Goal: Task Accomplishment & Management: Manage account settings

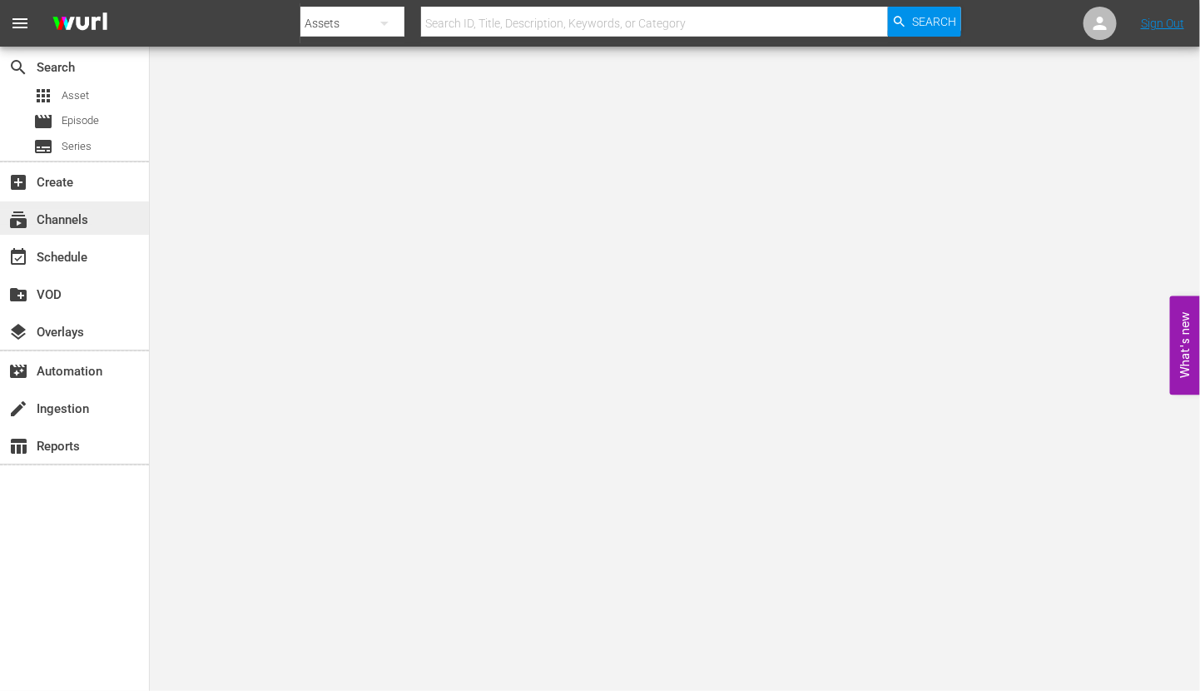
click at [89, 215] on div "subscriptions Channels" at bounding box center [46, 217] width 93 height 15
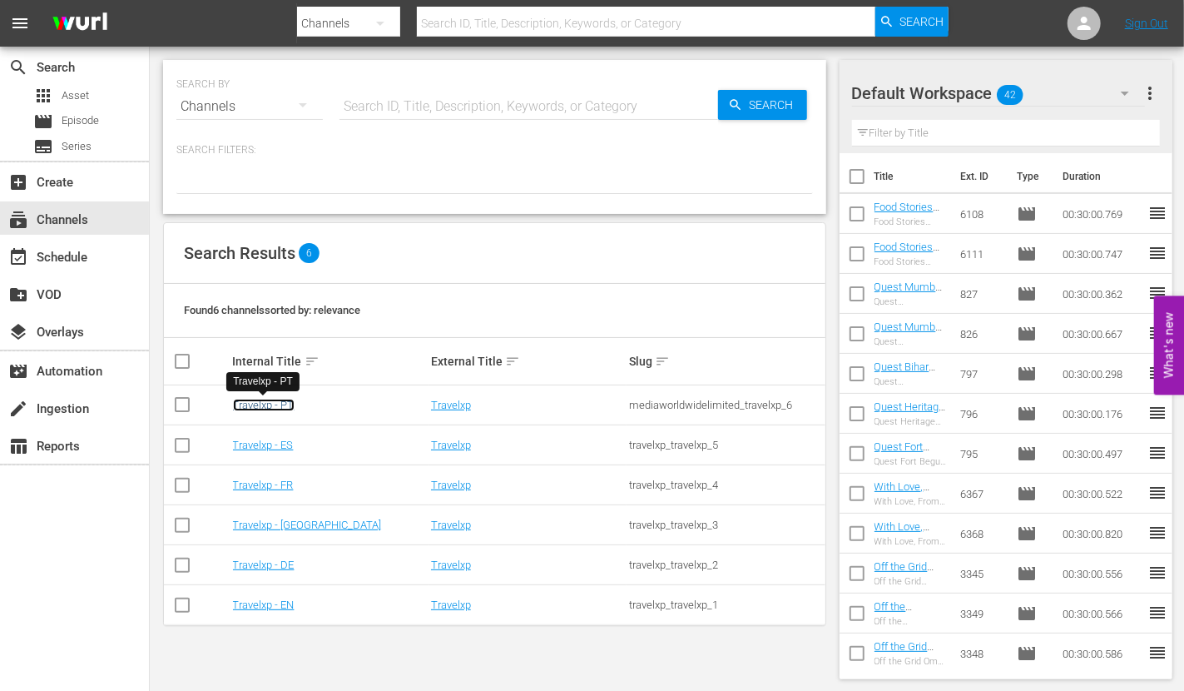
click at [285, 406] on link "Travelxp - PT" at bounding box center [264, 405] width 62 height 12
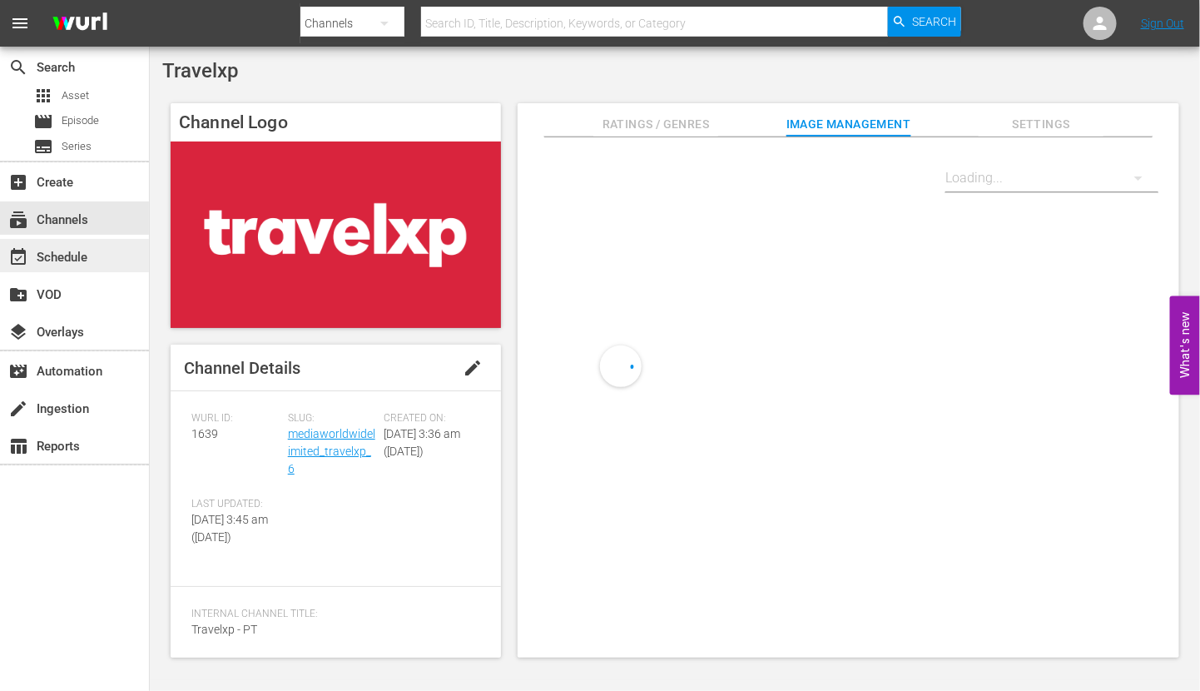
click at [112, 253] on div "event_available Schedule" at bounding box center [74, 255] width 149 height 33
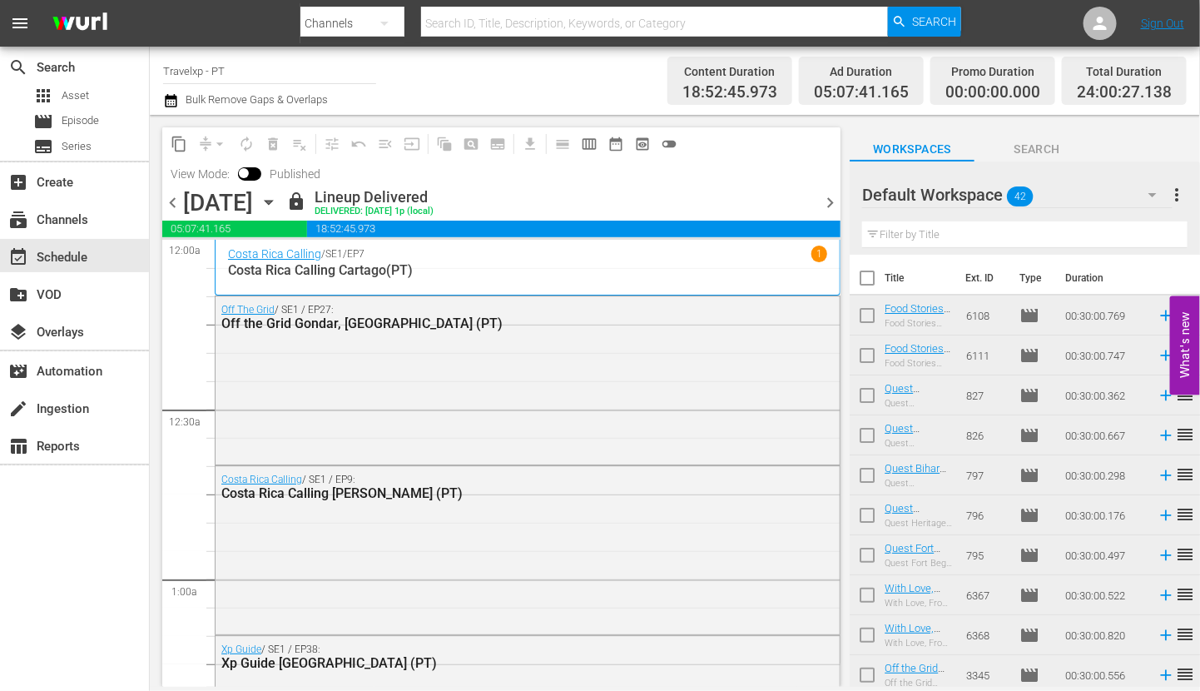
click at [834, 172] on div "content_copy compress arrow_drop_down autorenew_outlined delete_forever_outline…" at bounding box center [501, 157] width 678 height 61
click at [831, 208] on span "chevron_right" at bounding box center [830, 202] width 21 height 21
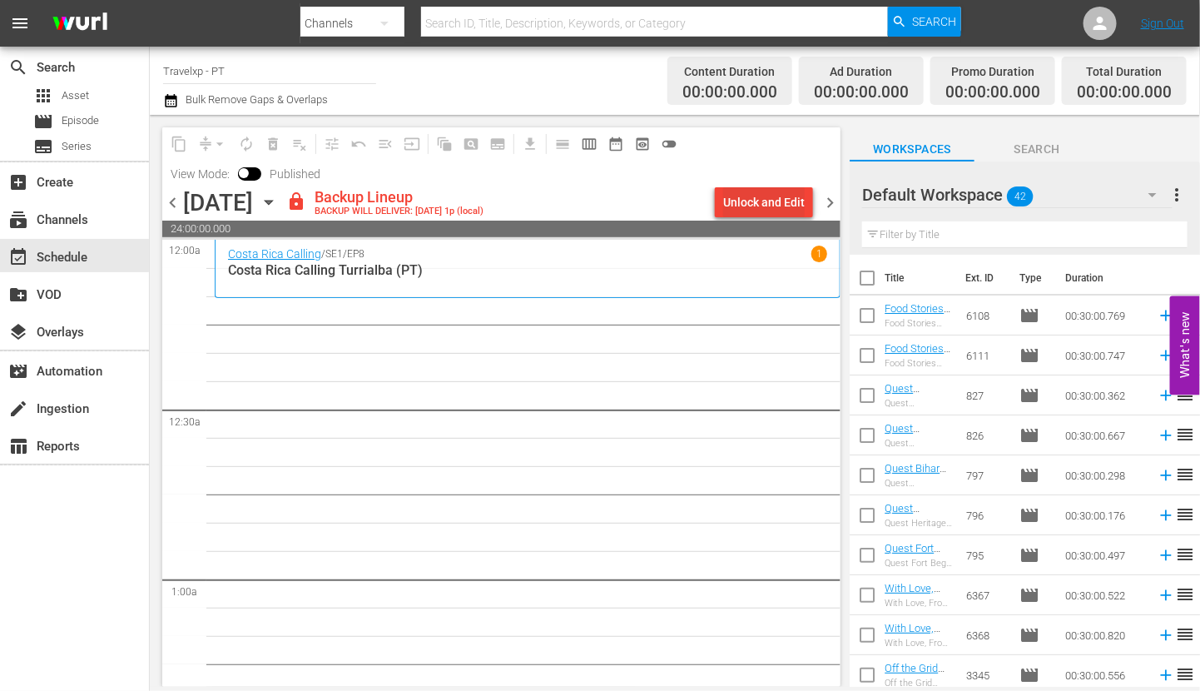
click at [788, 191] on div "Unlock and Edit" at bounding box center [764, 202] width 82 height 30
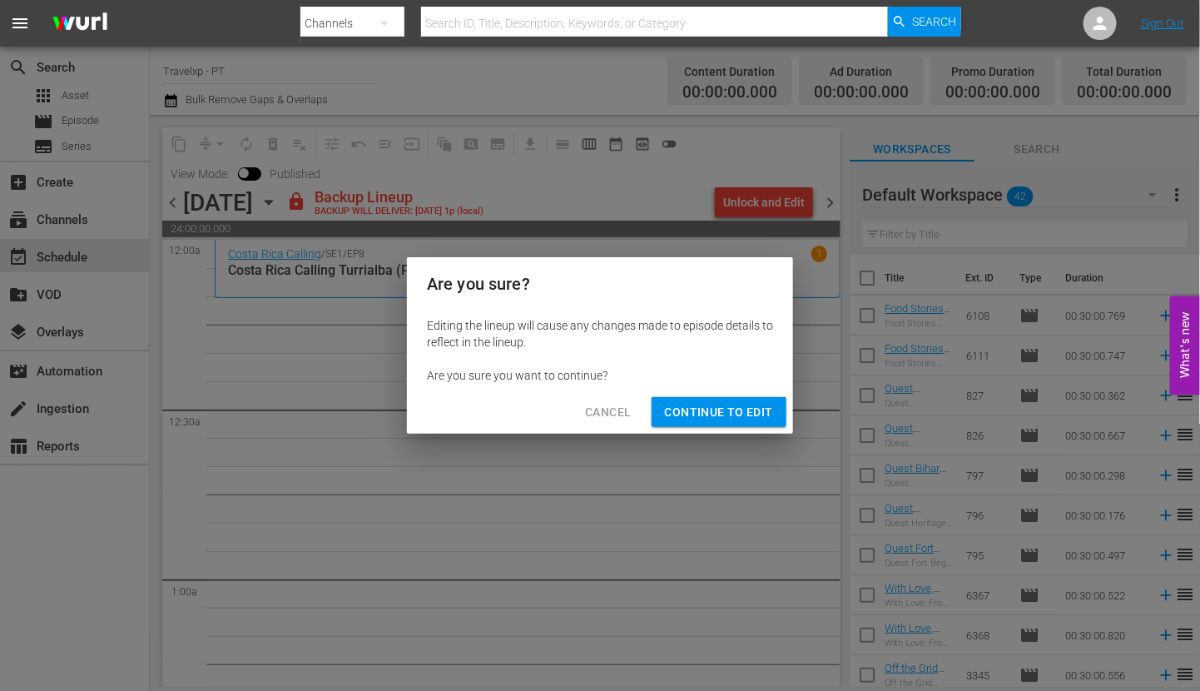
click at [723, 397] on button "Continue to Edit" at bounding box center [719, 412] width 135 height 31
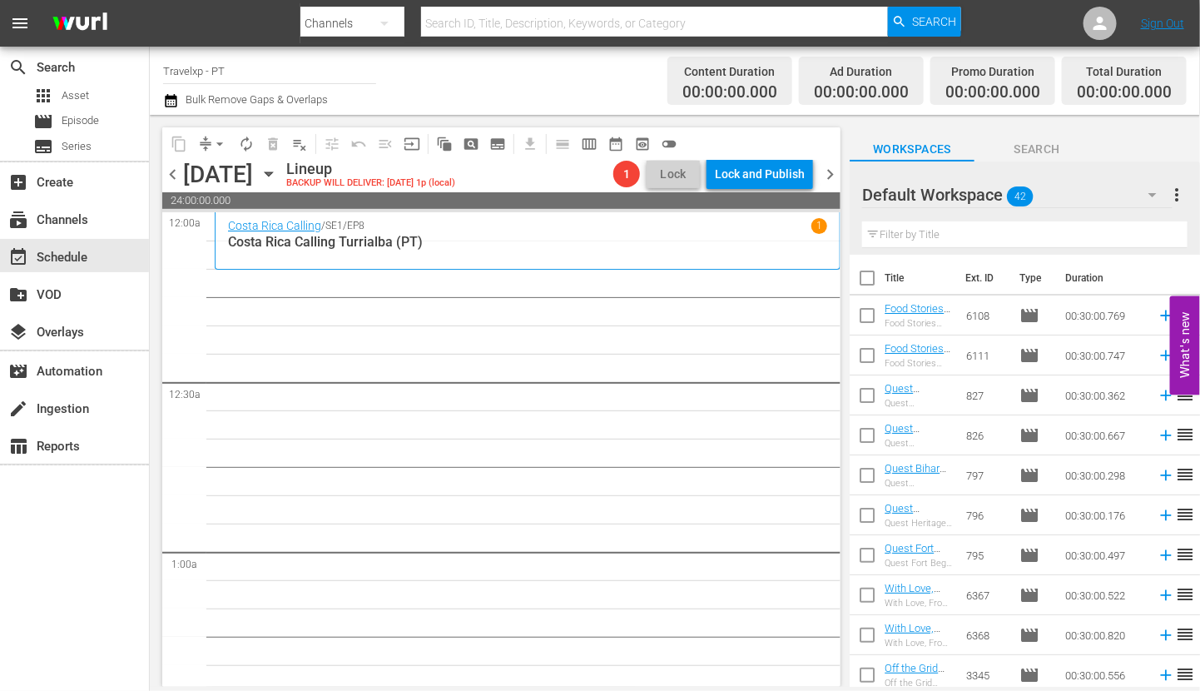
click at [953, 231] on input "text" at bounding box center [1024, 234] width 325 height 27
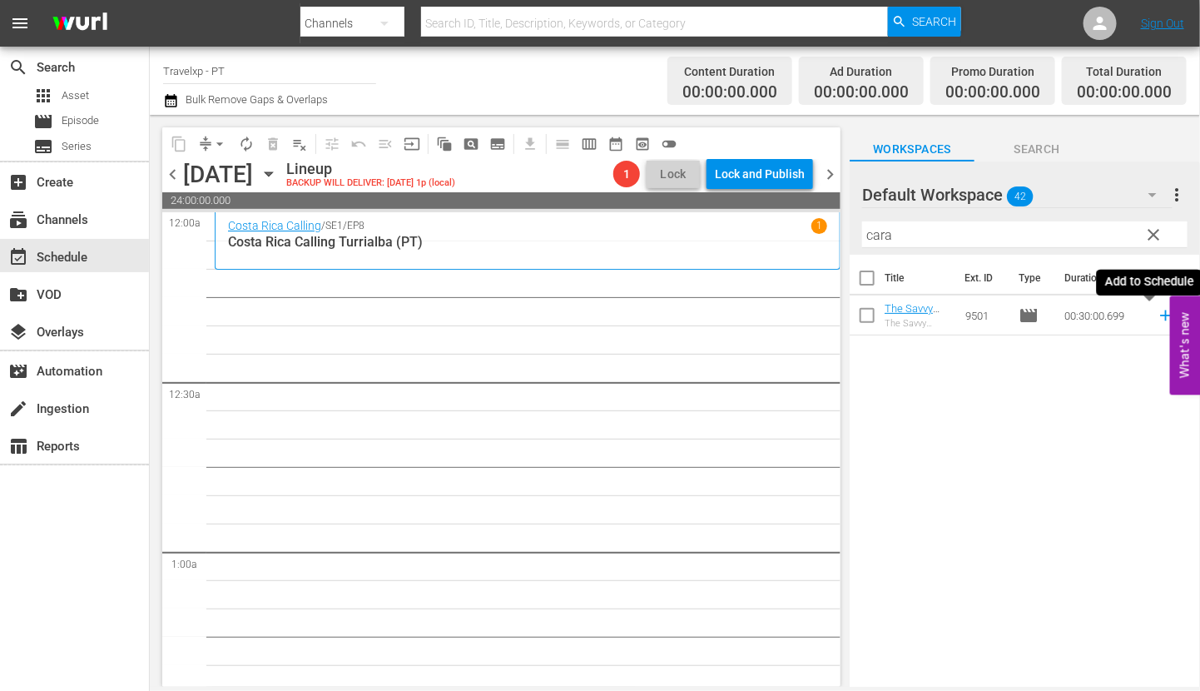
click at [1160, 315] on icon at bounding box center [1165, 315] width 11 height 11
click at [882, 236] on input "cara" at bounding box center [1024, 234] width 325 height 27
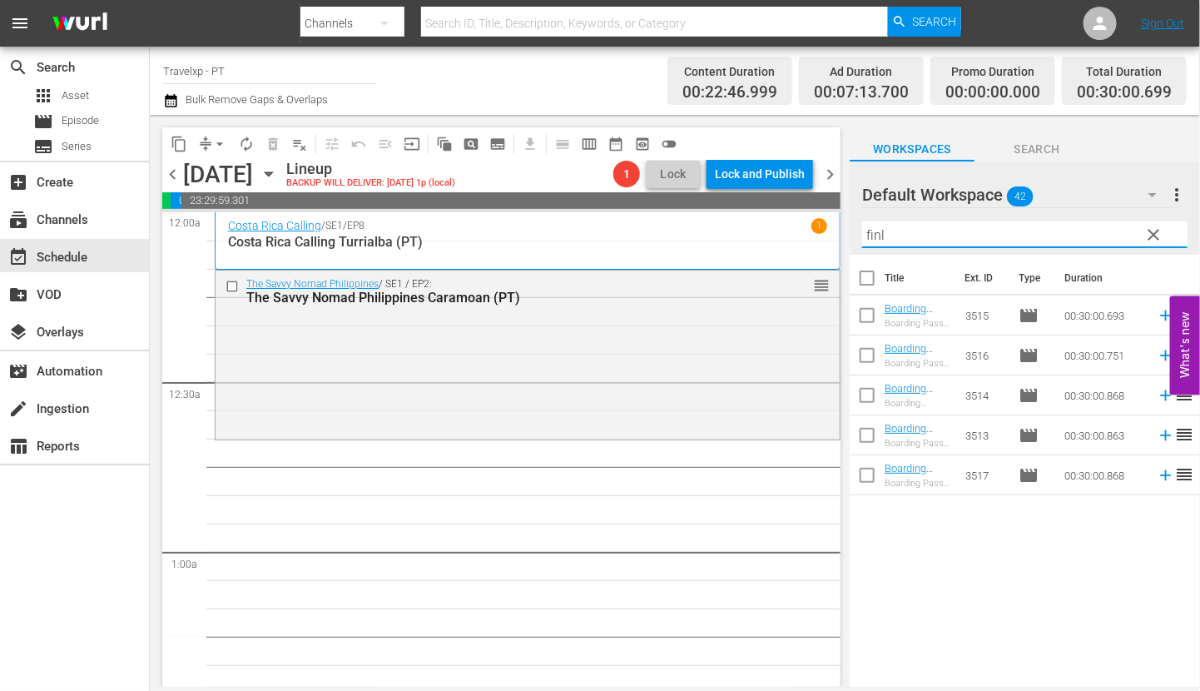
click at [875, 232] on input "finl" at bounding box center [1024, 234] width 325 height 27
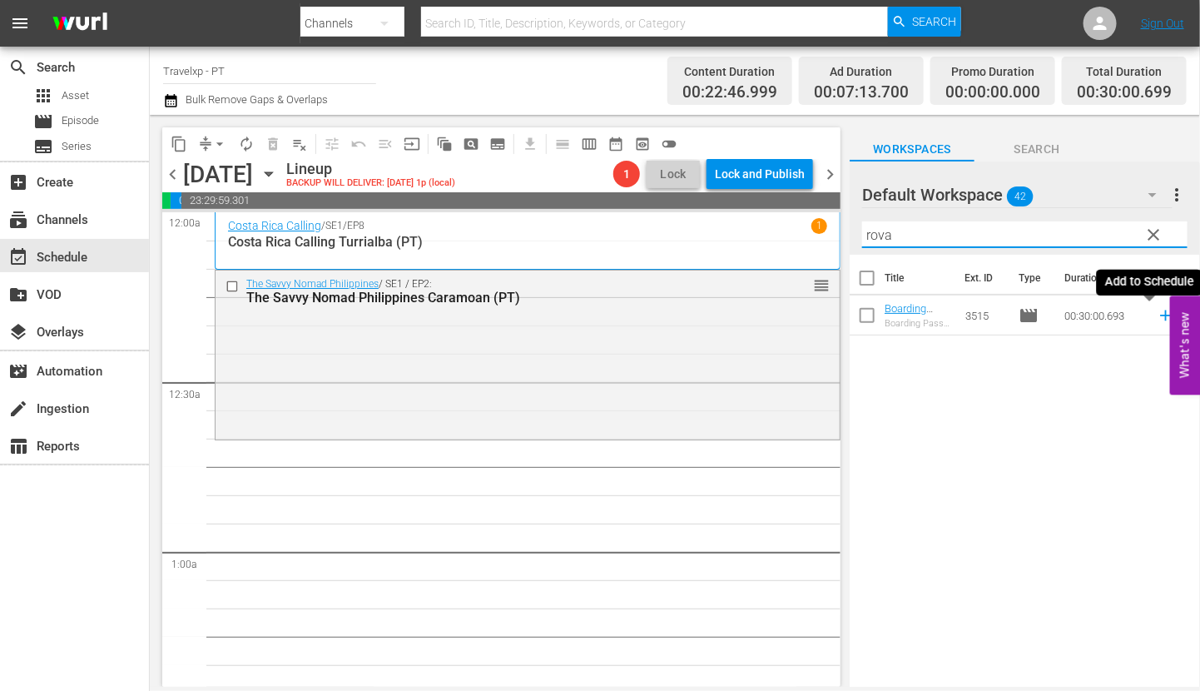
click at [1160, 315] on icon at bounding box center [1165, 315] width 11 height 11
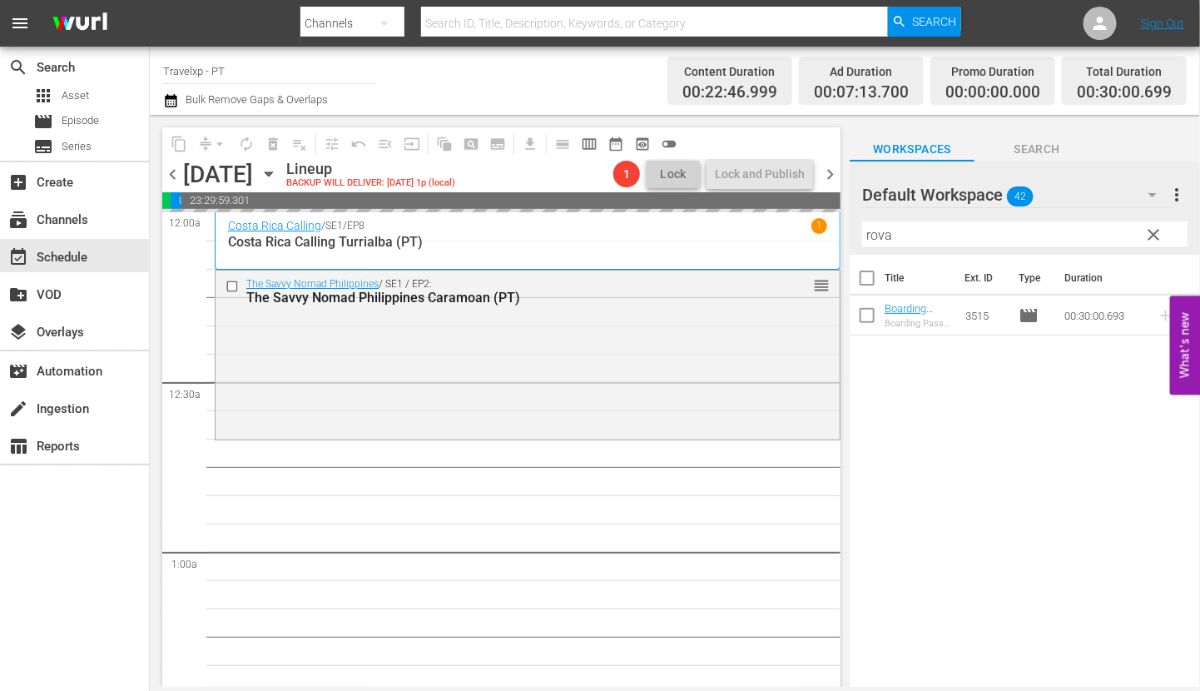
click at [878, 236] on input "rova" at bounding box center [1024, 234] width 325 height 27
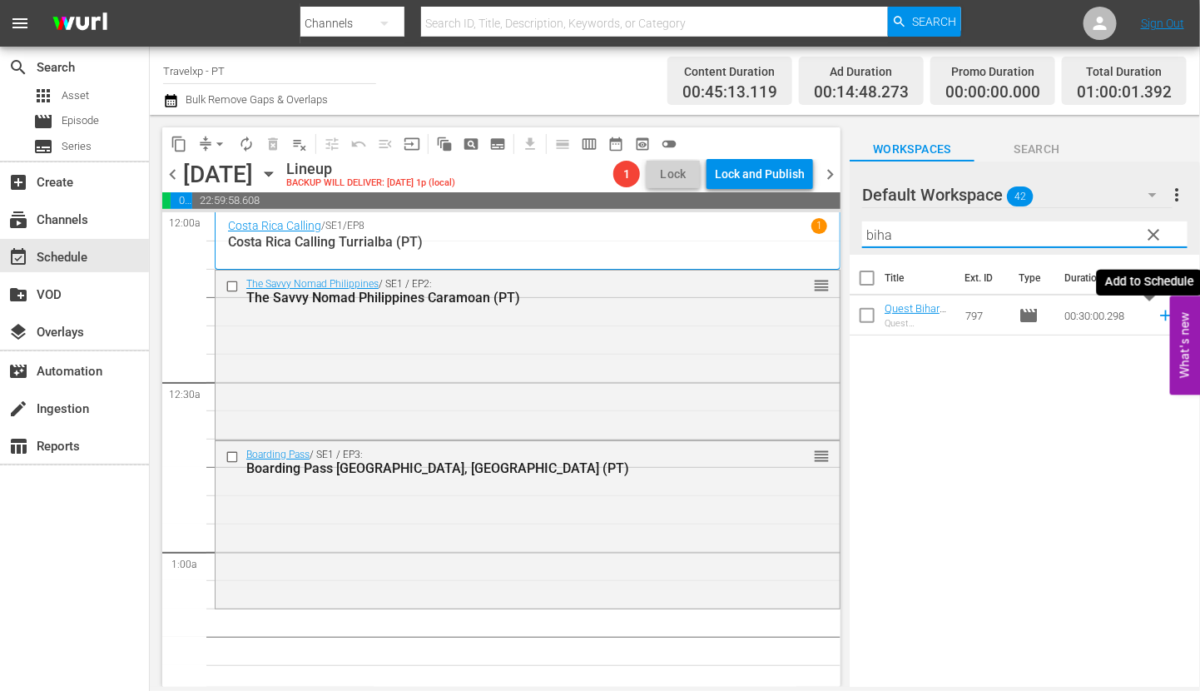
click at [1160, 317] on icon at bounding box center [1165, 315] width 11 height 11
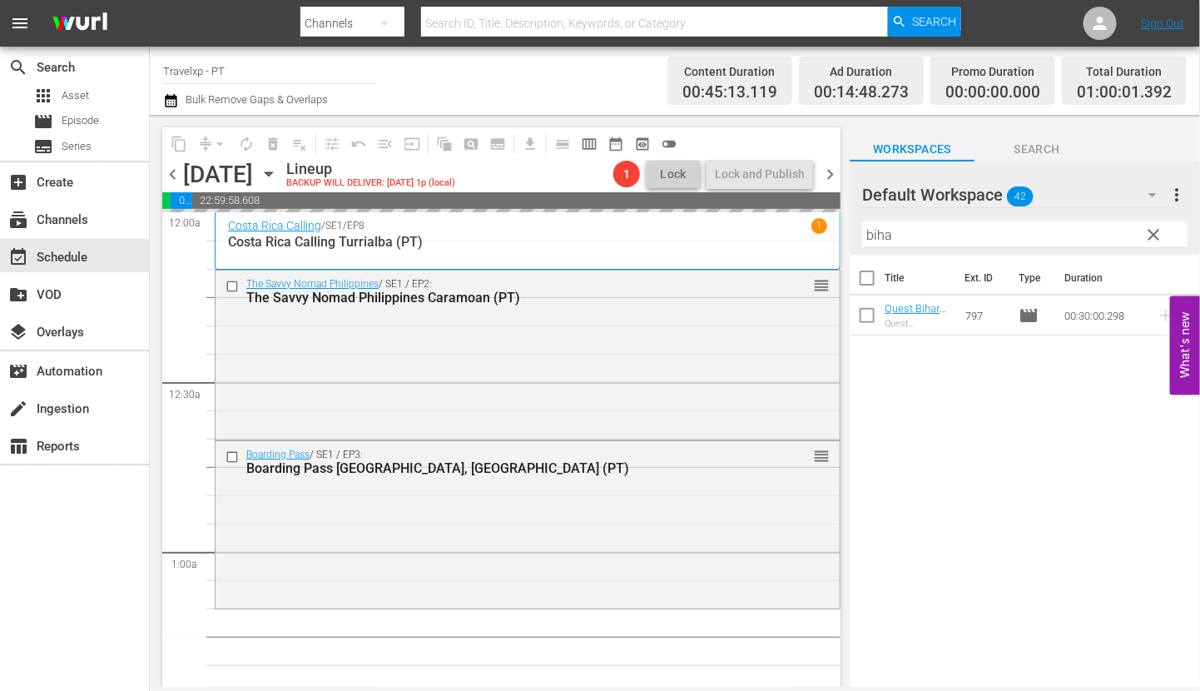
click at [881, 231] on input "biha" at bounding box center [1024, 234] width 325 height 27
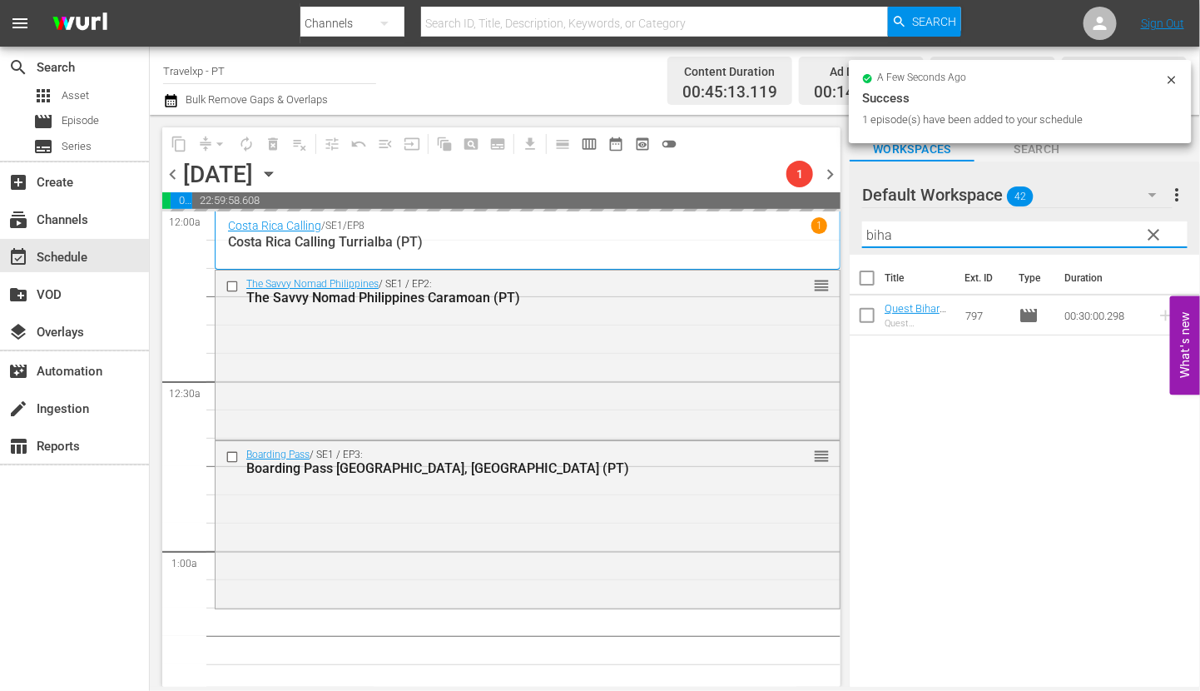
click at [881, 231] on input "biha" at bounding box center [1024, 234] width 325 height 27
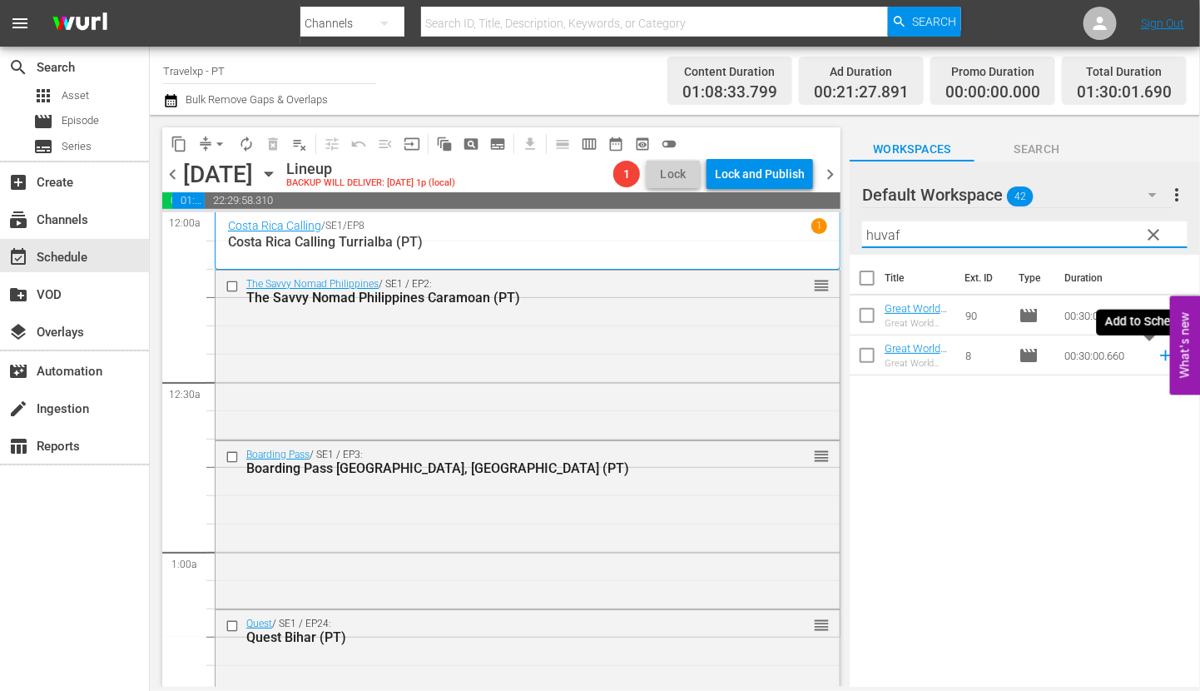
click at [1160, 355] on icon at bounding box center [1165, 355] width 11 height 11
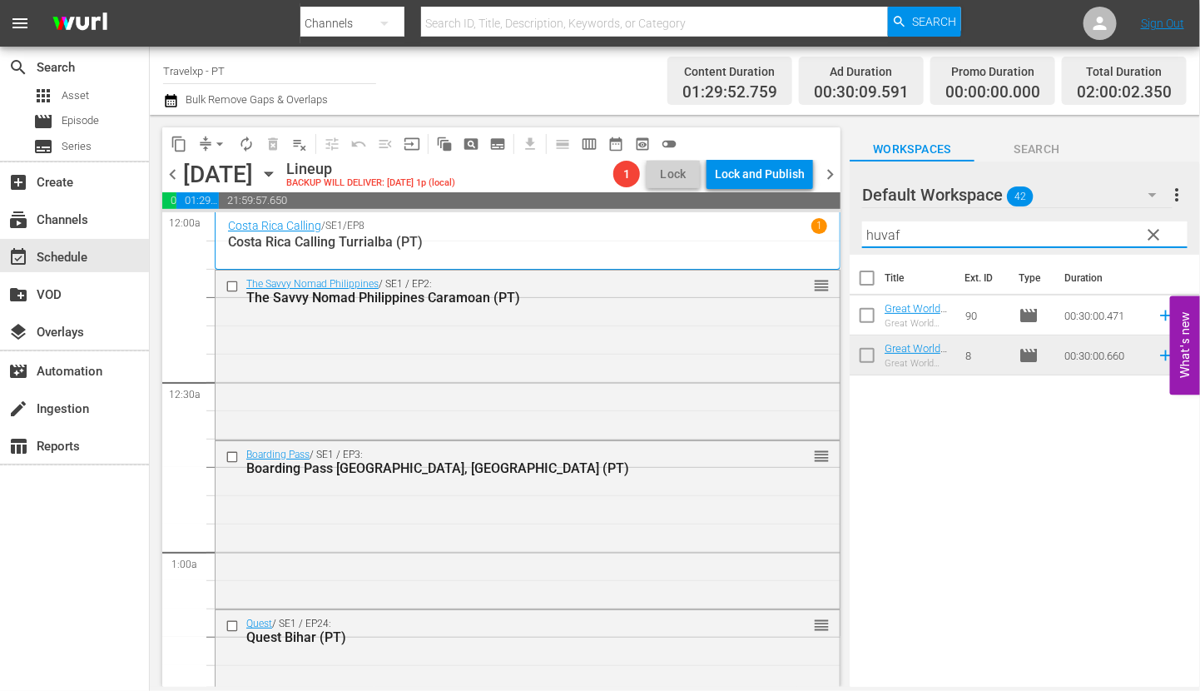
click at [897, 231] on input "huvaf" at bounding box center [1024, 234] width 325 height 27
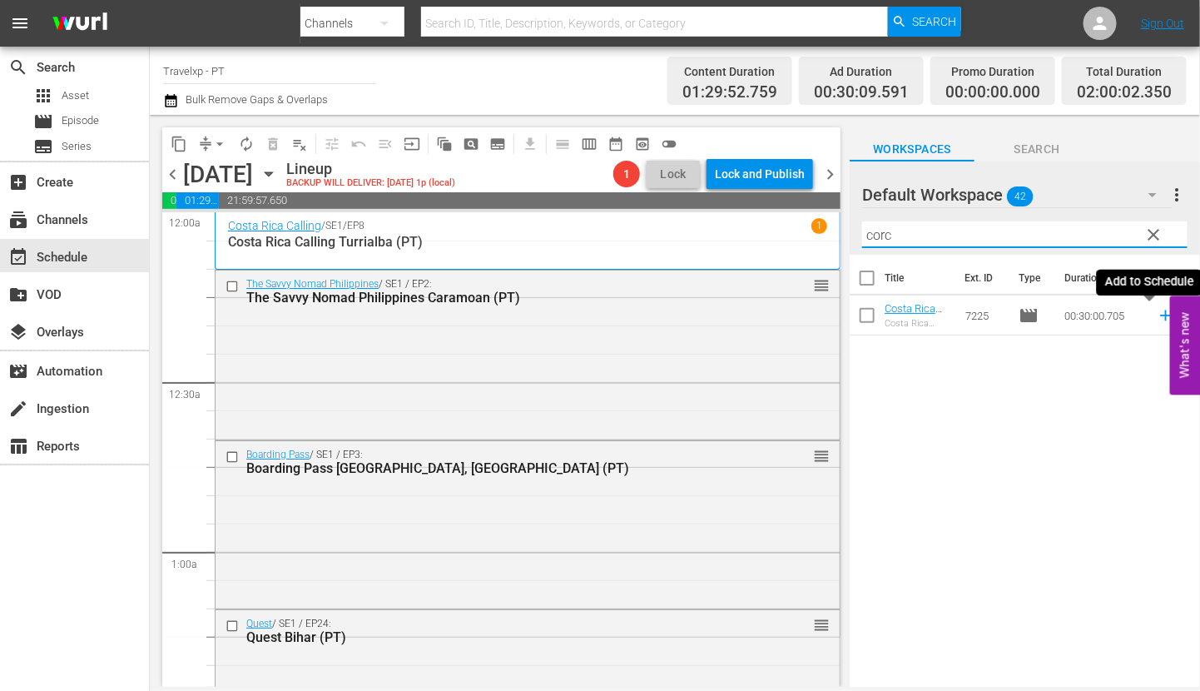
click at [1157, 316] on icon at bounding box center [1166, 315] width 18 height 18
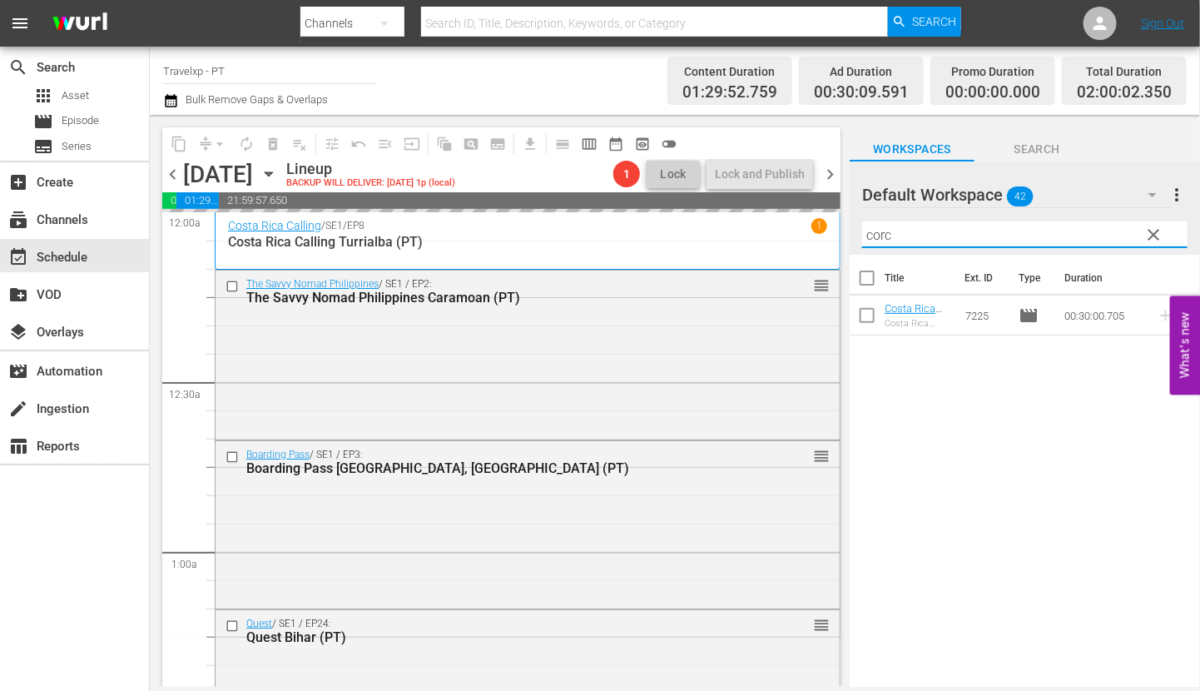
click at [882, 235] on input "corc" at bounding box center [1024, 234] width 325 height 27
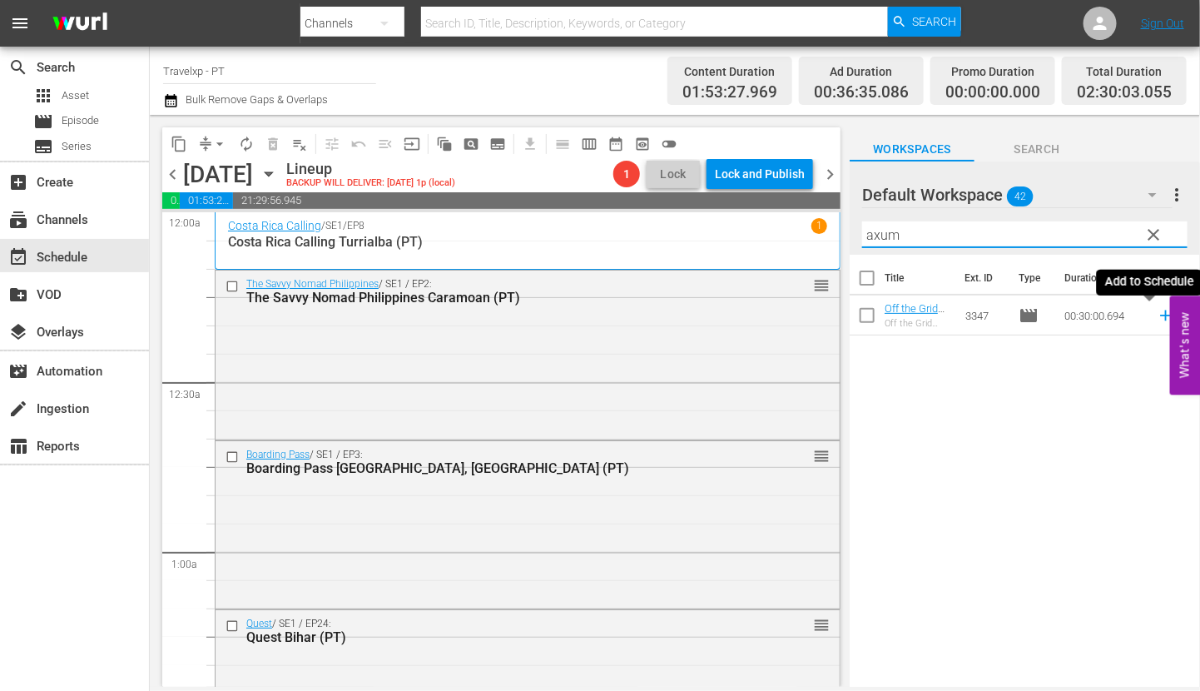
click at [1157, 318] on icon at bounding box center [1166, 315] width 18 height 18
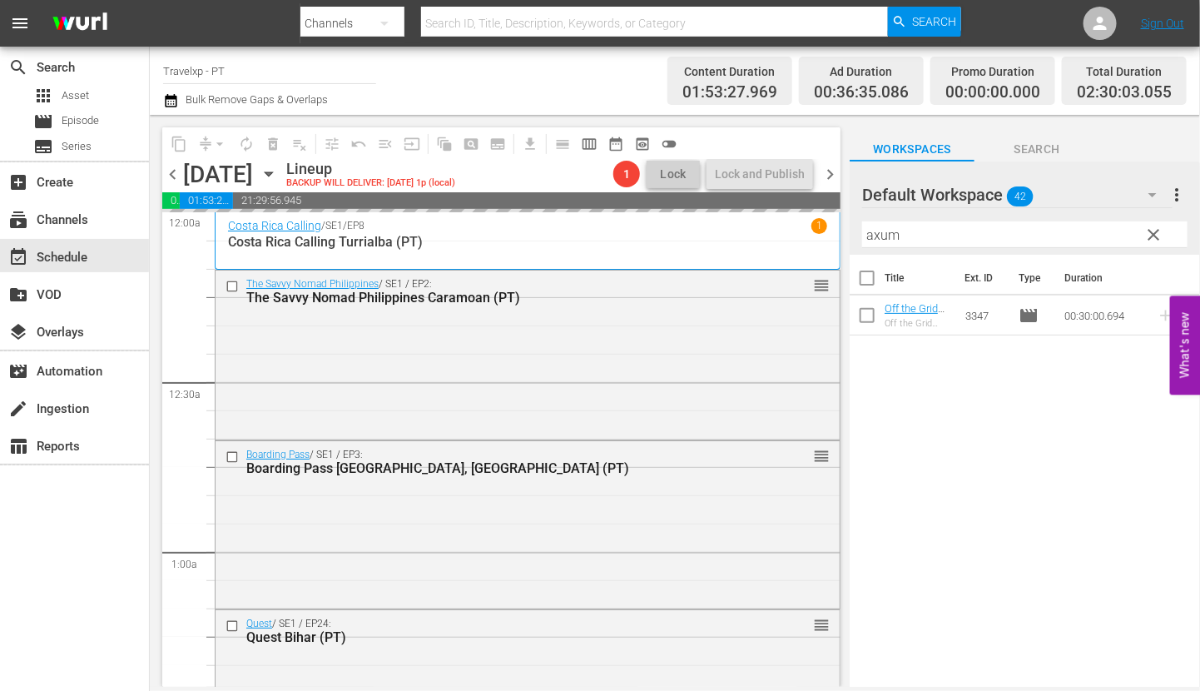
click at [882, 231] on input "axum" at bounding box center [1024, 234] width 325 height 27
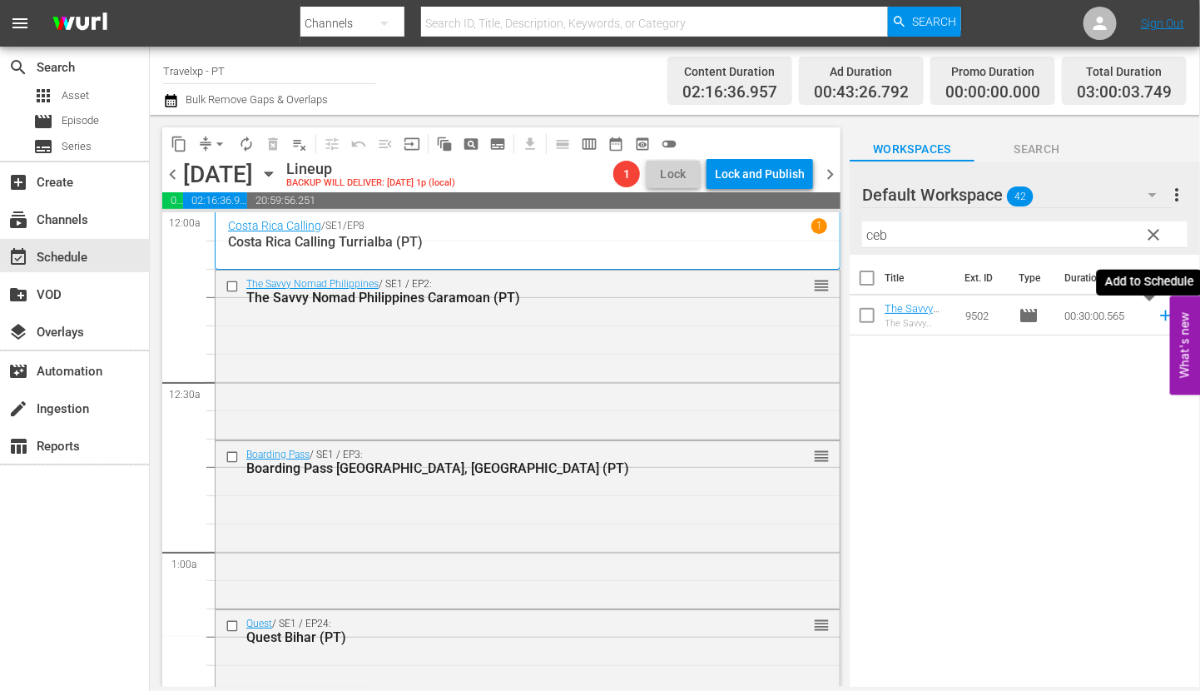
click at [1157, 316] on icon at bounding box center [1166, 315] width 18 height 18
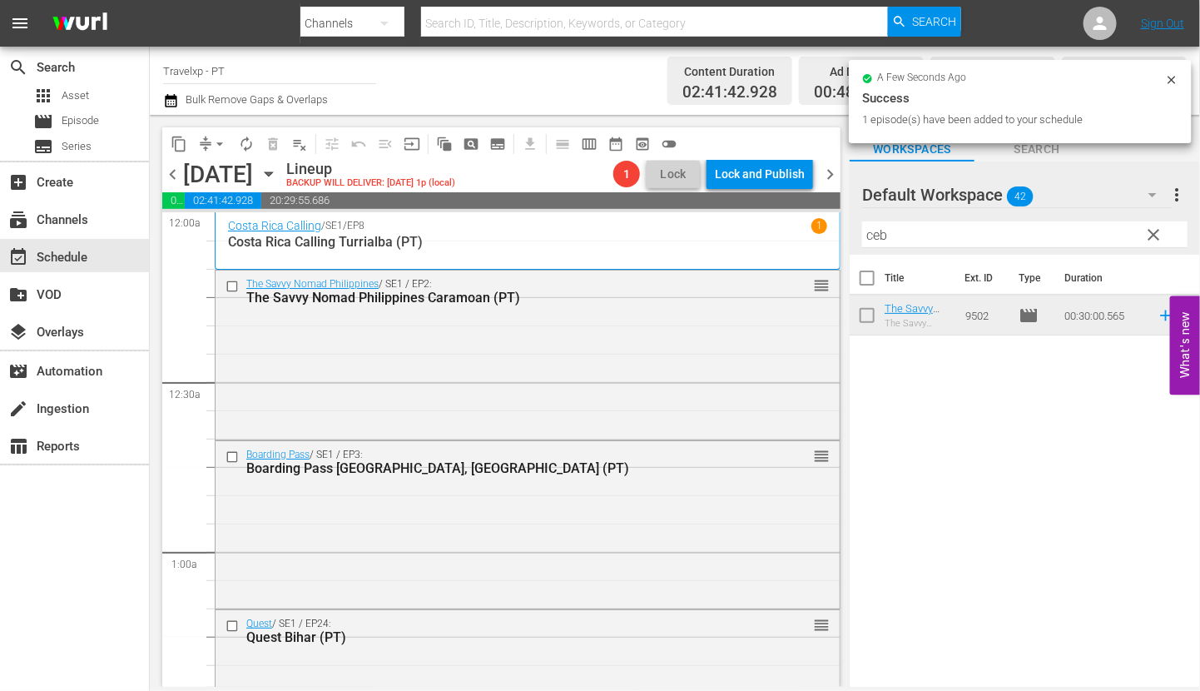
click at [873, 236] on input "ceb" at bounding box center [1024, 234] width 325 height 27
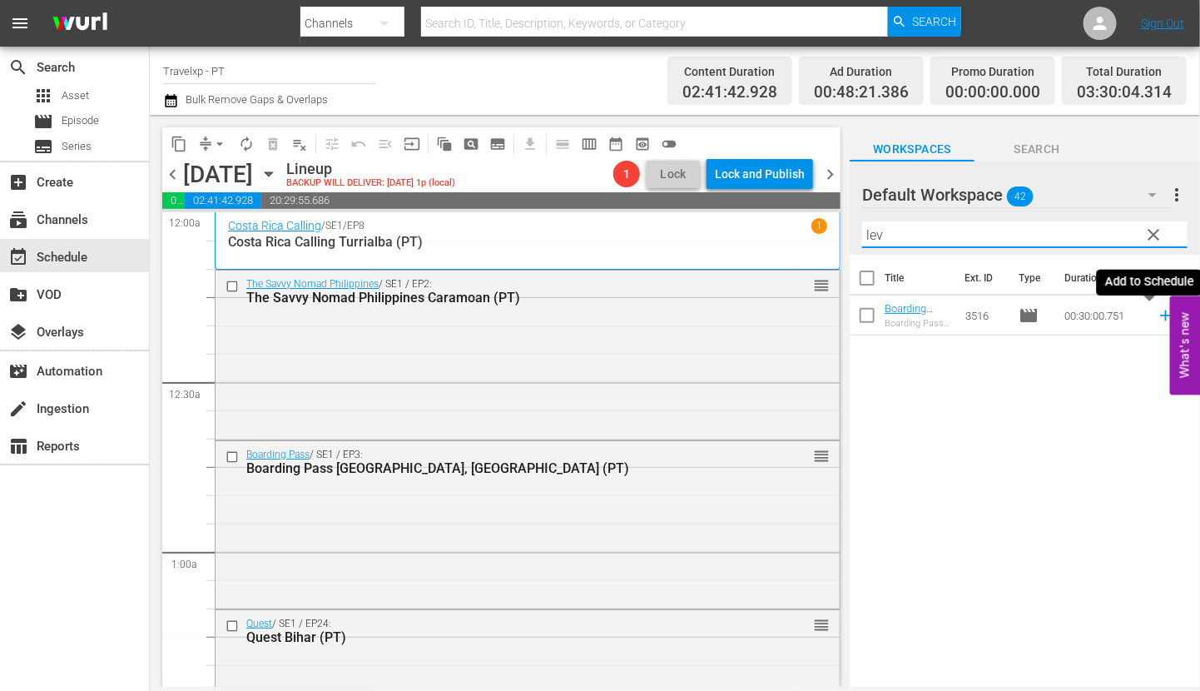
click at [1157, 319] on icon at bounding box center [1166, 315] width 18 height 18
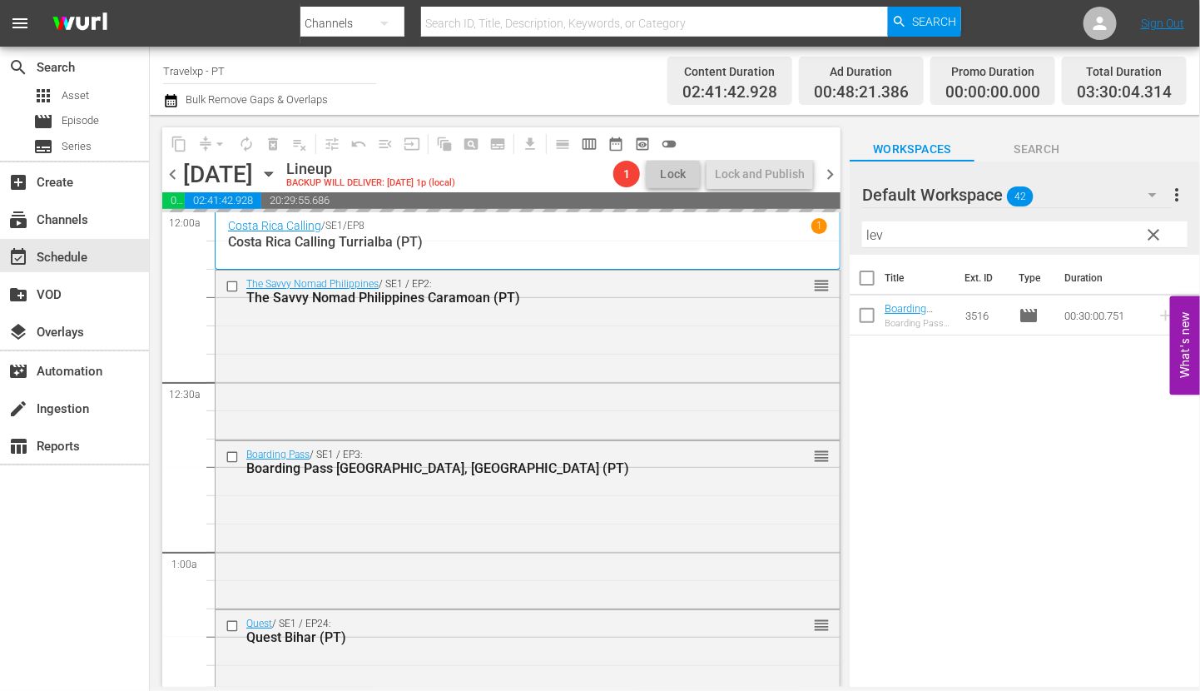
click at [874, 235] on input "lev" at bounding box center [1024, 234] width 325 height 27
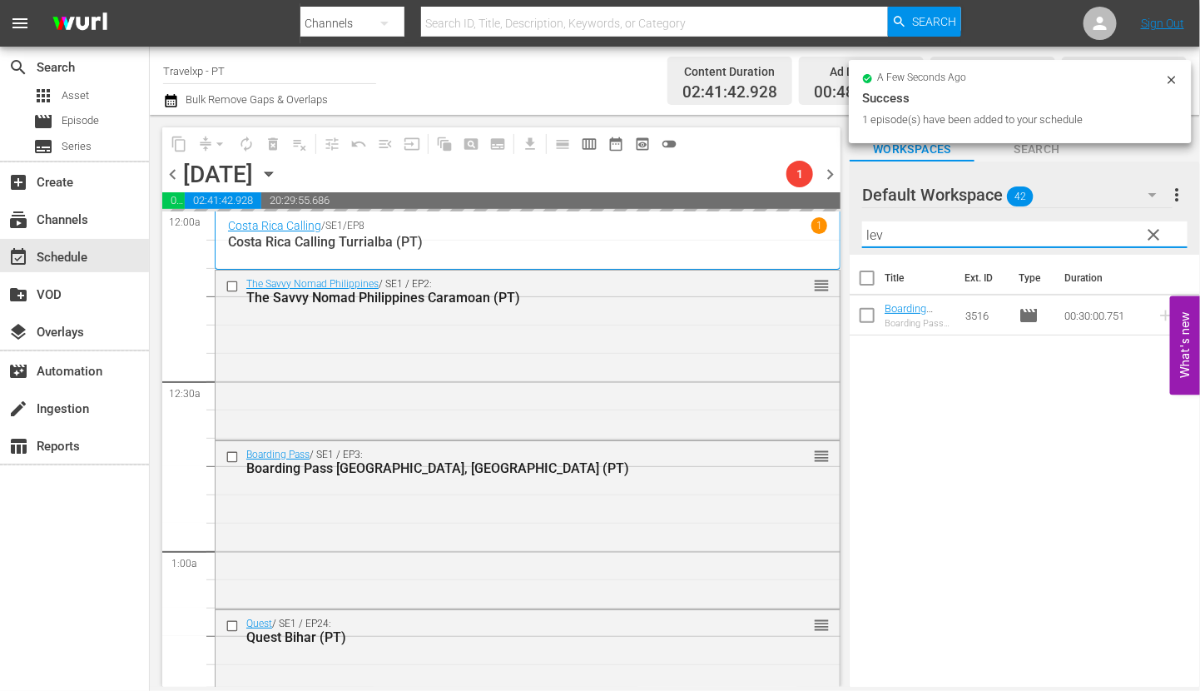
click at [874, 235] on input "lev" at bounding box center [1024, 234] width 325 height 27
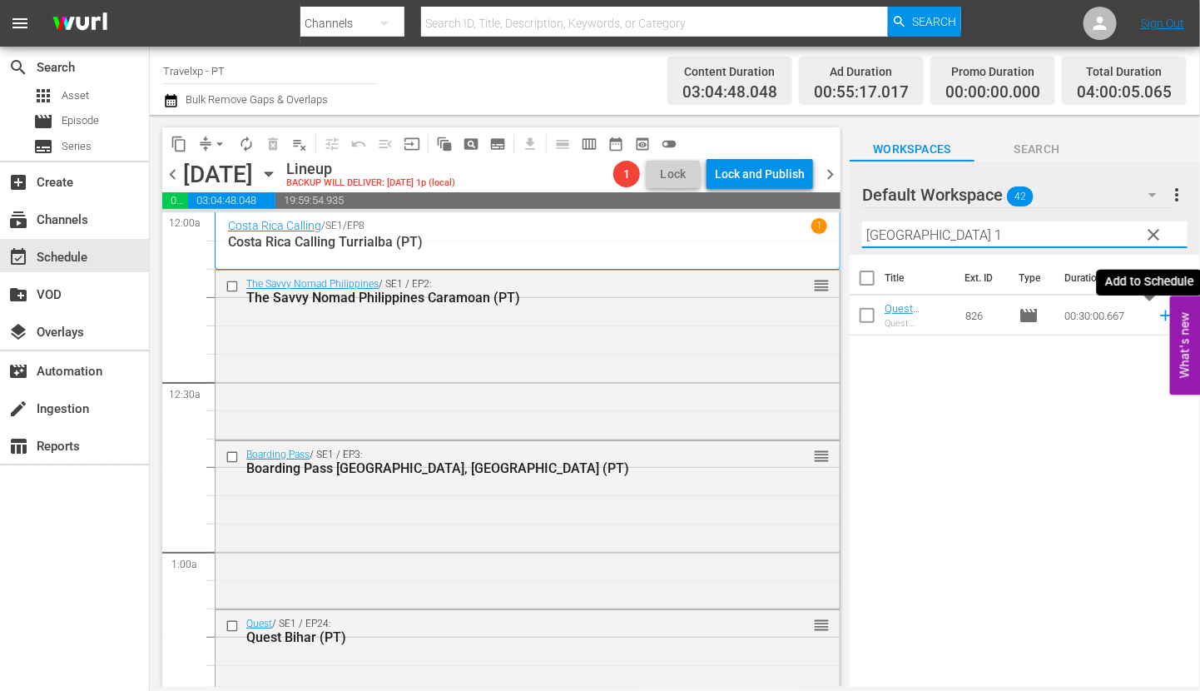
click at [1157, 317] on icon at bounding box center [1166, 315] width 18 height 18
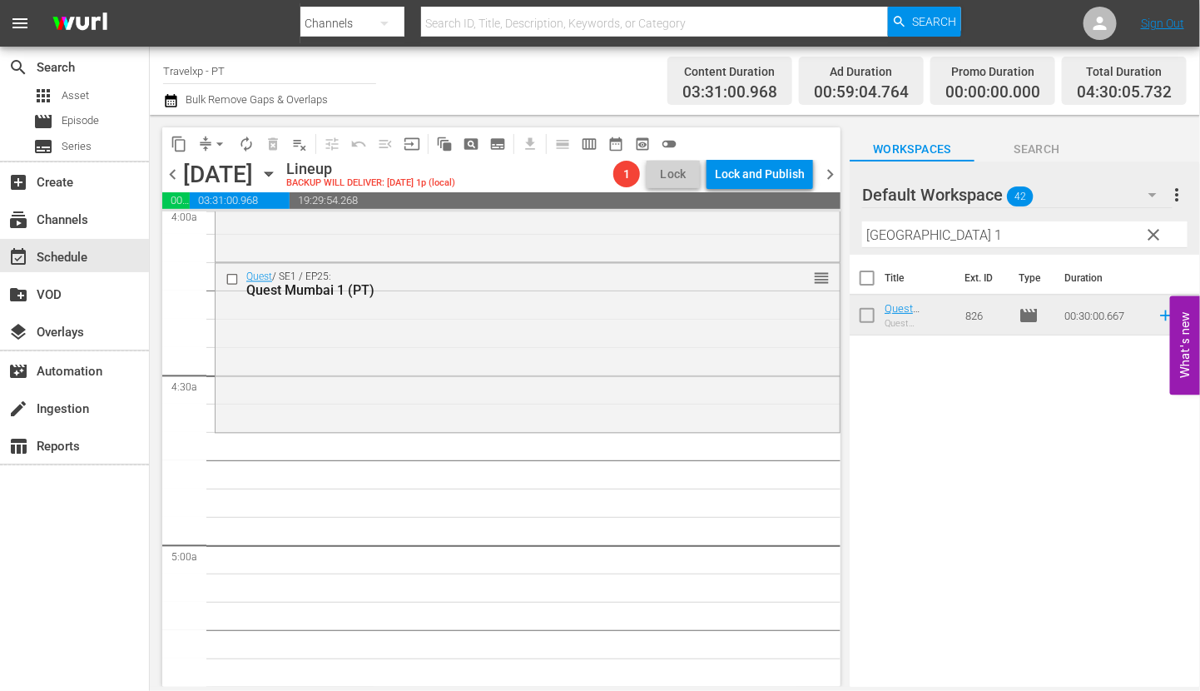
scroll to position [1352, 0]
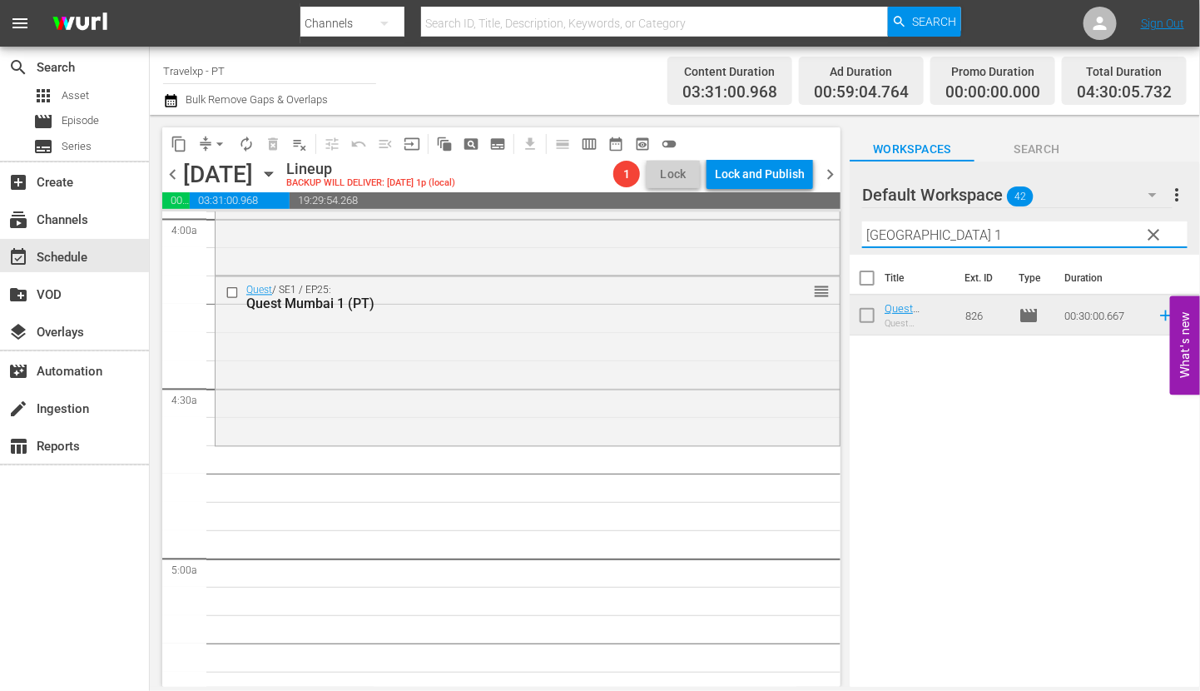
drag, startPoint x: 941, startPoint y: 234, endPoint x: 845, endPoint y: 232, distance: 95.7
click at [845, 232] on div "content_copy compress arrow_drop_down autorenew_outlined delete_forever_outline…" at bounding box center [675, 401] width 1050 height 572
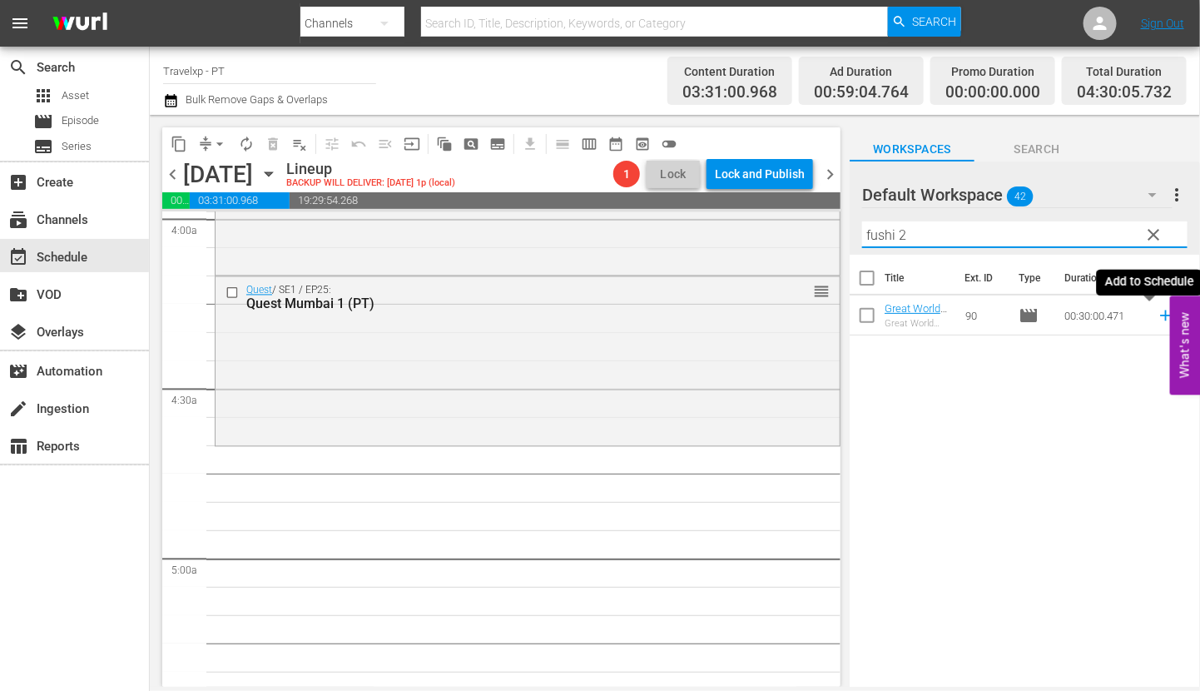
click at [1160, 313] on icon at bounding box center [1165, 315] width 11 height 11
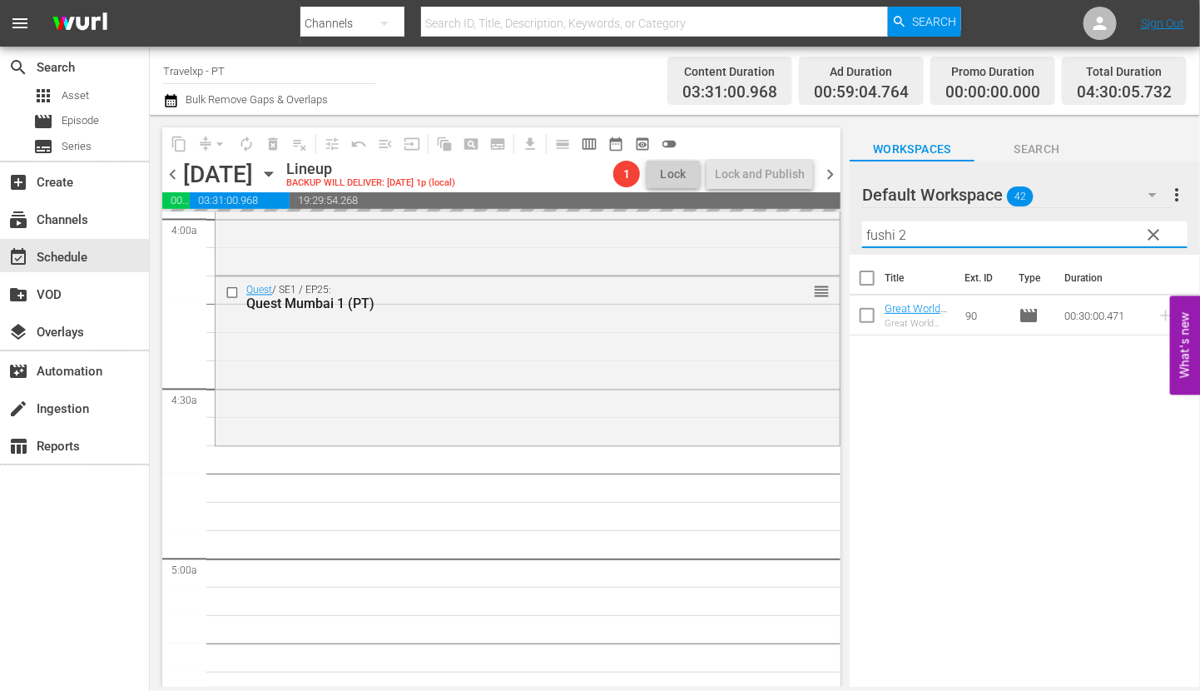
drag, startPoint x: 929, startPoint y: 230, endPoint x: 843, endPoint y: 219, distance: 86.4
click at [843, 219] on div "content_copy compress arrow_drop_down autorenew_outlined delete_forever_outline…" at bounding box center [675, 401] width 1050 height 572
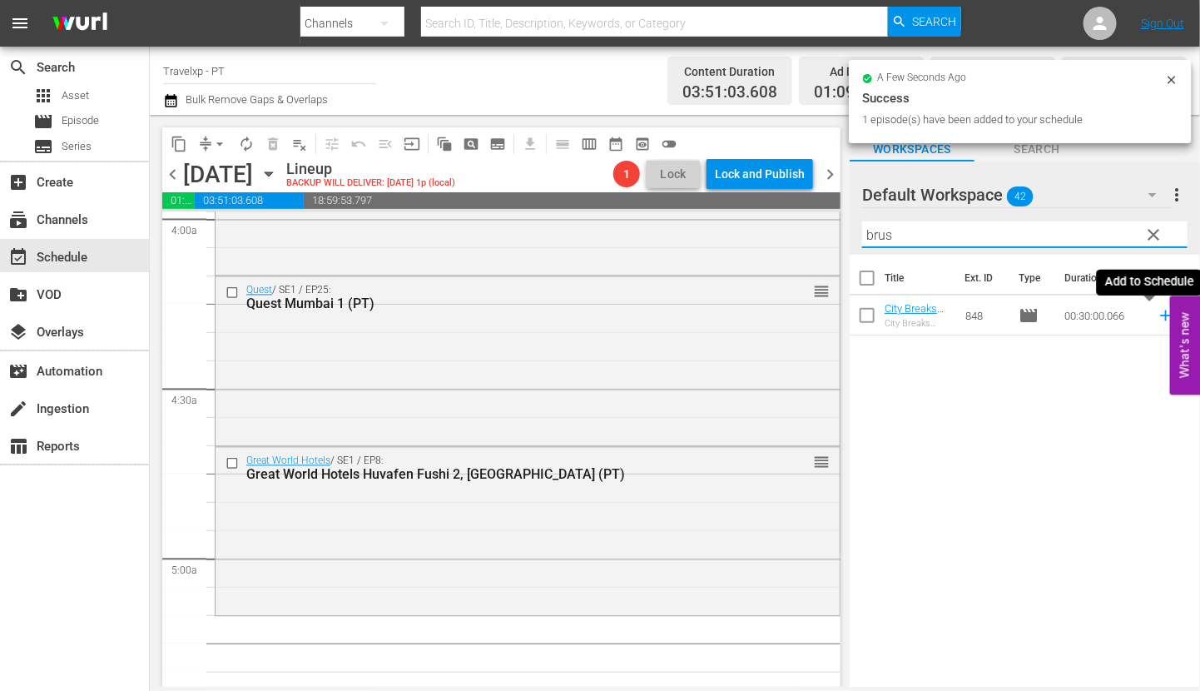
click at [1157, 317] on icon at bounding box center [1166, 315] width 18 height 18
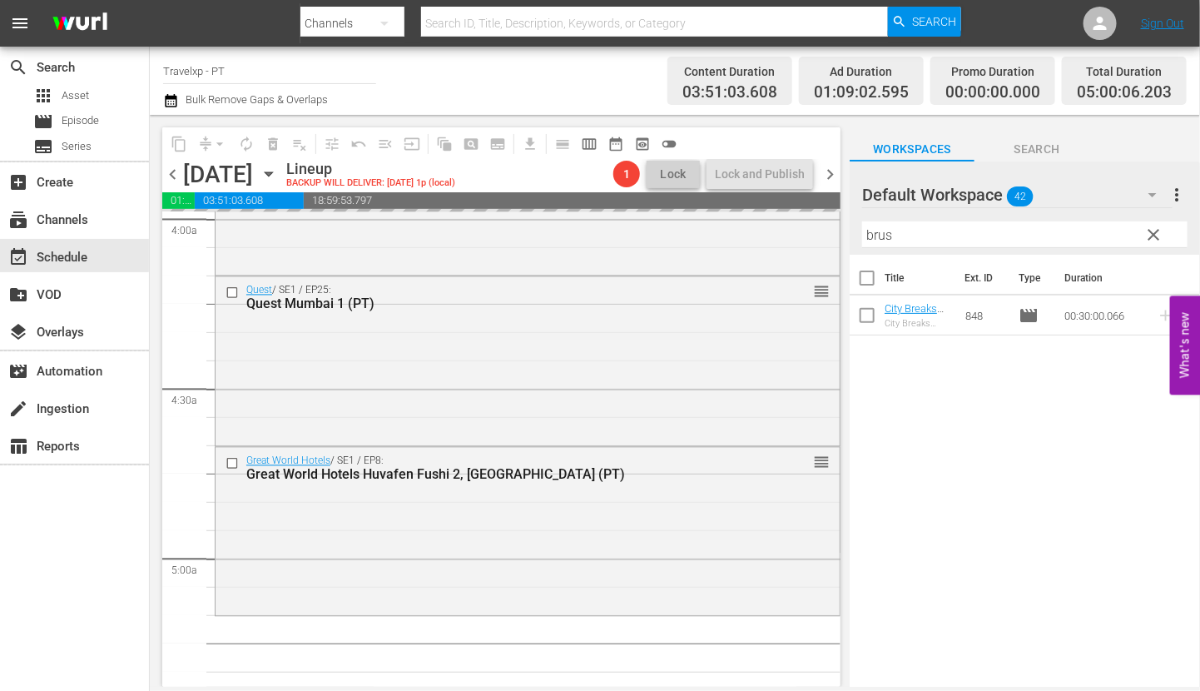
click at [868, 236] on input "brus" at bounding box center [1024, 234] width 325 height 27
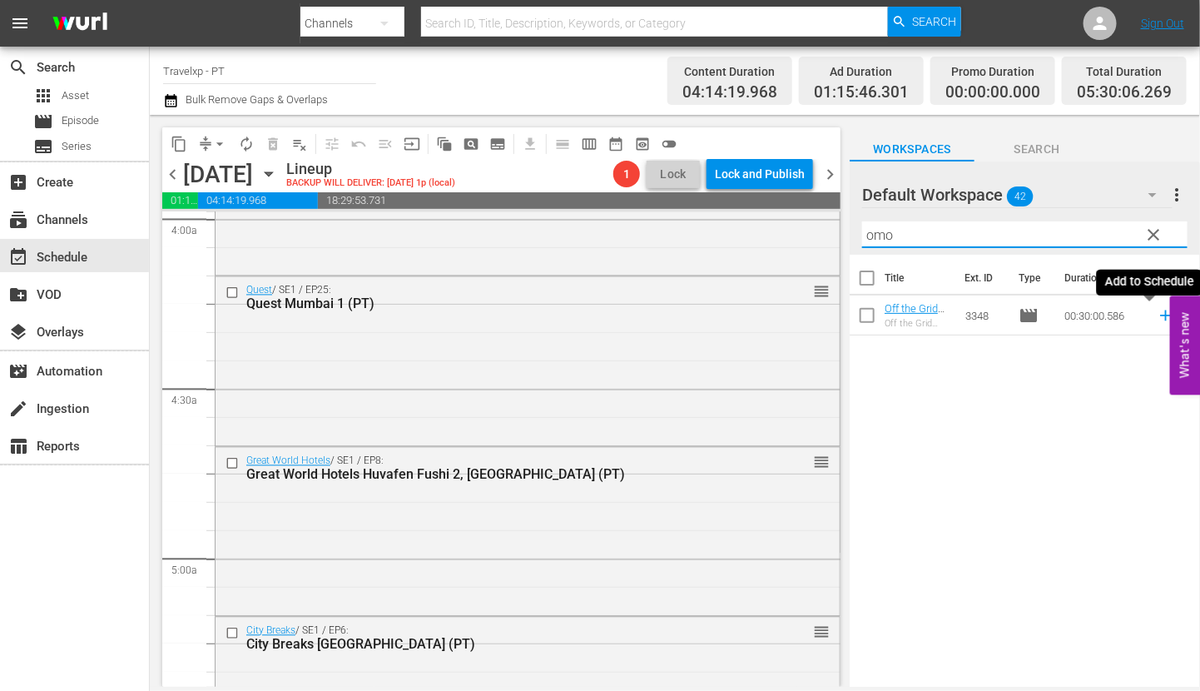
click at [1157, 317] on icon at bounding box center [1166, 315] width 18 height 18
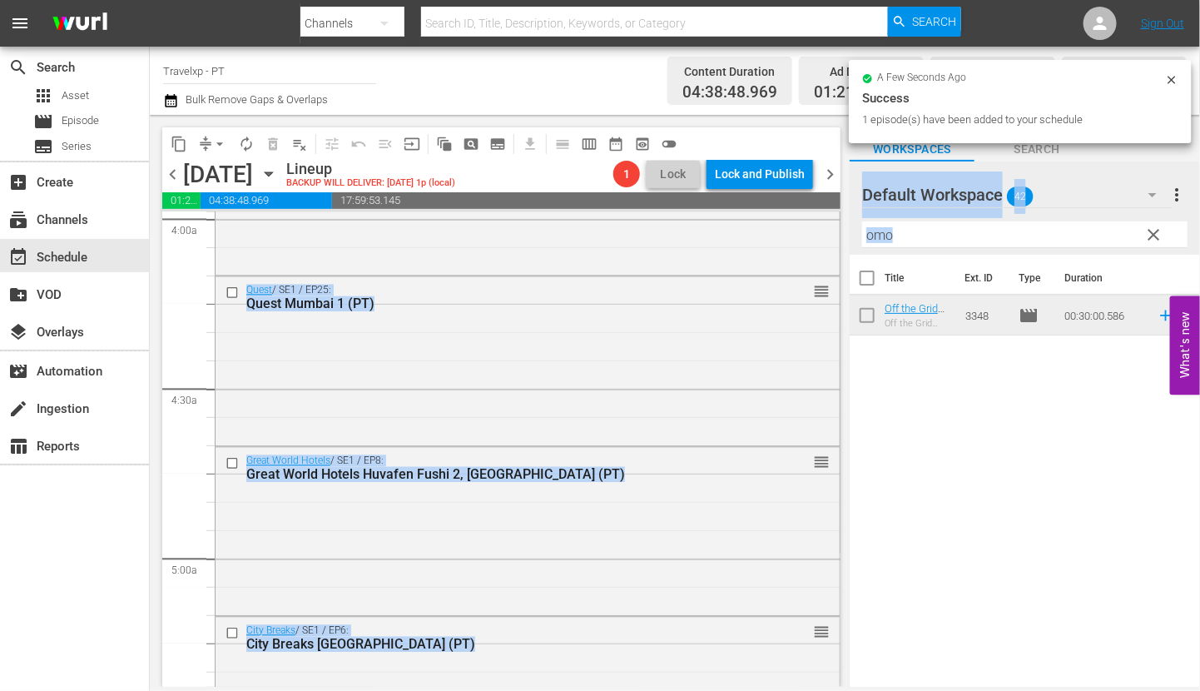
drag, startPoint x: 913, startPoint y: 249, endPoint x: 833, endPoint y: 225, distance: 83.5
click at [833, 225] on div "content_copy compress arrow_drop_down autorenew_outlined delete_forever_outline…" at bounding box center [675, 401] width 1050 height 572
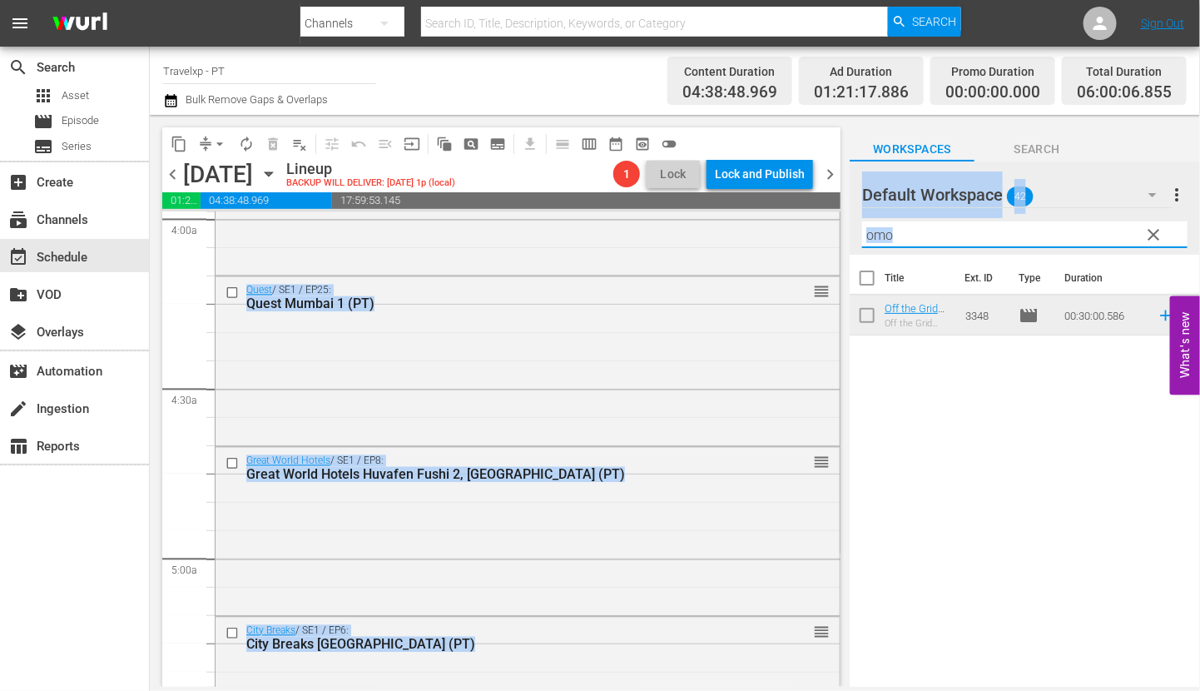
click at [914, 242] on input "omo" at bounding box center [1024, 234] width 325 height 27
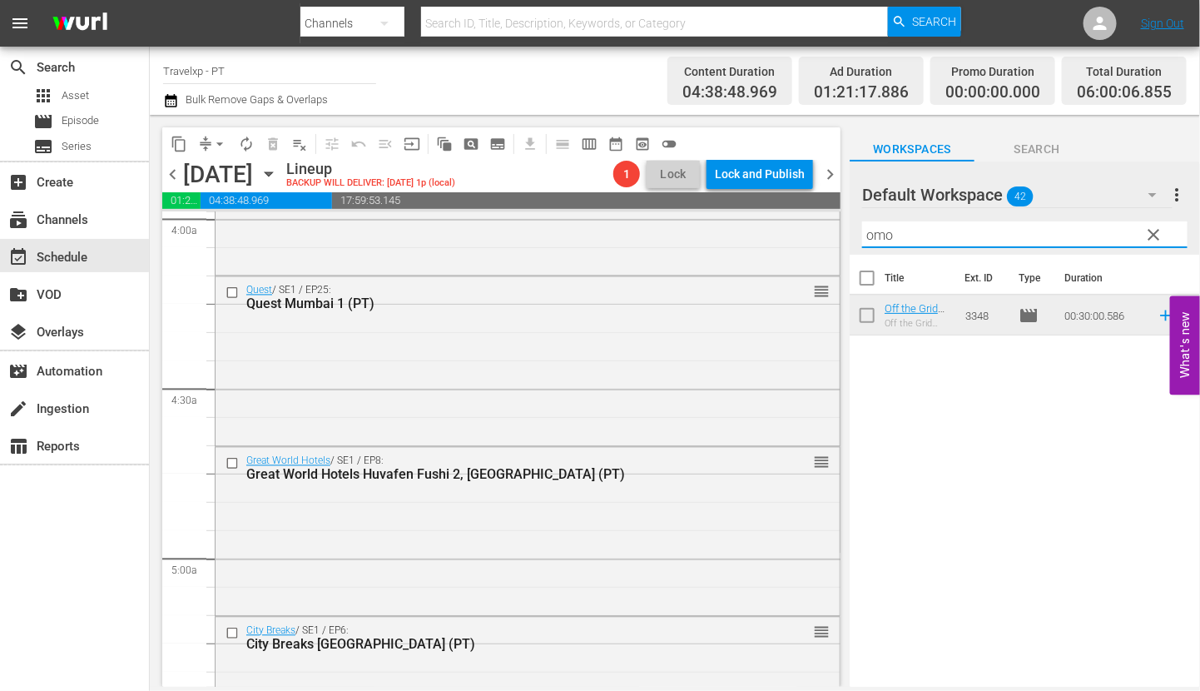
drag, startPoint x: 944, startPoint y: 236, endPoint x: 836, endPoint y: 231, distance: 107.5
click at [836, 231] on div "content_copy compress arrow_drop_down autorenew_outlined delete_forever_outline…" at bounding box center [675, 401] width 1050 height 572
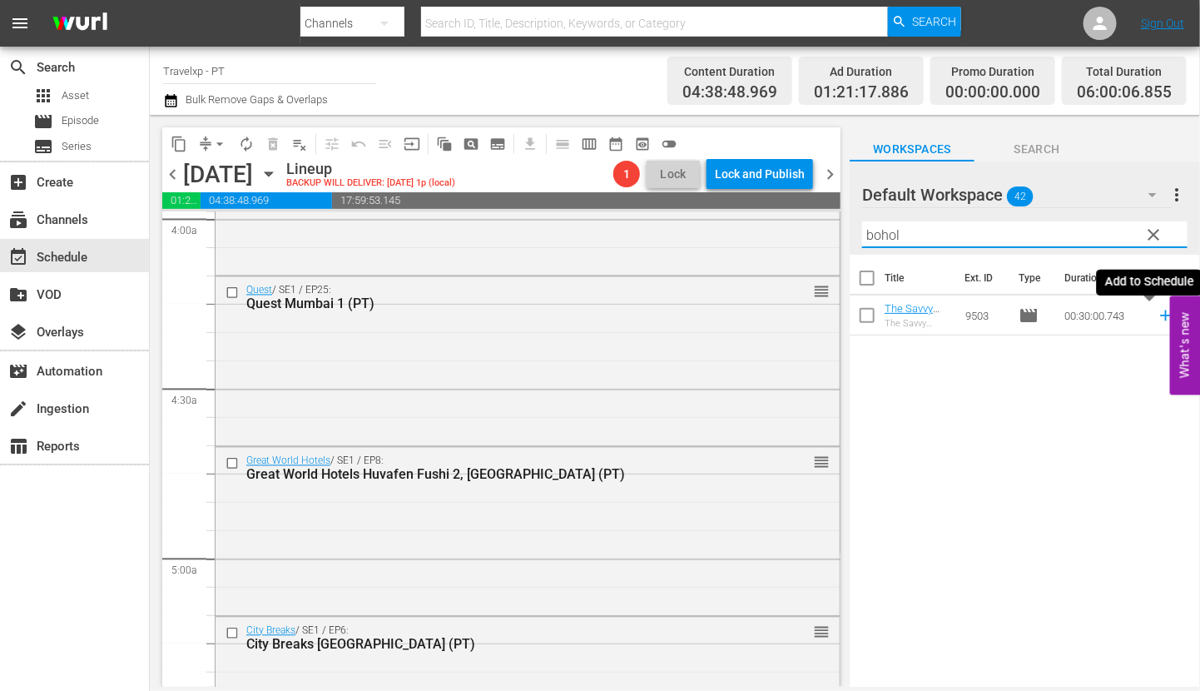
click at [1157, 317] on icon at bounding box center [1166, 315] width 18 height 18
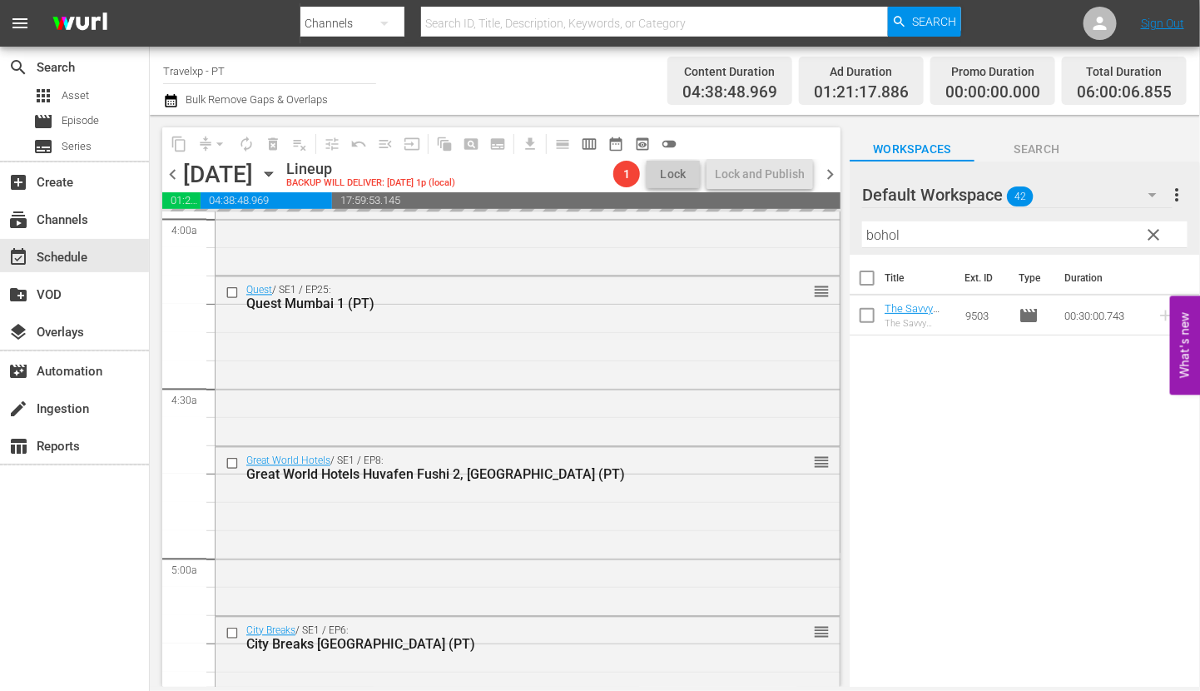
click at [891, 235] on input "bohol" at bounding box center [1024, 234] width 325 height 27
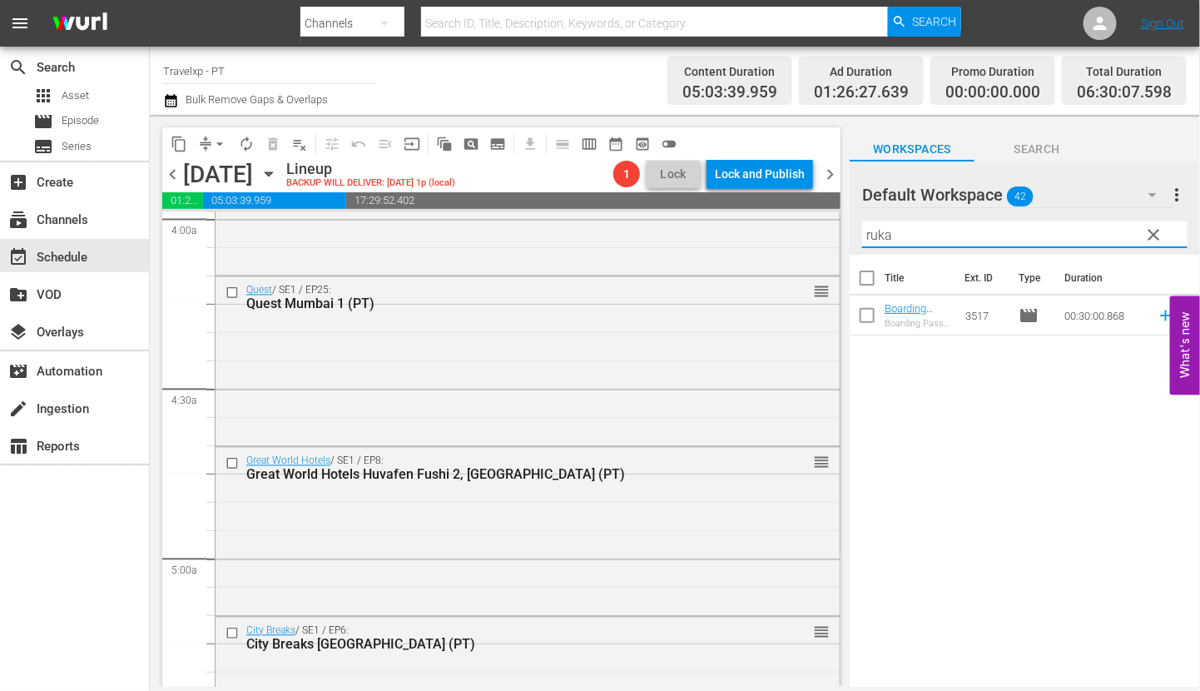
click at [1160, 315] on icon at bounding box center [1165, 315] width 11 height 11
click at [878, 232] on input "ruka" at bounding box center [1024, 234] width 325 height 27
click at [1157, 313] on icon at bounding box center [1166, 315] width 18 height 18
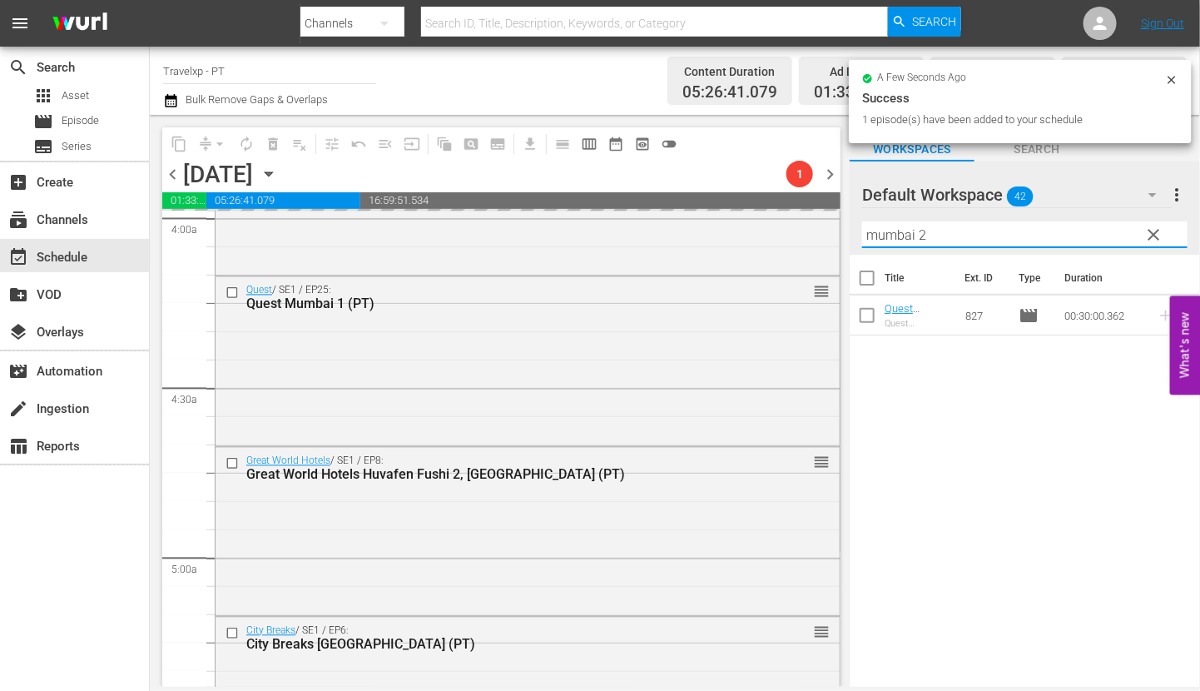
drag, startPoint x: 936, startPoint y: 235, endPoint x: 846, endPoint y: 228, distance: 90.1
click at [846, 228] on div "content_copy compress arrow_drop_down autorenew_outlined delete_forever_outline…" at bounding box center [675, 401] width 1050 height 572
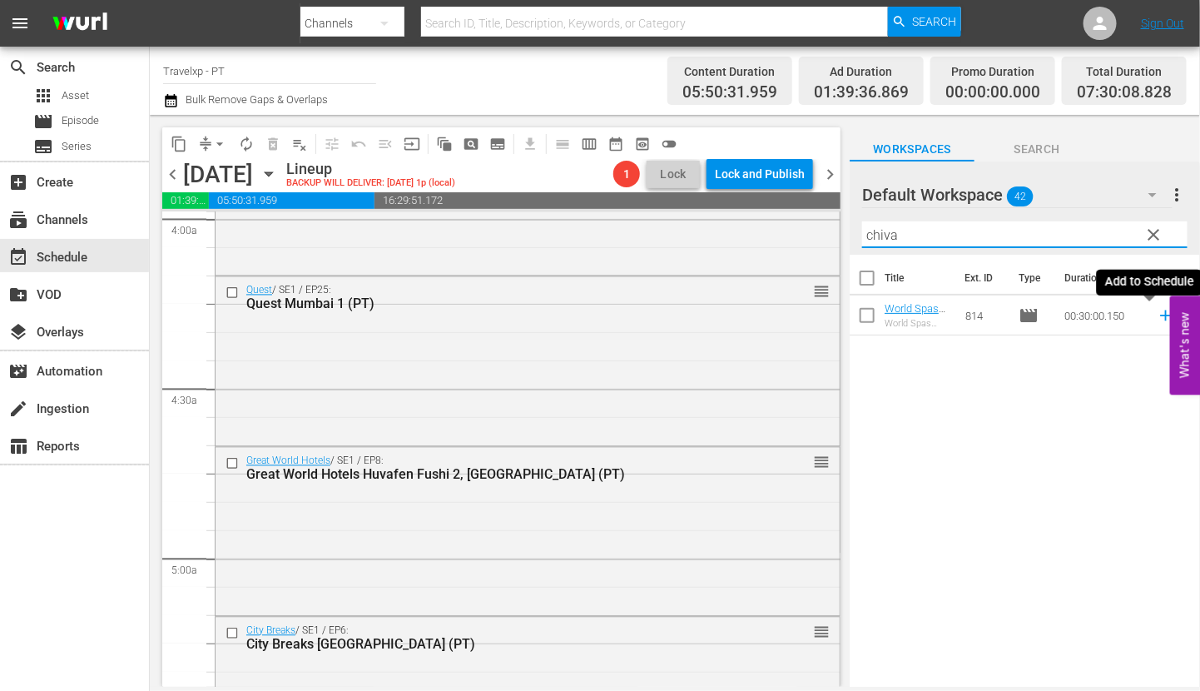
click at [1157, 317] on icon at bounding box center [1166, 315] width 18 height 18
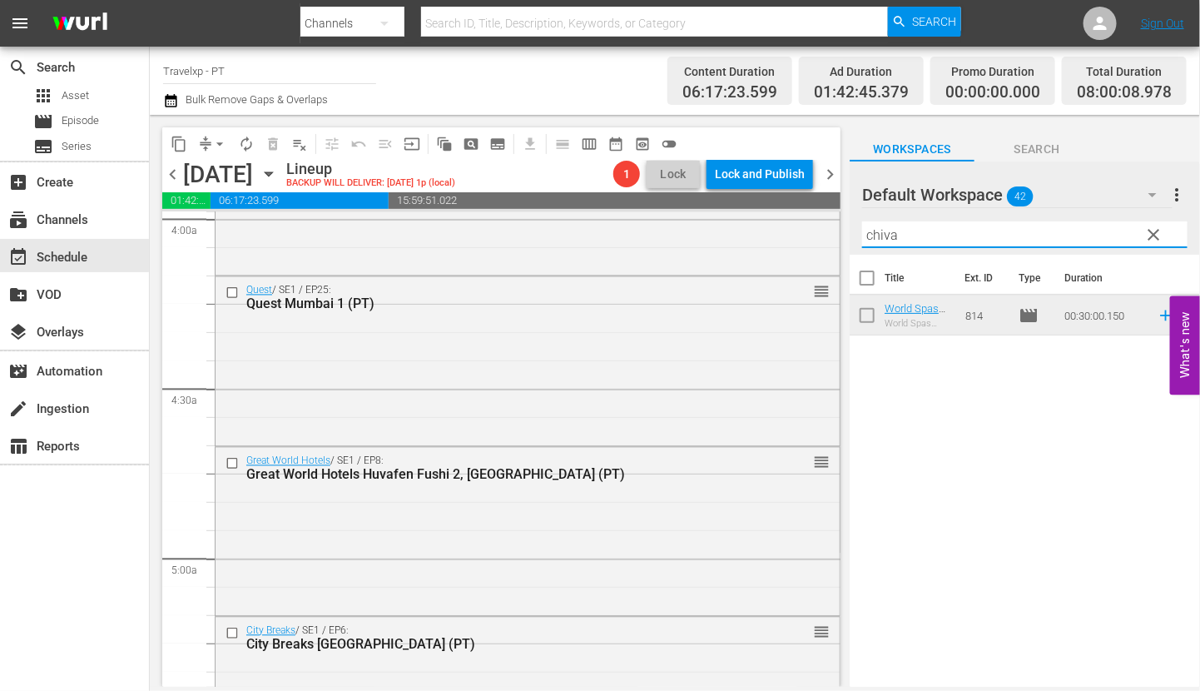
click at [876, 236] on input "chiva" at bounding box center [1024, 234] width 325 height 27
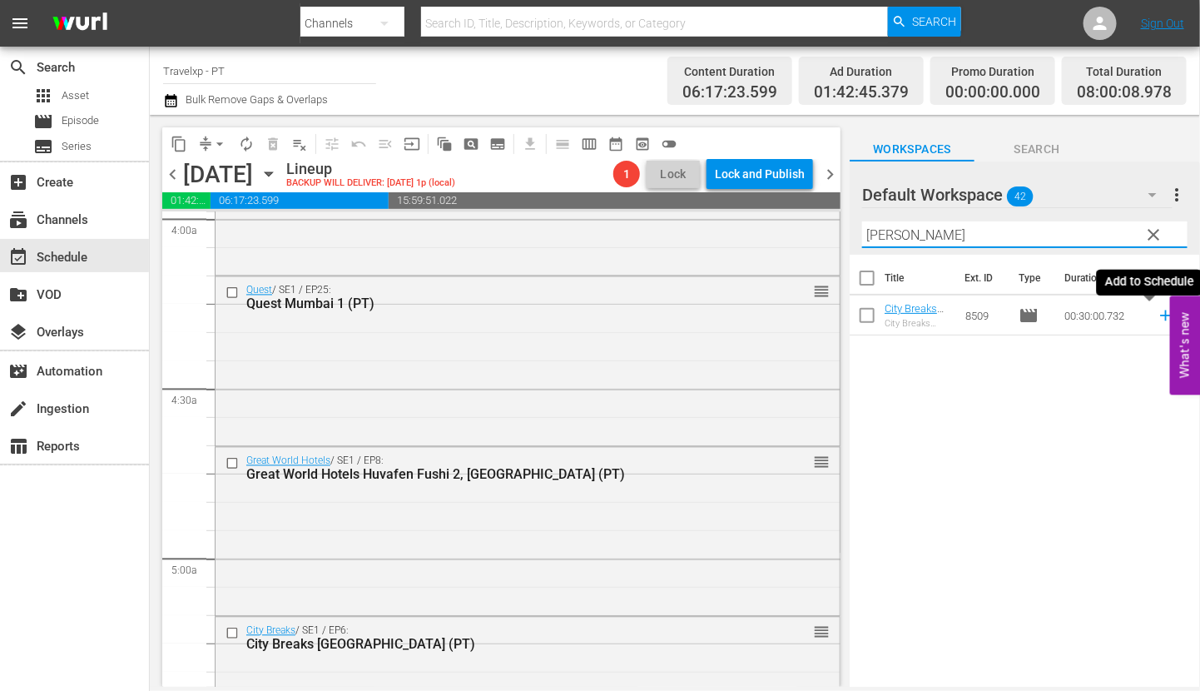
click at [1160, 315] on icon at bounding box center [1165, 315] width 11 height 11
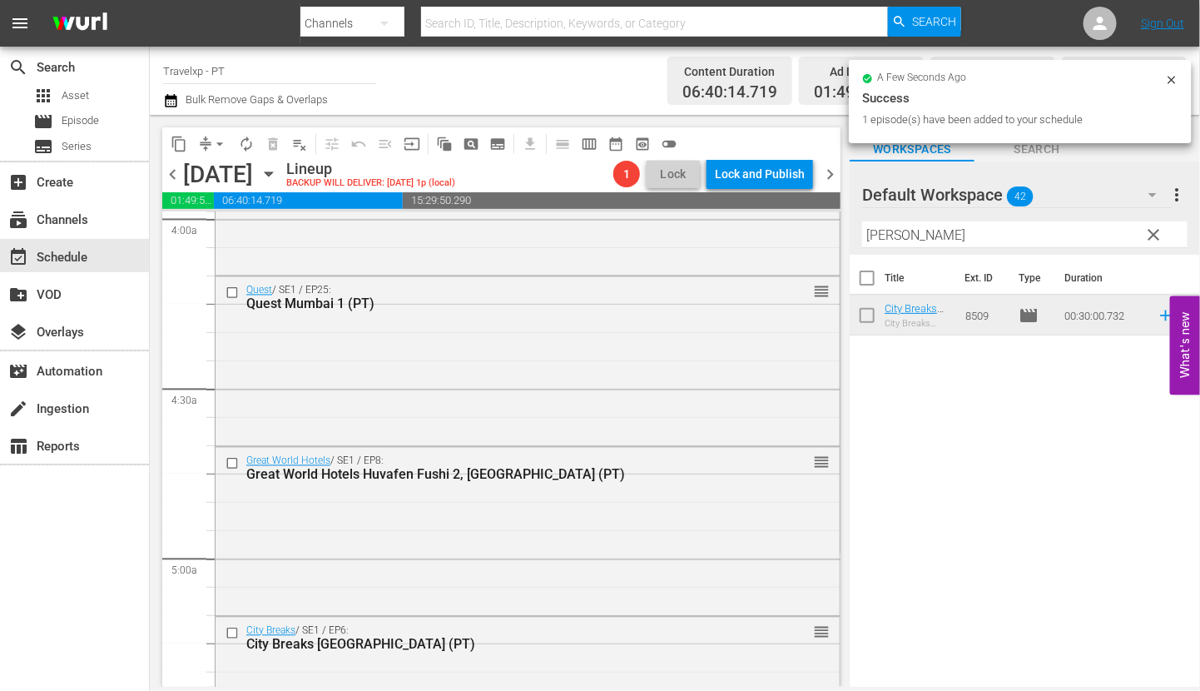
click at [878, 239] on input "[PERSON_NAME]" at bounding box center [1024, 234] width 325 height 27
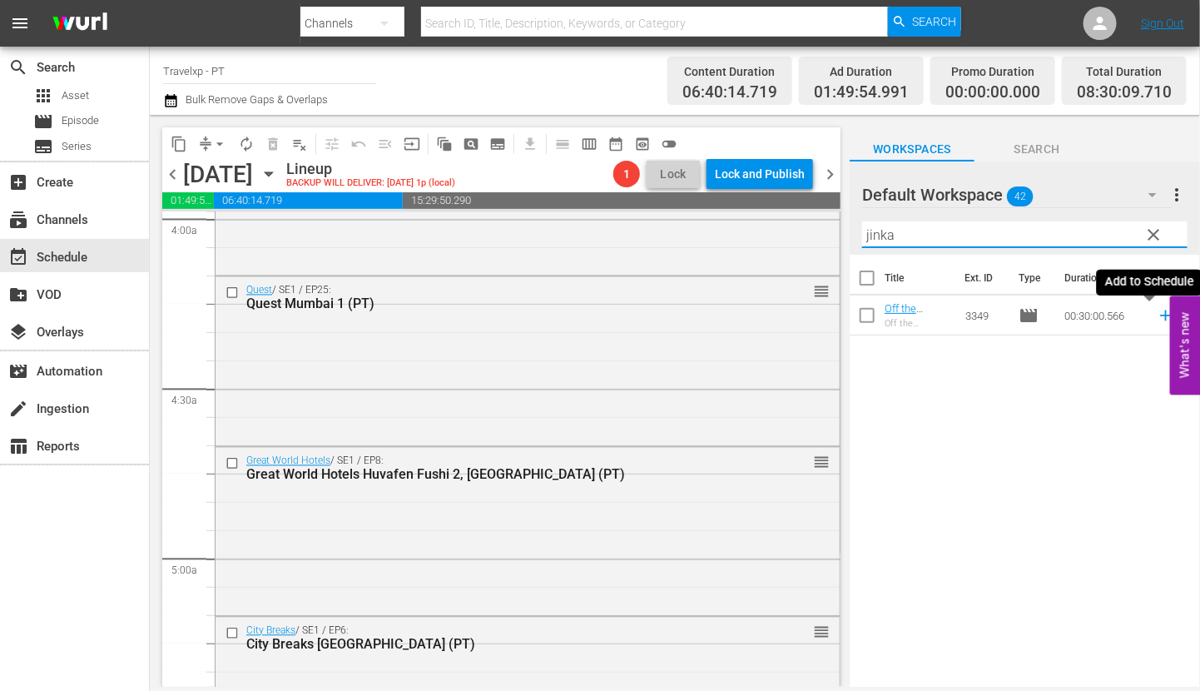
click at [1157, 314] on icon at bounding box center [1166, 315] width 18 height 18
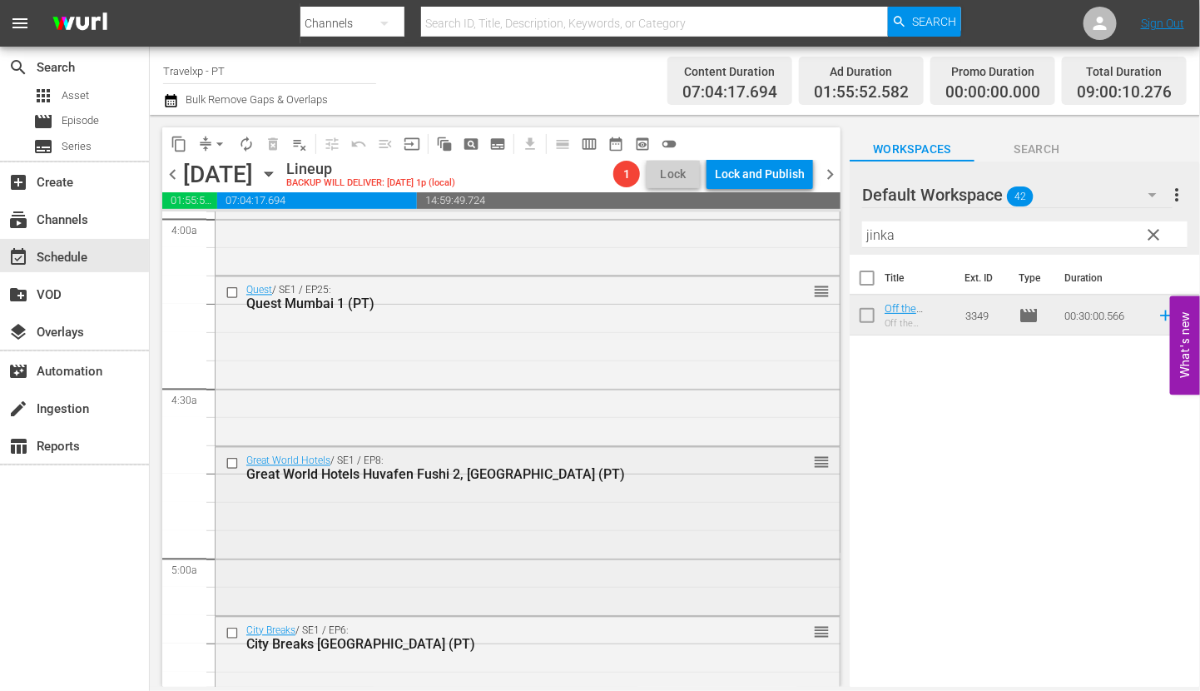
click at [593, 574] on div "Great World Hotels / SE1 / EP8: Great World Hotels Huvafen Fushi 2, [GEOGRAPHIC…" at bounding box center [528, 530] width 624 height 165
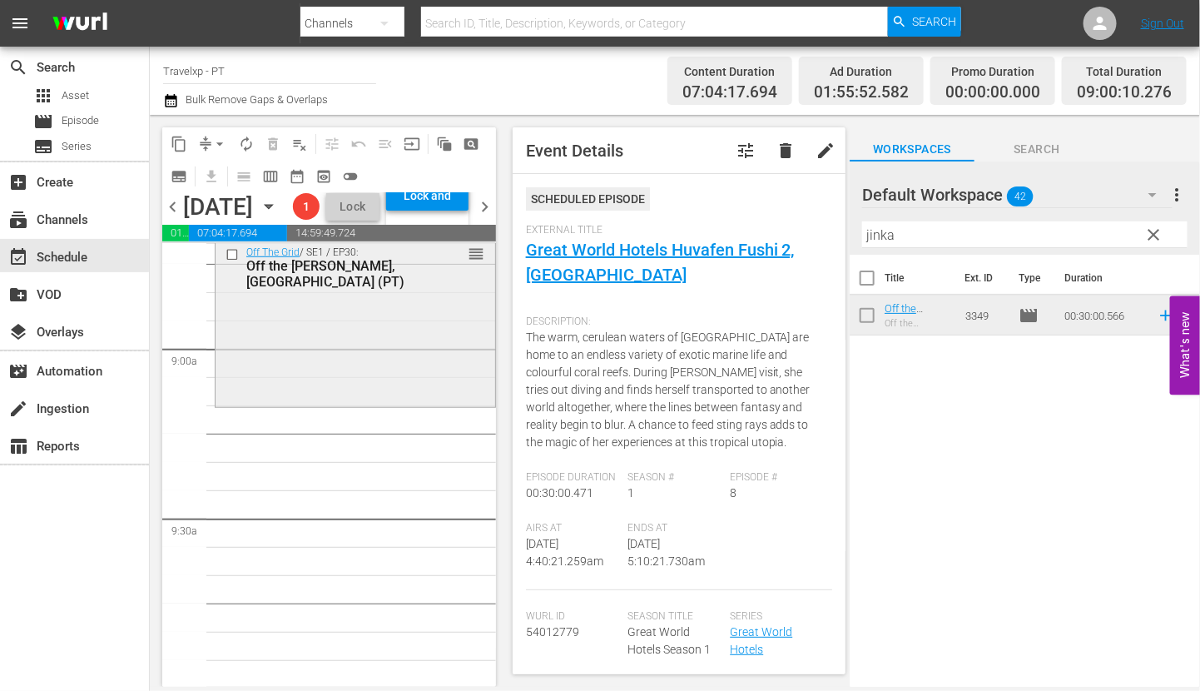
scroll to position [2912, 0]
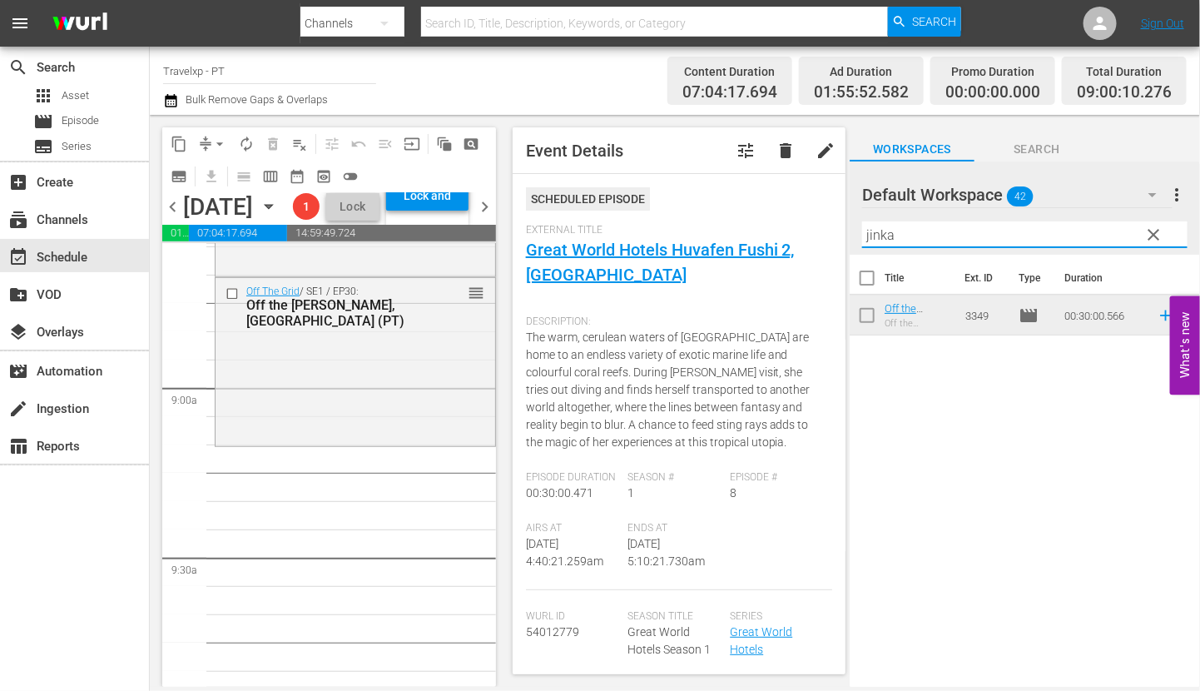
drag, startPoint x: 799, startPoint y: 239, endPoint x: 787, endPoint y: 239, distance: 11.7
click at [787, 239] on div "content_copy compress arrow_drop_down autorenew_outlined delete_forever_outline…" at bounding box center [675, 401] width 1050 height 572
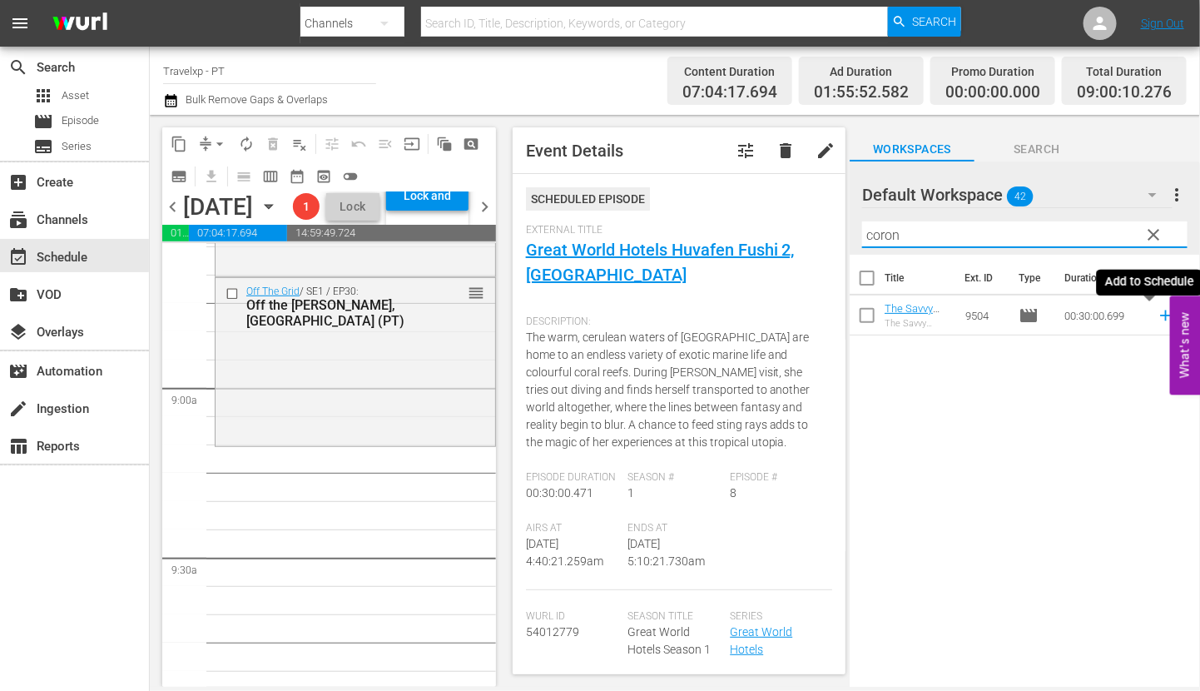
click at [1157, 314] on icon at bounding box center [1166, 315] width 18 height 18
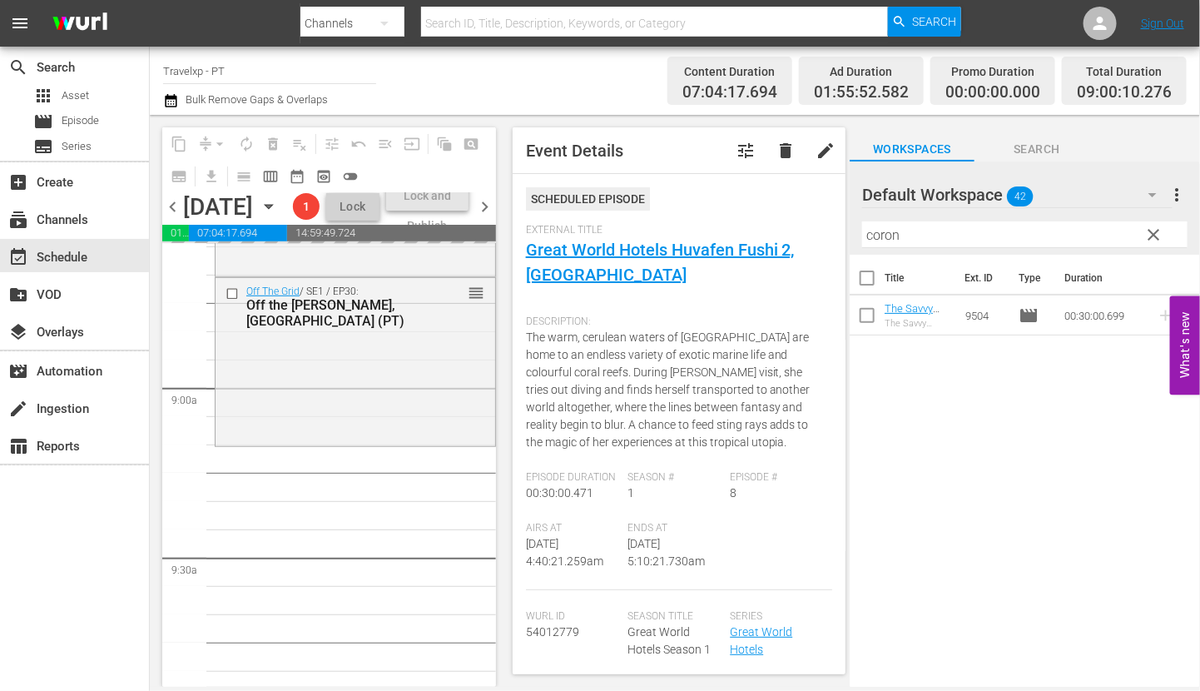
click at [885, 234] on input "coron" at bounding box center [1024, 234] width 325 height 27
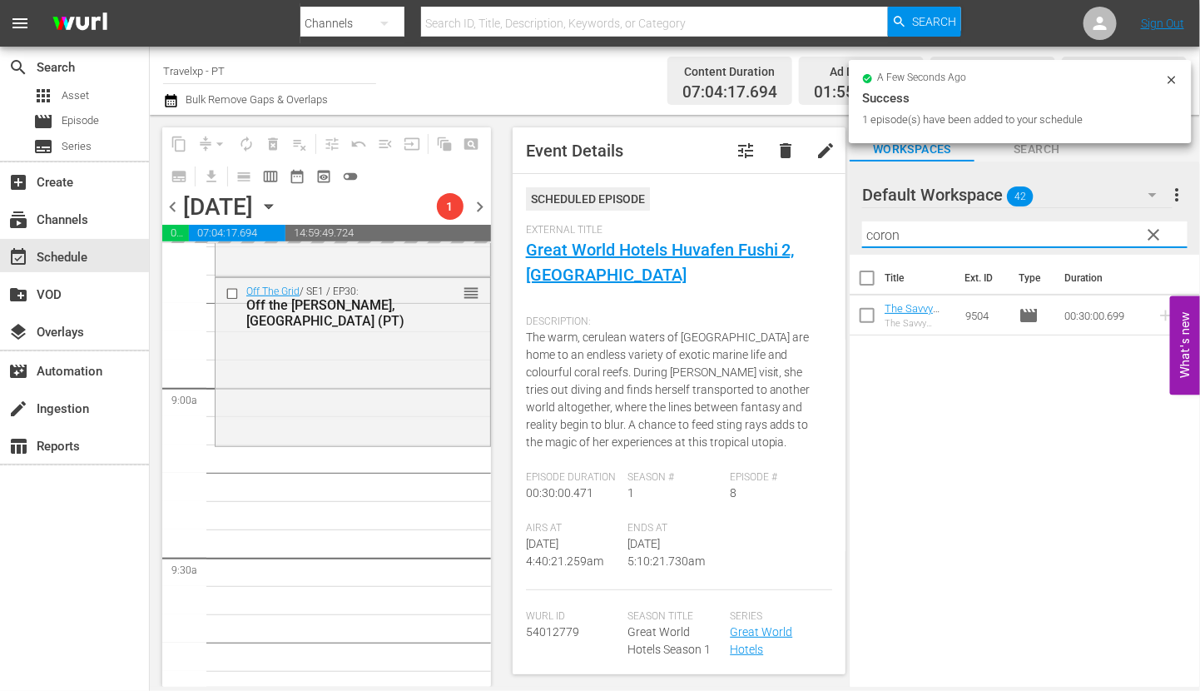
click at [885, 234] on input "coron" at bounding box center [1024, 234] width 325 height 27
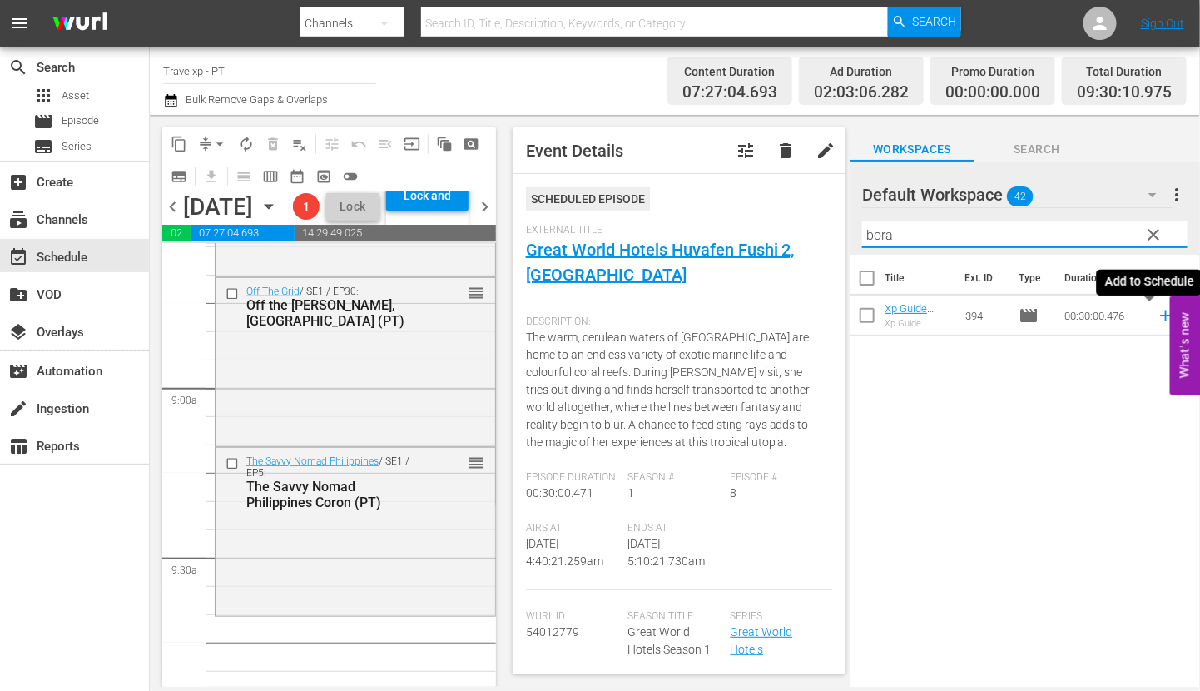
click at [1157, 318] on icon at bounding box center [1166, 315] width 18 height 18
click at [868, 235] on input "bora" at bounding box center [1024, 234] width 325 height 27
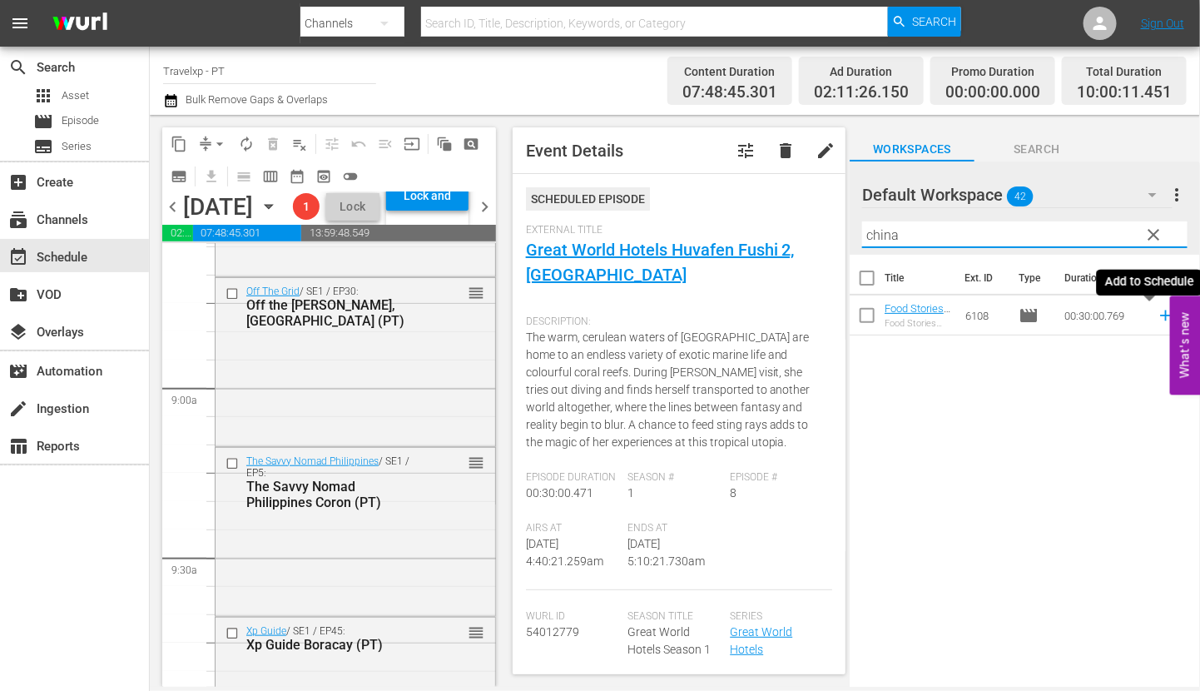
click at [1160, 315] on icon at bounding box center [1165, 315] width 11 height 11
click at [878, 235] on input "china" at bounding box center [1024, 234] width 325 height 27
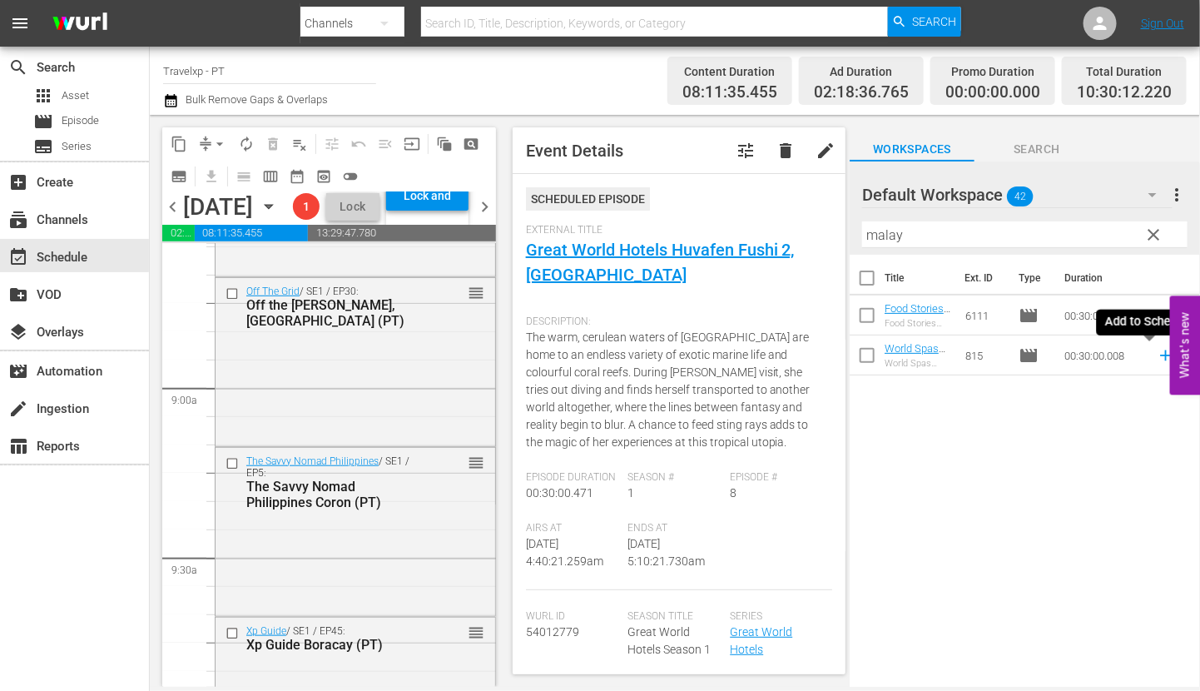
click at [1160, 356] on icon at bounding box center [1165, 355] width 11 height 11
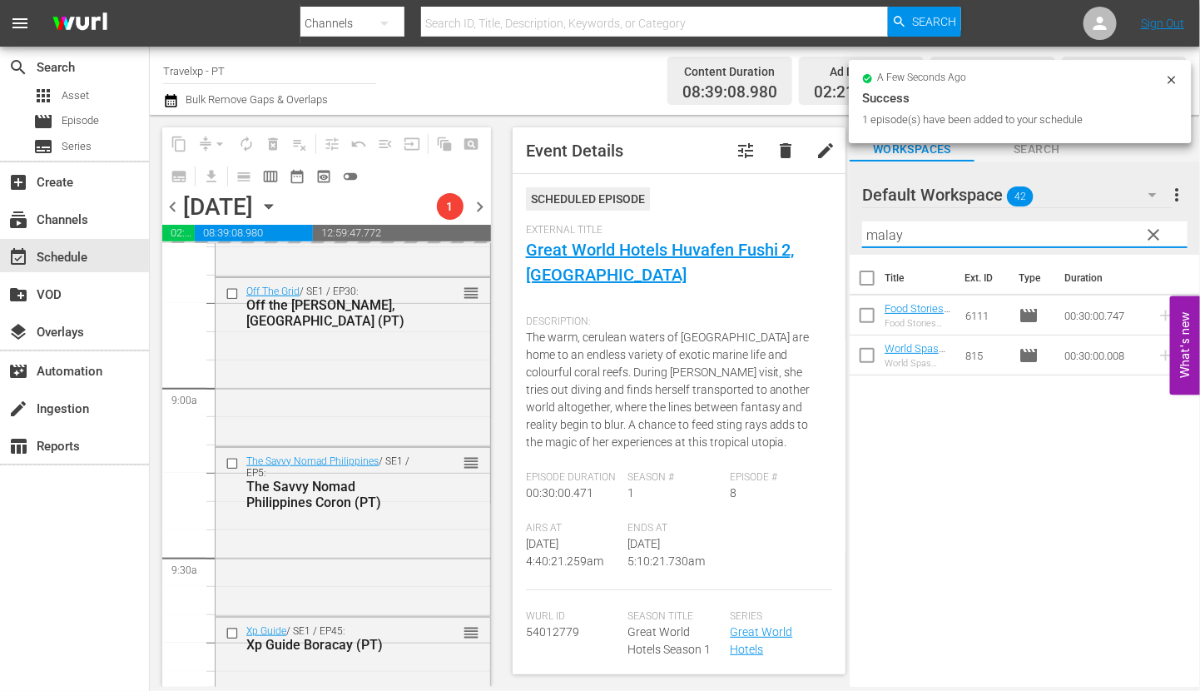
click at [891, 230] on input "malay" at bounding box center [1024, 234] width 325 height 27
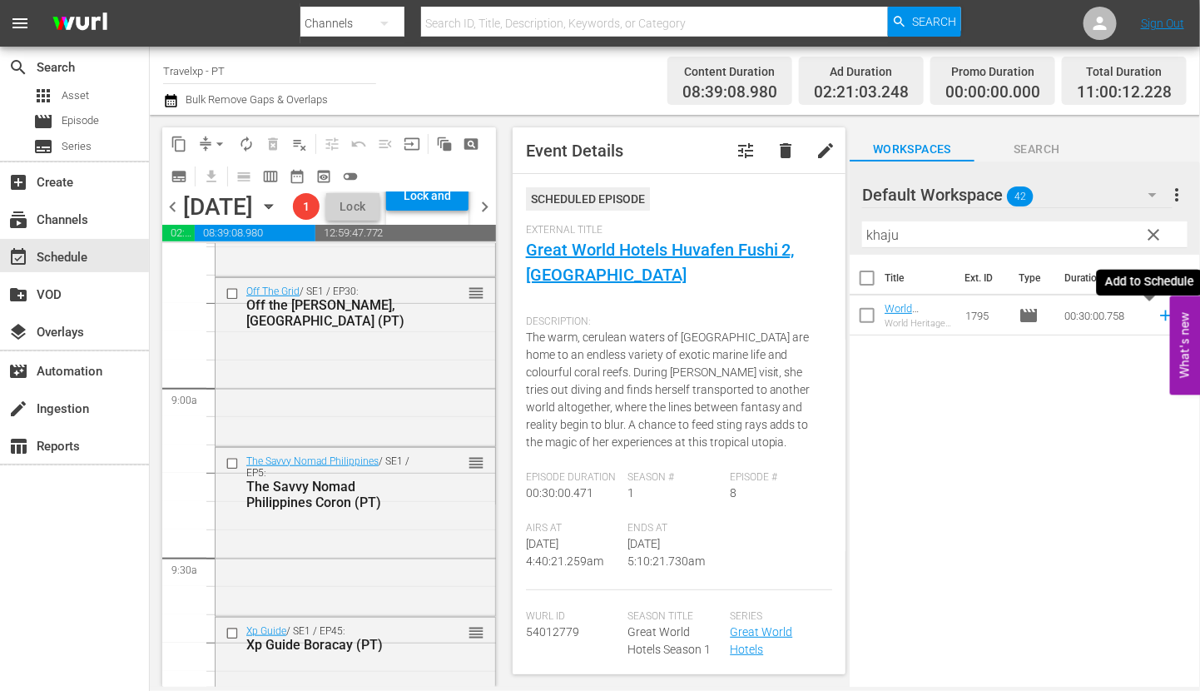
click at [1160, 315] on icon at bounding box center [1165, 315] width 11 height 11
click at [880, 235] on input "khaju" at bounding box center [1024, 234] width 325 height 27
click at [1160, 318] on icon at bounding box center [1165, 315] width 11 height 11
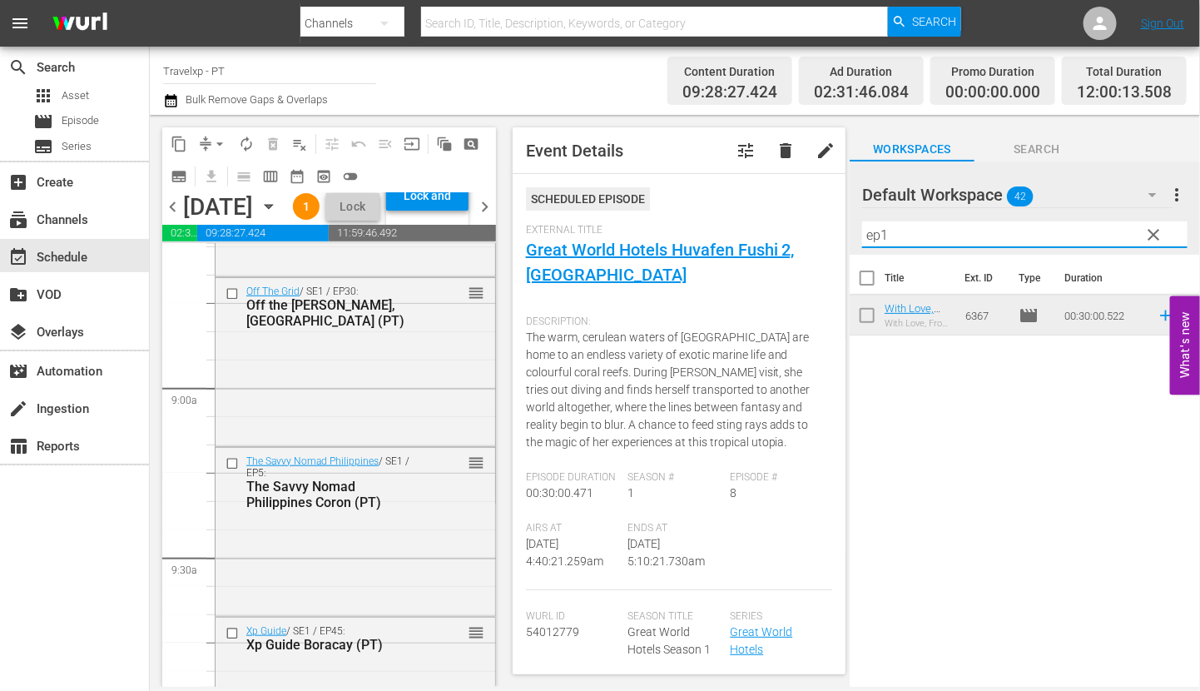
drag, startPoint x: 907, startPoint y: 229, endPoint x: 797, endPoint y: 225, distance: 110.8
click at [797, 225] on div "content_copy compress arrow_drop_down autorenew_outlined delete_forever_outline…" at bounding box center [675, 401] width 1050 height 572
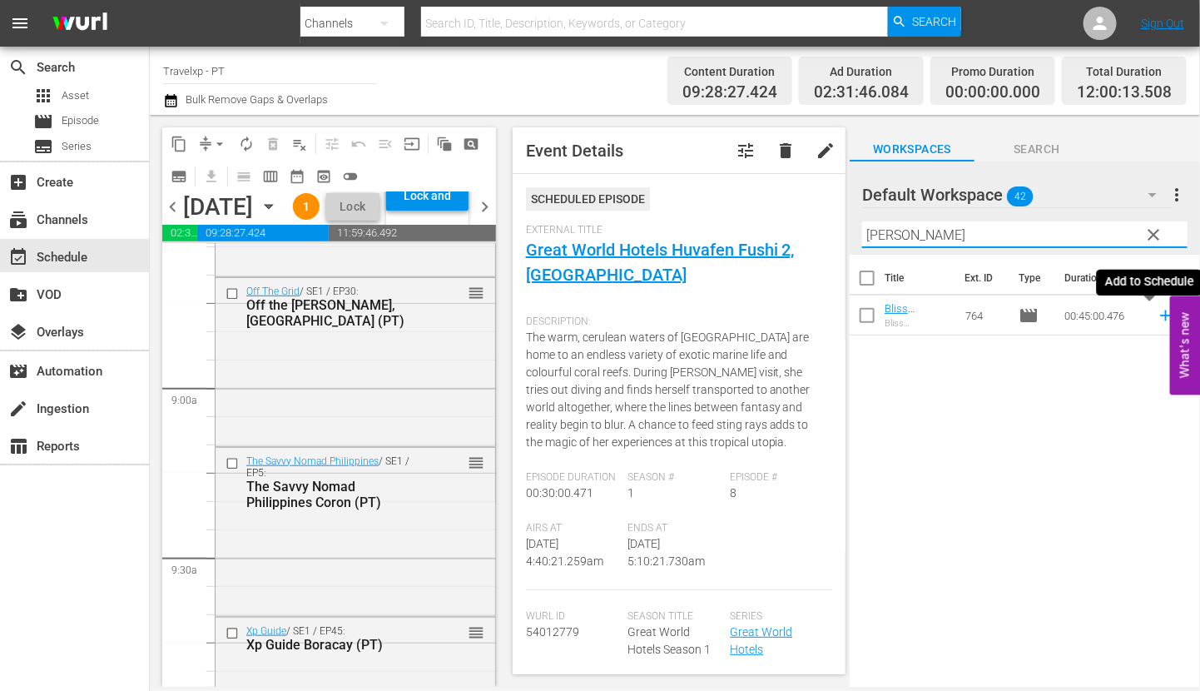
click at [1160, 315] on icon at bounding box center [1165, 315] width 11 height 11
click at [891, 232] on input "[PERSON_NAME]" at bounding box center [1024, 234] width 325 height 27
click at [1160, 317] on icon at bounding box center [1165, 315] width 11 height 11
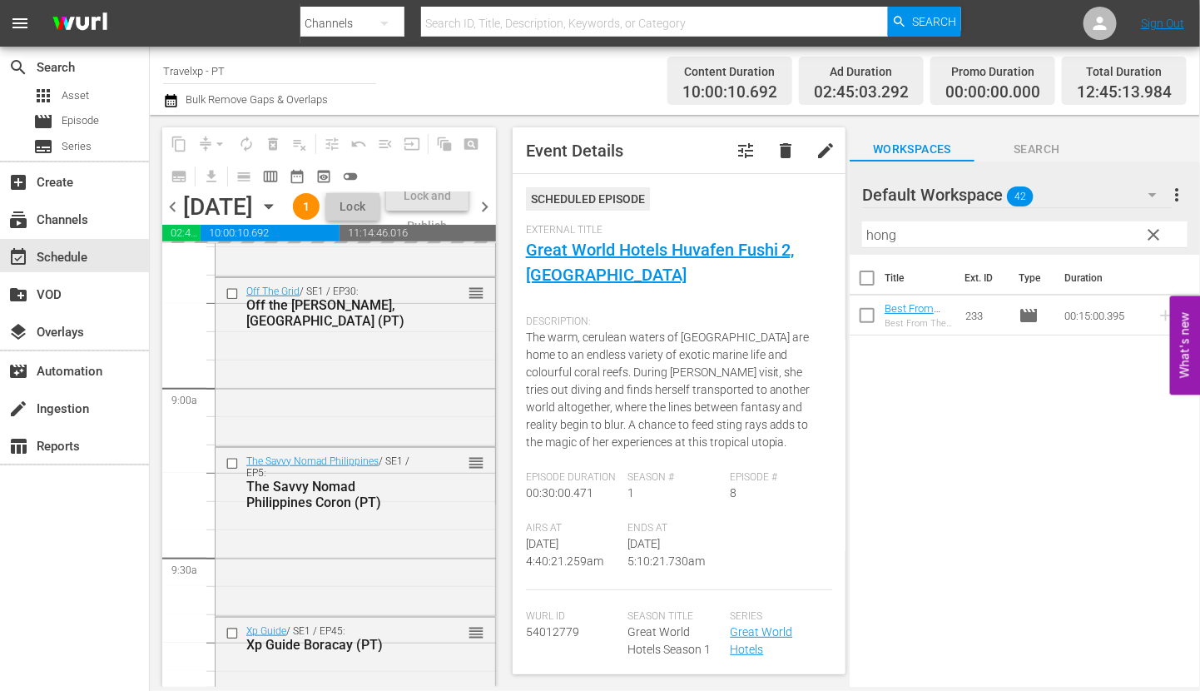
click at [882, 235] on input "hong" at bounding box center [1024, 234] width 325 height 27
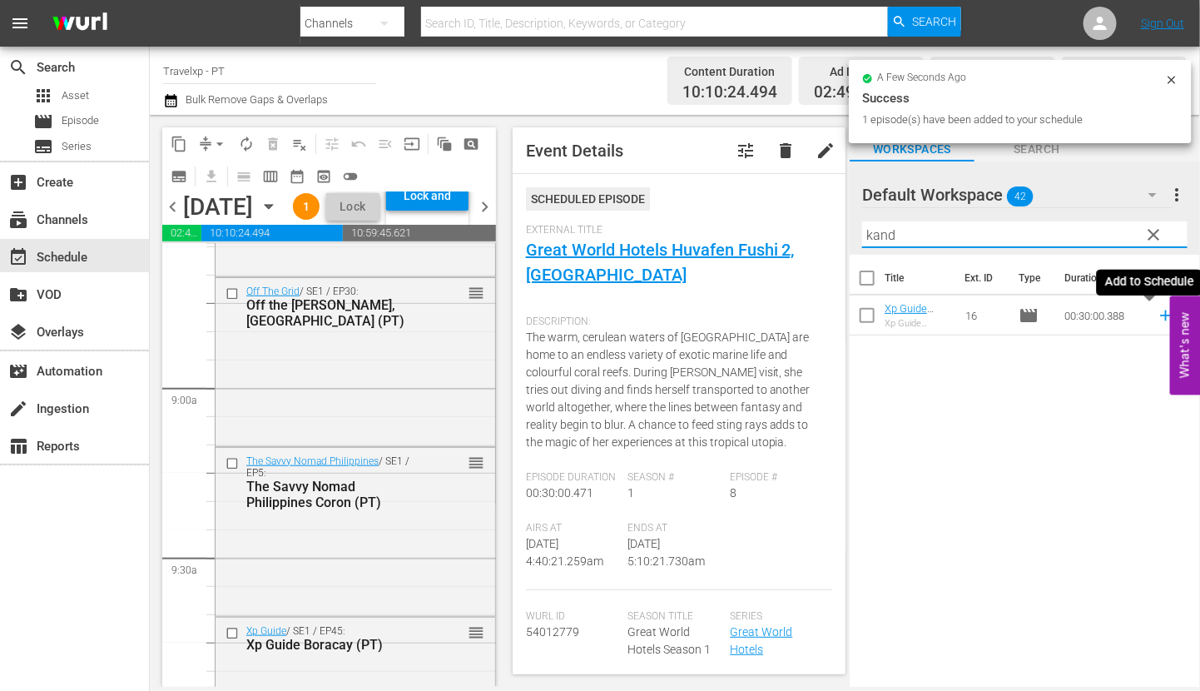
click at [1157, 318] on icon at bounding box center [1166, 315] width 18 height 18
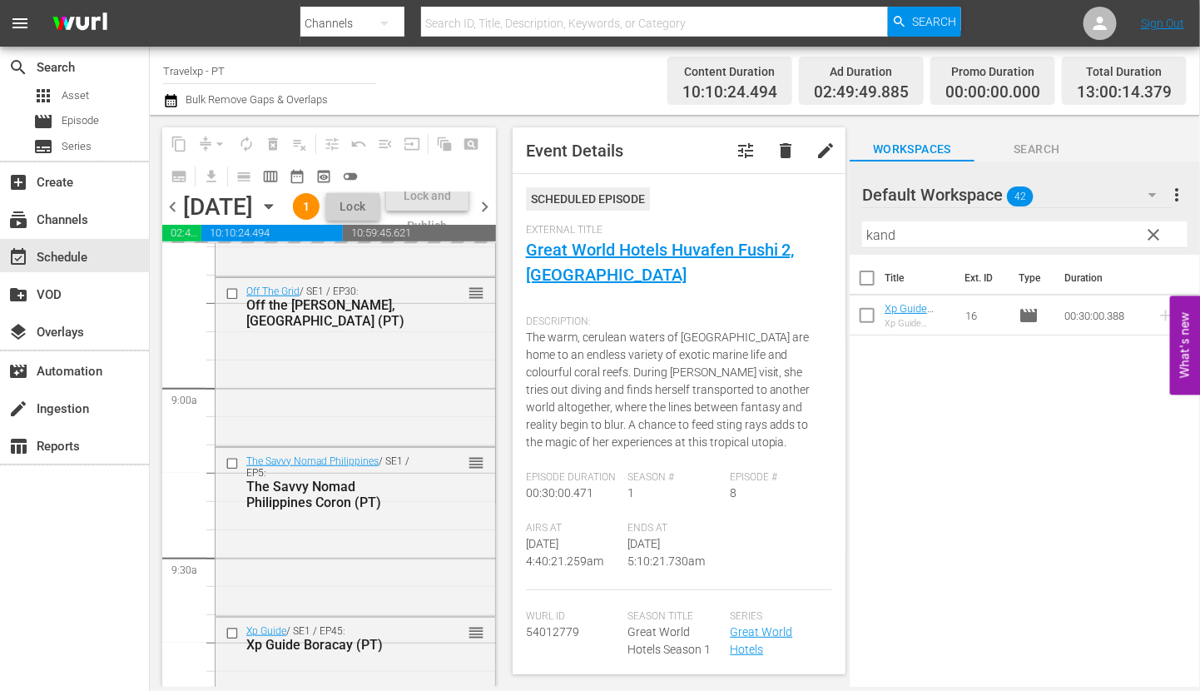
click at [891, 239] on input "kand" at bounding box center [1024, 234] width 325 height 27
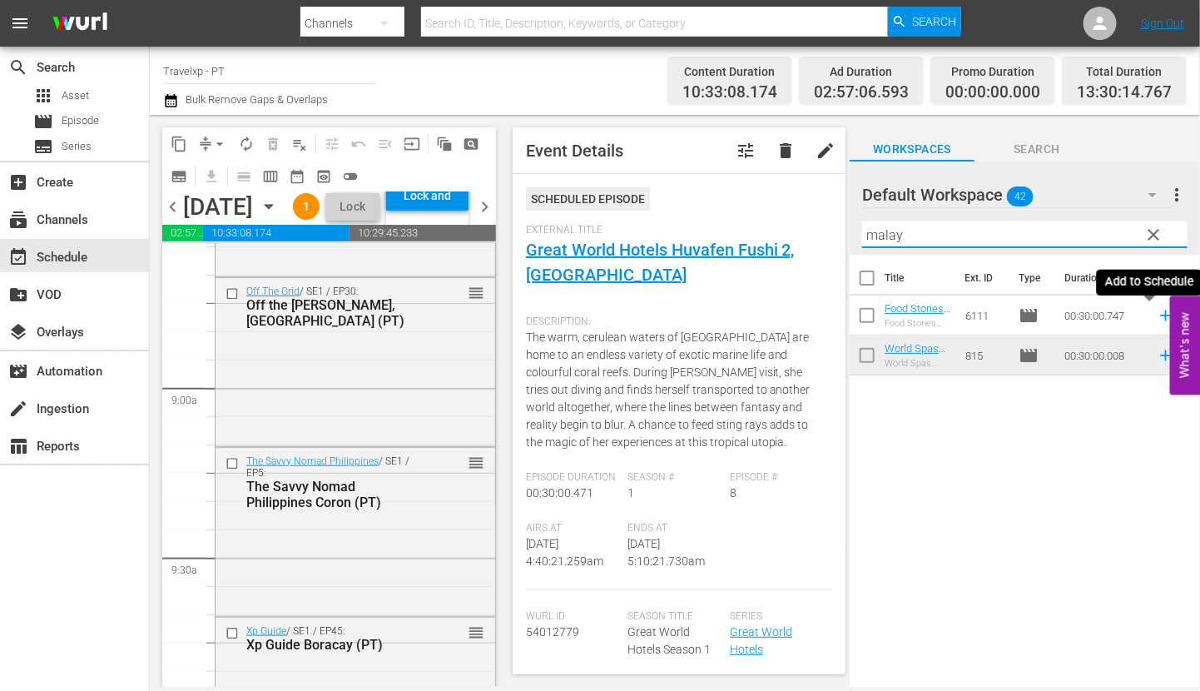
click at [1157, 318] on icon at bounding box center [1166, 315] width 18 height 18
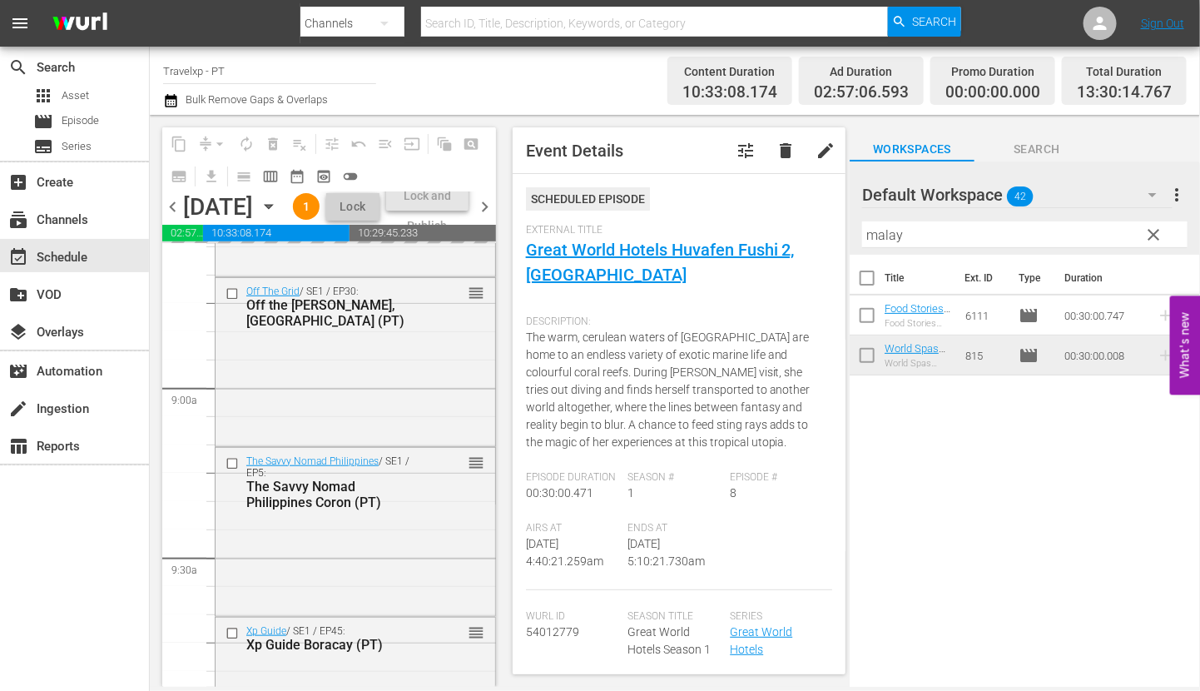
click at [885, 237] on input "malay" at bounding box center [1024, 234] width 325 height 27
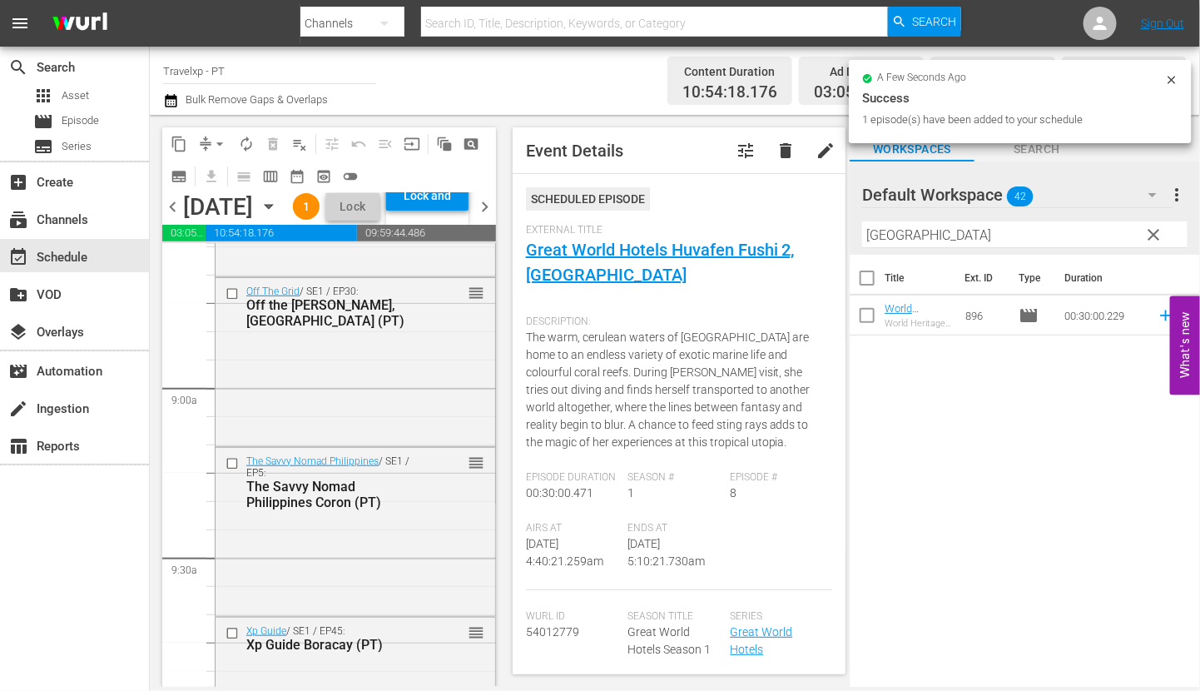
drag, startPoint x: 1153, startPoint y: 314, endPoint x: 957, endPoint y: 276, distance: 199.2
click at [1157, 314] on icon at bounding box center [1166, 315] width 18 height 18
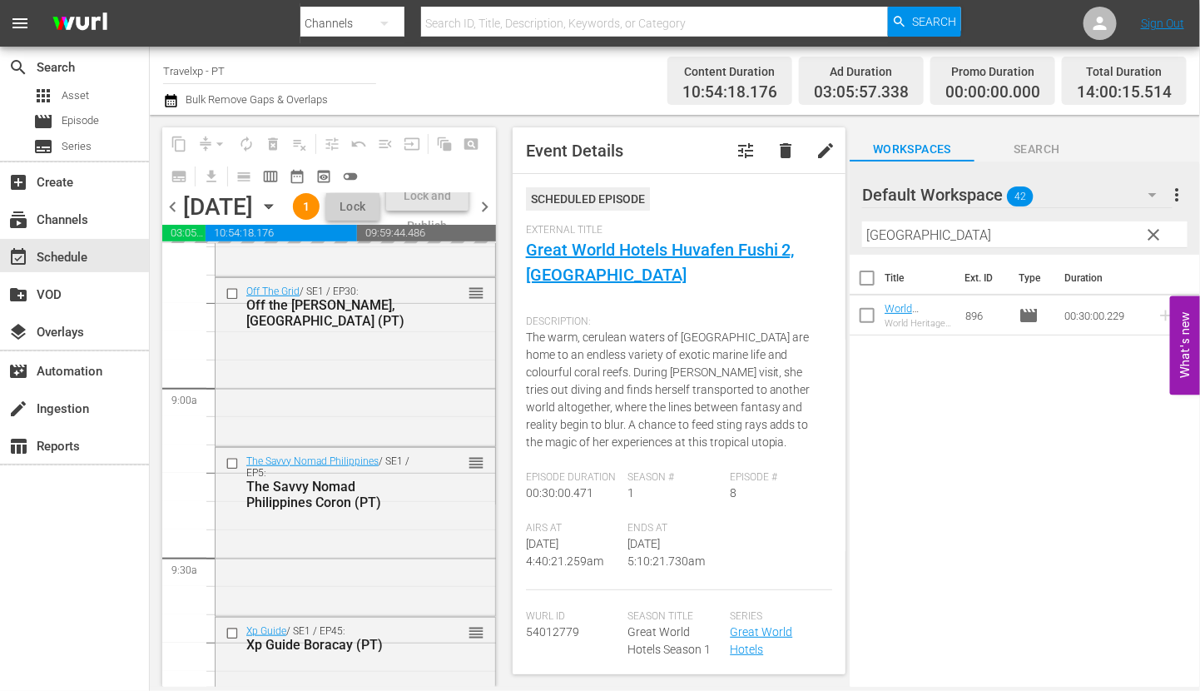
click at [886, 236] on input "[GEOGRAPHIC_DATA]" at bounding box center [1024, 234] width 325 height 27
click at [1160, 315] on icon at bounding box center [1165, 315] width 11 height 11
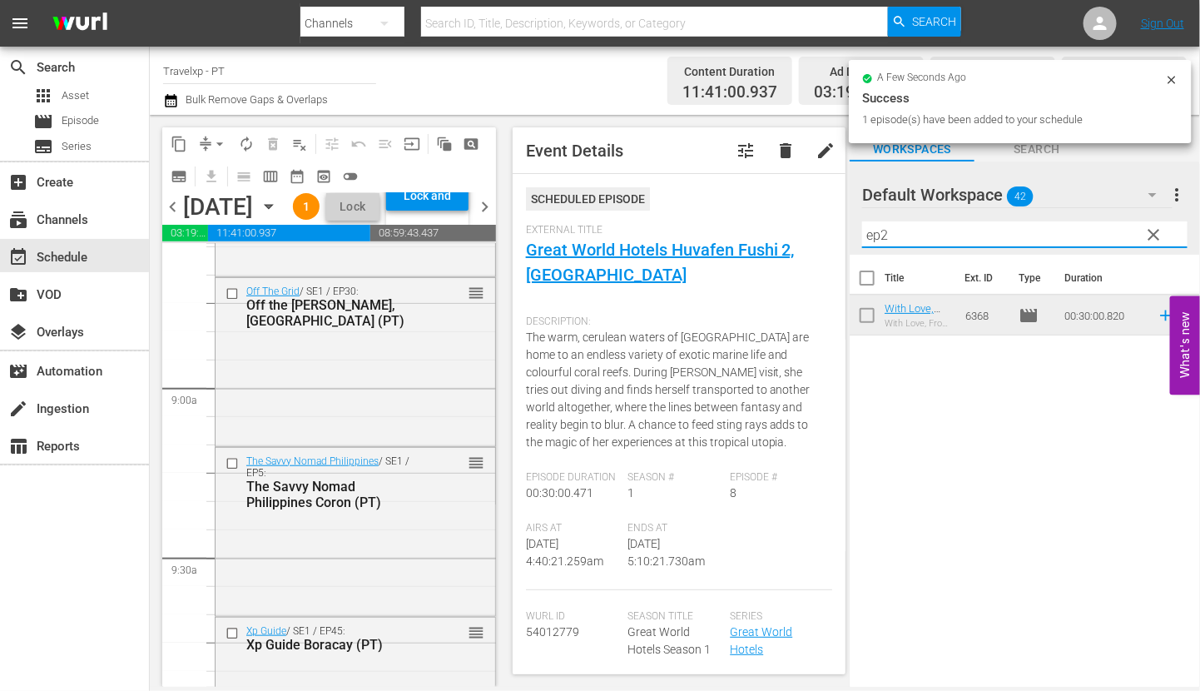
drag, startPoint x: 886, startPoint y: 241, endPoint x: 850, endPoint y: 239, distance: 35.9
click at [850, 239] on div "Default Workspace 42 Default more_vert clear Filter by Title ep2" at bounding box center [1025, 207] width 350 height 93
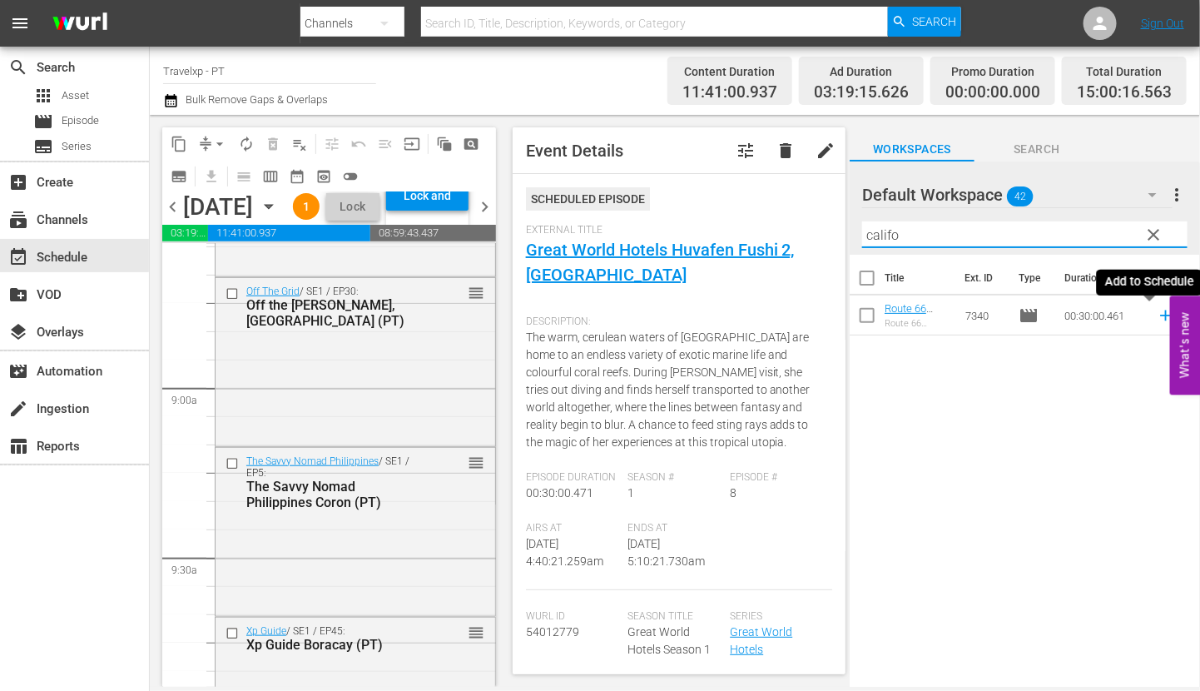
click at [1160, 316] on icon at bounding box center [1165, 315] width 11 height 11
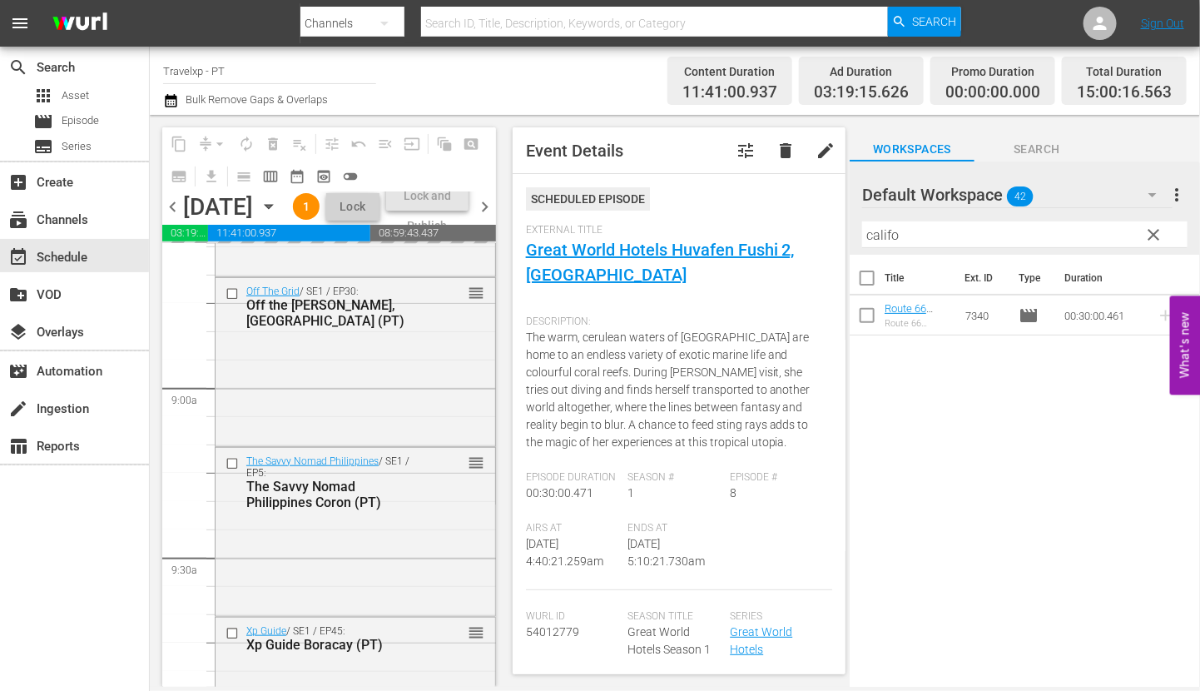
click at [876, 239] on input "califo" at bounding box center [1024, 234] width 325 height 27
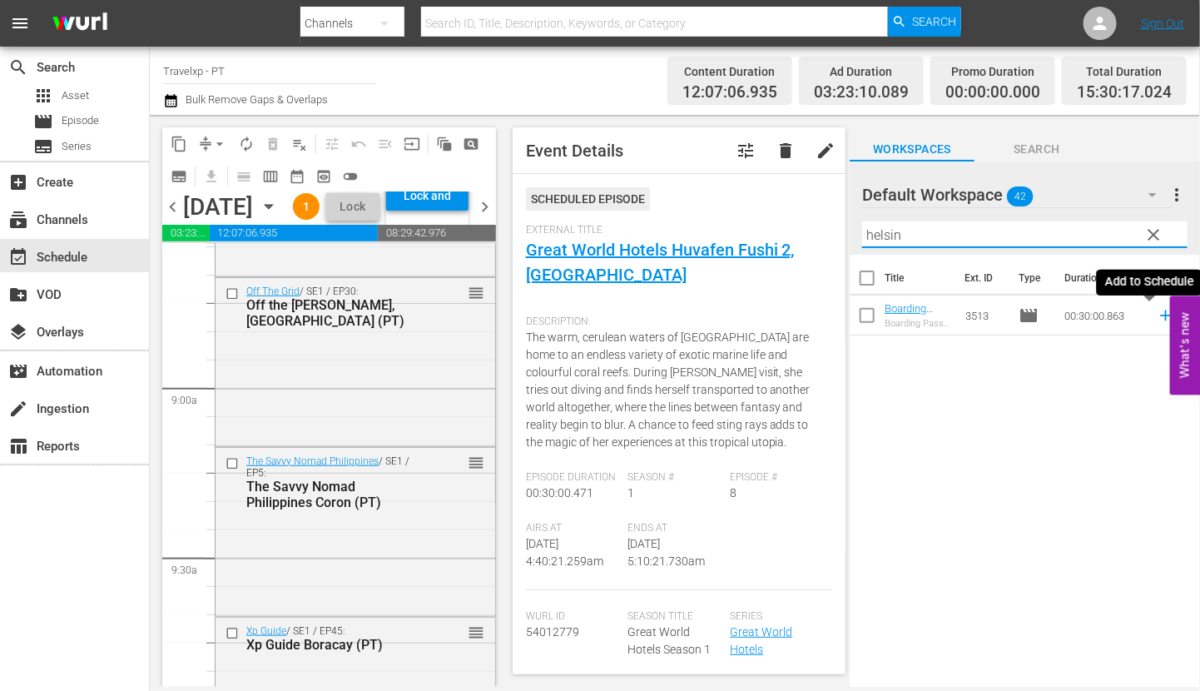
click at [1157, 318] on icon at bounding box center [1166, 315] width 18 height 18
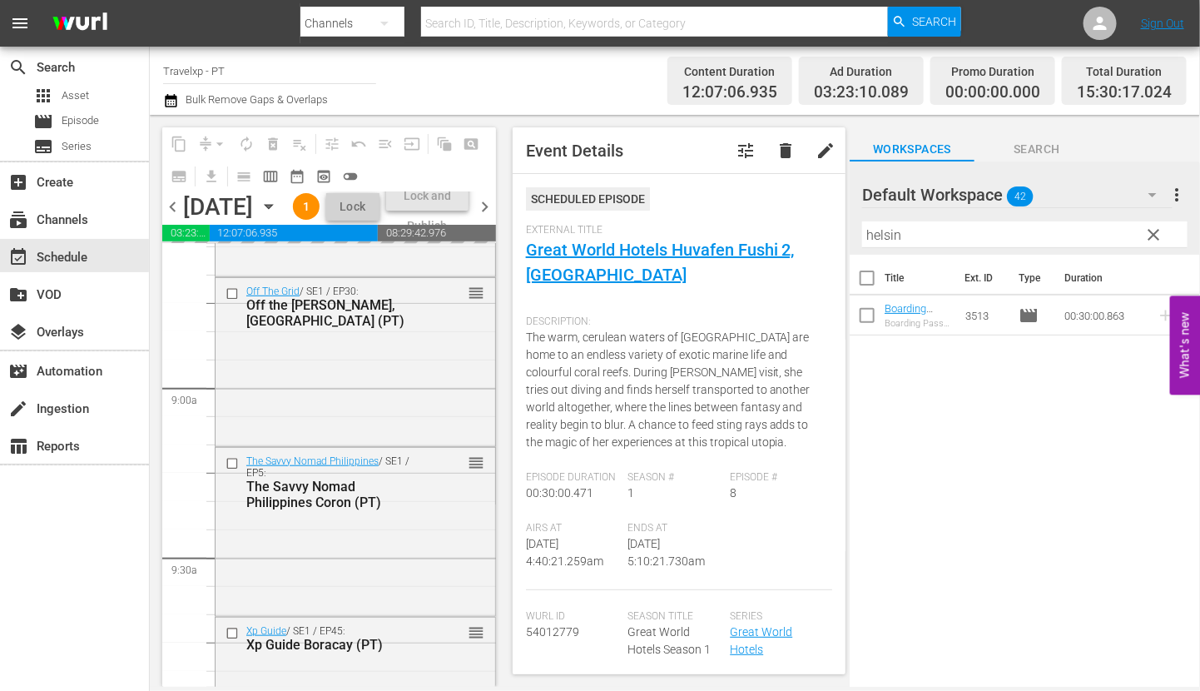
click at [876, 239] on input "helsin" at bounding box center [1024, 234] width 325 height 27
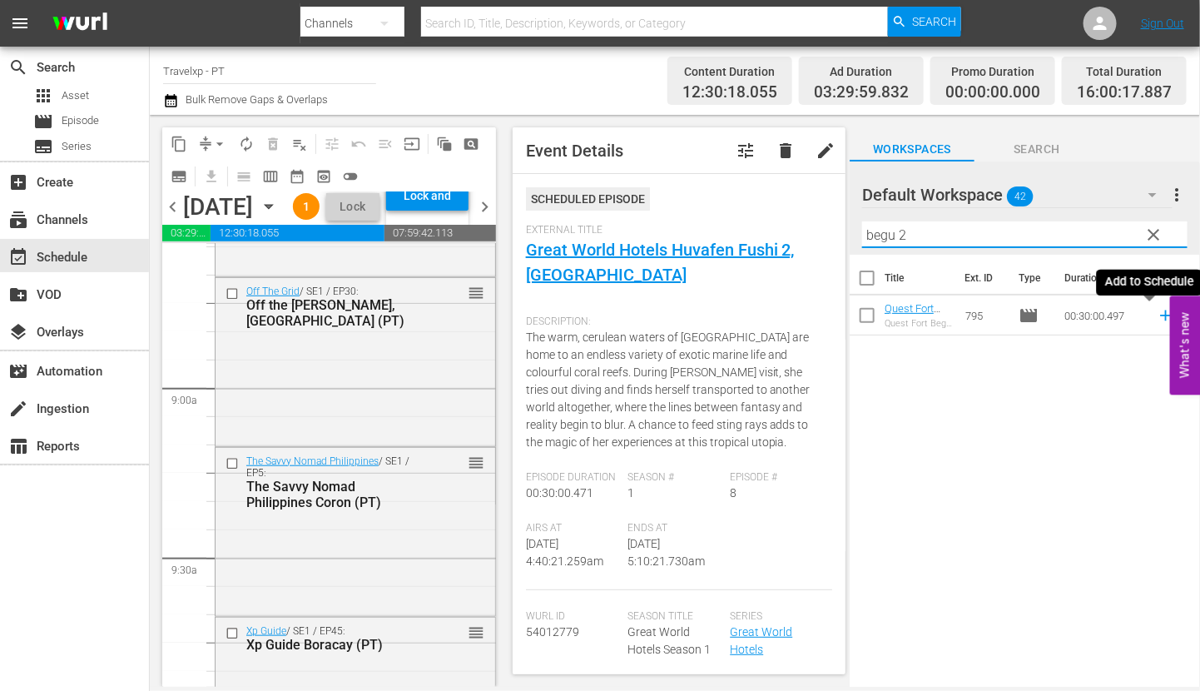
click at [1157, 318] on icon at bounding box center [1166, 315] width 18 height 18
drag, startPoint x: 907, startPoint y: 238, endPoint x: 830, endPoint y: 235, distance: 77.5
click at [830, 235] on div "content_copy compress arrow_drop_down autorenew_outlined delete_forever_outline…" at bounding box center [675, 401] width 1050 height 572
click at [1160, 320] on icon at bounding box center [1165, 315] width 11 height 11
click at [887, 236] on input "seych" at bounding box center [1024, 234] width 325 height 27
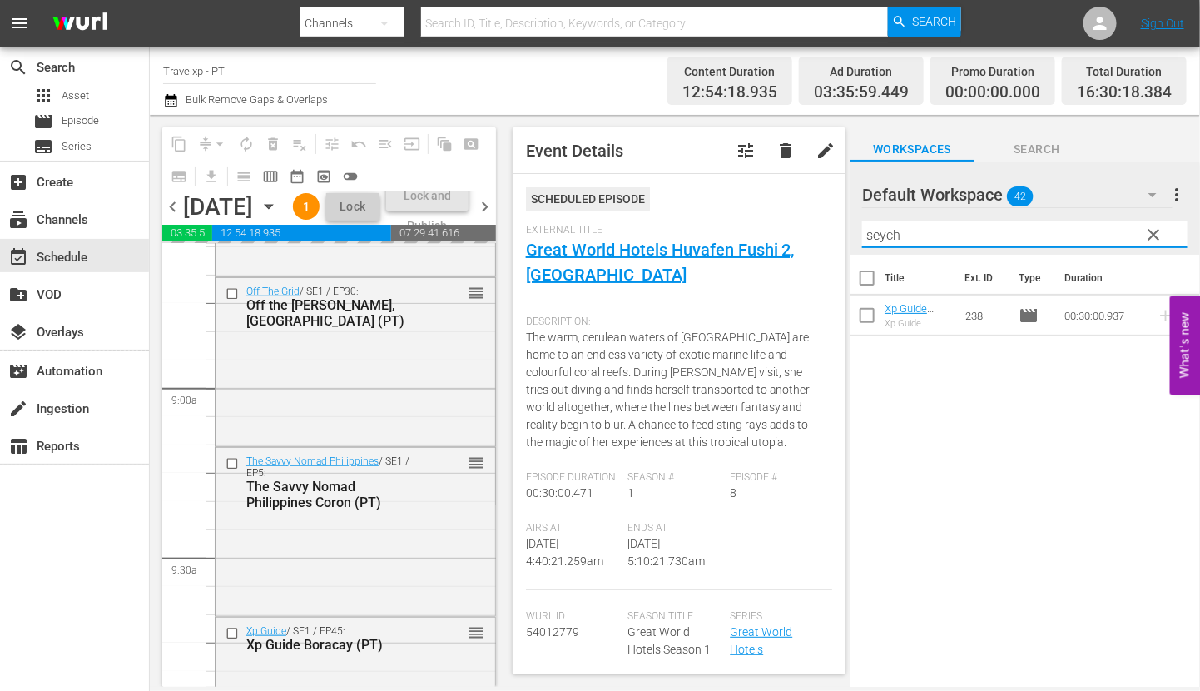
click at [887, 236] on input "seych" at bounding box center [1024, 234] width 325 height 27
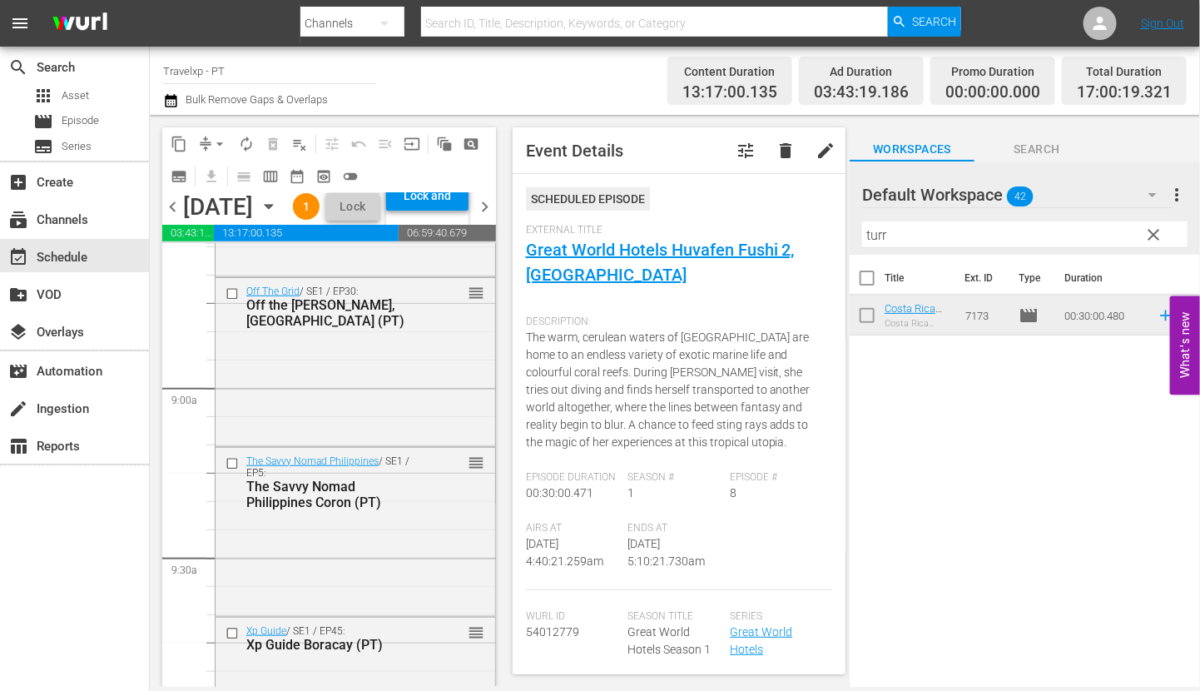
click at [1160, 315] on icon at bounding box center [1165, 315] width 11 height 11
click at [870, 235] on input "turr" at bounding box center [1024, 234] width 325 height 27
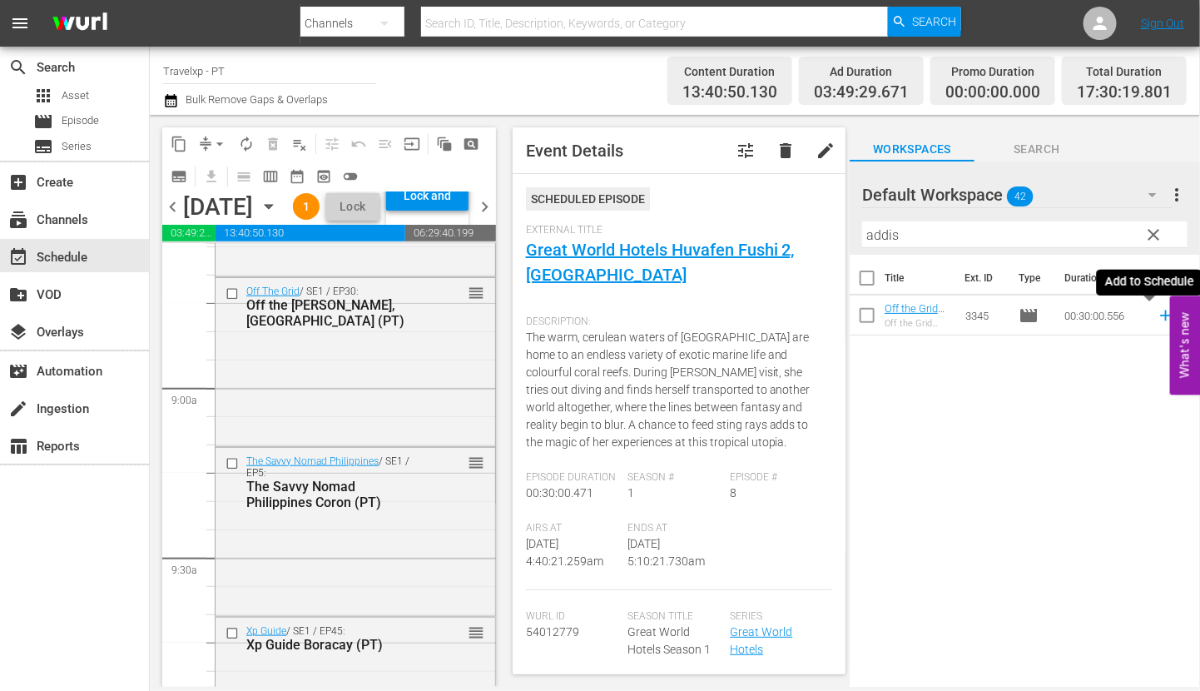
click at [1157, 316] on icon at bounding box center [1166, 315] width 18 height 18
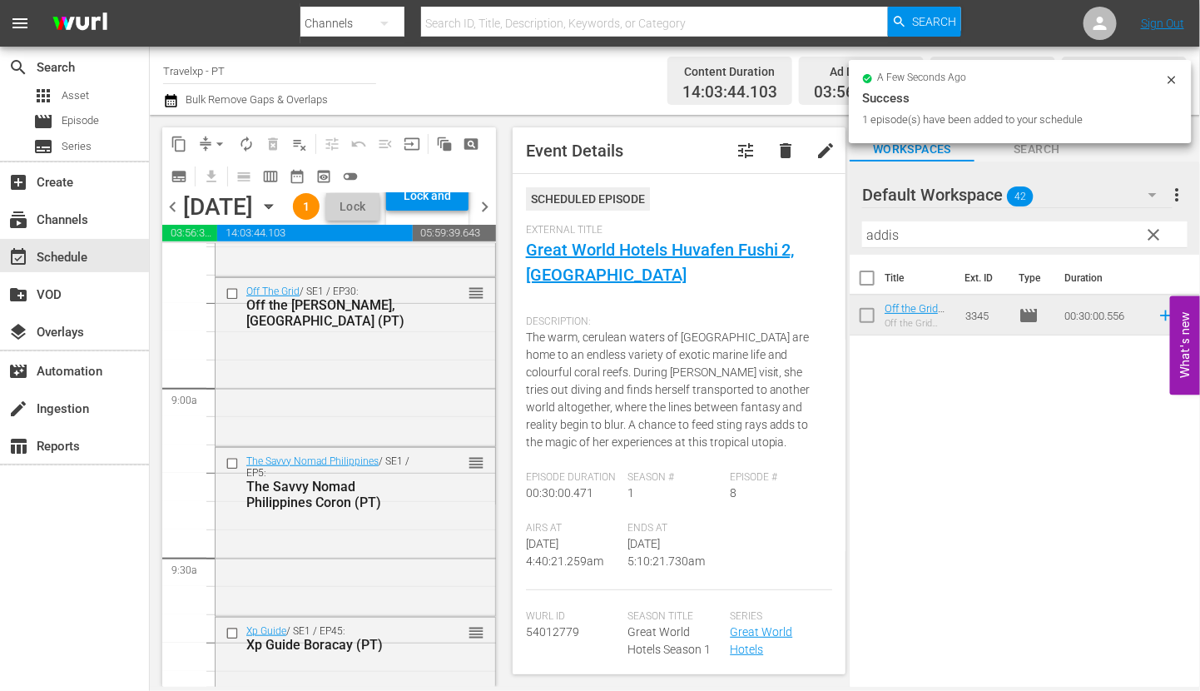
click at [875, 235] on input "addis" at bounding box center [1024, 234] width 325 height 27
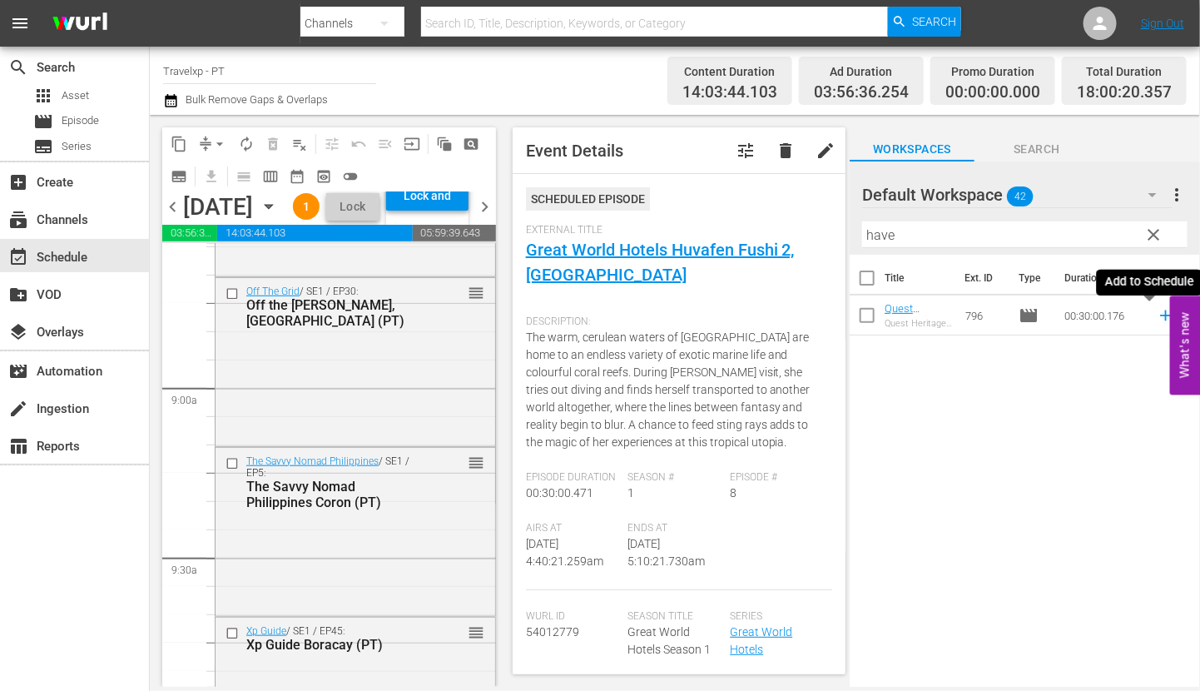
click at [1157, 317] on icon at bounding box center [1166, 315] width 18 height 18
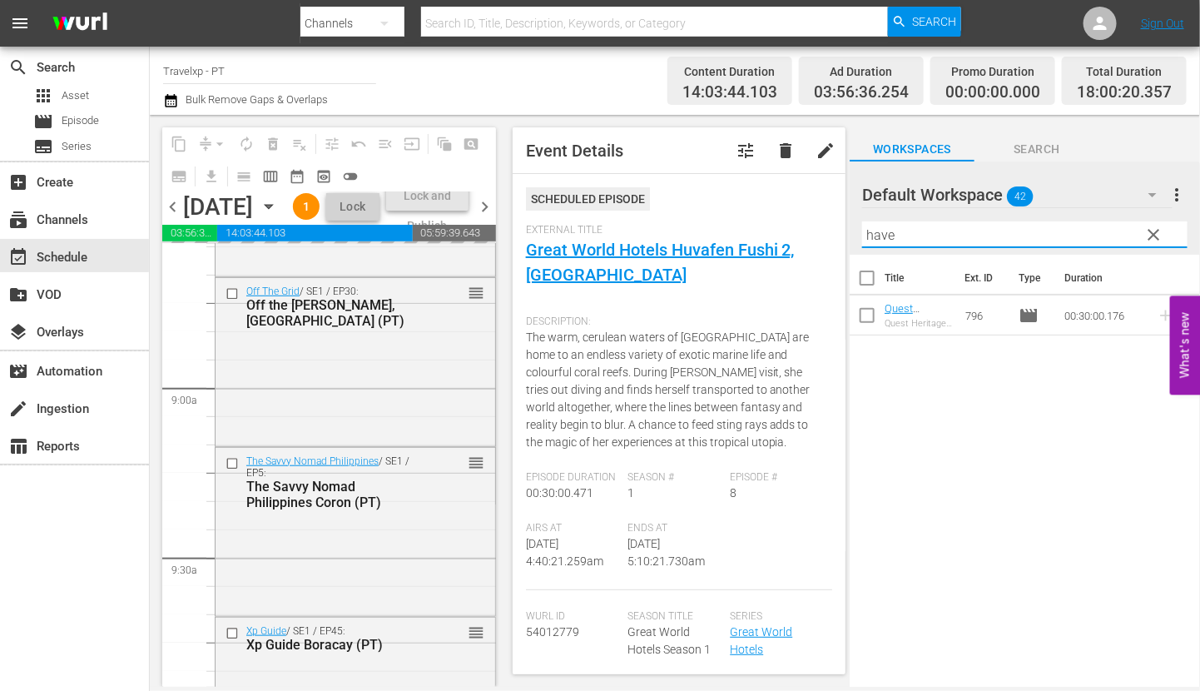
click at [883, 233] on input "have" at bounding box center [1024, 234] width 325 height 27
click at [1160, 315] on icon at bounding box center [1165, 315] width 11 height 11
click at [886, 241] on input "gond" at bounding box center [1024, 234] width 325 height 27
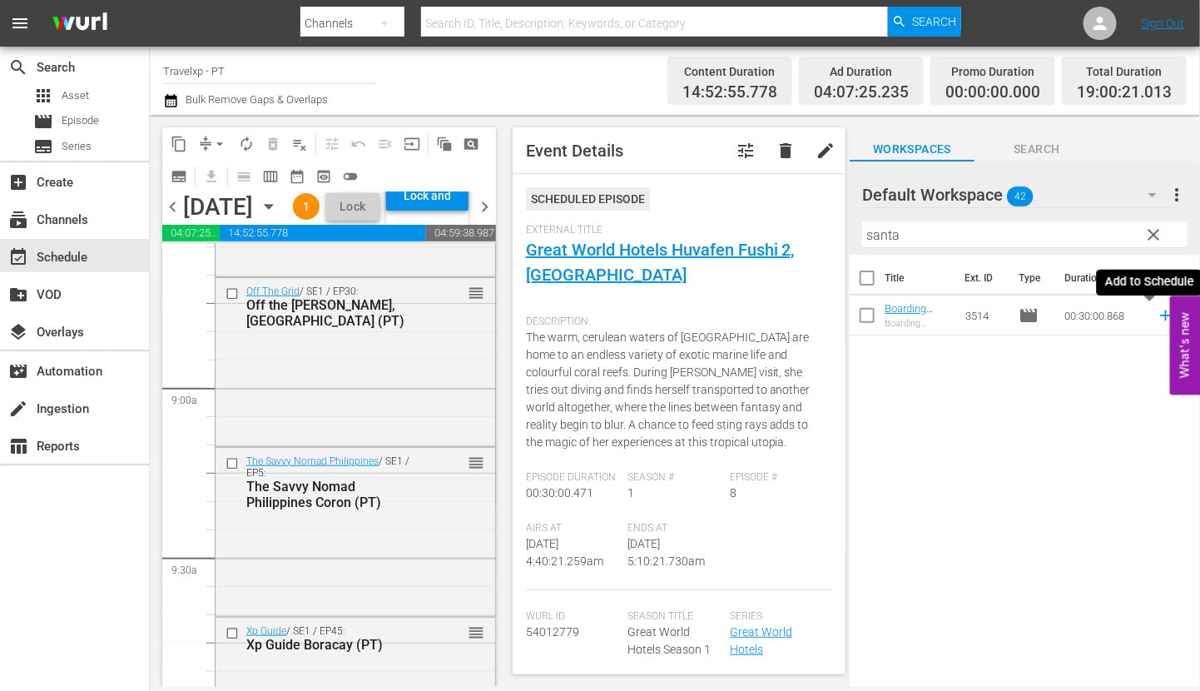
click at [1157, 320] on icon at bounding box center [1166, 315] width 18 height 18
click at [881, 234] on input "santa" at bounding box center [1024, 234] width 325 height 27
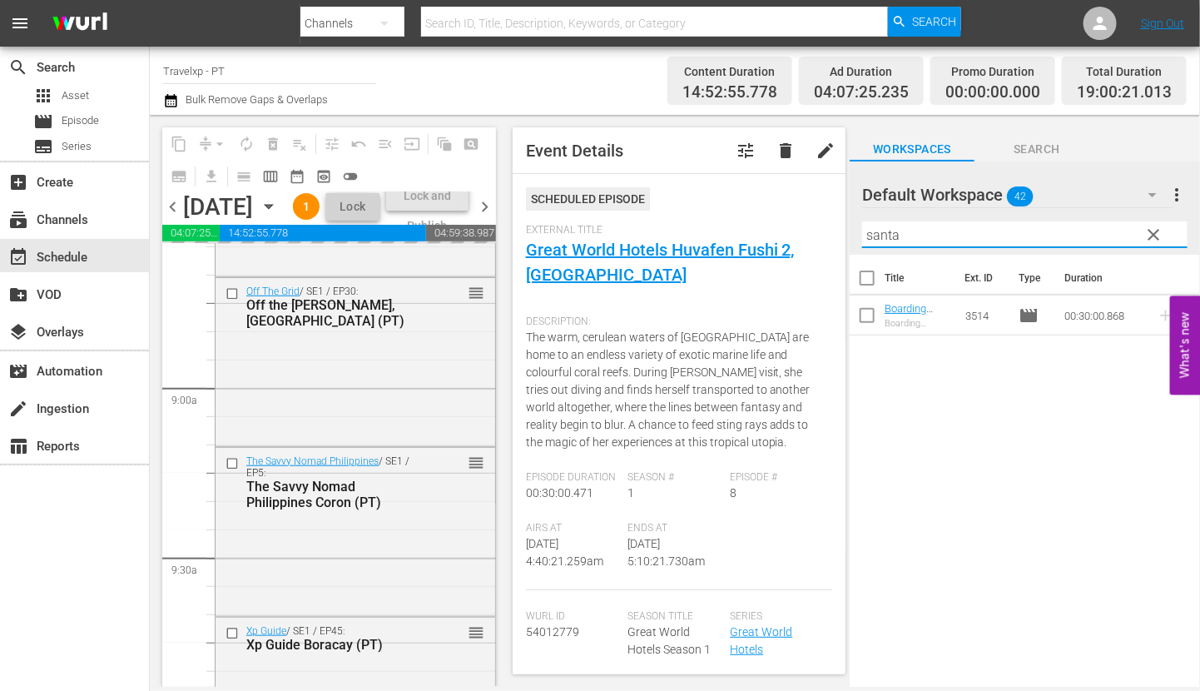
click at [881, 234] on input "santa" at bounding box center [1024, 234] width 325 height 27
click at [1157, 320] on icon at bounding box center [1166, 315] width 18 height 18
click at [891, 230] on input "stock" at bounding box center [1024, 234] width 325 height 27
click at [1157, 317] on icon at bounding box center [1166, 315] width 18 height 18
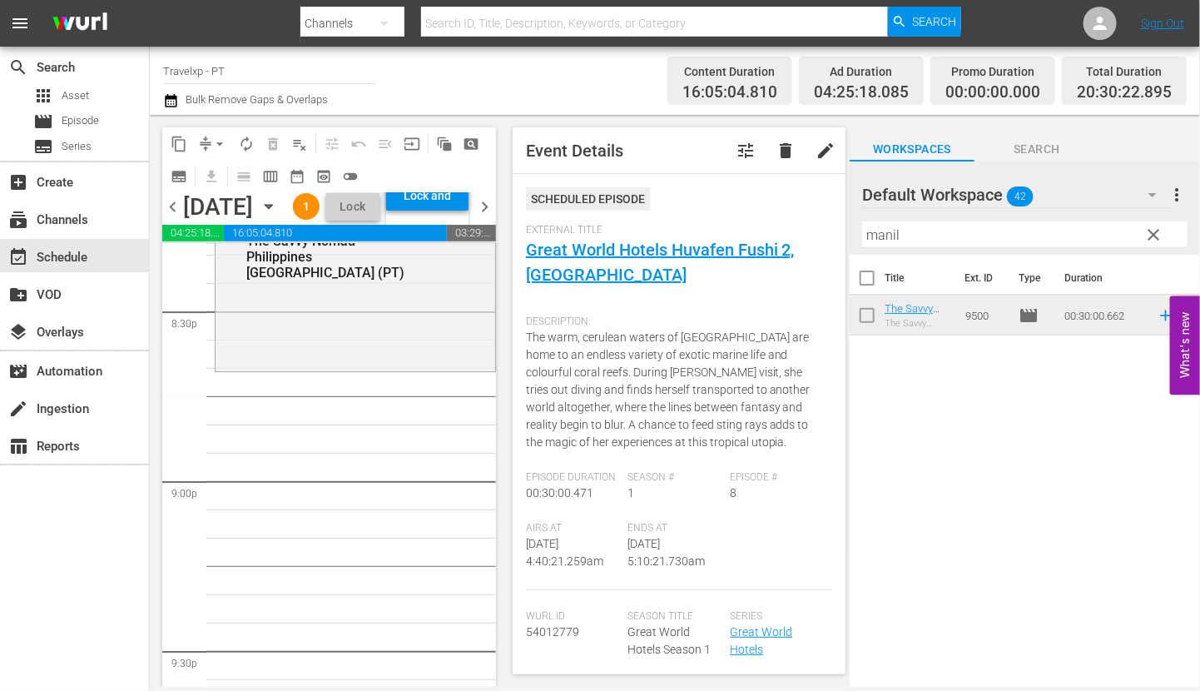
scroll to position [6867, 0]
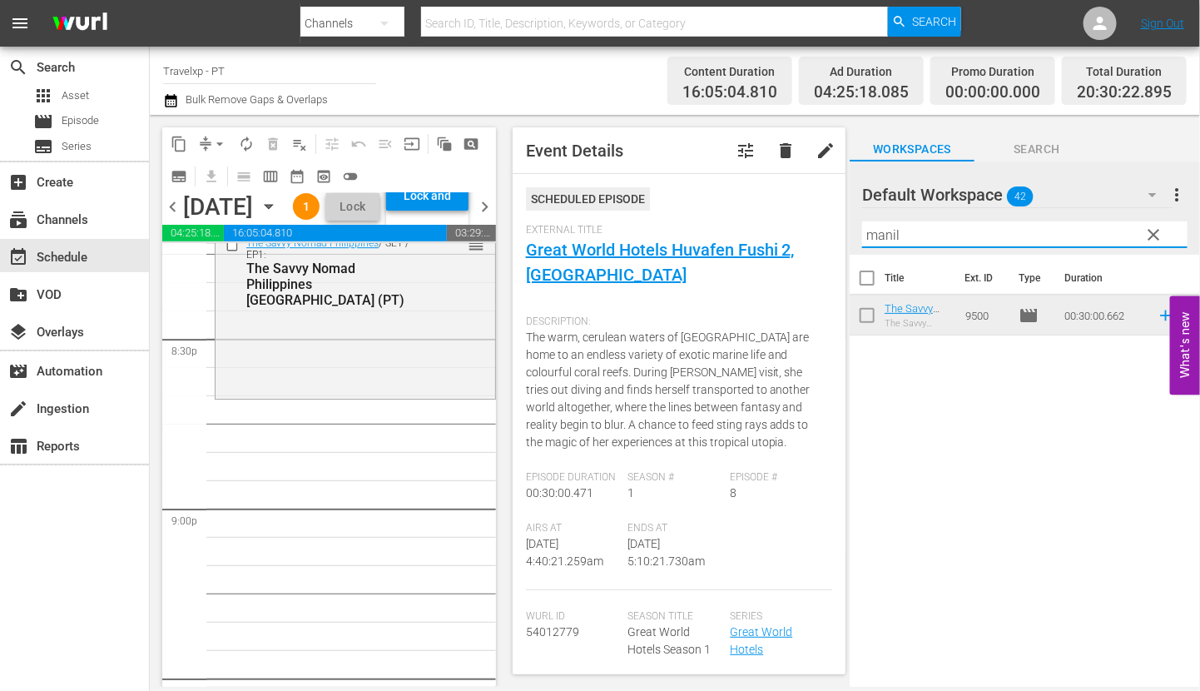
drag, startPoint x: 846, startPoint y: 236, endPoint x: 791, endPoint y: 226, distance: 55.7
click at [791, 226] on div "content_copy compress arrow_drop_down autorenew_outlined delete_forever_outline…" at bounding box center [675, 401] width 1050 height 572
drag, startPoint x: 943, startPoint y: 241, endPoint x: 806, endPoint y: 235, distance: 137.5
click at [806, 235] on div "content_copy compress arrow_drop_down autorenew_outlined delete_forever_outline…" at bounding box center [675, 401] width 1050 height 572
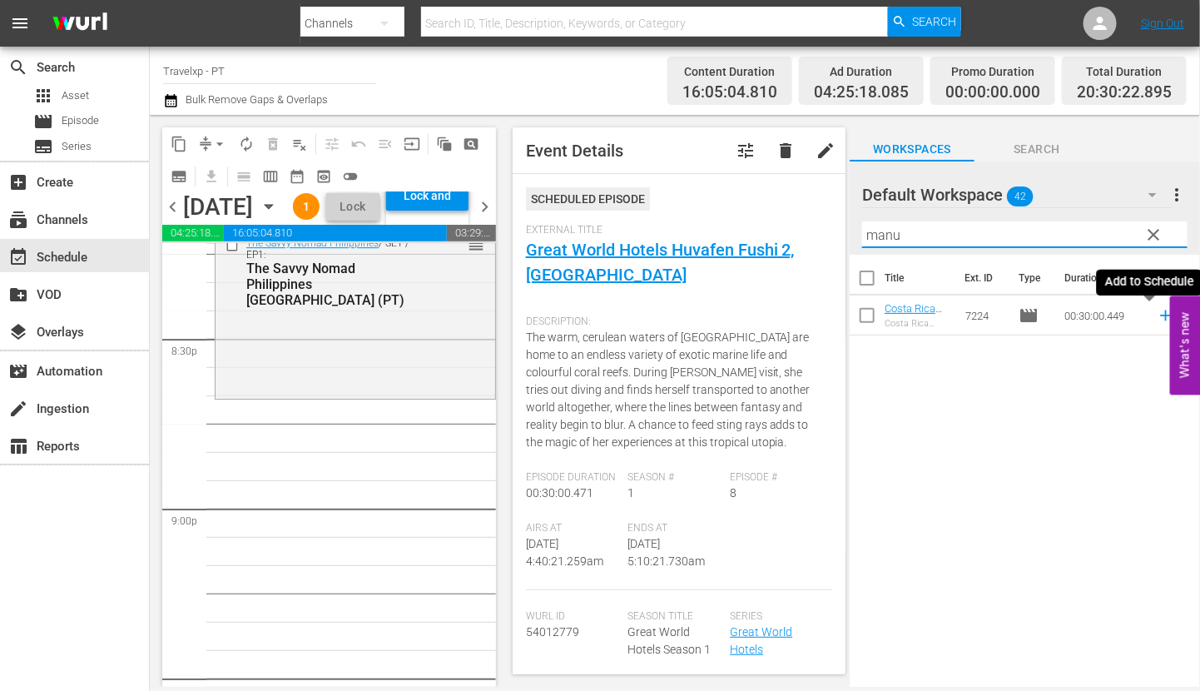
click at [1160, 314] on icon at bounding box center [1165, 315] width 11 height 11
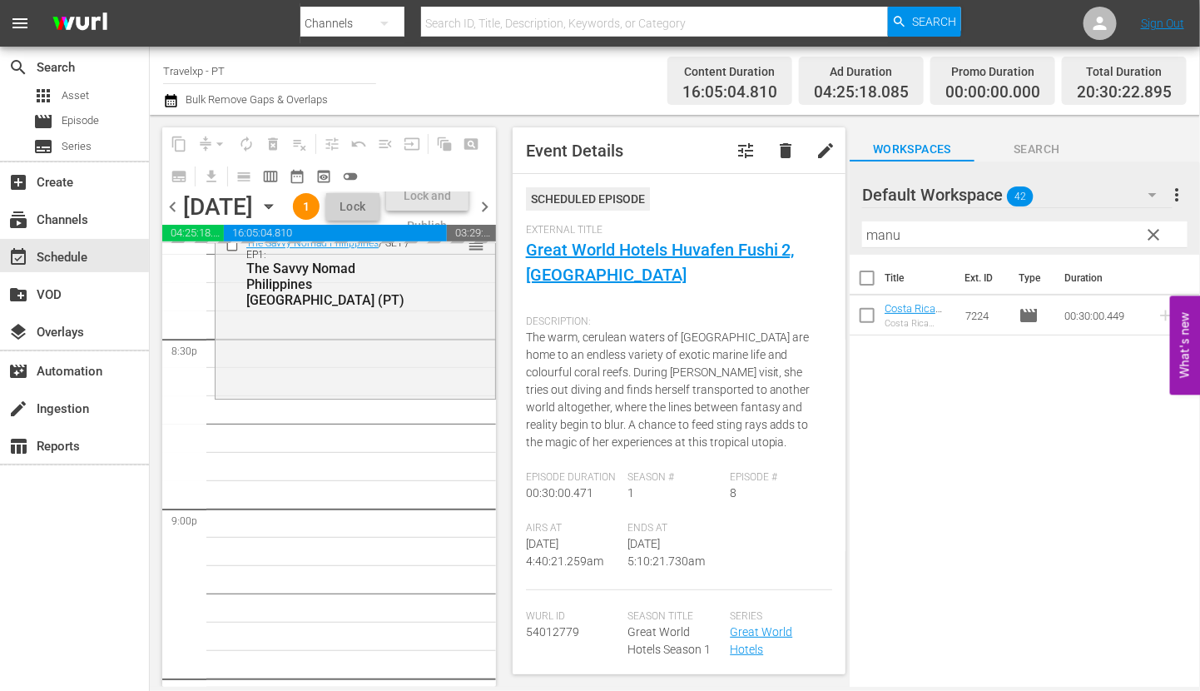
click at [899, 234] on input "manu" at bounding box center [1024, 234] width 325 height 27
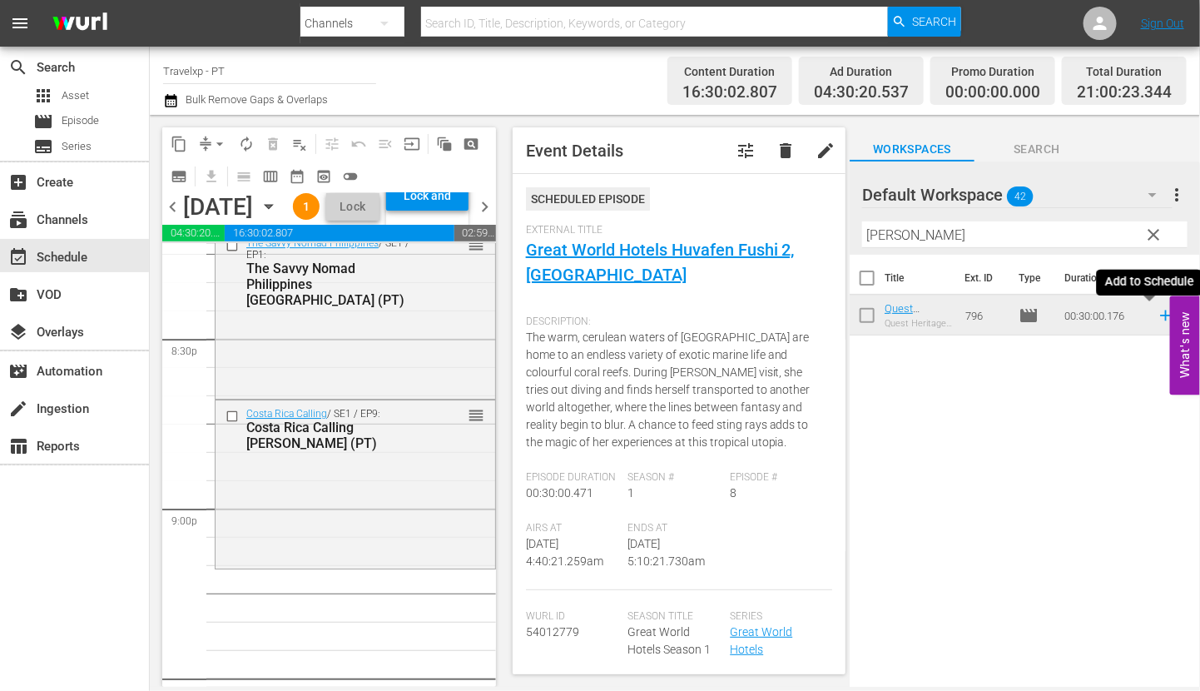
click at [1157, 318] on icon at bounding box center [1166, 315] width 18 height 18
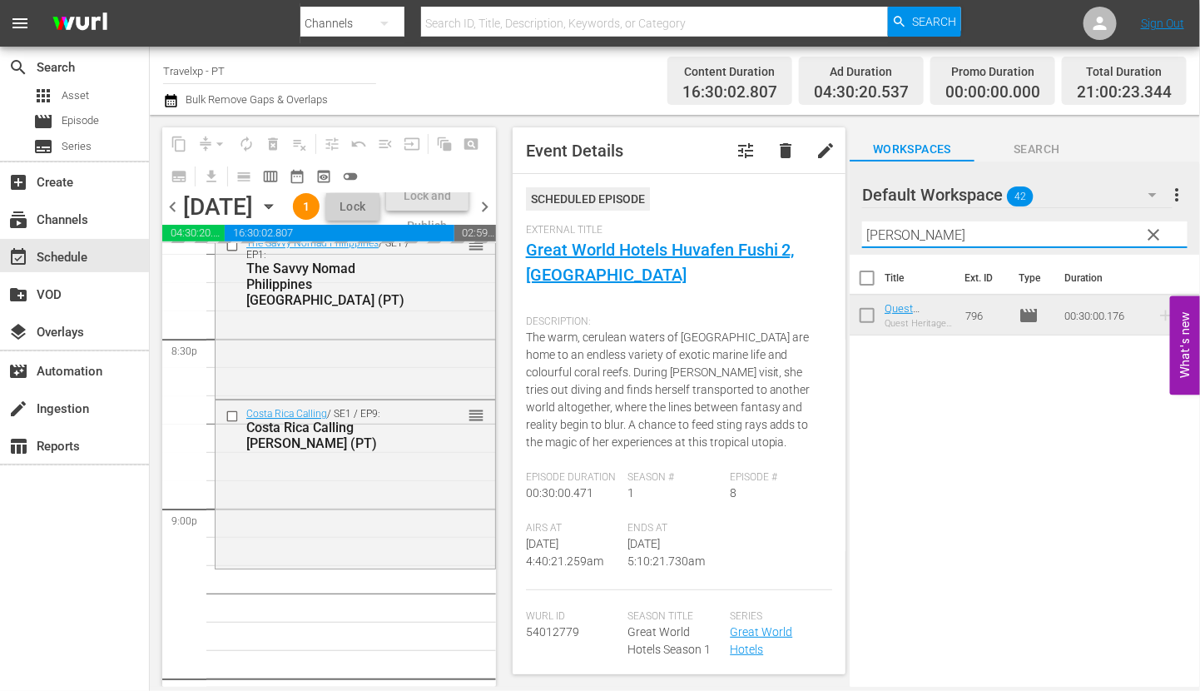
click at [878, 226] on input "[PERSON_NAME]" at bounding box center [1024, 234] width 325 height 27
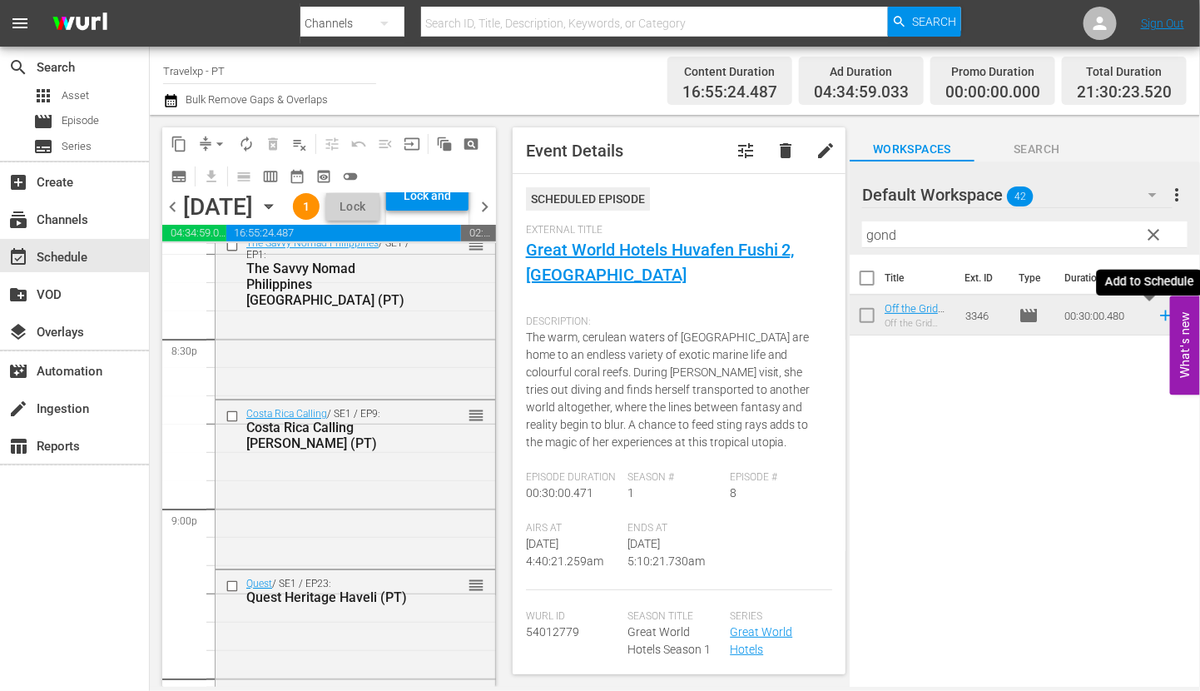
click at [1157, 317] on icon at bounding box center [1166, 315] width 18 height 18
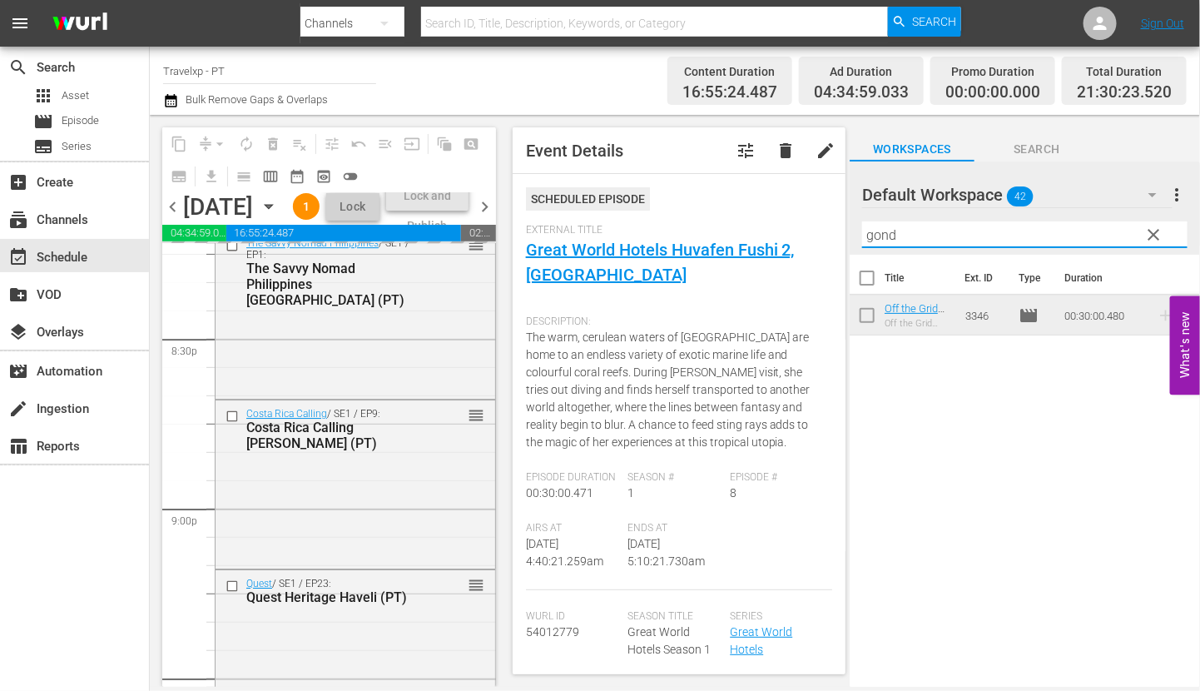
click at [885, 236] on input "gond" at bounding box center [1024, 234] width 325 height 27
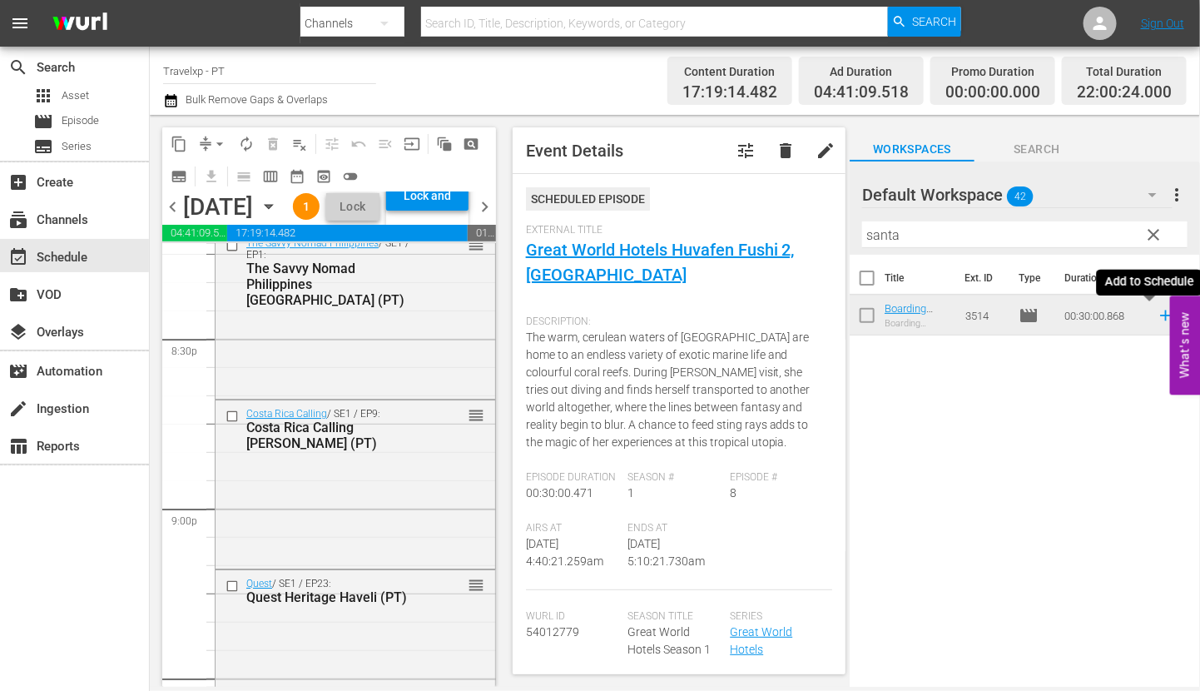
click at [1160, 317] on icon at bounding box center [1165, 315] width 11 height 11
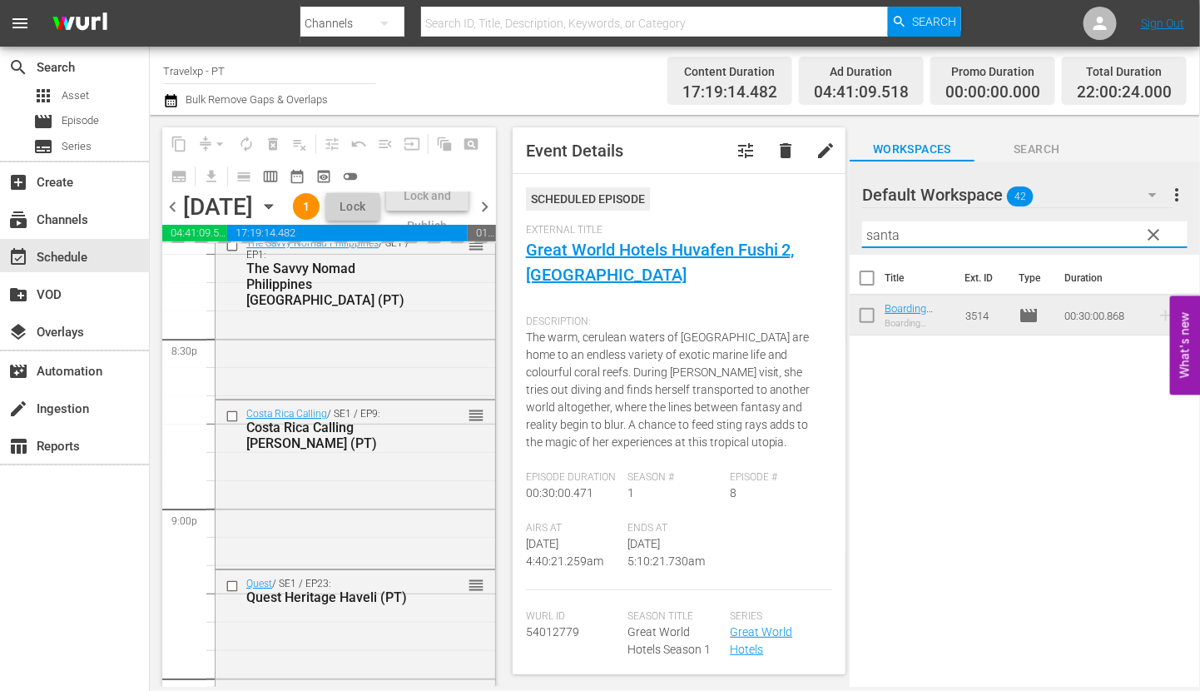
click at [869, 241] on input "santa" at bounding box center [1024, 234] width 325 height 27
click at [1160, 315] on icon at bounding box center [1165, 315] width 11 height 11
click at [894, 237] on input "stock" at bounding box center [1024, 234] width 325 height 27
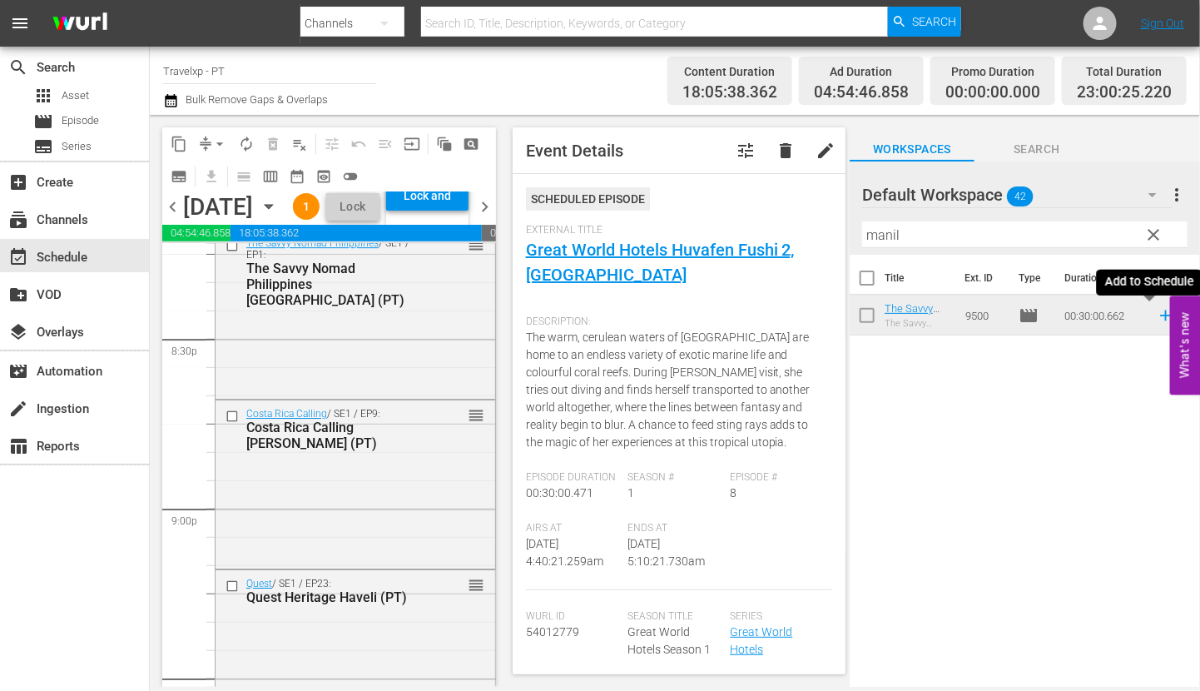
click at [1157, 318] on icon at bounding box center [1166, 315] width 18 height 18
click at [881, 232] on input "manil" at bounding box center [1024, 234] width 325 height 27
type input "manu"
click at [1160, 318] on icon at bounding box center [1165, 315] width 11 height 11
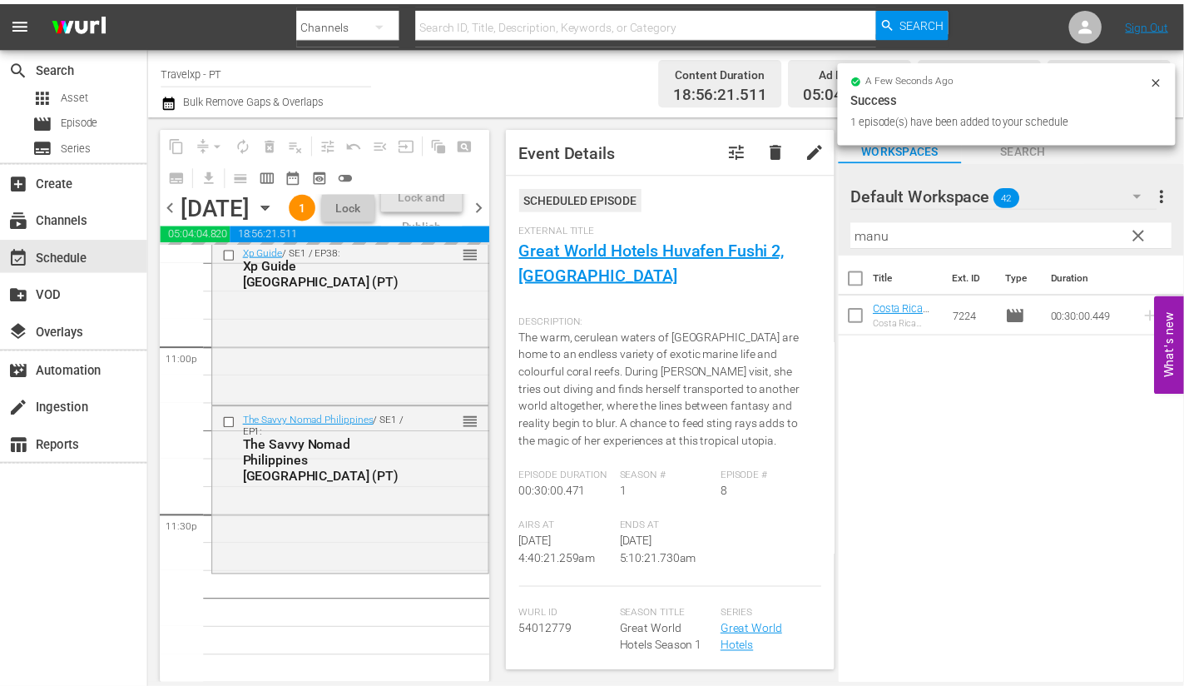
scroll to position [7761, 0]
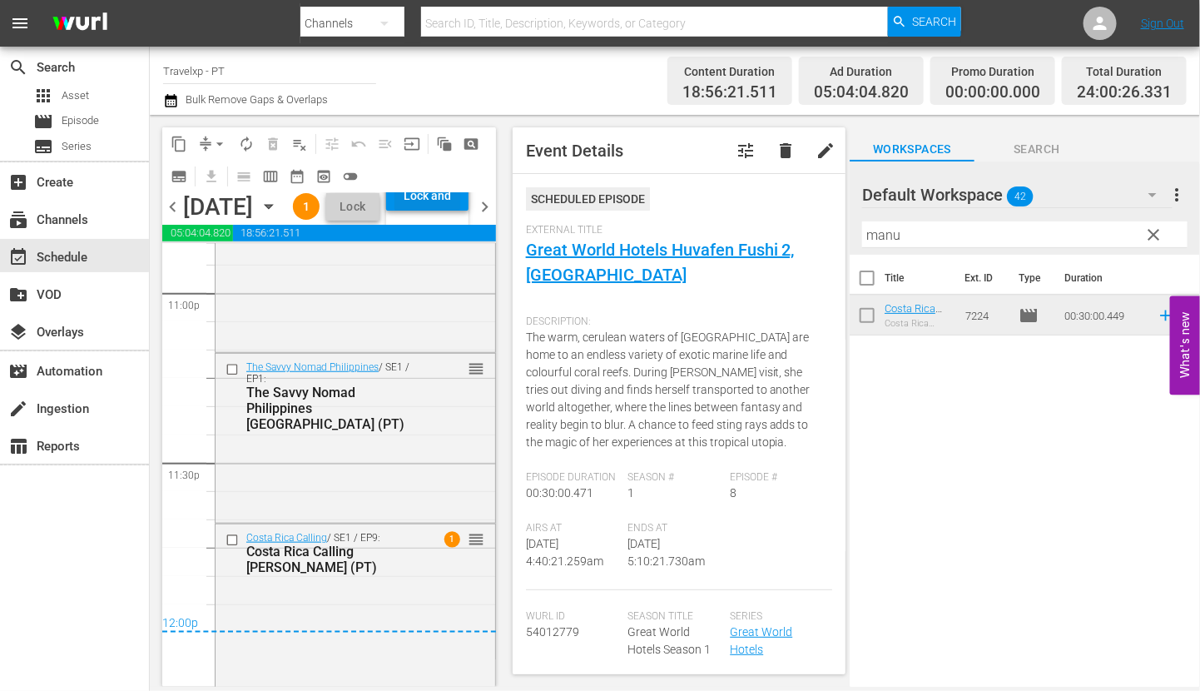
click at [460, 211] on div "Lock and Publish" at bounding box center [428, 196] width 66 height 30
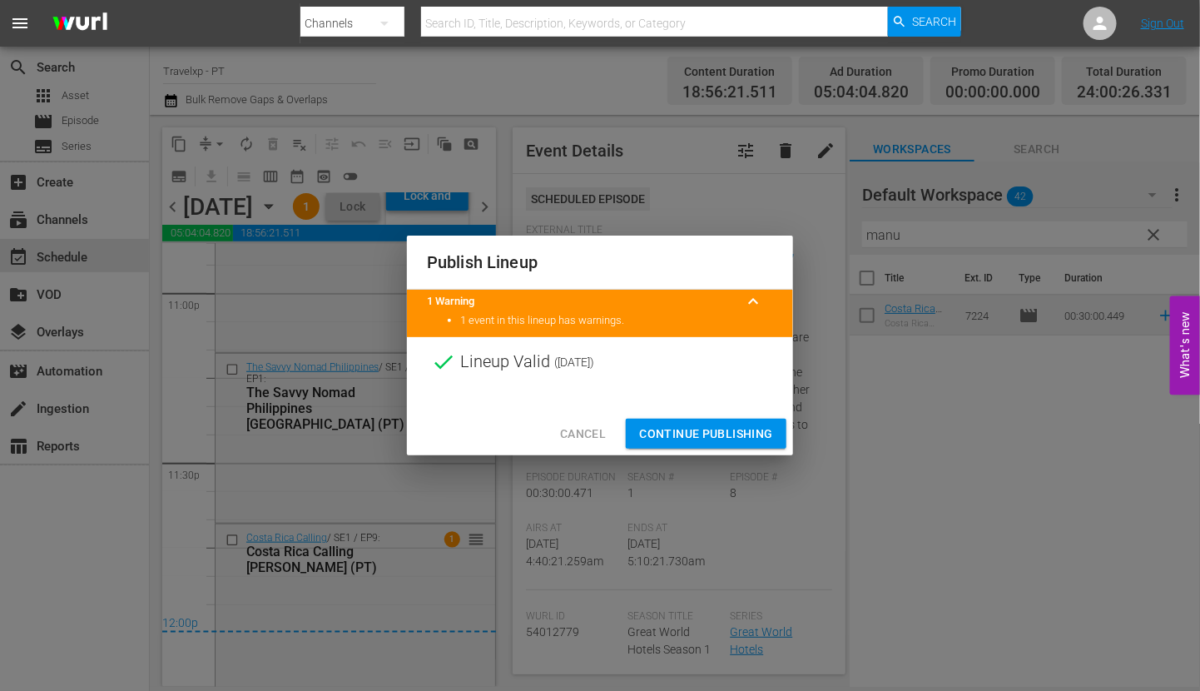
click at [692, 433] on span "Continue Publishing" at bounding box center [706, 434] width 134 height 21
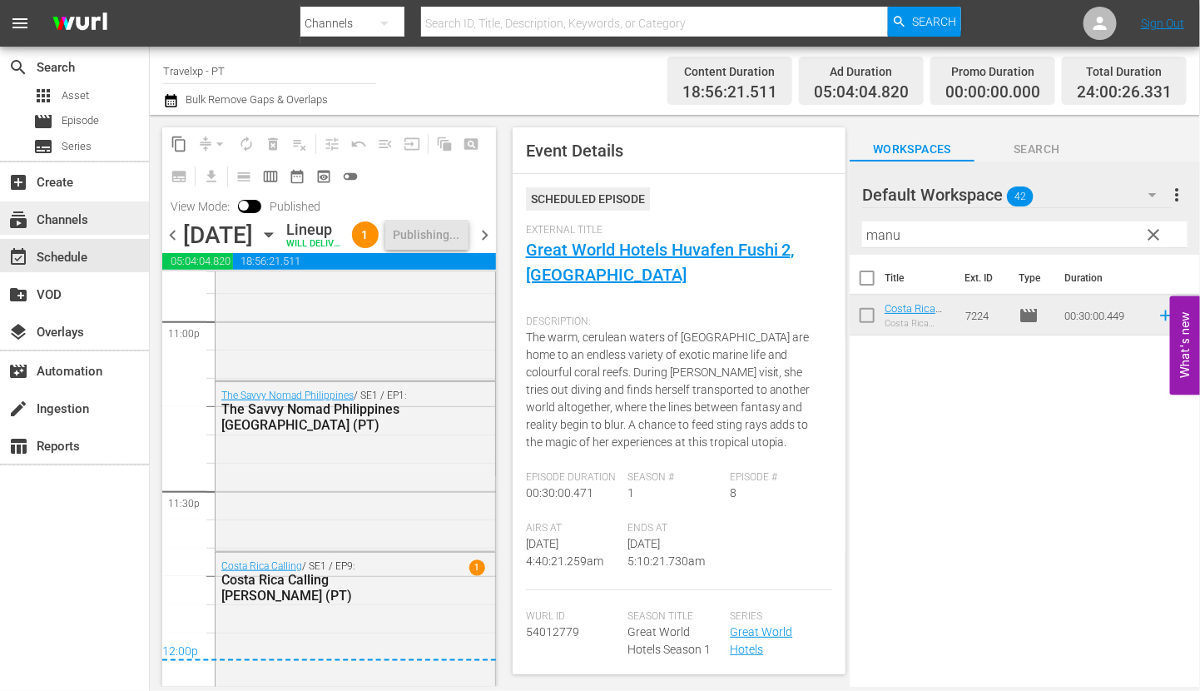
click at [91, 219] on div "subscriptions Channels" at bounding box center [46, 217] width 93 height 15
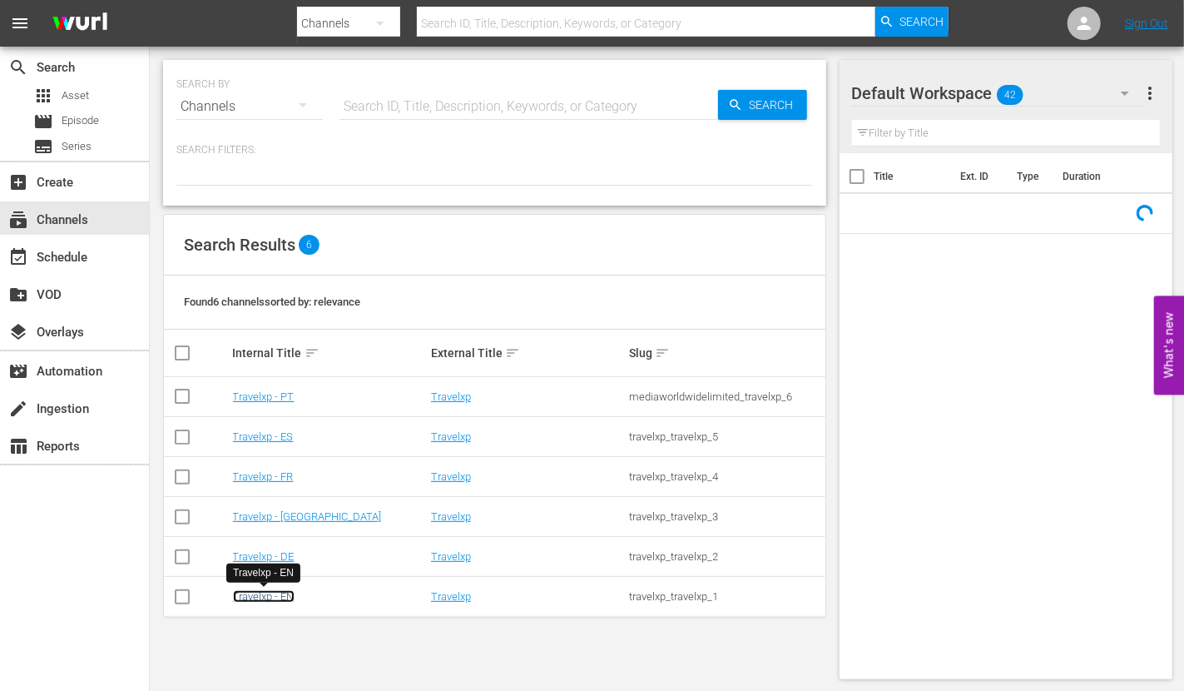
click at [286, 597] on link "Travelxp - EN" at bounding box center [264, 596] width 62 height 12
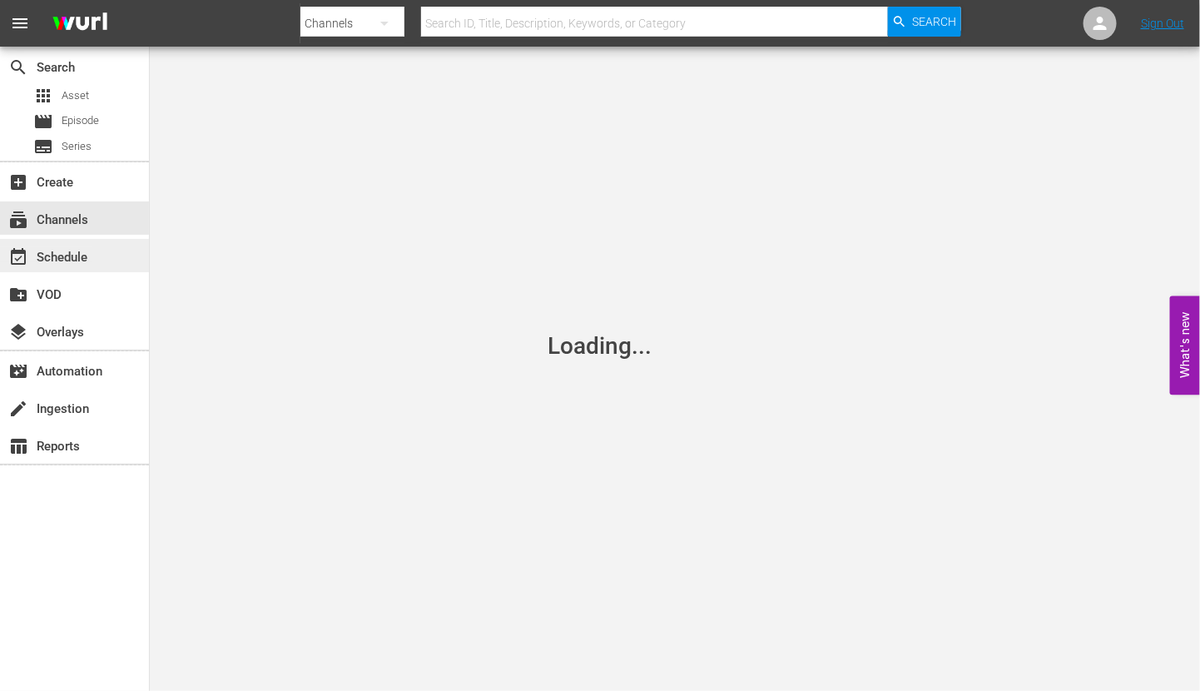
click at [67, 251] on div "event_available Schedule" at bounding box center [46, 254] width 93 height 15
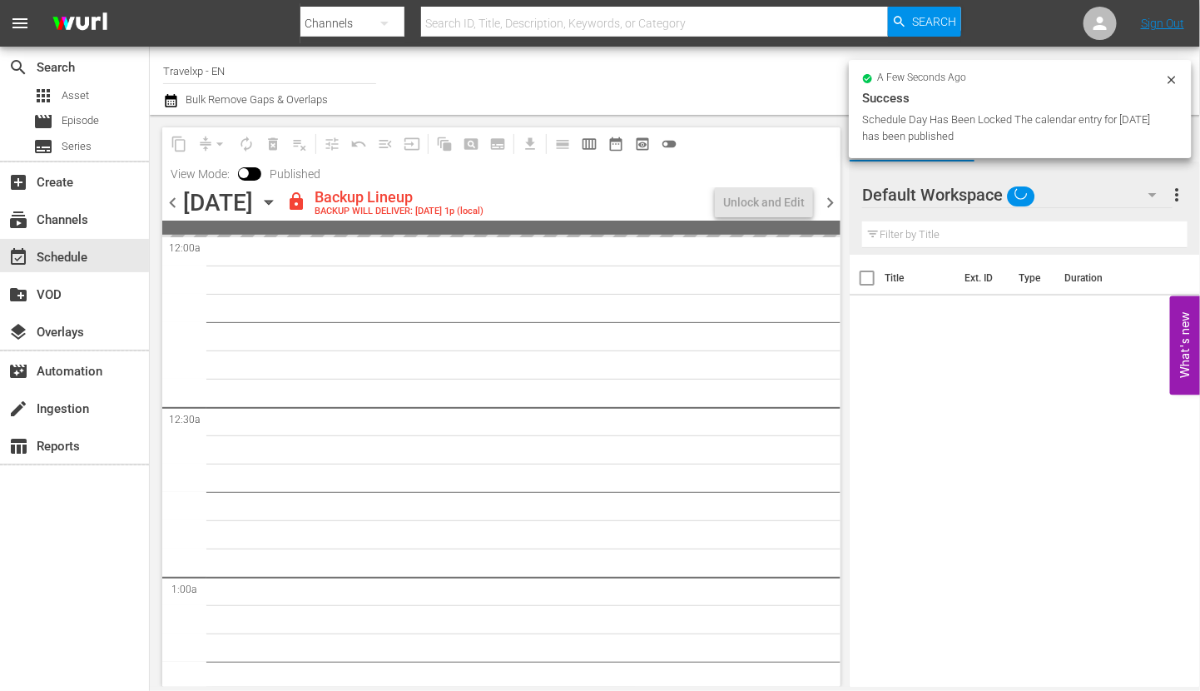
click at [1148, 192] on icon "button" at bounding box center [1153, 195] width 20 height 20
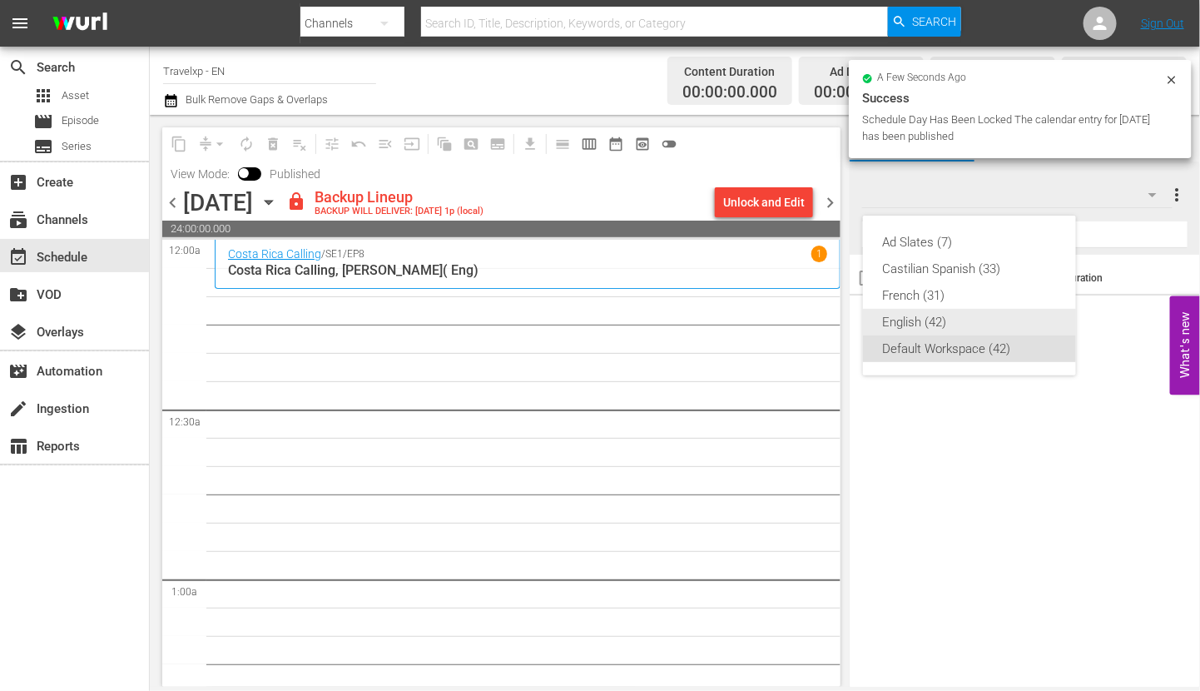
click at [929, 330] on div "English (42)" at bounding box center [969, 322] width 173 height 27
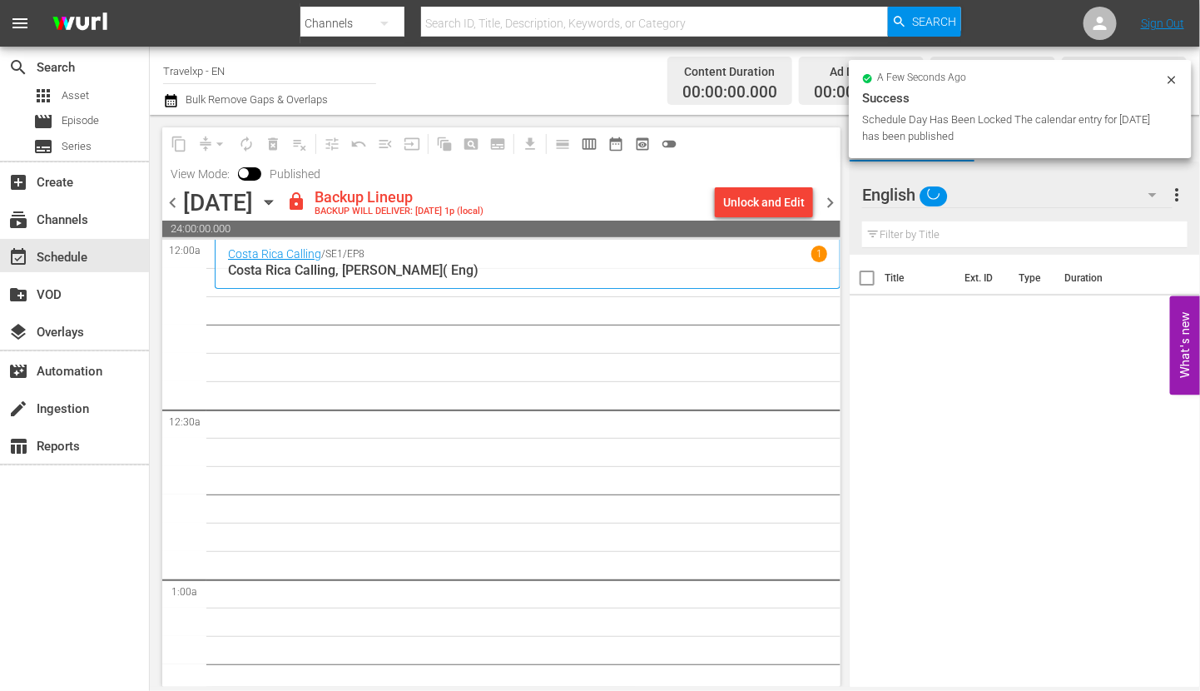
click at [774, 202] on div "Unlock and Edit" at bounding box center [764, 202] width 82 height 30
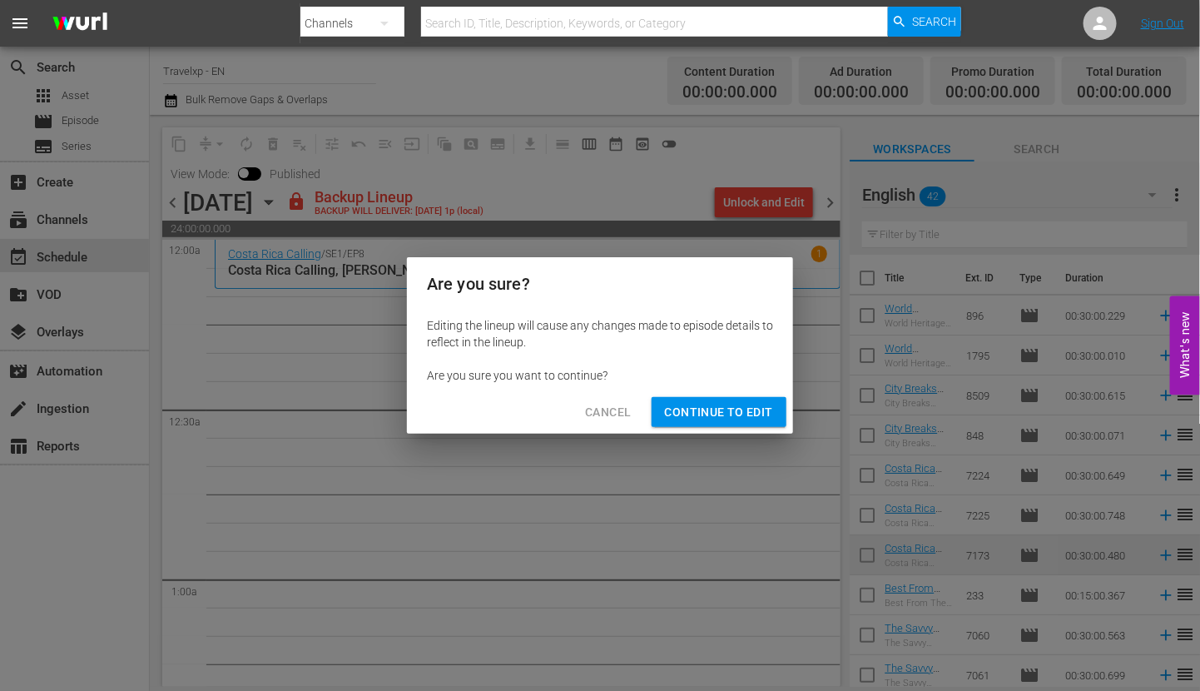
click at [762, 422] on button "Continue to Edit" at bounding box center [719, 412] width 135 height 31
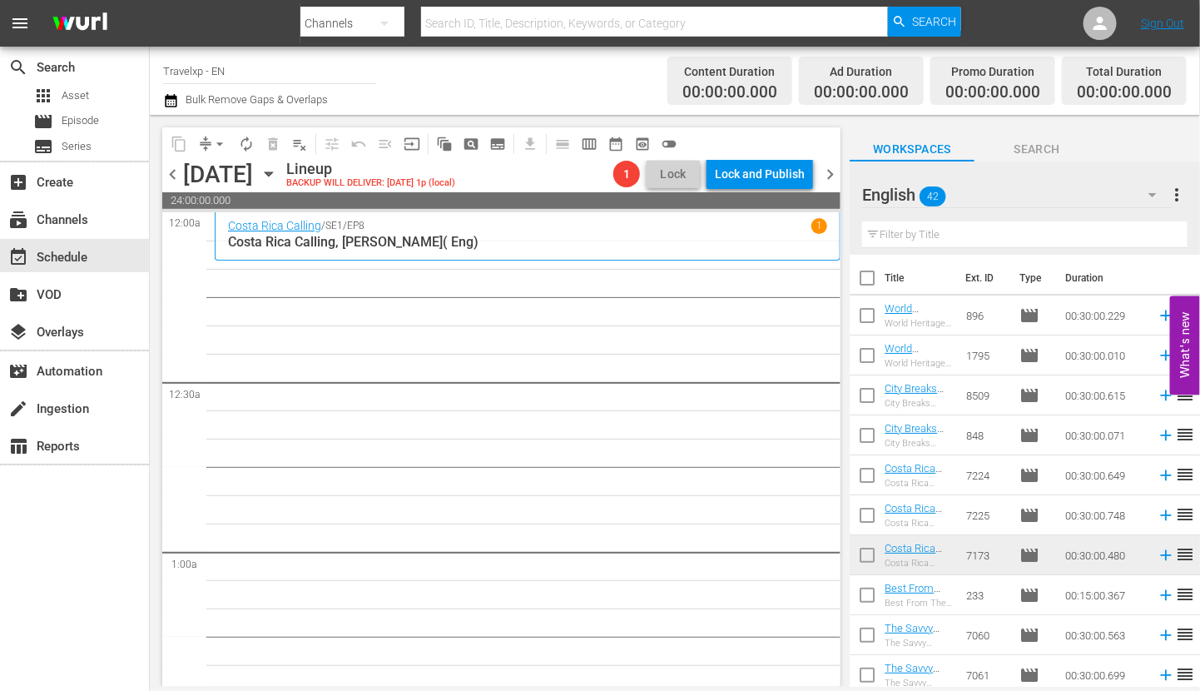
click at [924, 237] on input "text" at bounding box center [1024, 234] width 325 height 27
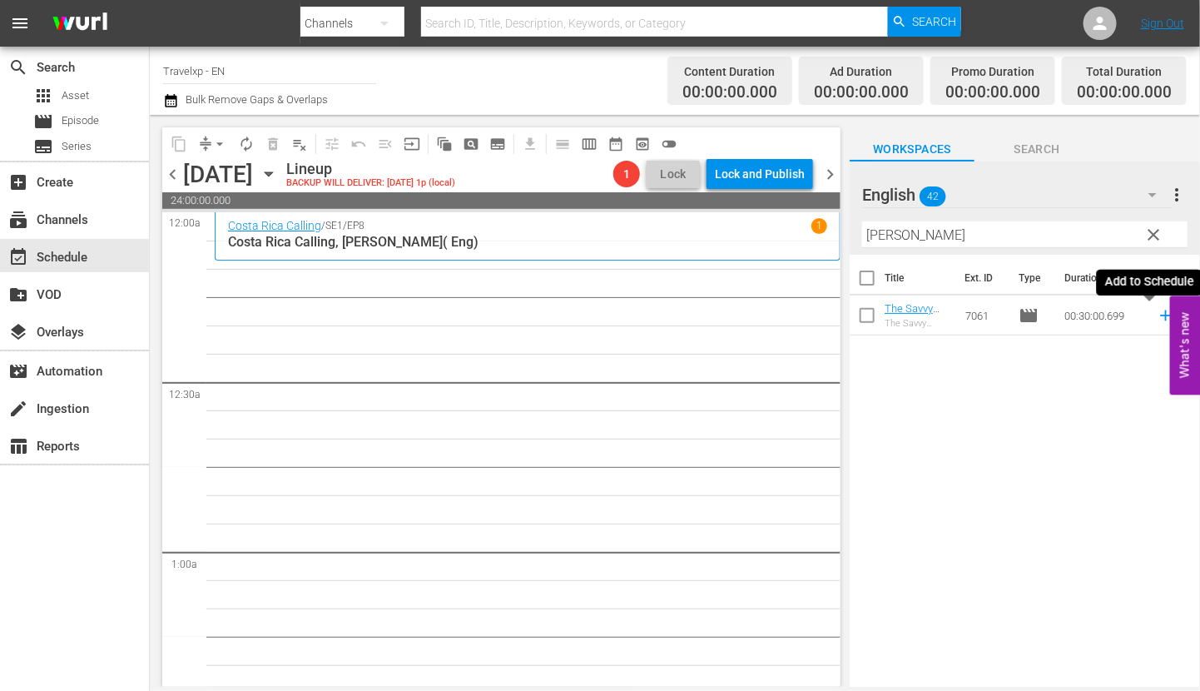
click at [1157, 320] on icon at bounding box center [1166, 315] width 18 height 18
click at [895, 239] on input "[PERSON_NAME]" at bounding box center [1024, 234] width 325 height 27
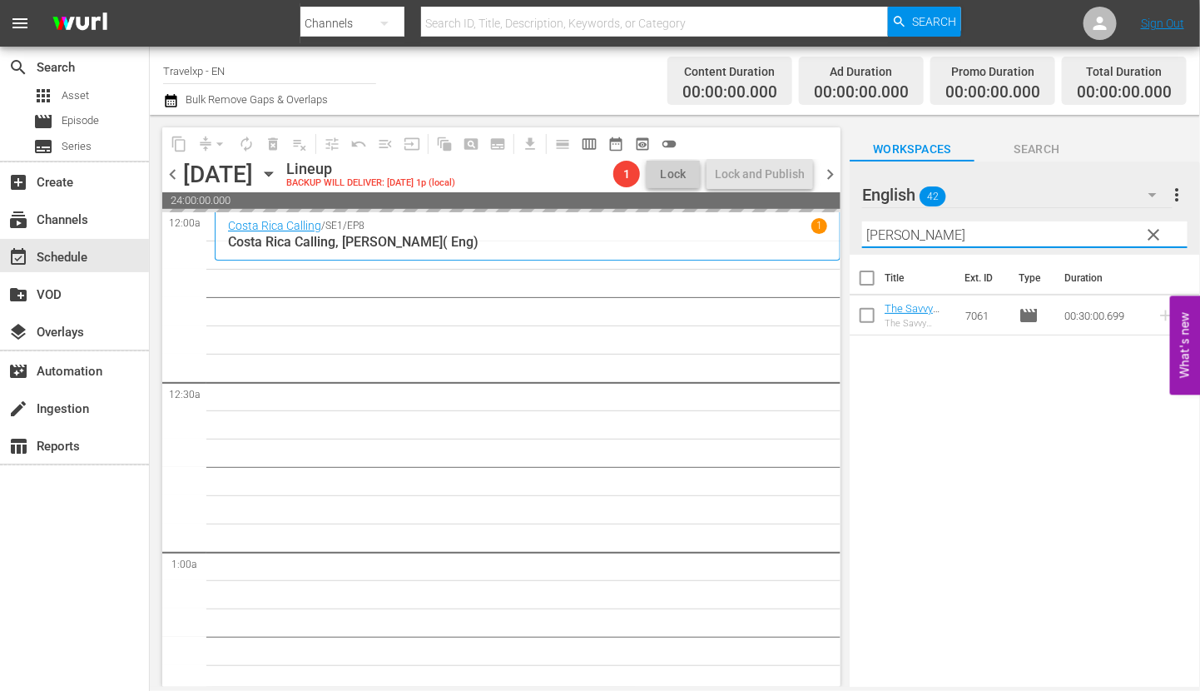
click at [895, 239] on input "[PERSON_NAME]" at bounding box center [1024, 234] width 325 height 27
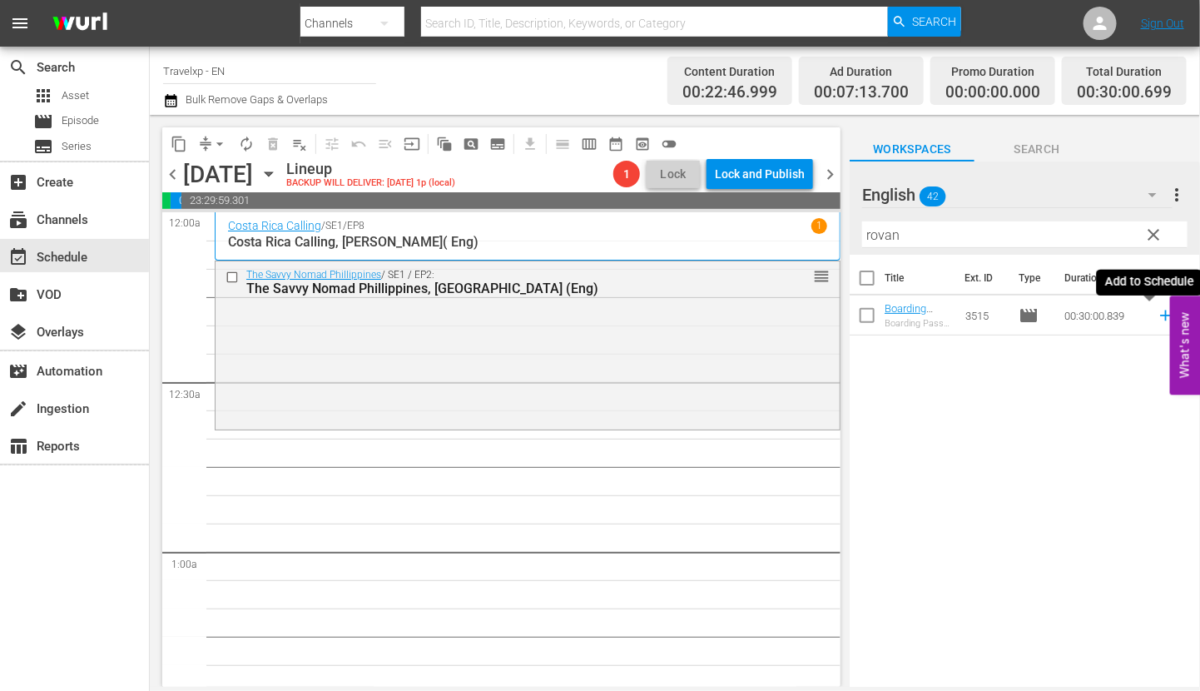
click at [1157, 316] on icon at bounding box center [1166, 315] width 18 height 18
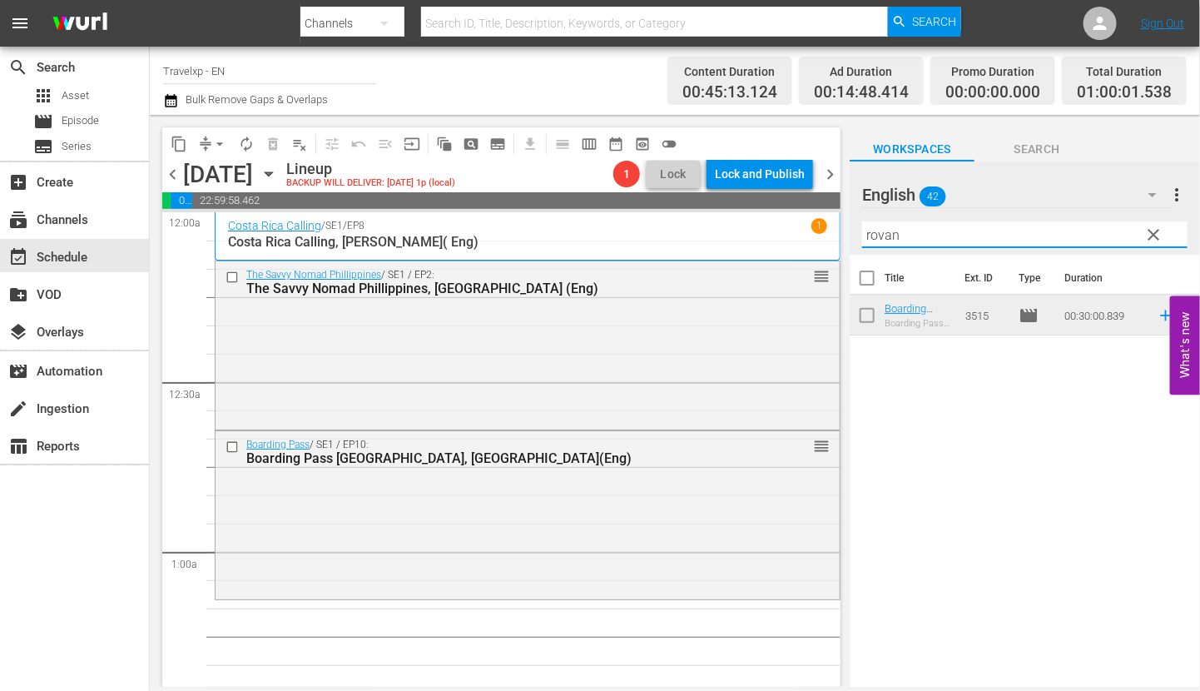
drag, startPoint x: 906, startPoint y: 240, endPoint x: 827, endPoint y: 238, distance: 78.3
click at [827, 238] on div "content_copy compress arrow_drop_down autorenew_outlined delete_forever_outline…" at bounding box center [675, 401] width 1050 height 572
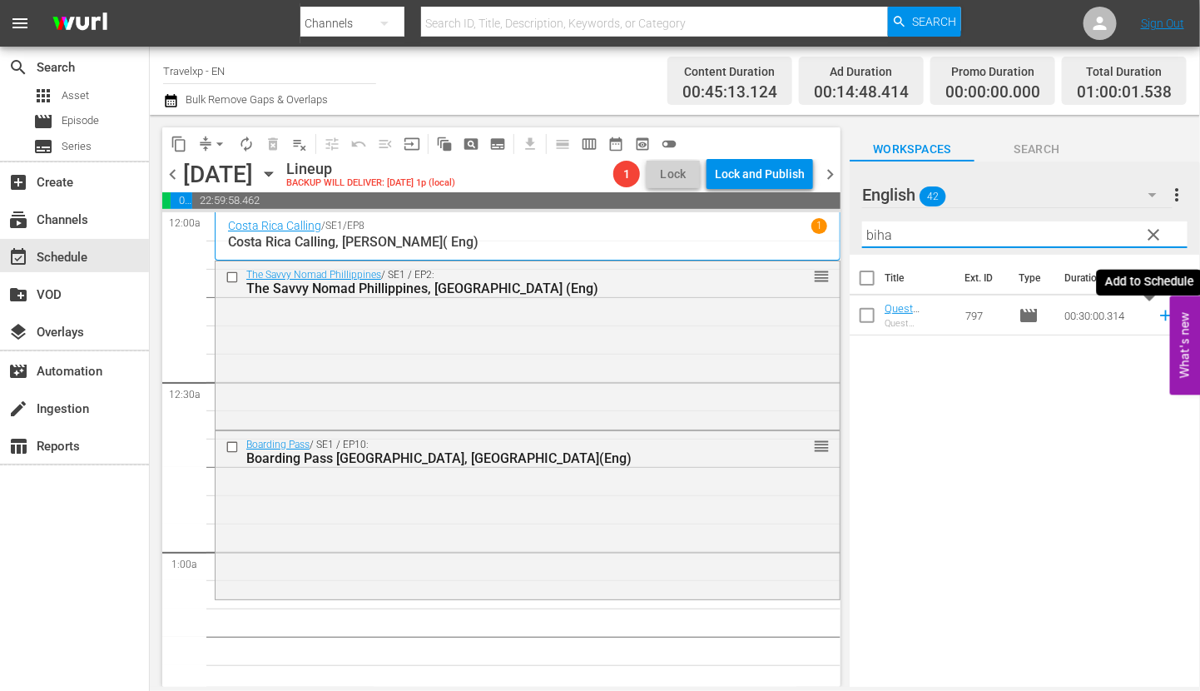
click at [1157, 320] on icon at bounding box center [1166, 315] width 18 height 18
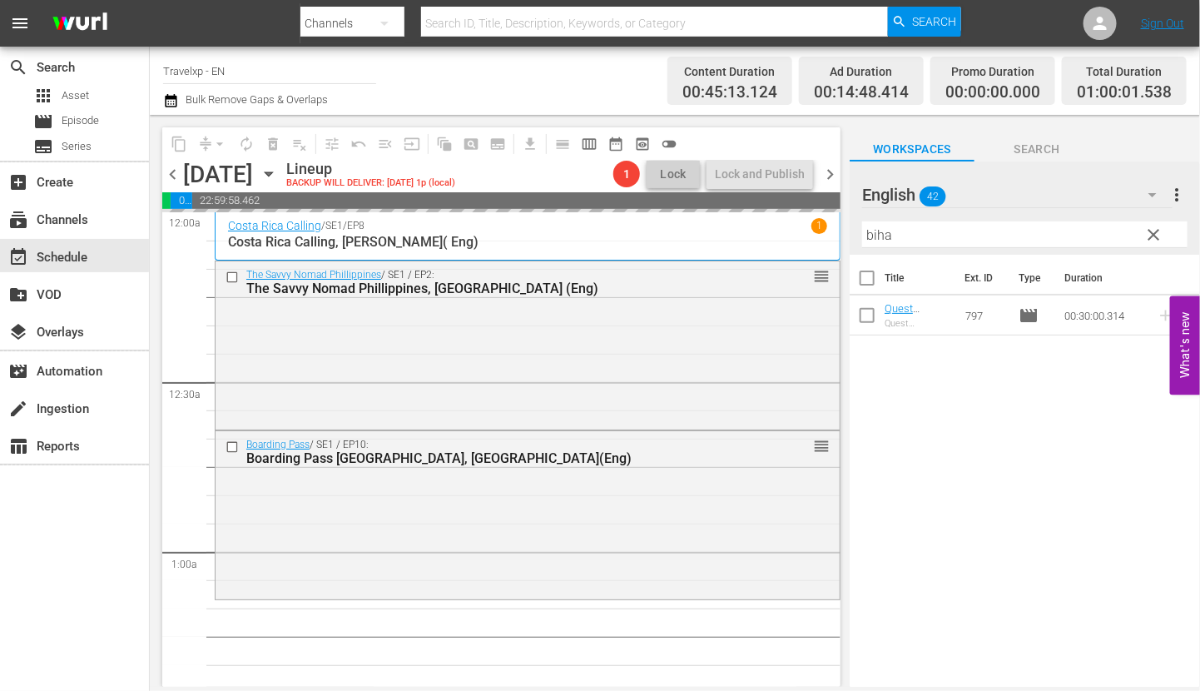
click at [873, 235] on input "biha" at bounding box center [1024, 234] width 325 height 27
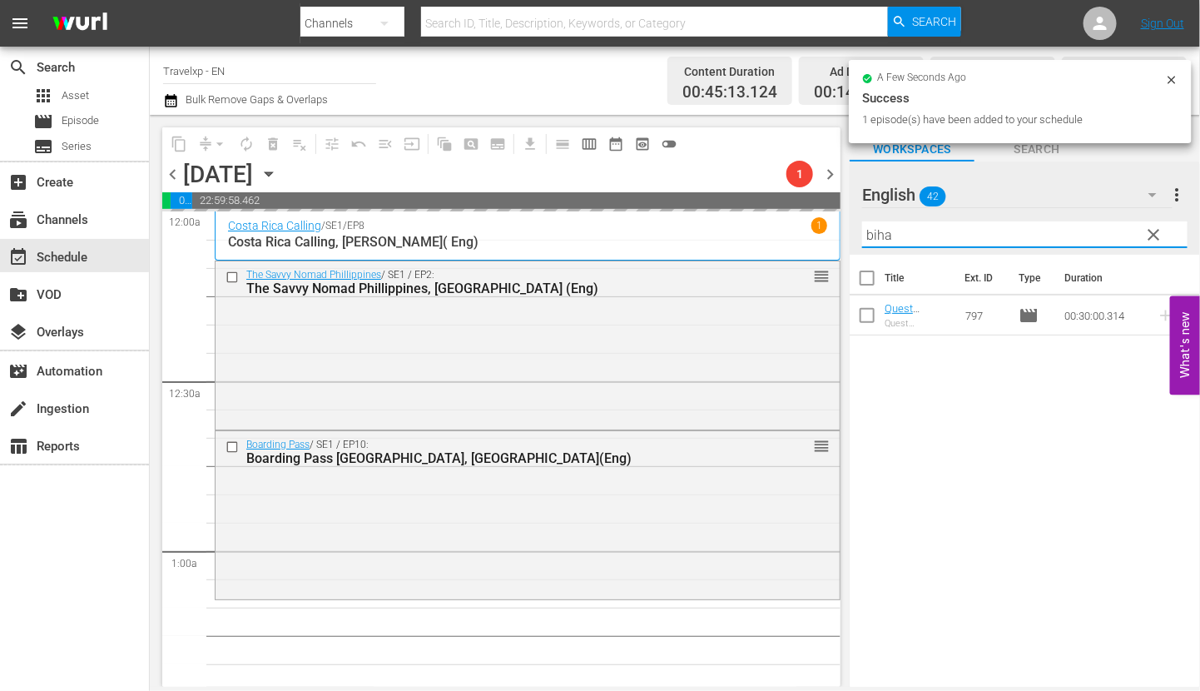
click at [873, 235] on input "biha" at bounding box center [1024, 234] width 325 height 27
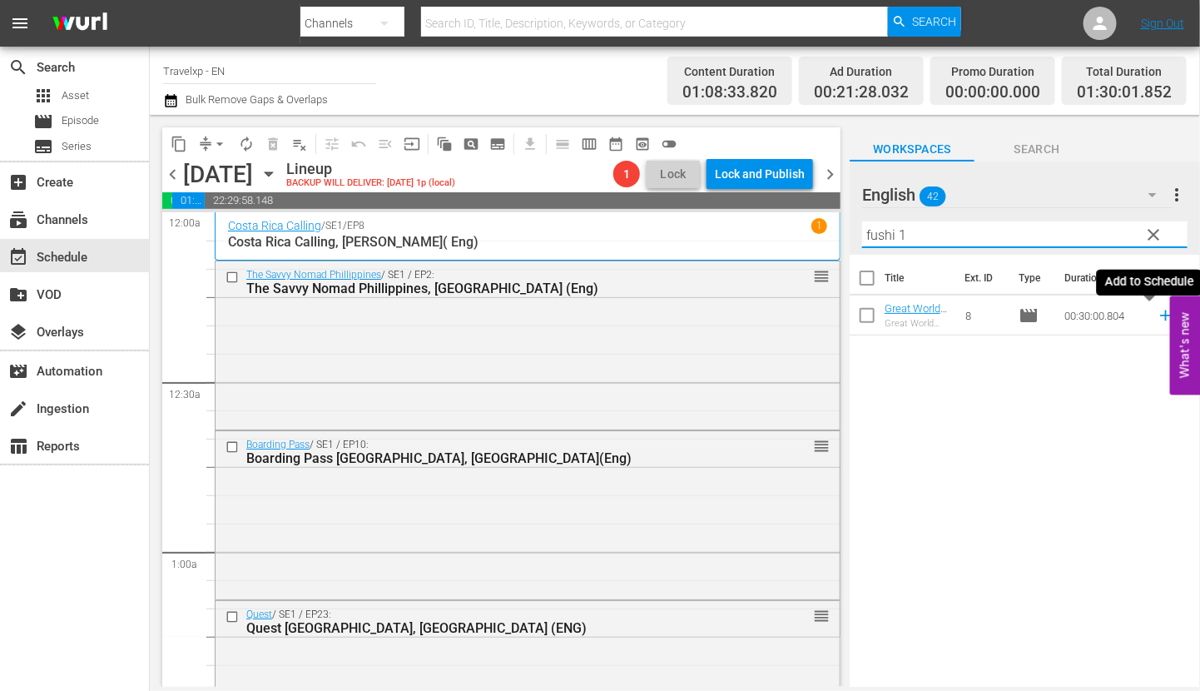
click at [1157, 317] on icon at bounding box center [1166, 315] width 18 height 18
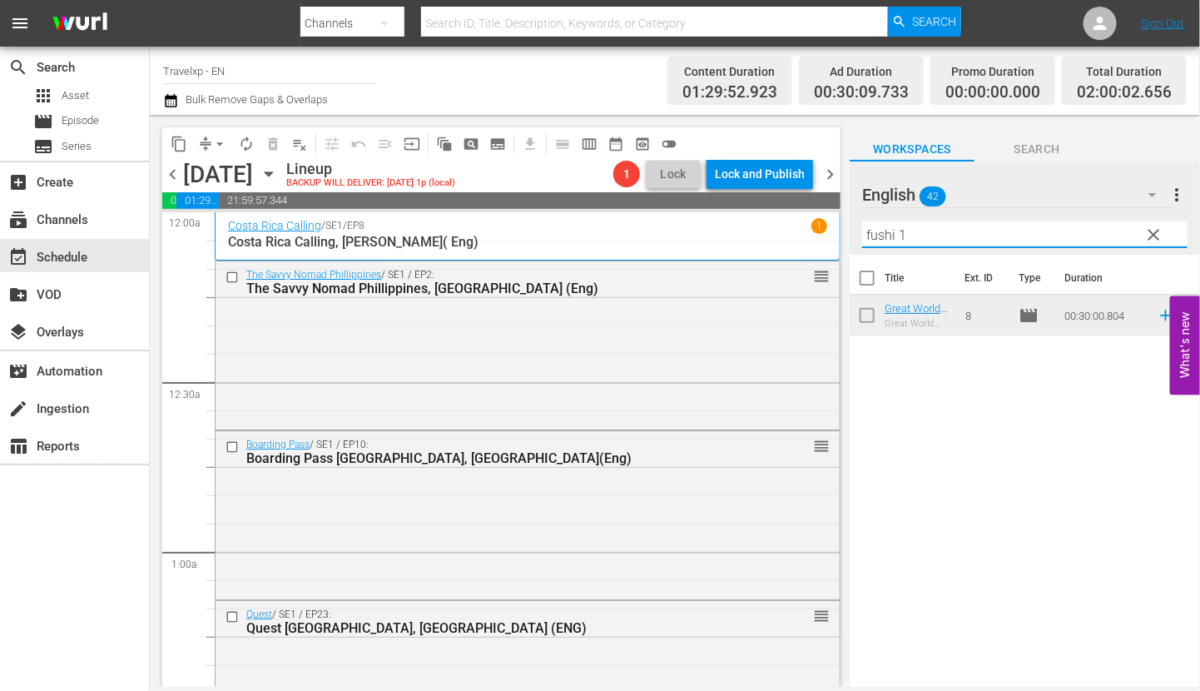
drag, startPoint x: 920, startPoint y: 235, endPoint x: 822, endPoint y: 235, distance: 97.4
click at [822, 235] on div "content_copy compress arrow_drop_down autorenew_outlined delete_forever_outline…" at bounding box center [675, 401] width 1050 height 572
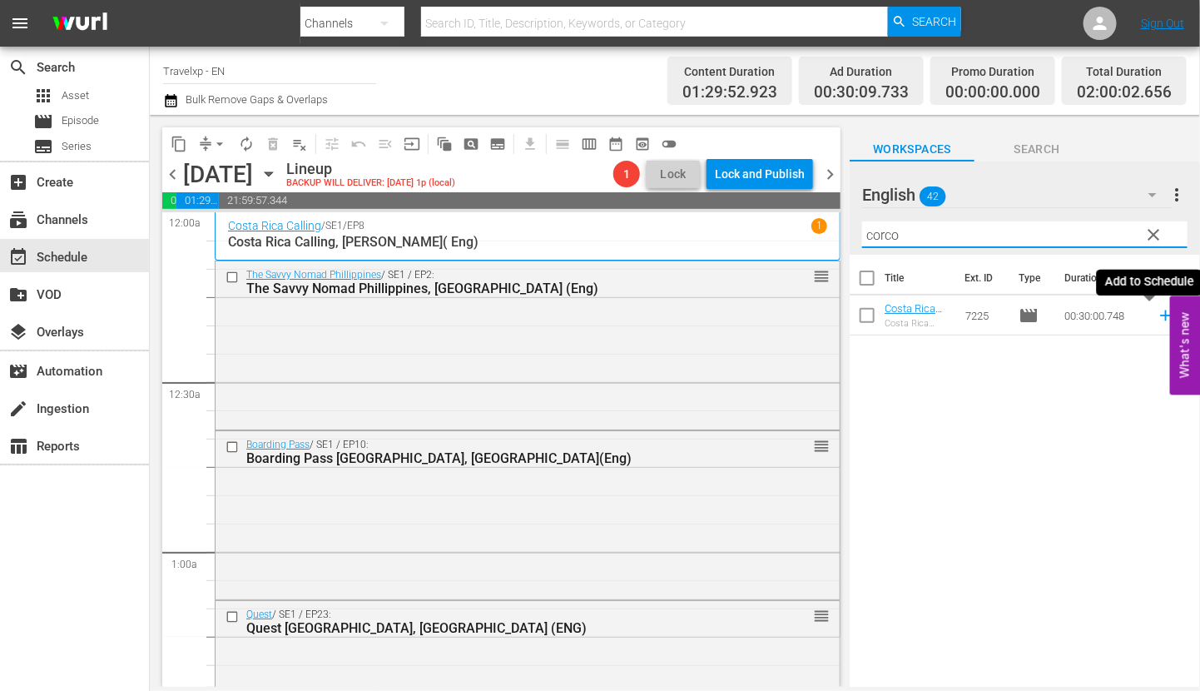
click at [1157, 316] on icon at bounding box center [1166, 315] width 18 height 18
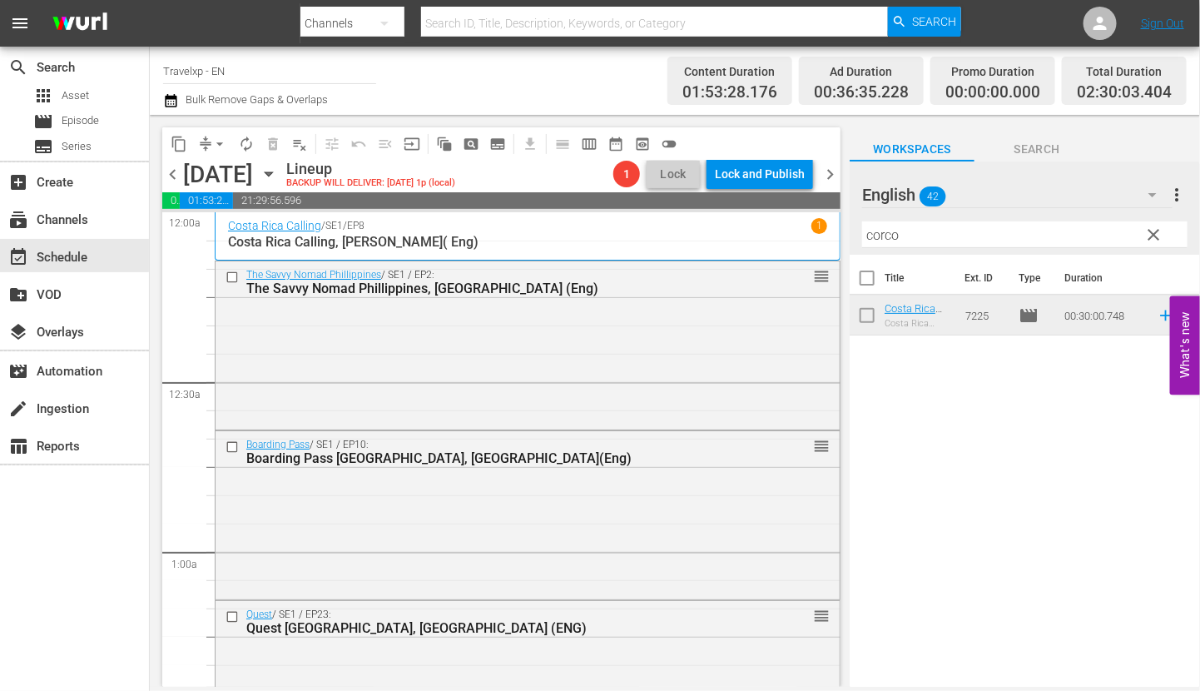
click at [878, 235] on input "corco" at bounding box center [1024, 234] width 325 height 27
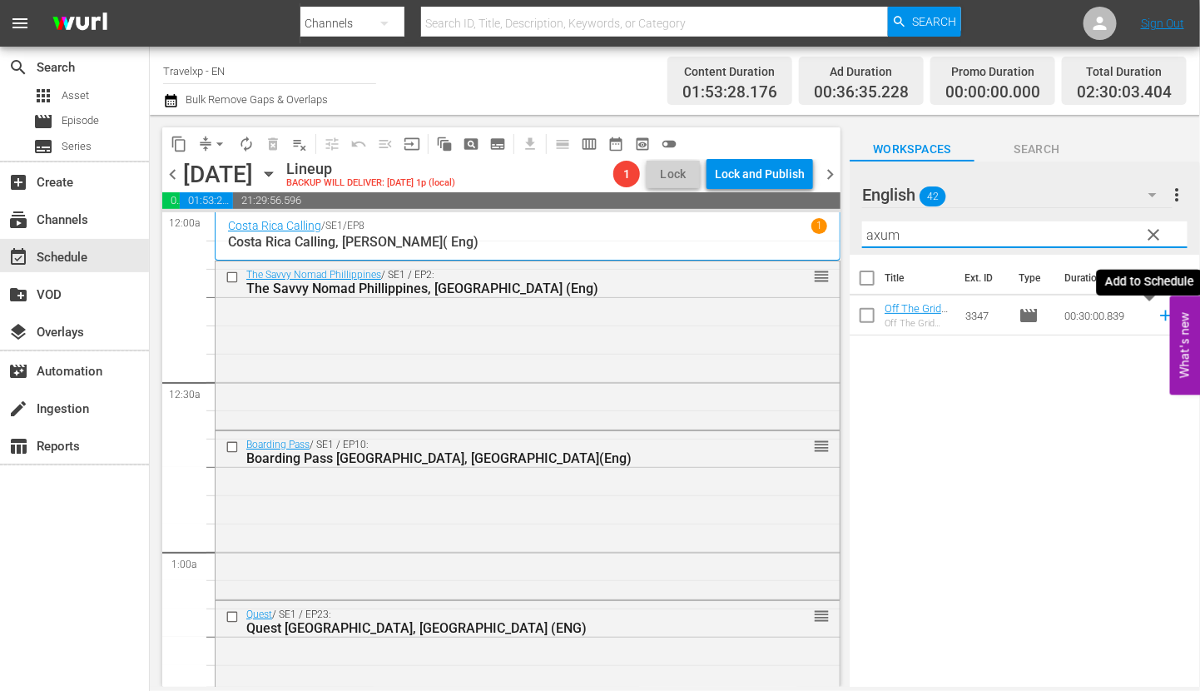
click at [1157, 312] on icon at bounding box center [1166, 315] width 18 height 18
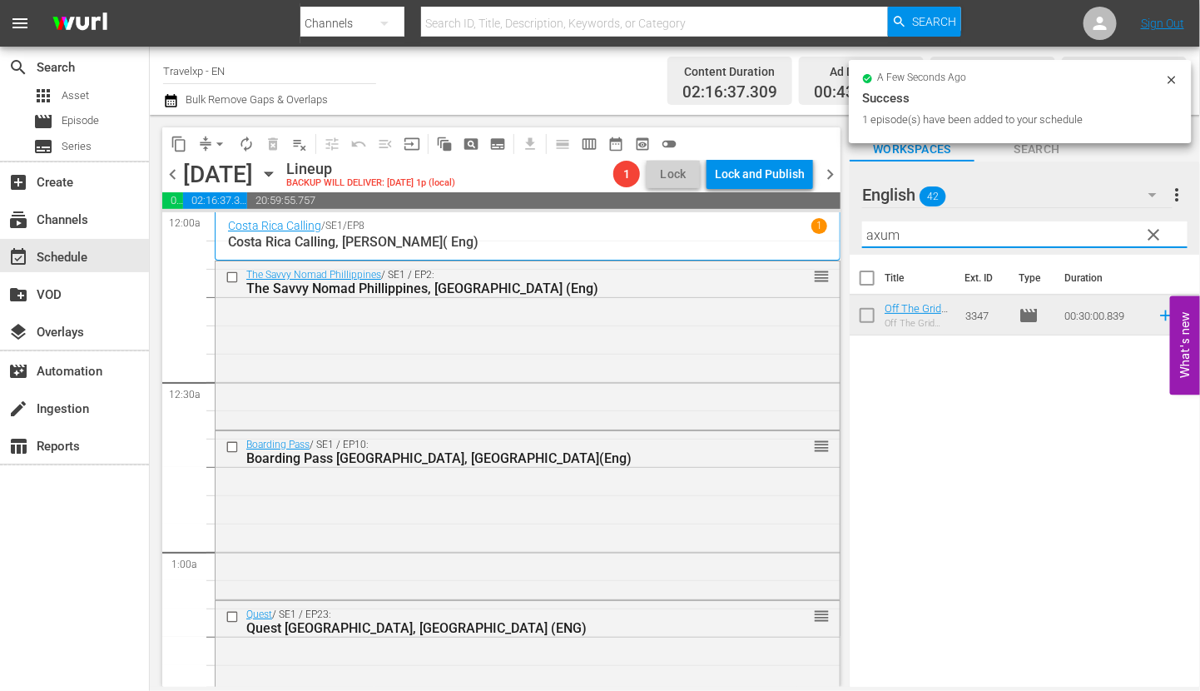
click at [887, 233] on input "axum" at bounding box center [1024, 234] width 325 height 27
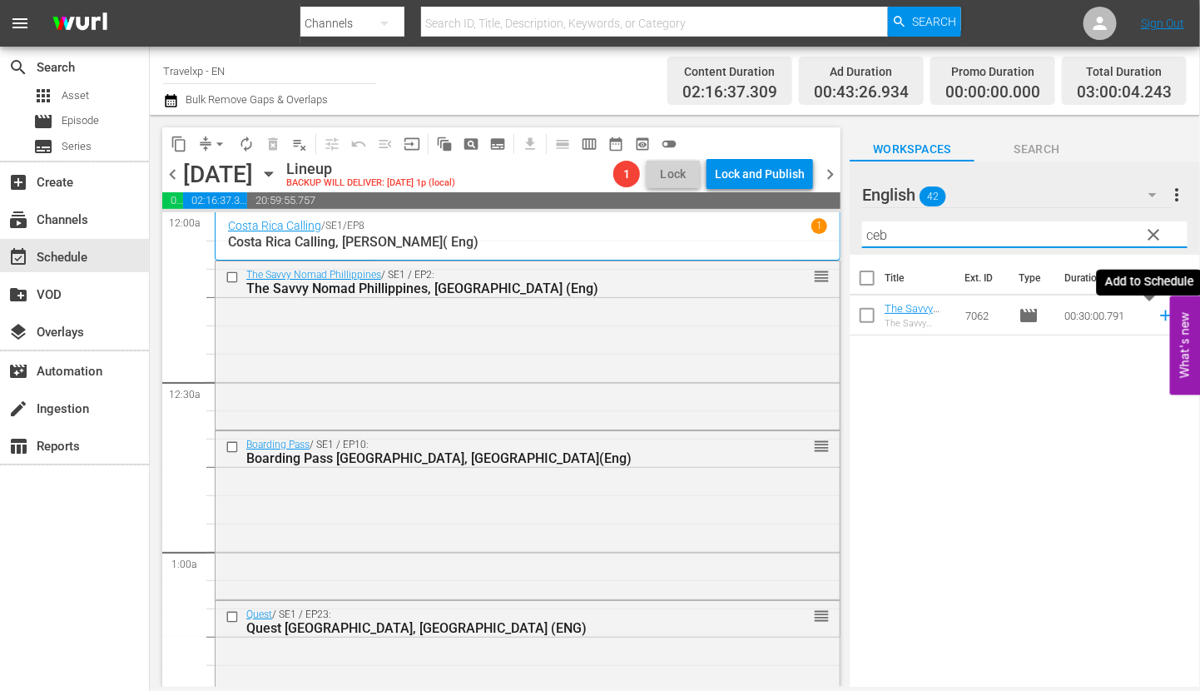
click at [1160, 314] on icon at bounding box center [1165, 315] width 11 height 11
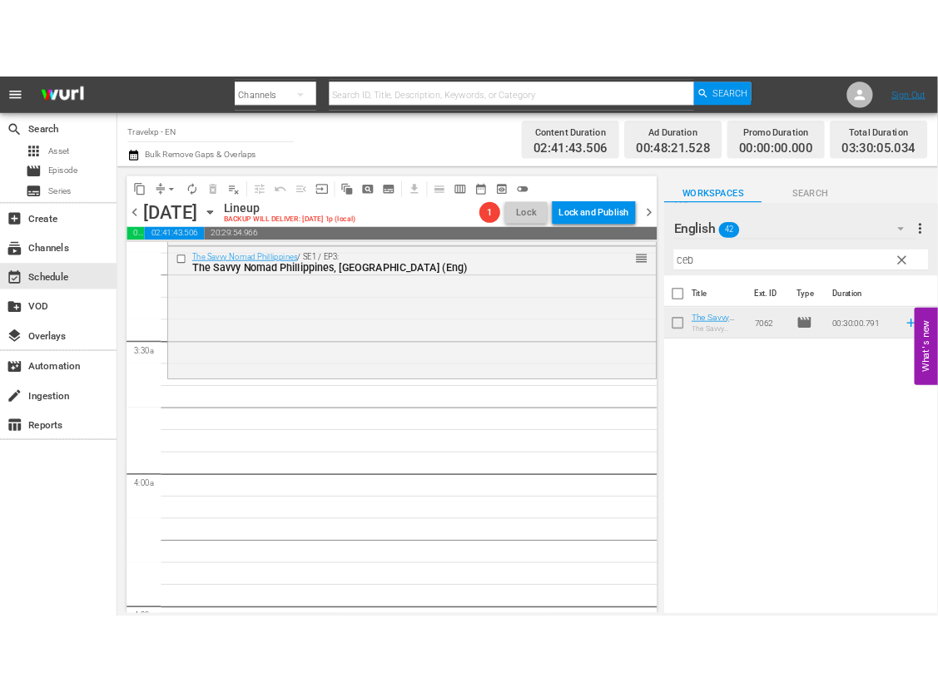
scroll to position [1040, 0]
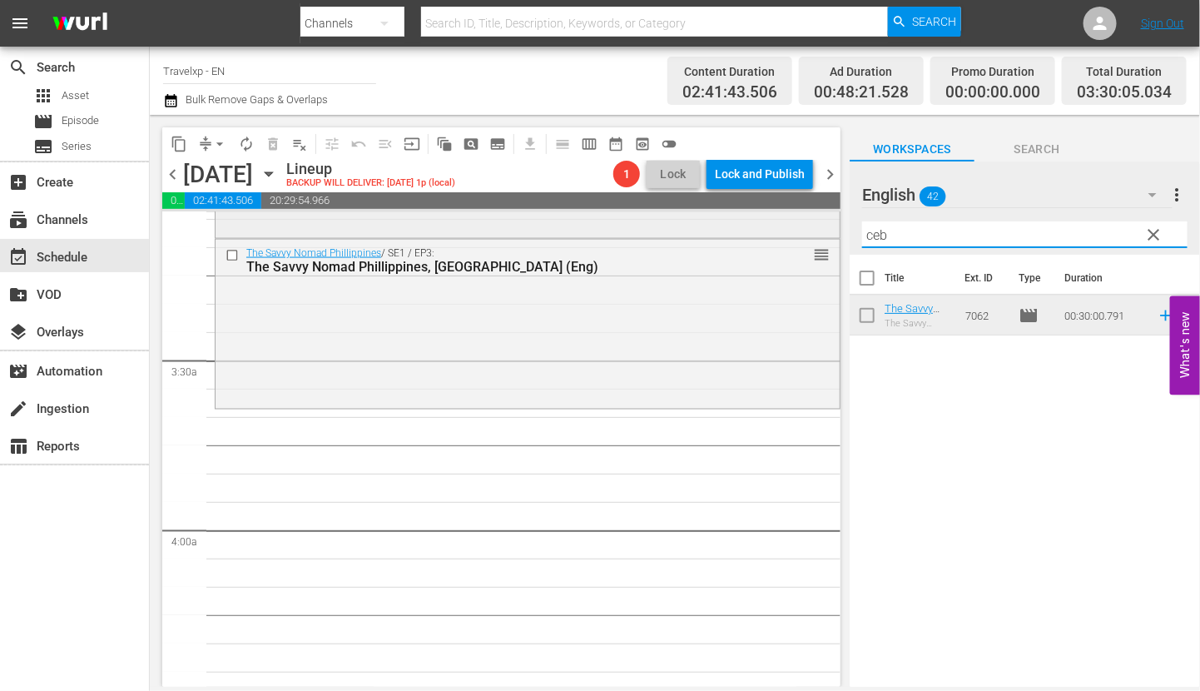
drag, startPoint x: 917, startPoint y: 236, endPoint x: 782, endPoint y: 236, distance: 135.7
click at [782, 236] on div "content_copy compress arrow_drop_down autorenew_outlined delete_forever_outline…" at bounding box center [675, 401] width 1050 height 572
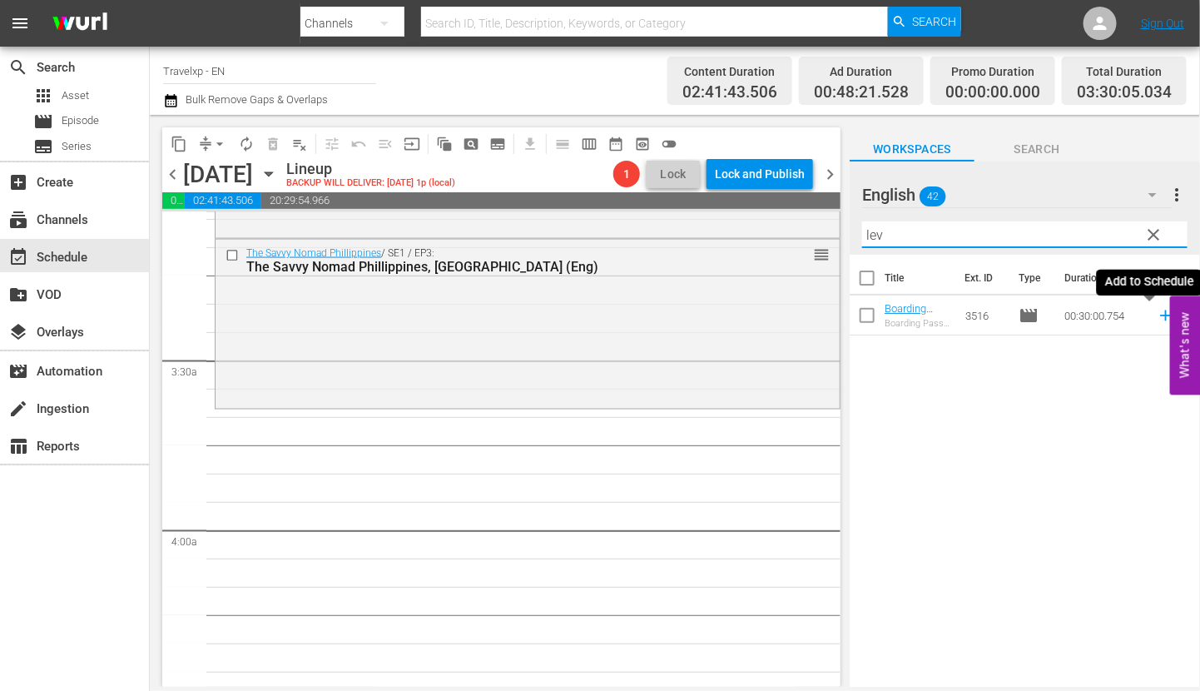
click at [1157, 318] on icon at bounding box center [1166, 315] width 18 height 18
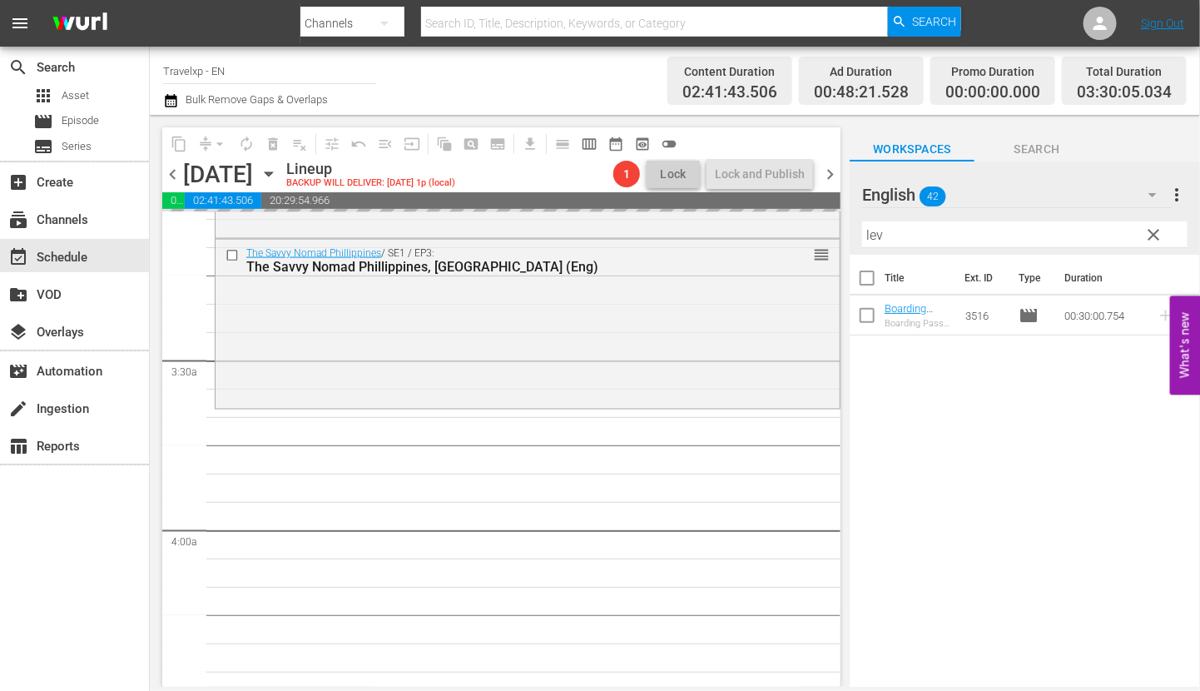
click at [872, 235] on input "lev" at bounding box center [1024, 234] width 325 height 27
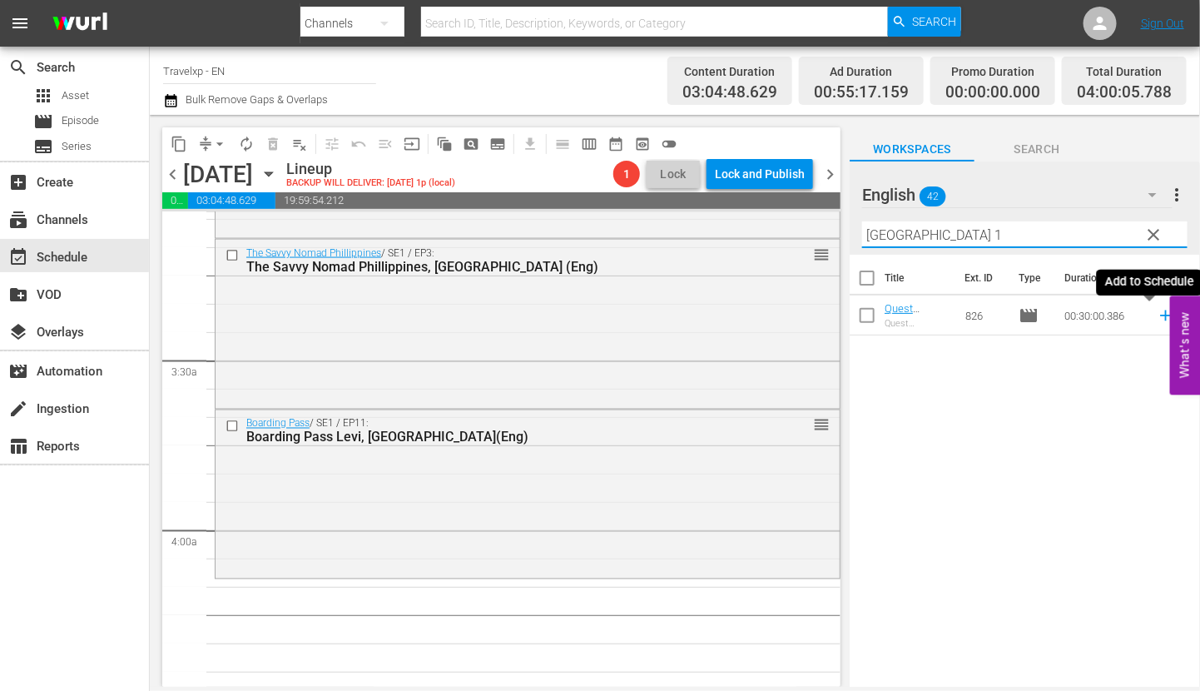
click at [1157, 316] on icon at bounding box center [1166, 315] width 18 height 18
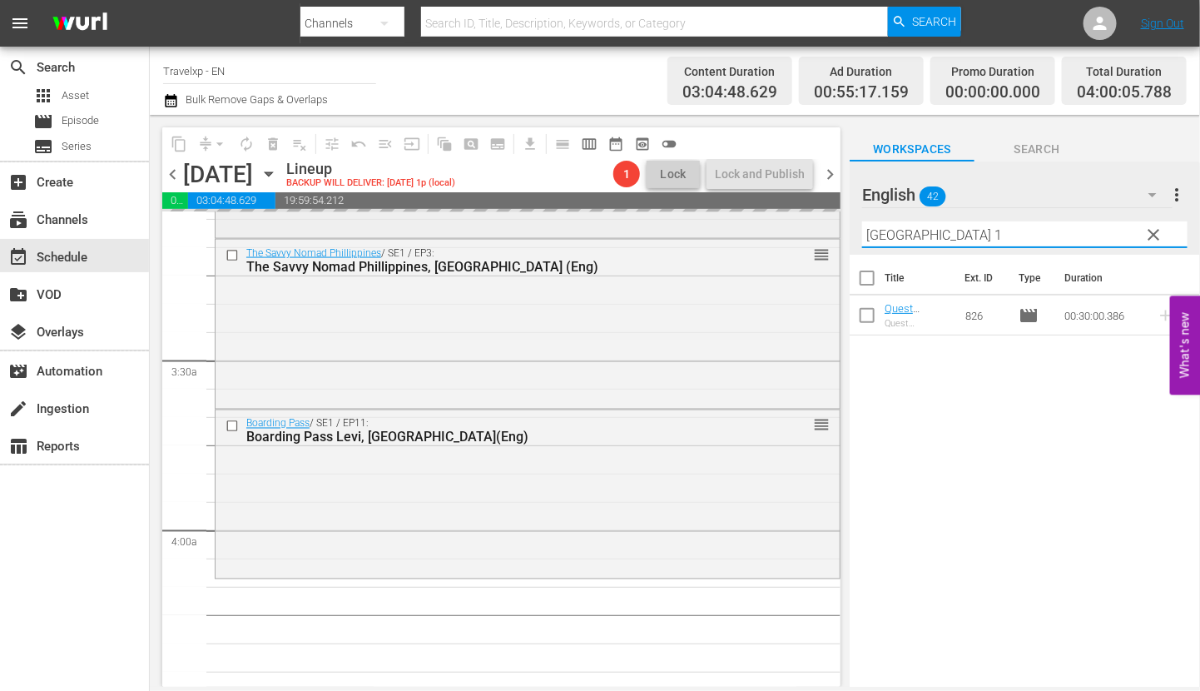
drag, startPoint x: 931, startPoint y: 236, endPoint x: 778, endPoint y: 236, distance: 152.3
click at [778, 236] on div "content_copy compress arrow_drop_down autorenew_outlined delete_forever_outline…" at bounding box center [675, 401] width 1050 height 572
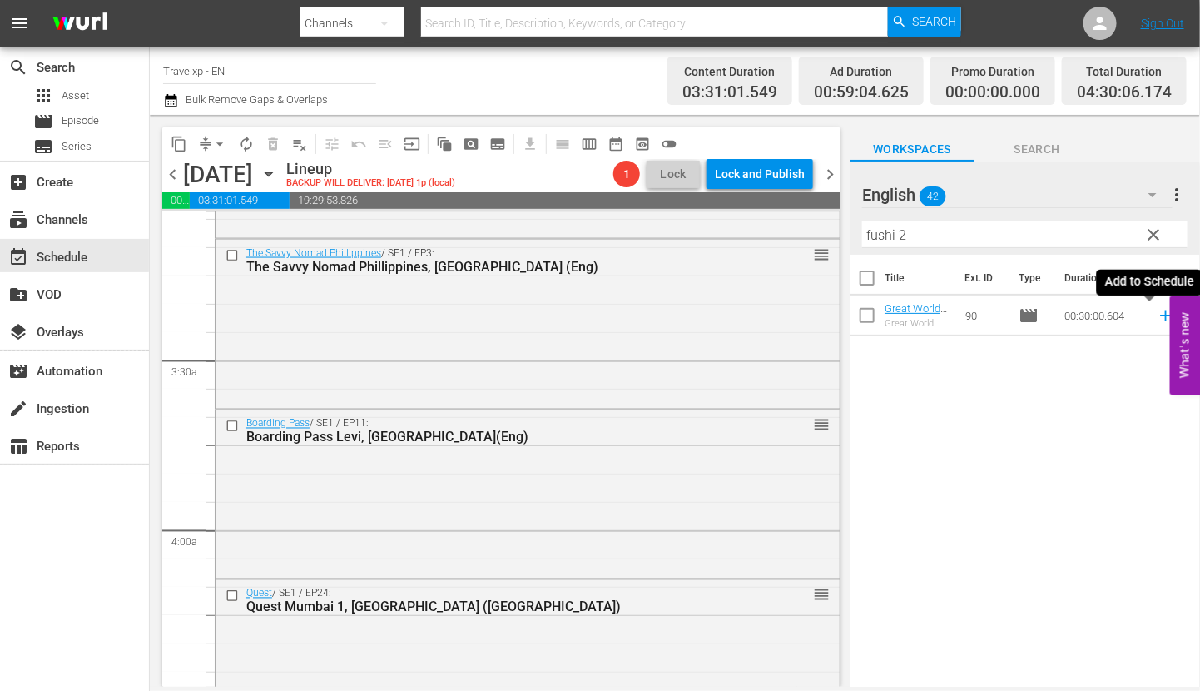
click at [1157, 318] on icon at bounding box center [1166, 315] width 18 height 18
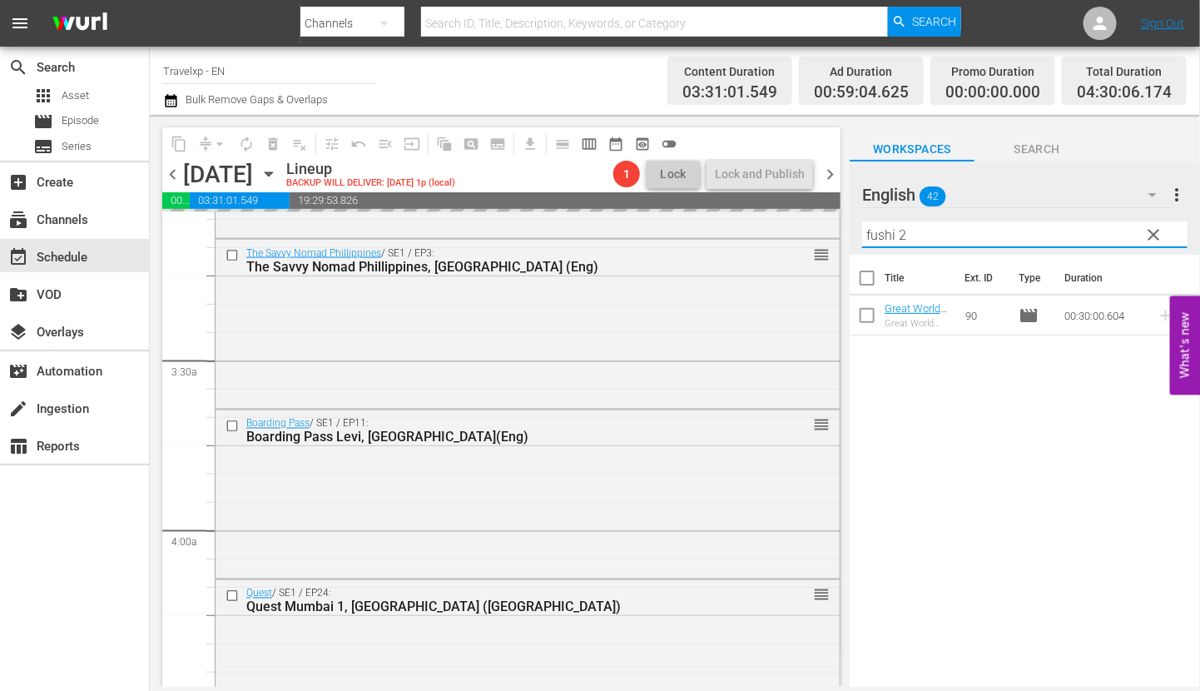
click at [857, 240] on div "English 42 English more_vert clear Filter by Title fushi 2" at bounding box center [1025, 207] width 350 height 93
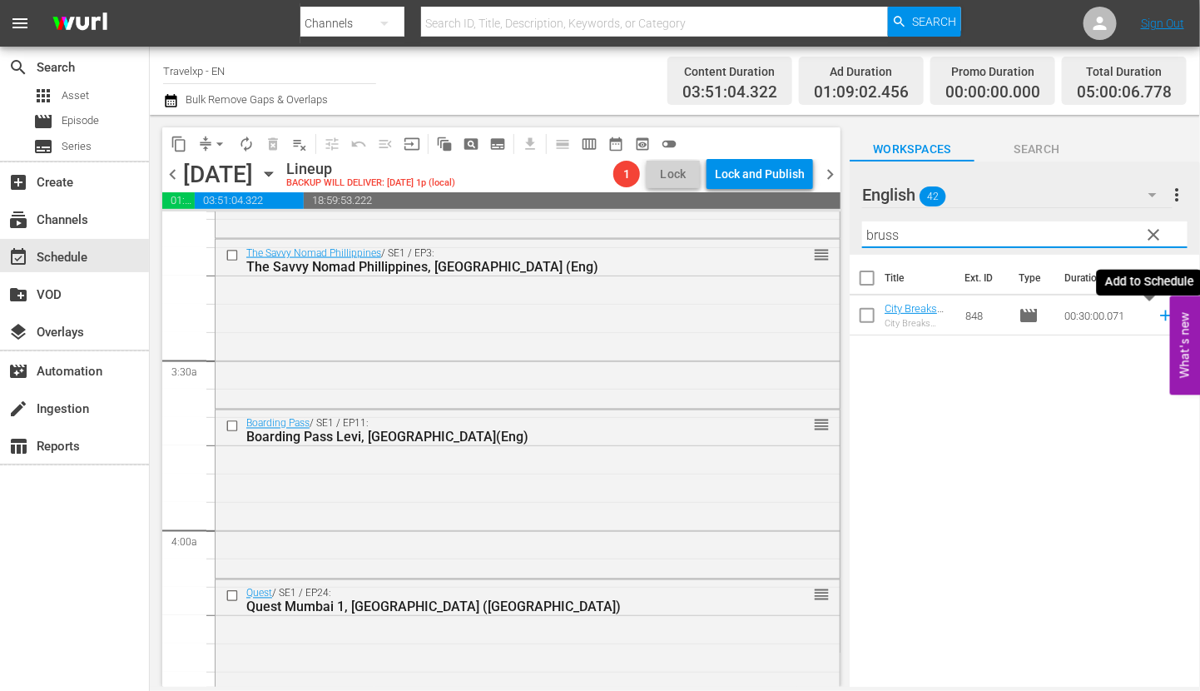
click at [1160, 315] on icon at bounding box center [1165, 315] width 11 height 11
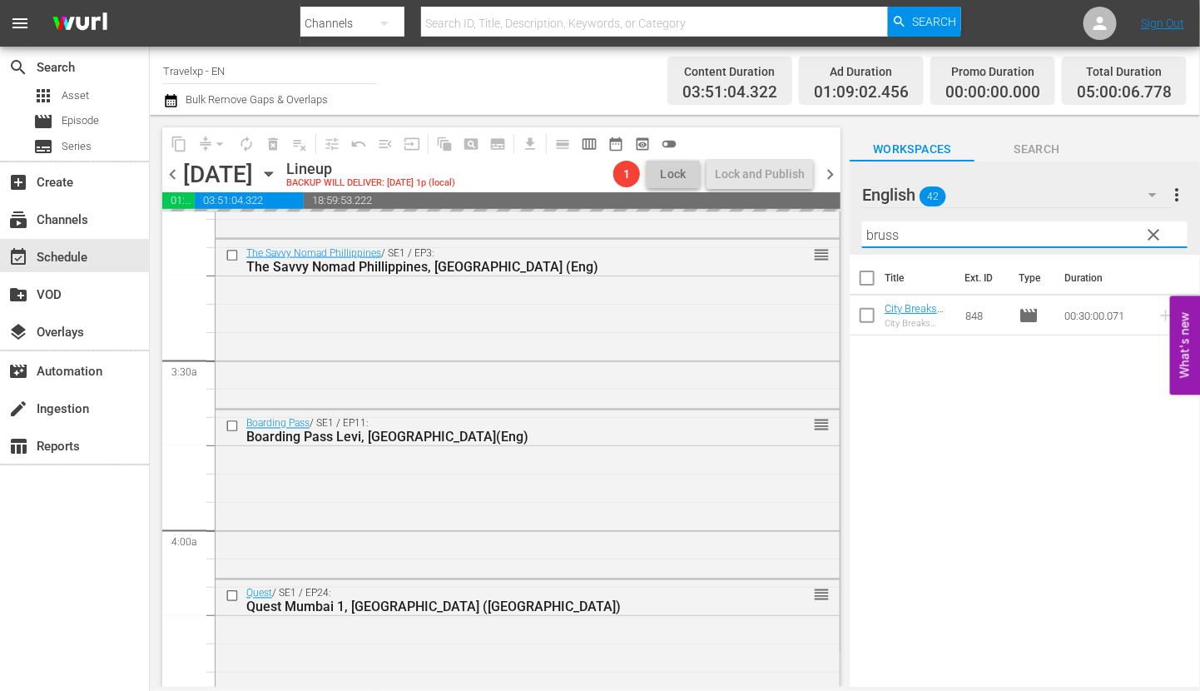
click at [871, 240] on input "bruss" at bounding box center [1024, 234] width 325 height 27
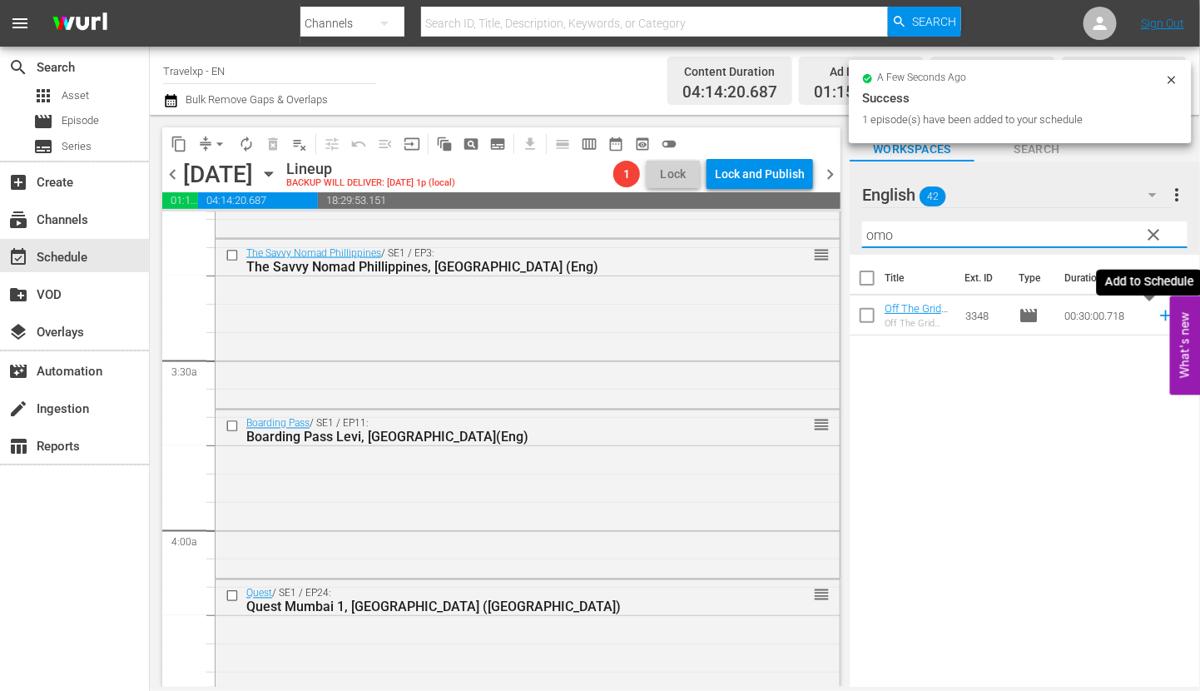
click at [1160, 315] on icon at bounding box center [1165, 315] width 11 height 11
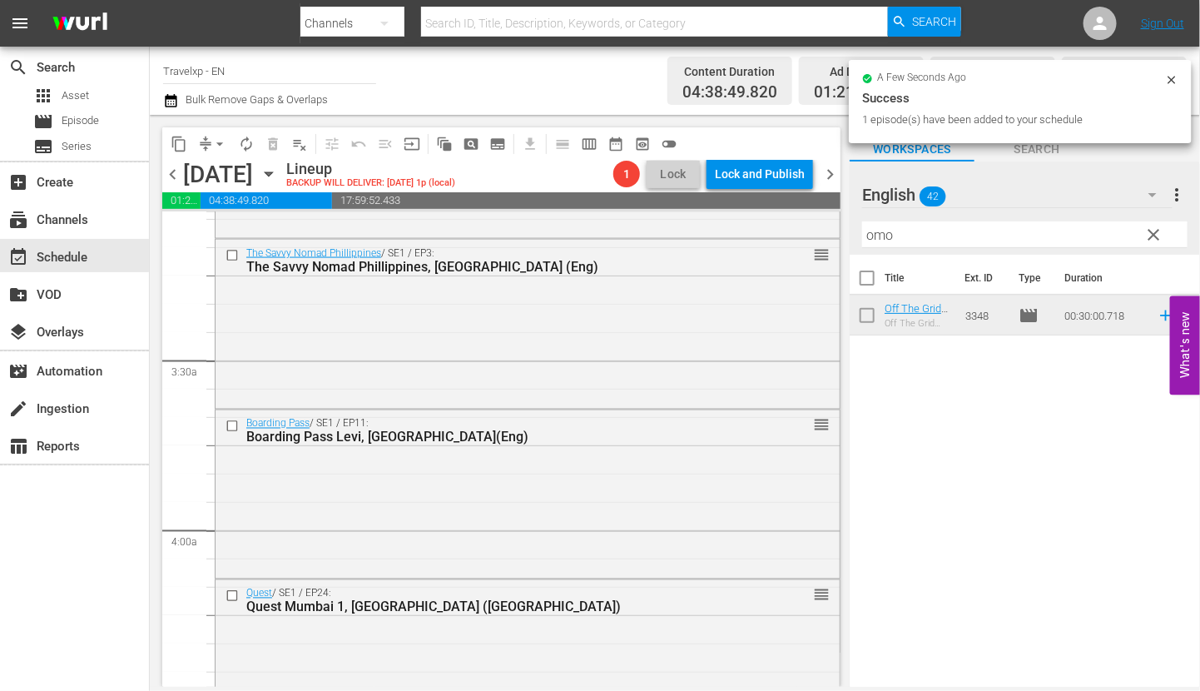
click at [891, 241] on input "omo" at bounding box center [1024, 234] width 325 height 27
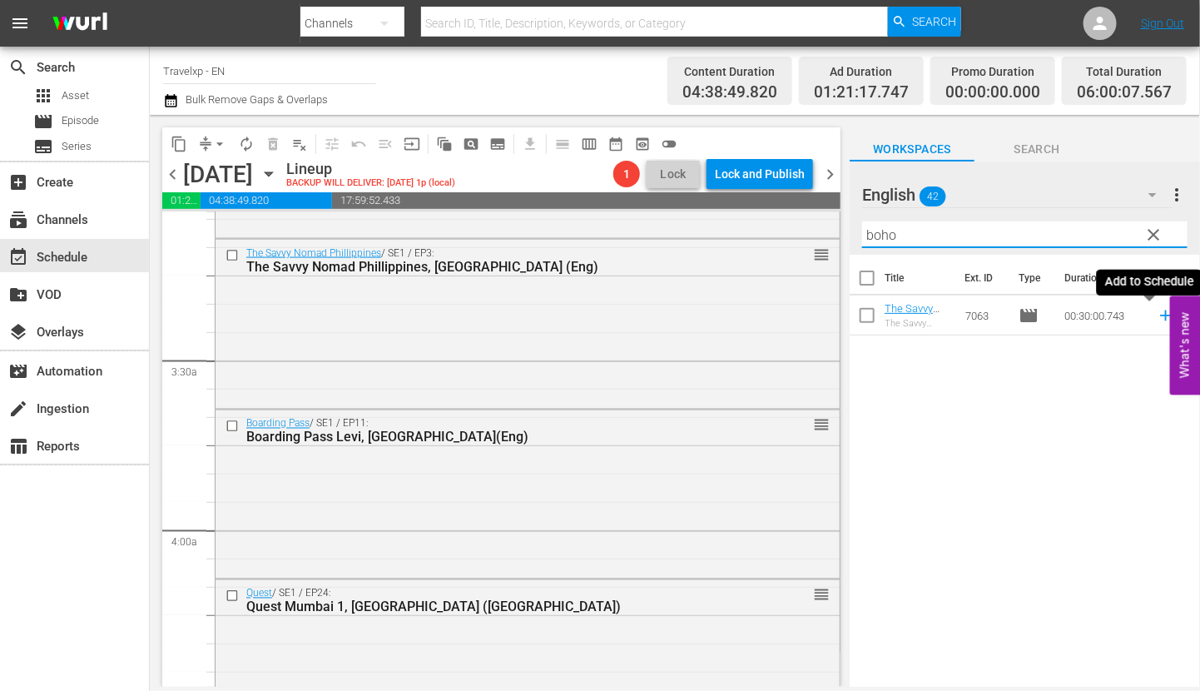
click at [1157, 320] on icon at bounding box center [1166, 315] width 18 height 18
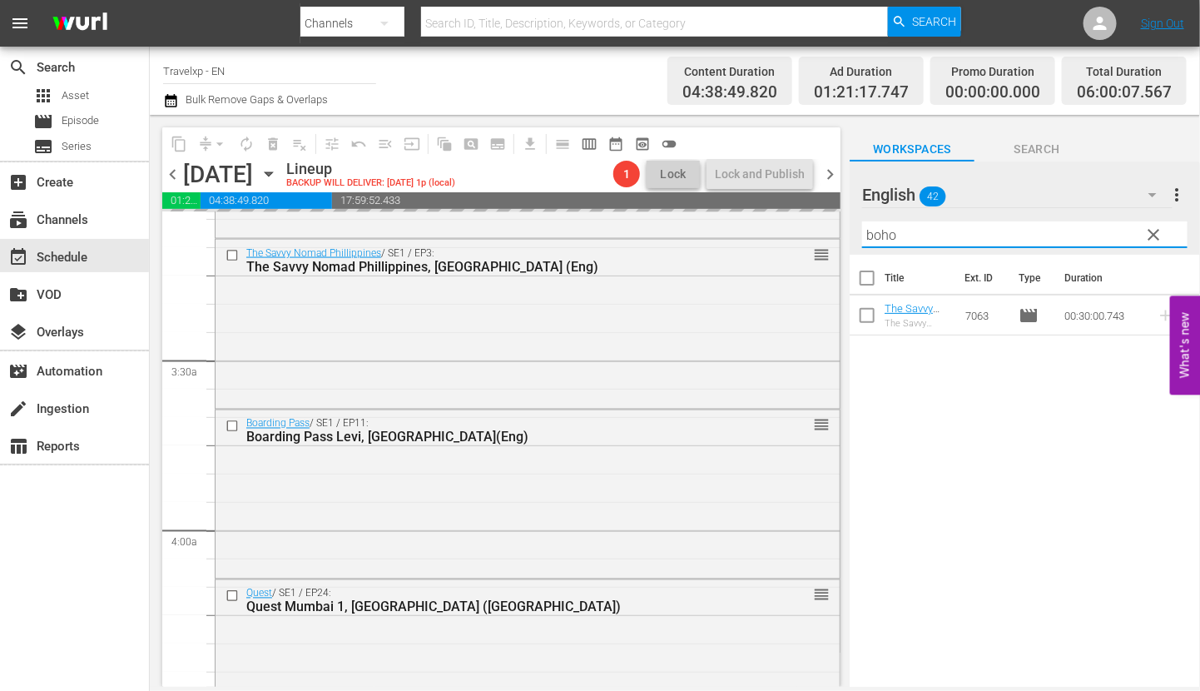
click at [876, 234] on input "boho" at bounding box center [1024, 234] width 325 height 27
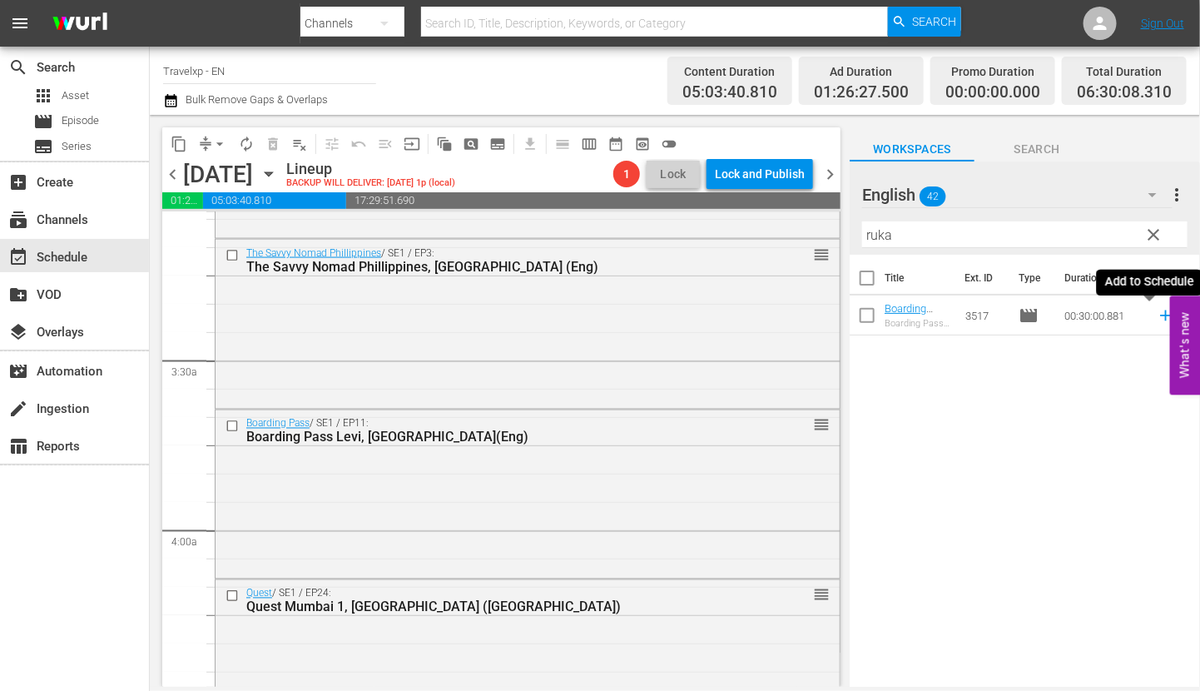
click at [1160, 315] on icon at bounding box center [1165, 315] width 11 height 11
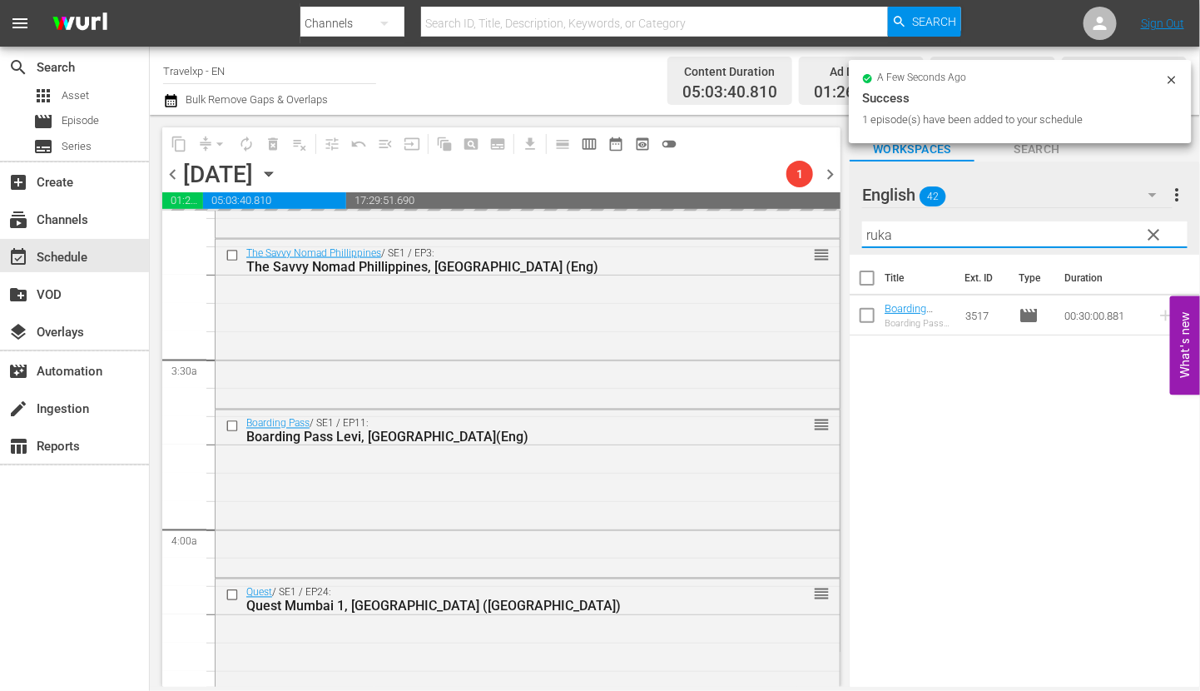
click at [886, 232] on input "ruka" at bounding box center [1024, 234] width 325 height 27
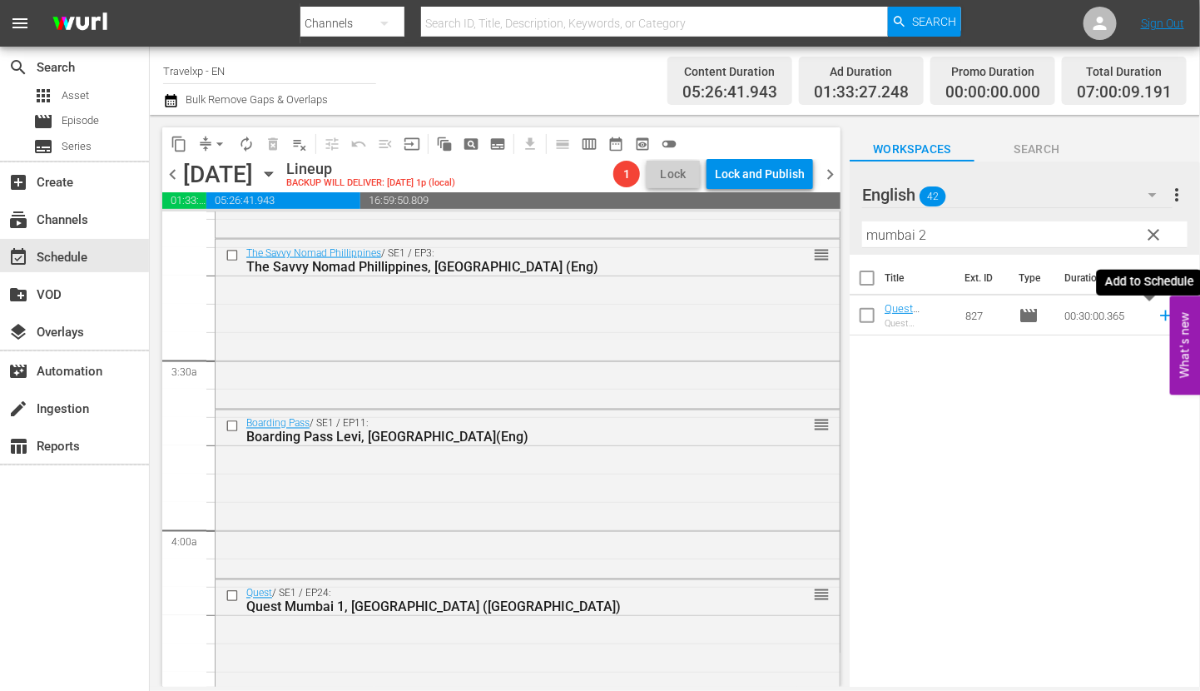
click at [1157, 319] on icon at bounding box center [1166, 315] width 18 height 18
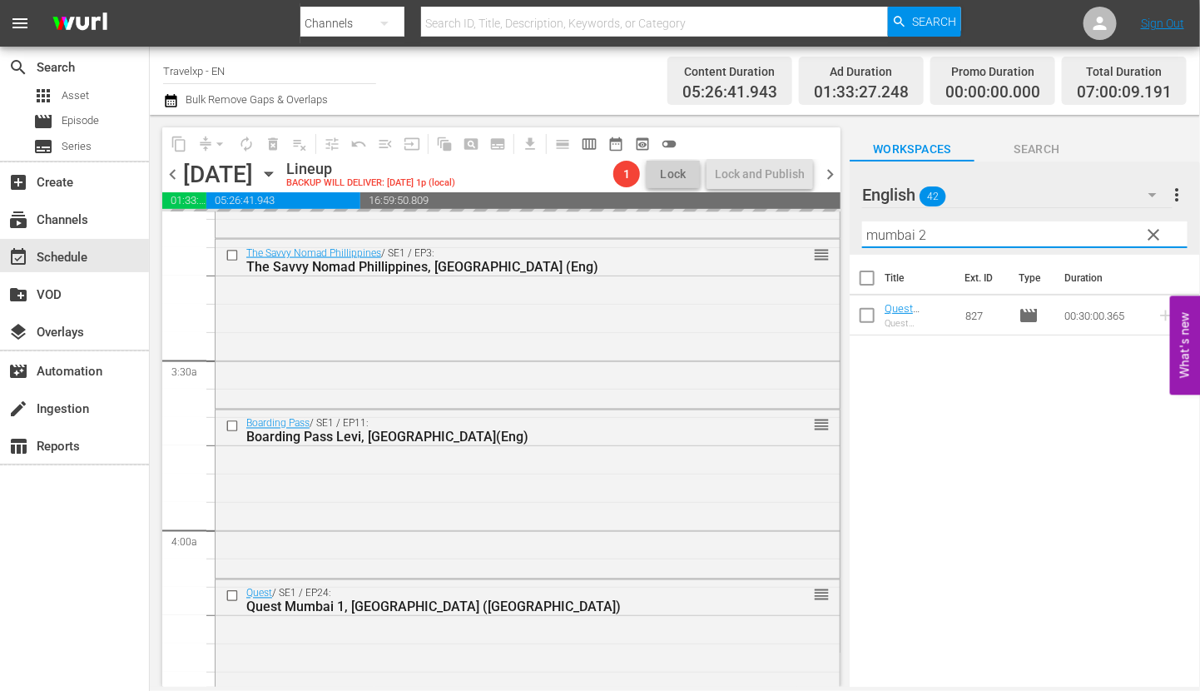
drag, startPoint x: 956, startPoint y: 231, endPoint x: 827, endPoint y: 226, distance: 128.2
click at [827, 226] on div "content_copy compress arrow_drop_down autorenew_outlined delete_forever_outline…" at bounding box center [675, 401] width 1050 height 572
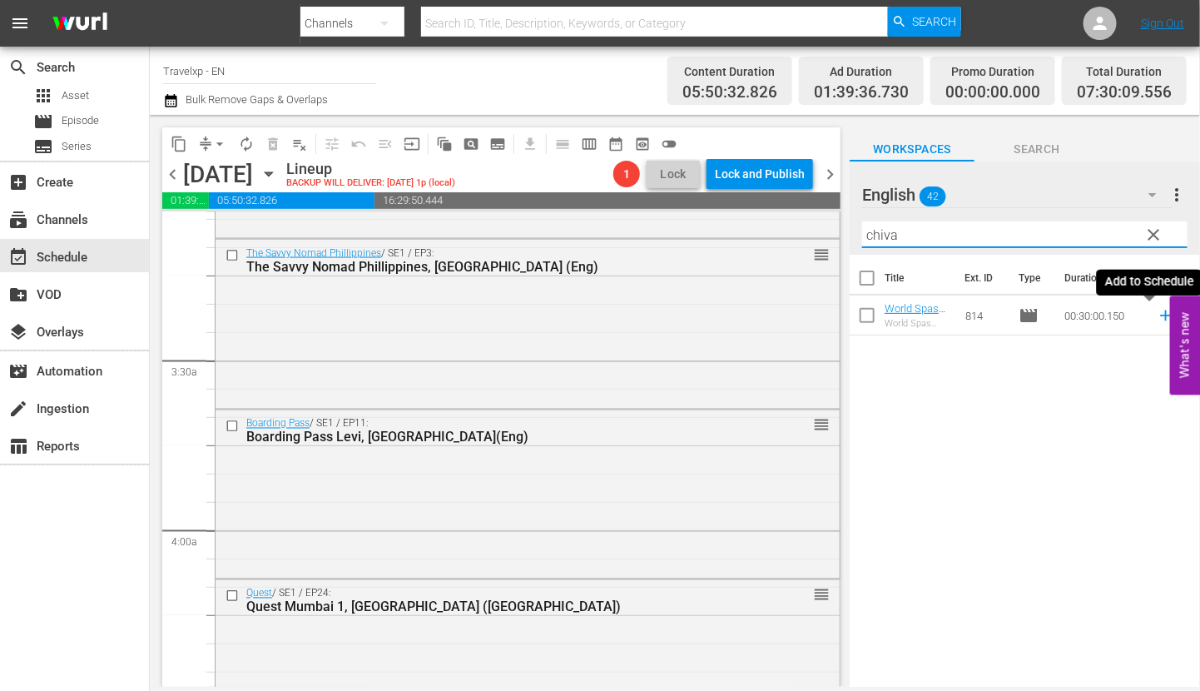
click at [1157, 313] on icon at bounding box center [1166, 315] width 18 height 18
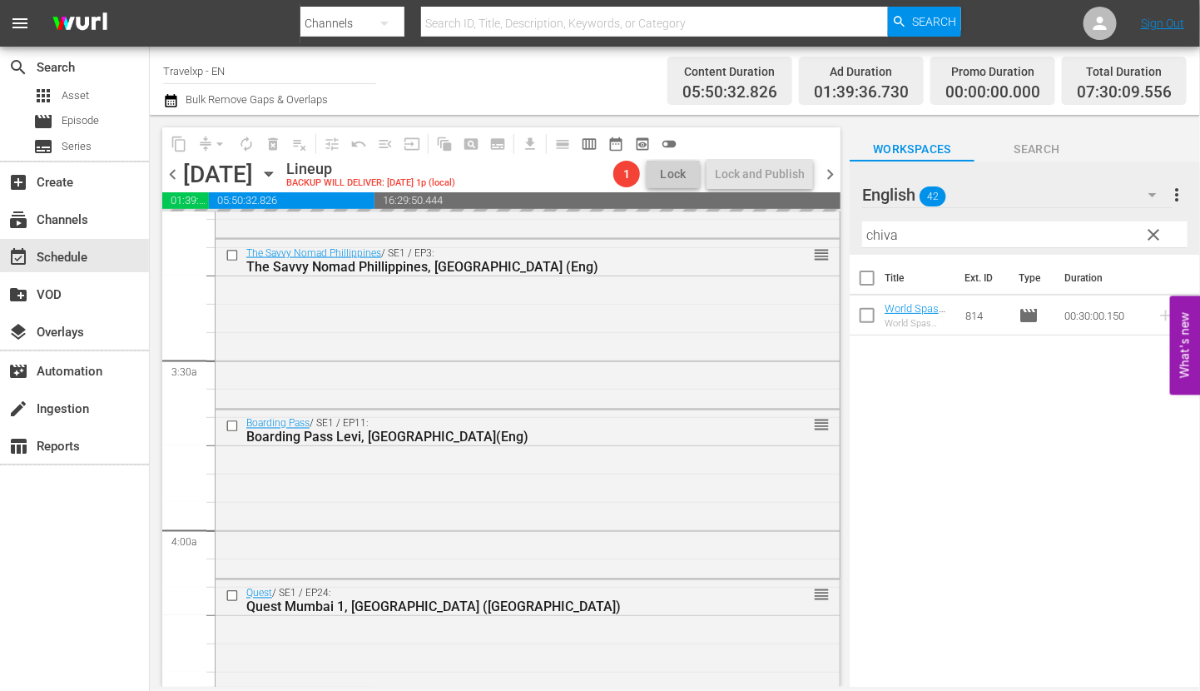
click at [883, 231] on input "chiva" at bounding box center [1024, 234] width 325 height 27
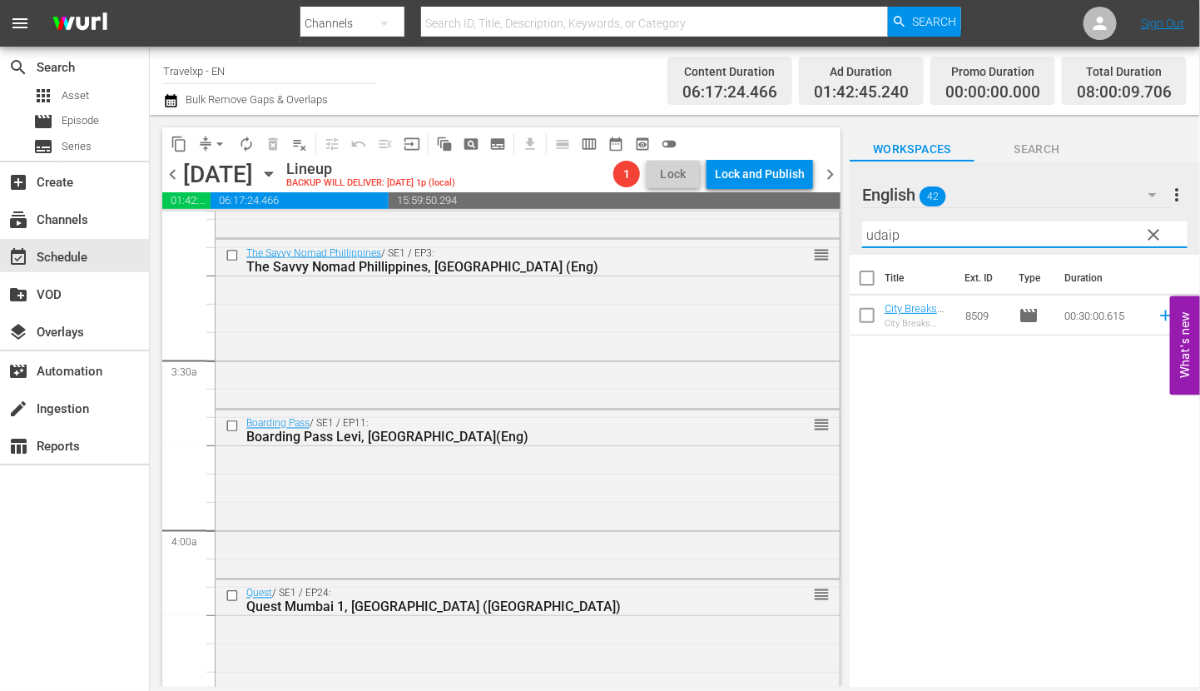
click at [1157, 316] on icon at bounding box center [1166, 315] width 18 height 18
click at [895, 237] on input "udaip" at bounding box center [1024, 234] width 325 height 27
click at [1160, 315] on icon at bounding box center [1165, 315] width 11 height 11
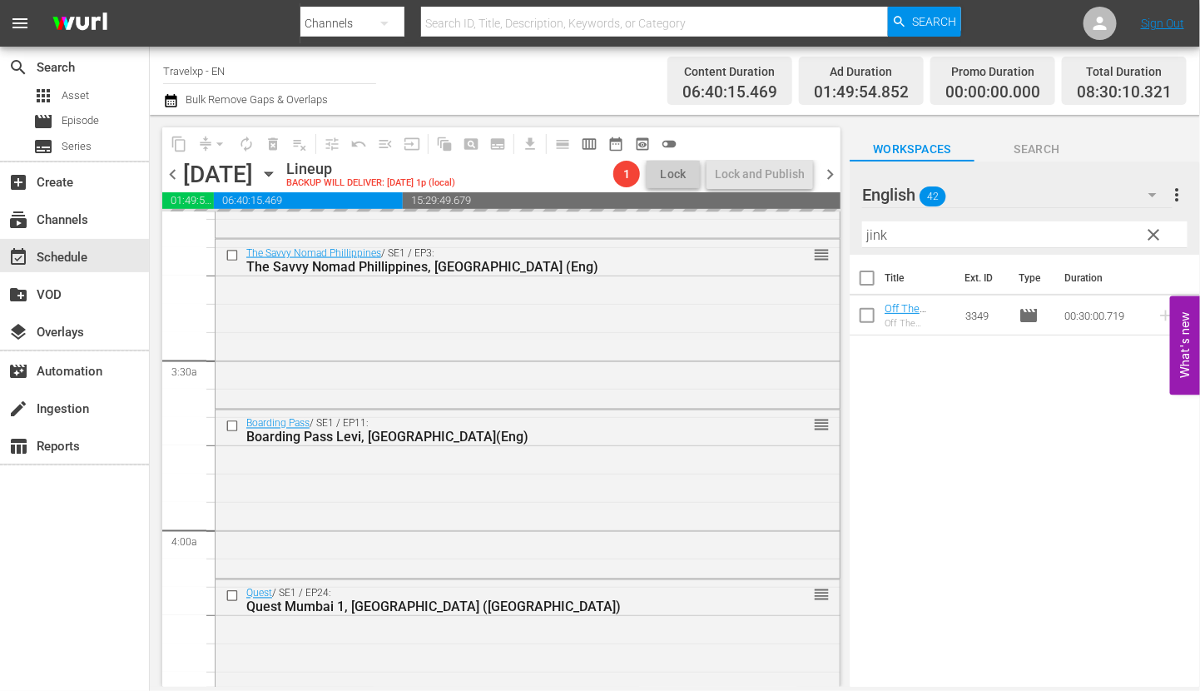
click at [871, 231] on input "jink" at bounding box center [1024, 234] width 325 height 27
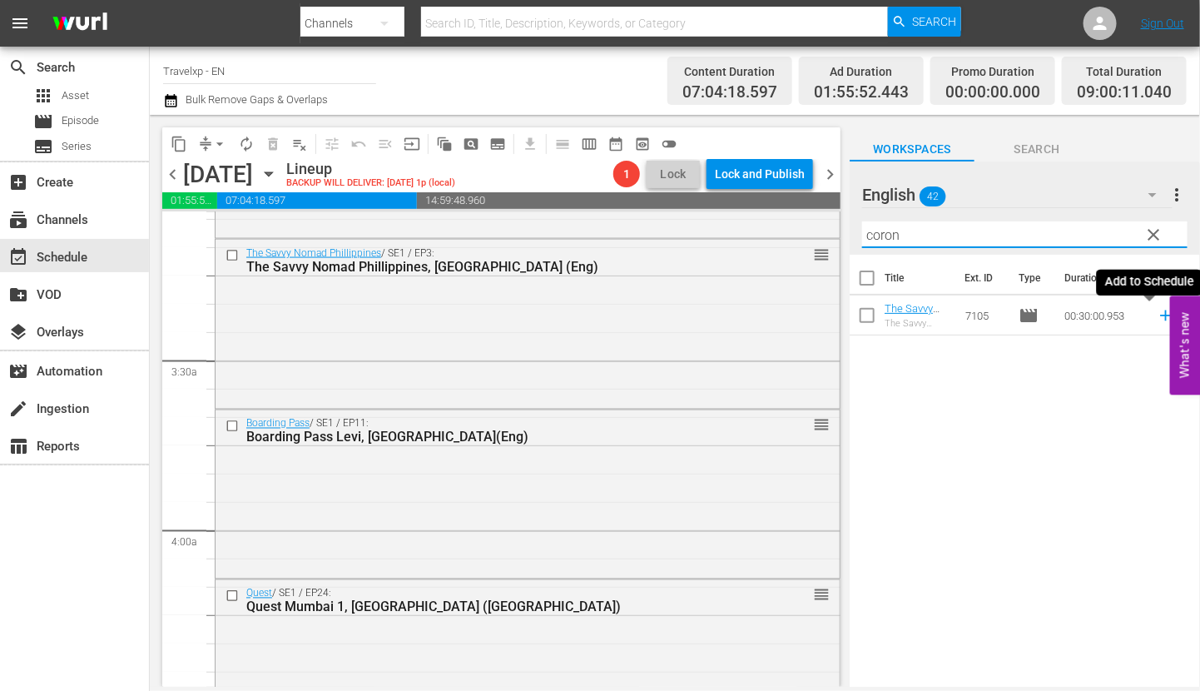
click at [1160, 315] on icon at bounding box center [1165, 315] width 11 height 11
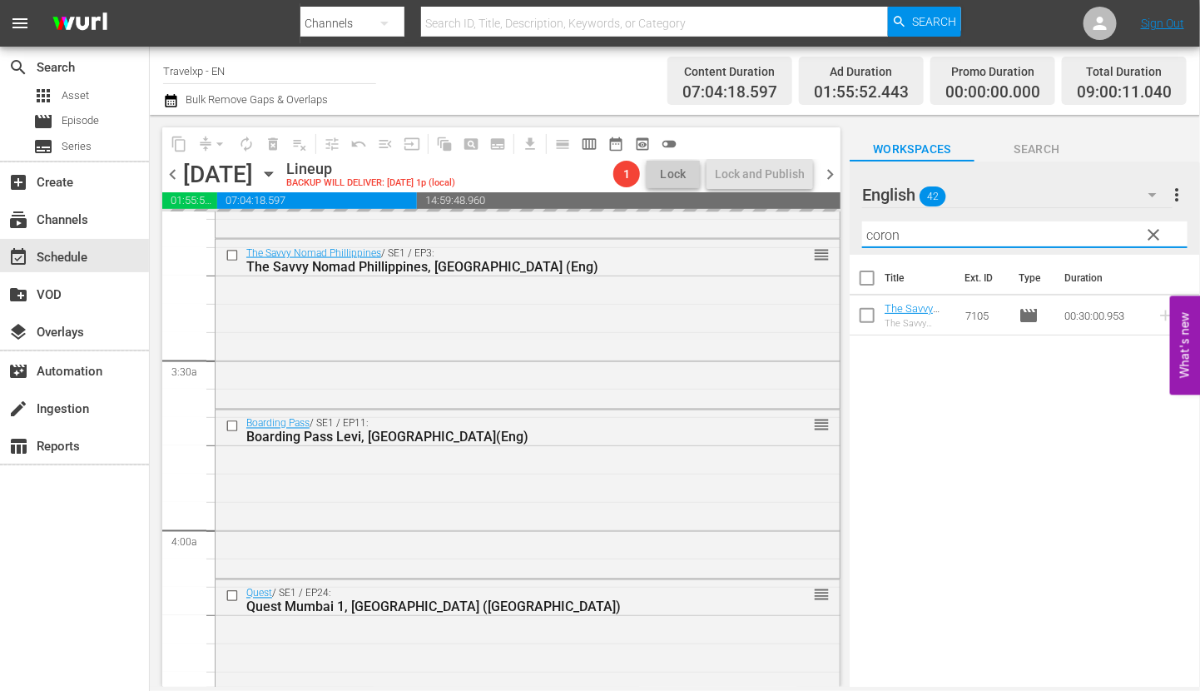
click at [891, 231] on input "coron" at bounding box center [1024, 234] width 325 height 27
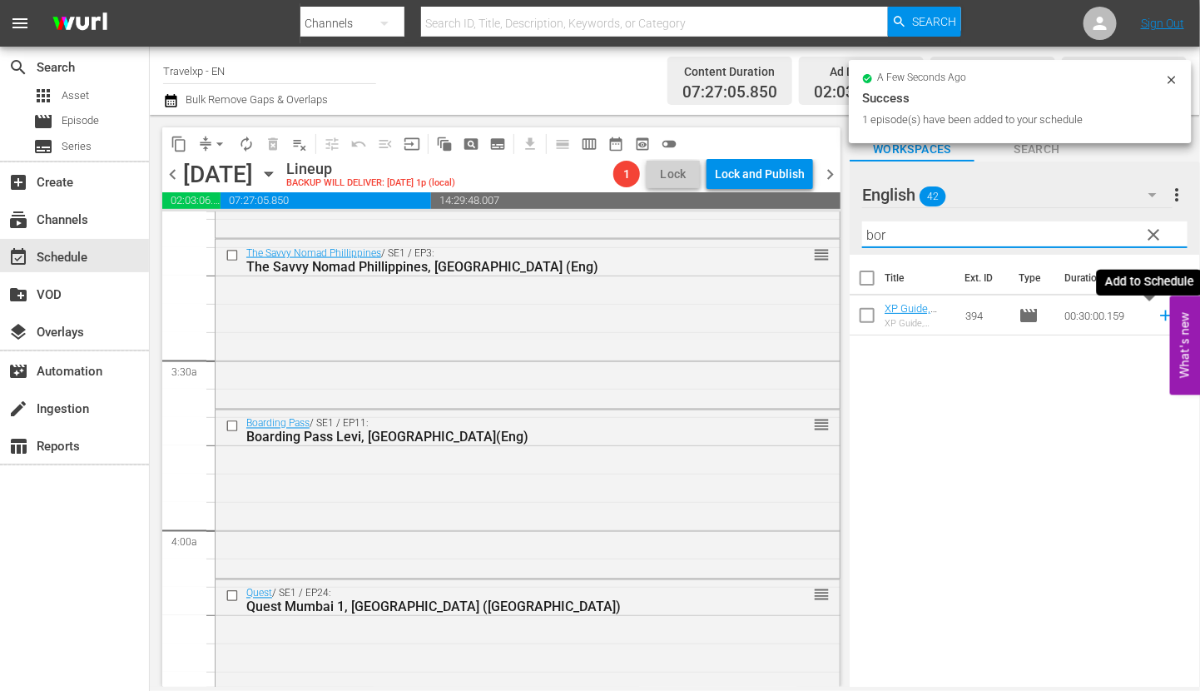
click at [1160, 320] on icon at bounding box center [1165, 315] width 11 height 11
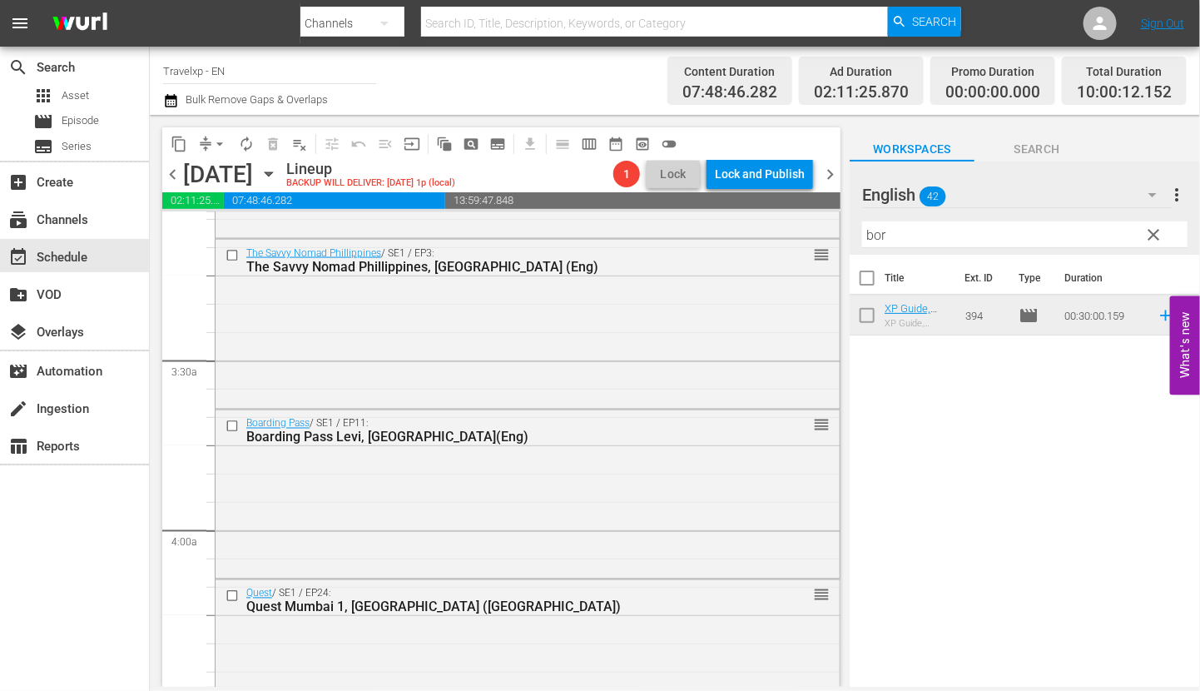
click at [864, 240] on input "bor" at bounding box center [1024, 234] width 325 height 27
click at [874, 238] on input "bor" at bounding box center [1024, 234] width 325 height 27
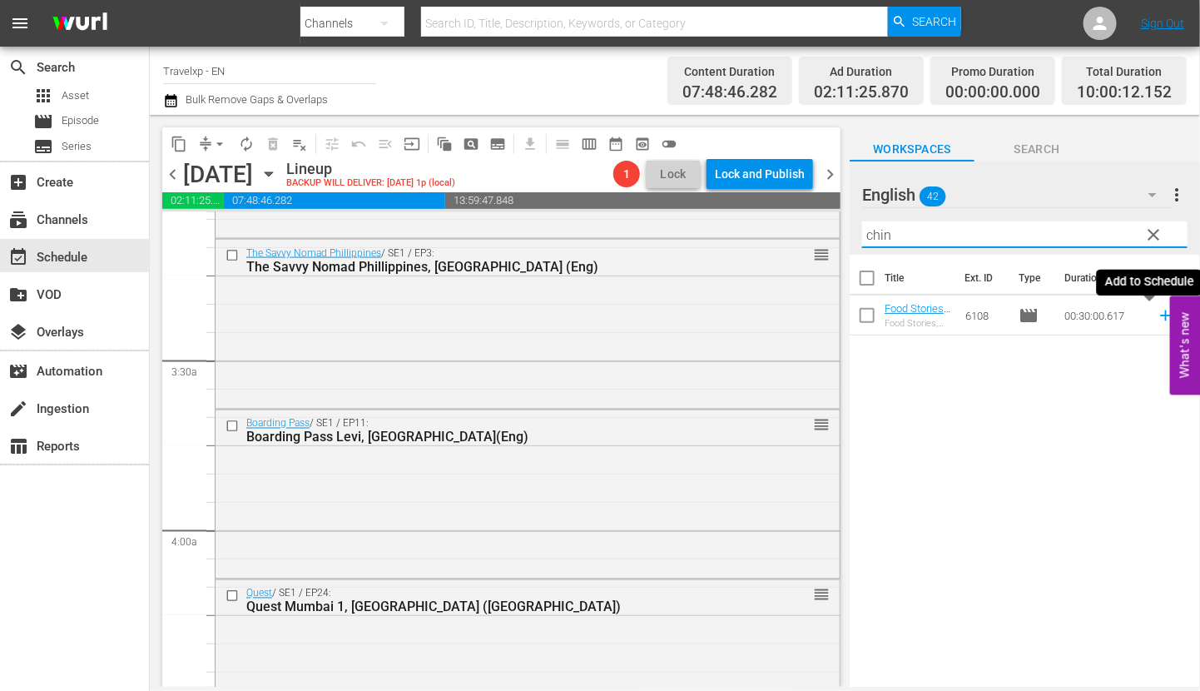
click at [1157, 318] on icon at bounding box center [1166, 315] width 18 height 18
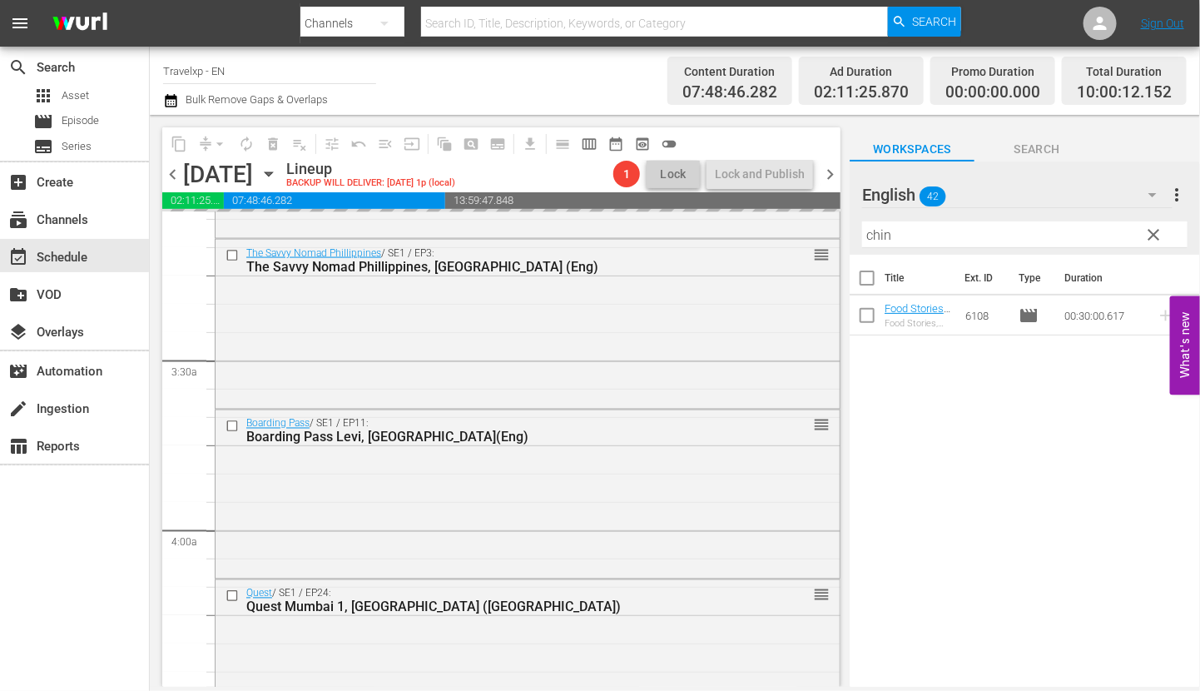
click at [878, 236] on input "chin" at bounding box center [1024, 234] width 325 height 27
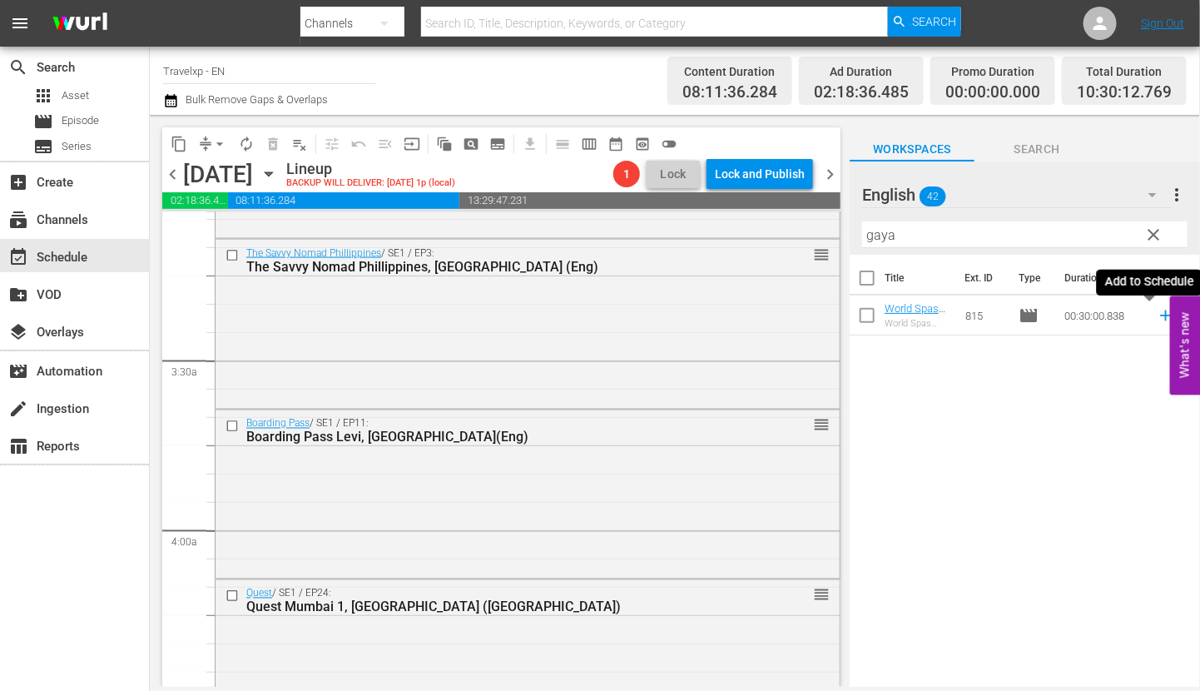
click at [1157, 313] on icon at bounding box center [1166, 315] width 18 height 18
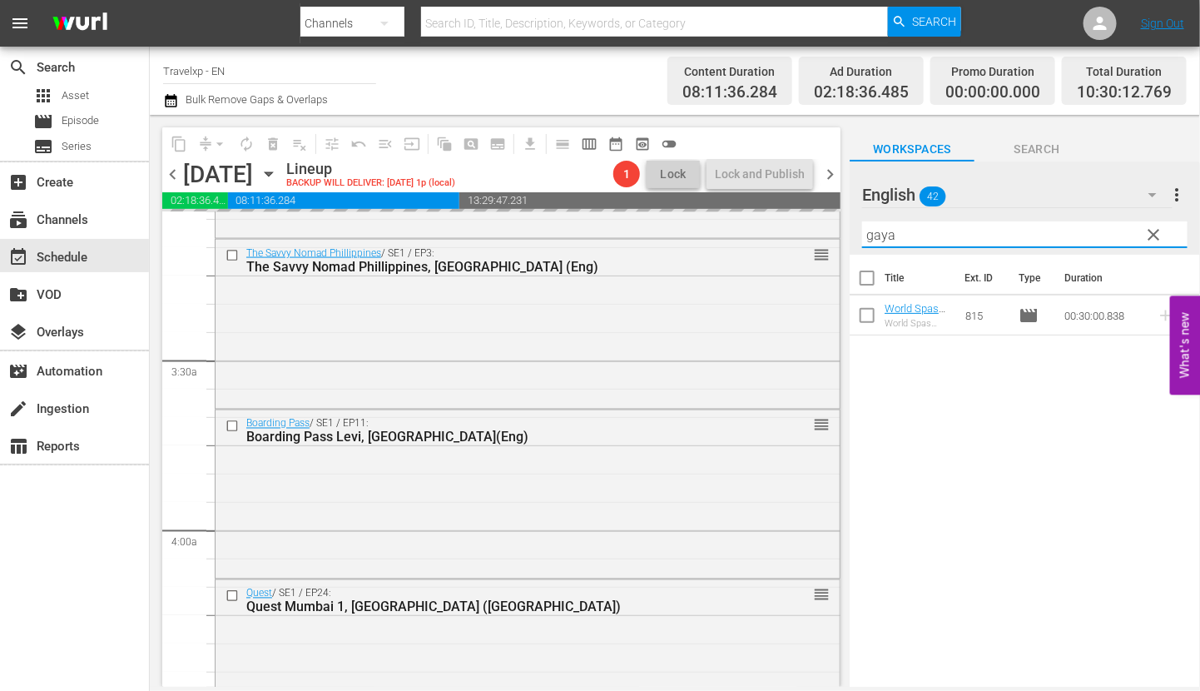
click at [886, 241] on input "gaya" at bounding box center [1024, 234] width 325 height 27
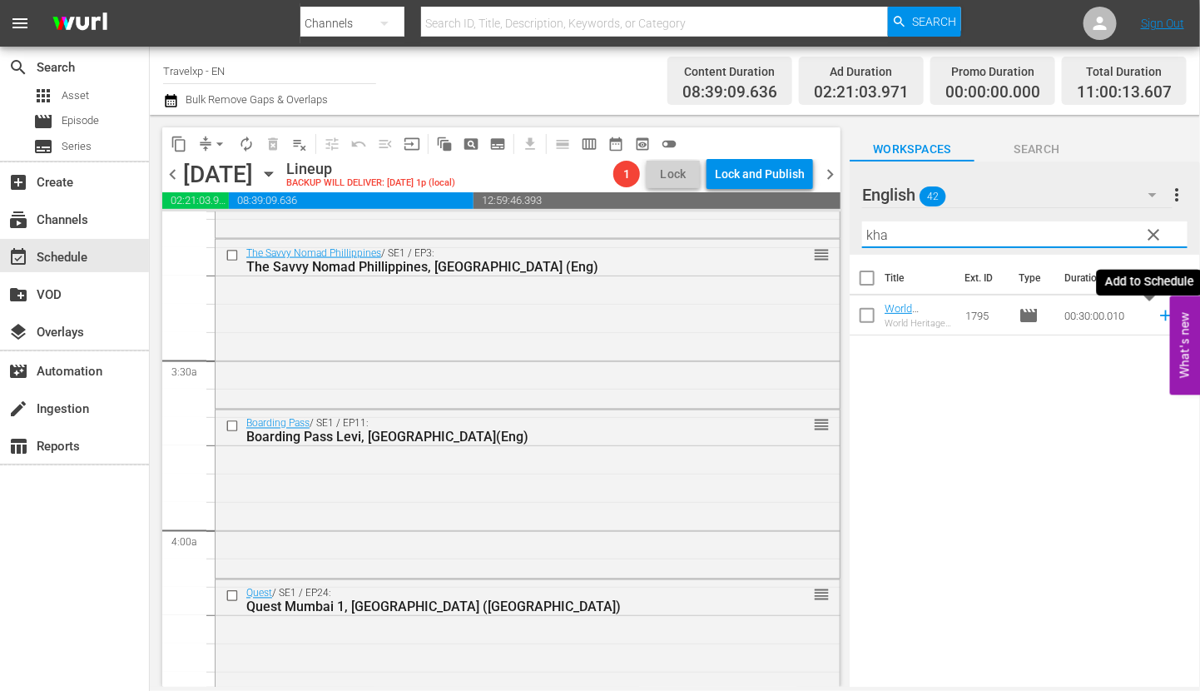
click at [1157, 316] on icon at bounding box center [1166, 315] width 18 height 18
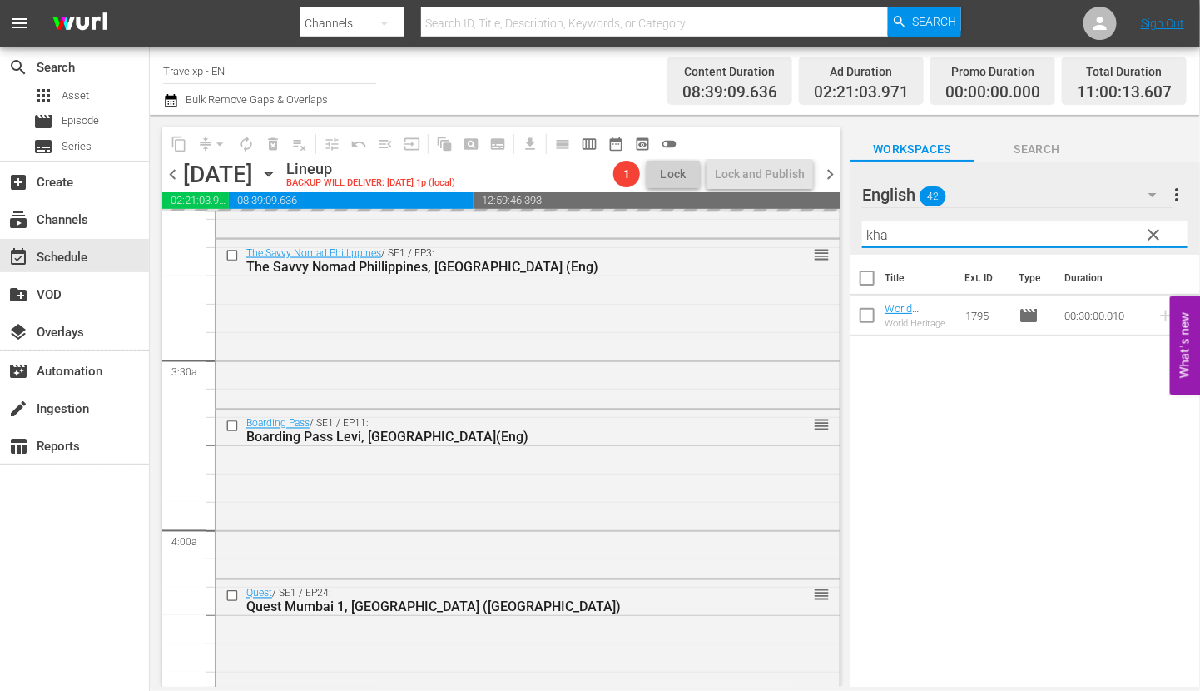
click at [874, 242] on input "kha" at bounding box center [1024, 234] width 325 height 27
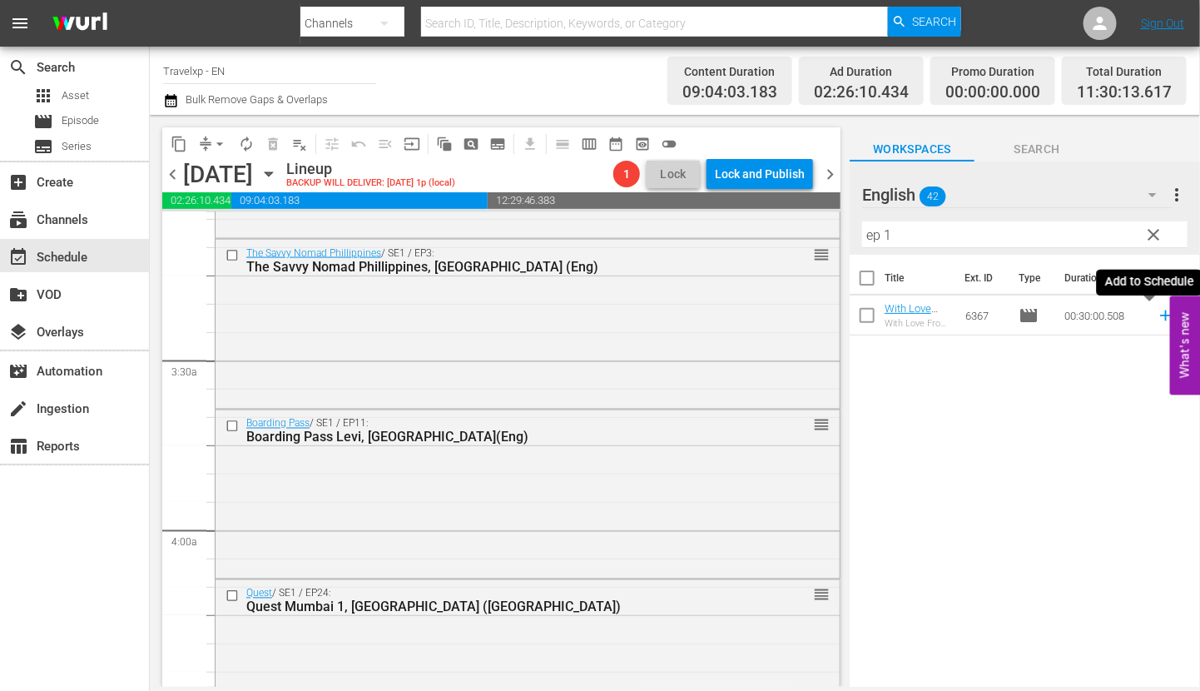
click at [1157, 319] on icon at bounding box center [1166, 315] width 18 height 18
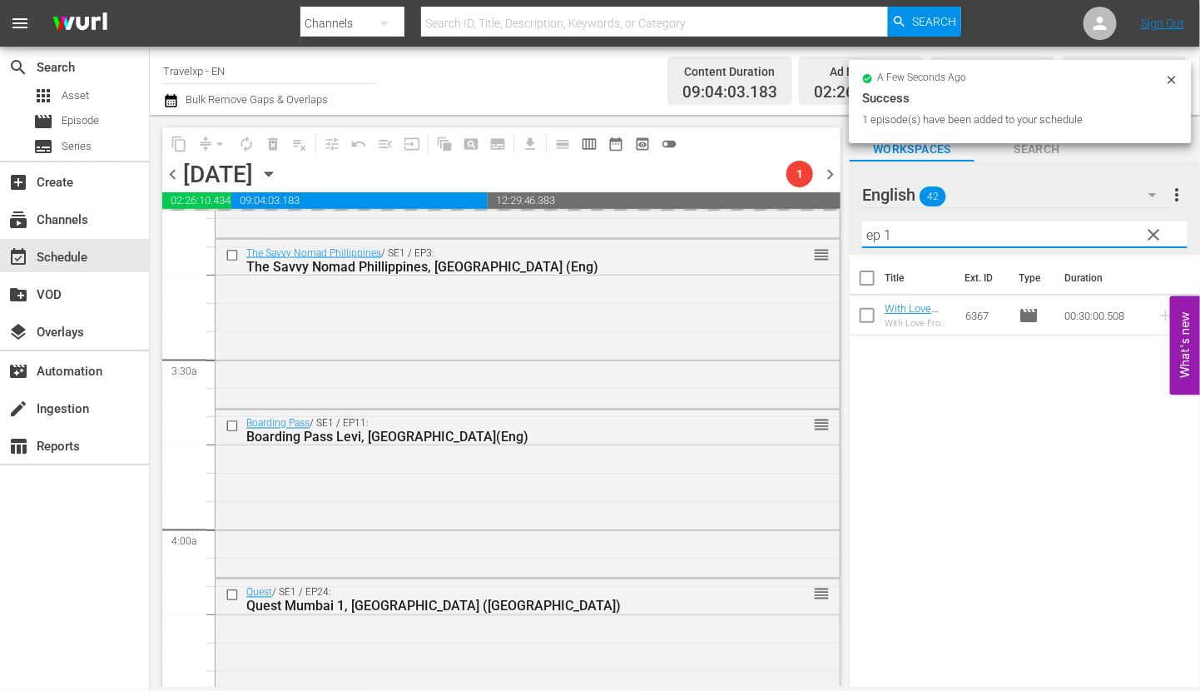
drag, startPoint x: 916, startPoint y: 231, endPoint x: 835, endPoint y: 231, distance: 80.7
click at [835, 231] on div "content_copy compress arrow_drop_down autorenew_outlined delete_forever_outline…" at bounding box center [675, 401] width 1050 height 572
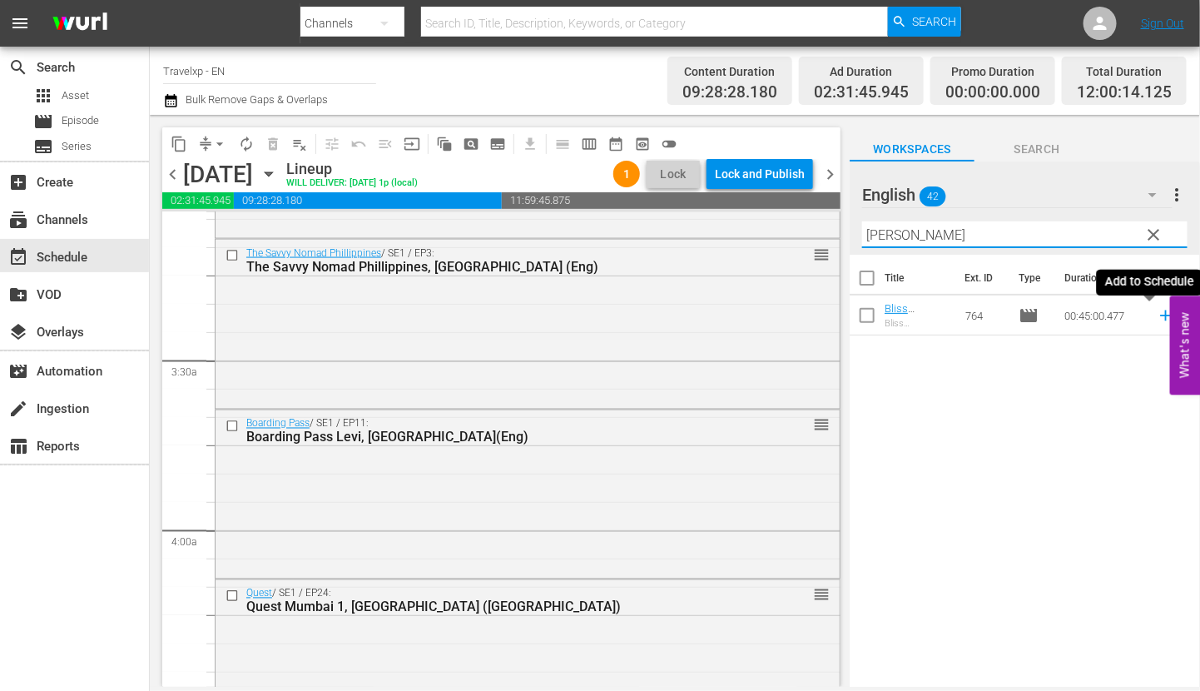
click at [1160, 314] on icon at bounding box center [1165, 315] width 11 height 11
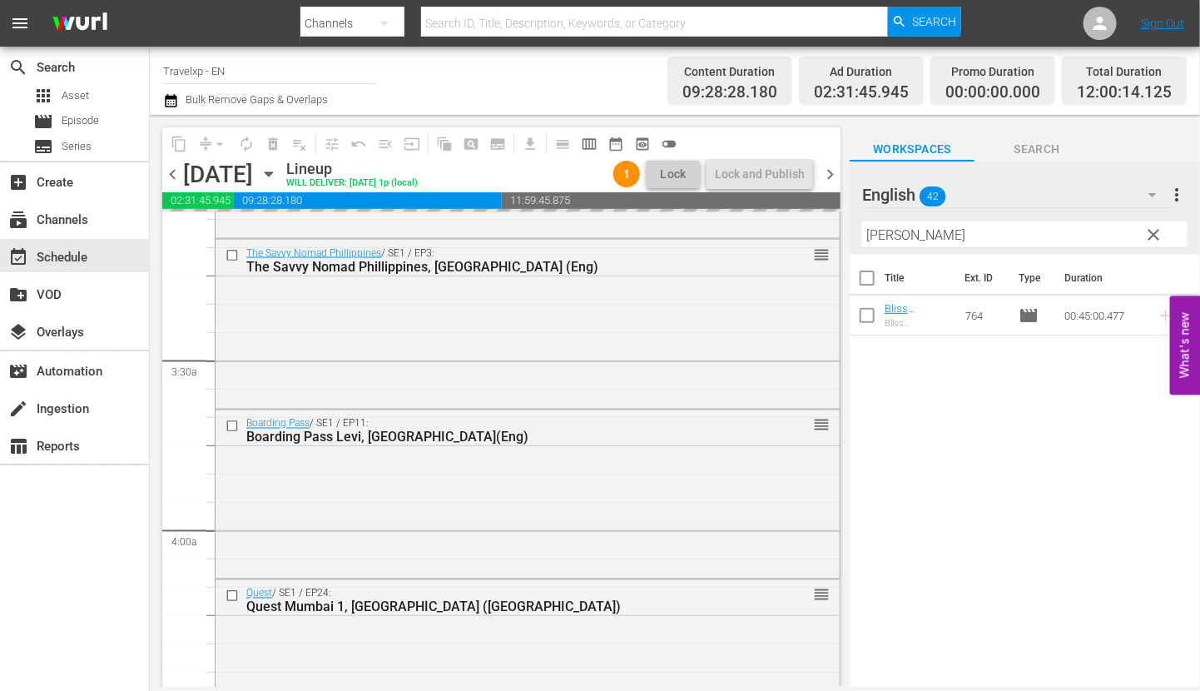
click at [875, 241] on input "[PERSON_NAME]" at bounding box center [1024, 234] width 325 height 27
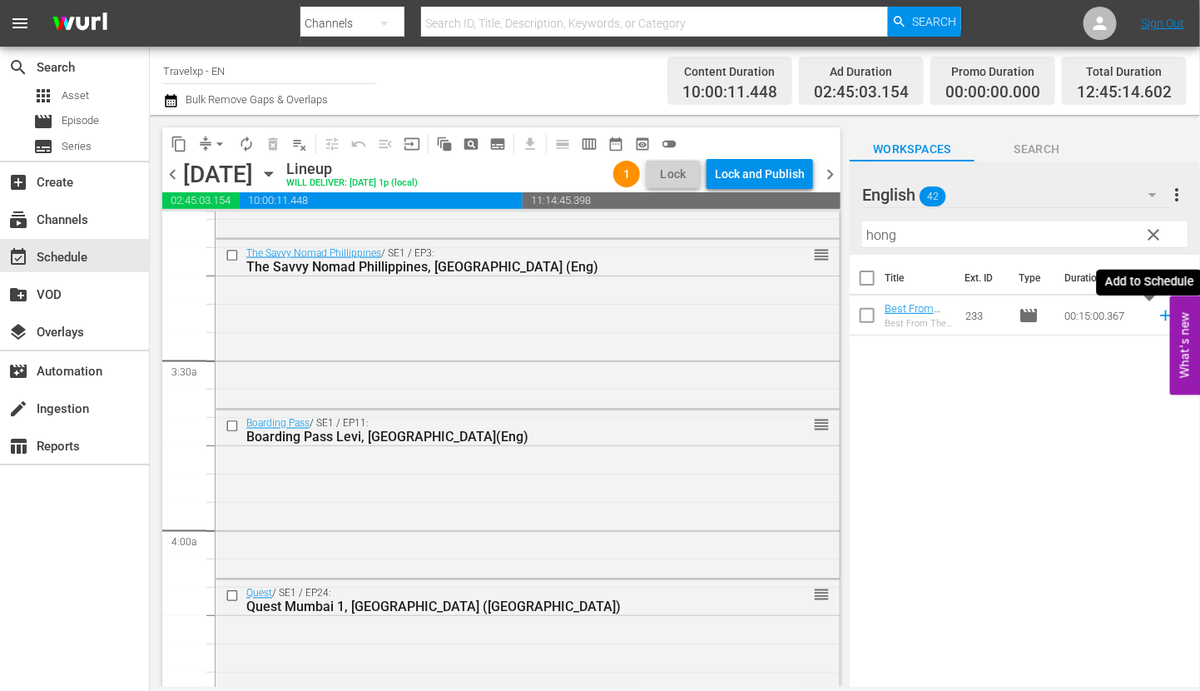
click at [1157, 313] on icon at bounding box center [1166, 315] width 18 height 18
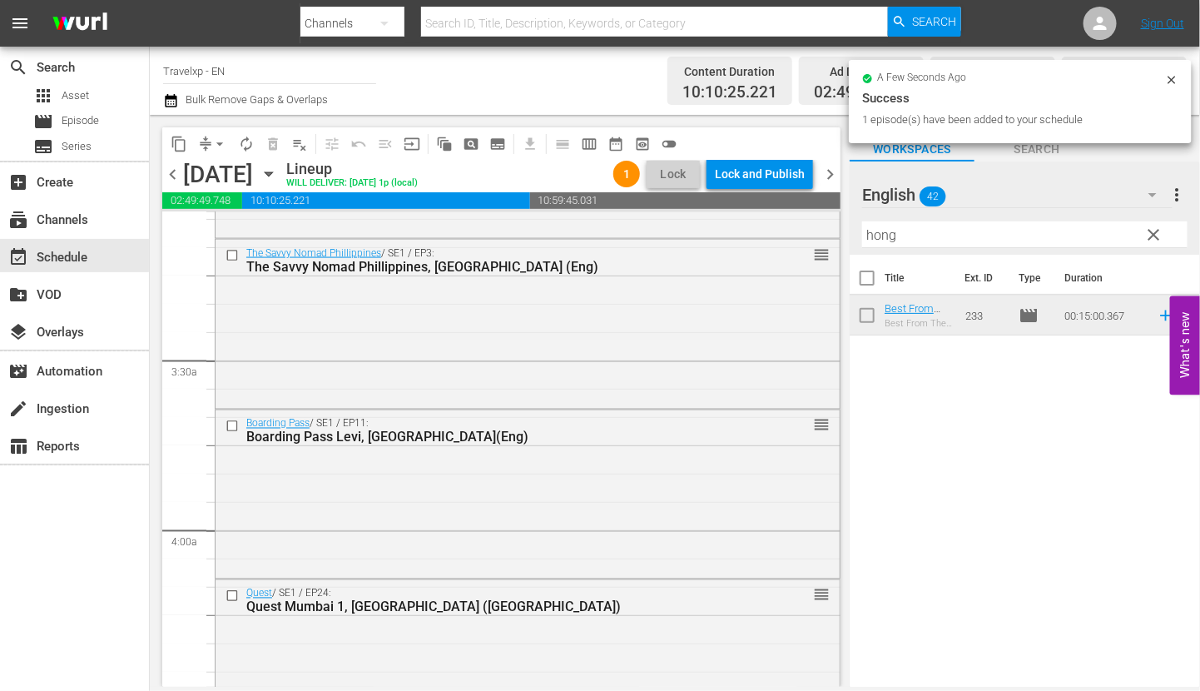
click at [878, 227] on input "hong" at bounding box center [1024, 234] width 325 height 27
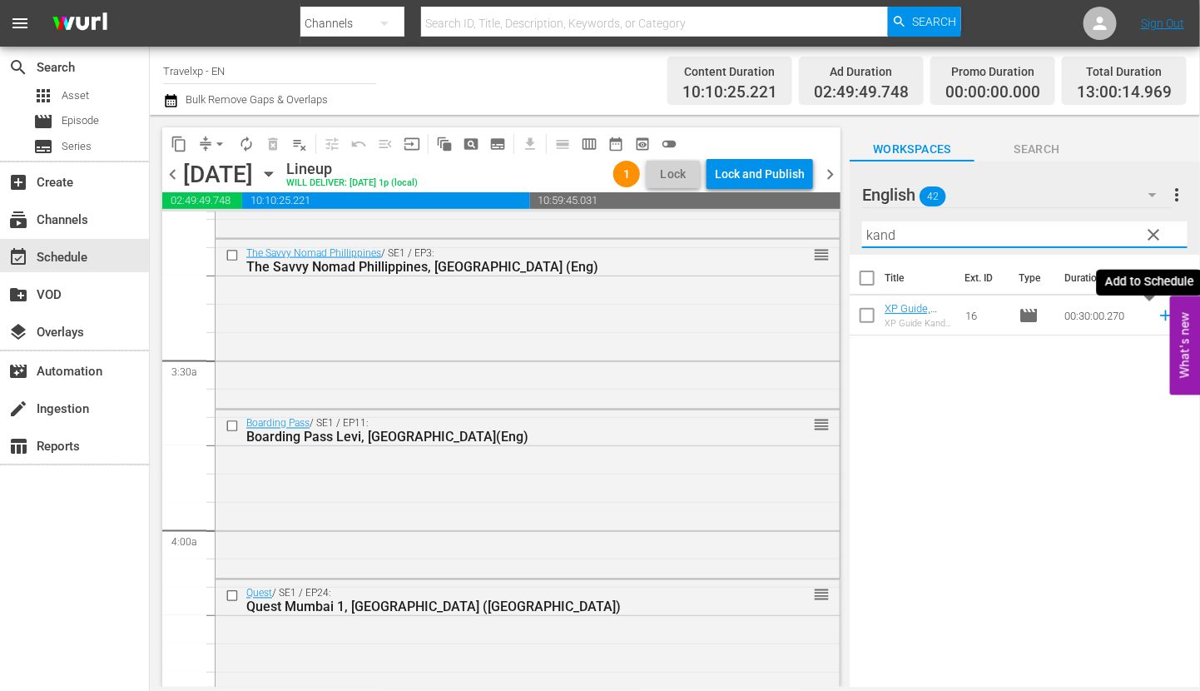
click at [1160, 317] on icon at bounding box center [1165, 315] width 11 height 11
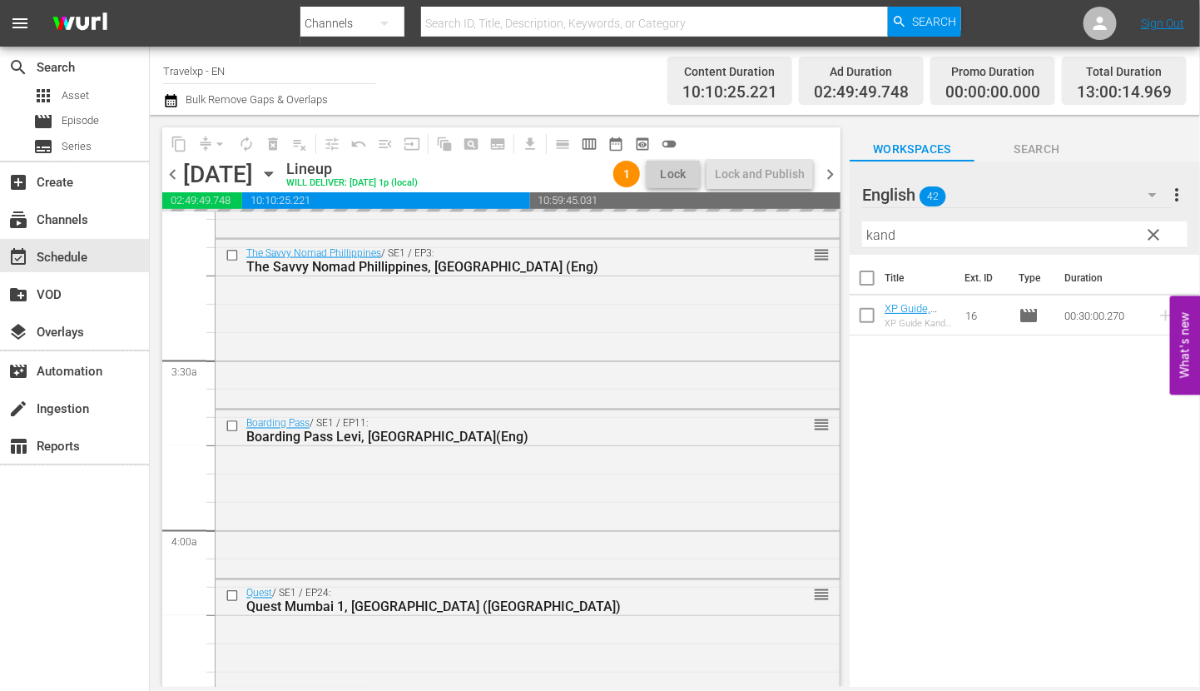
click at [873, 234] on input "kand" at bounding box center [1024, 234] width 325 height 27
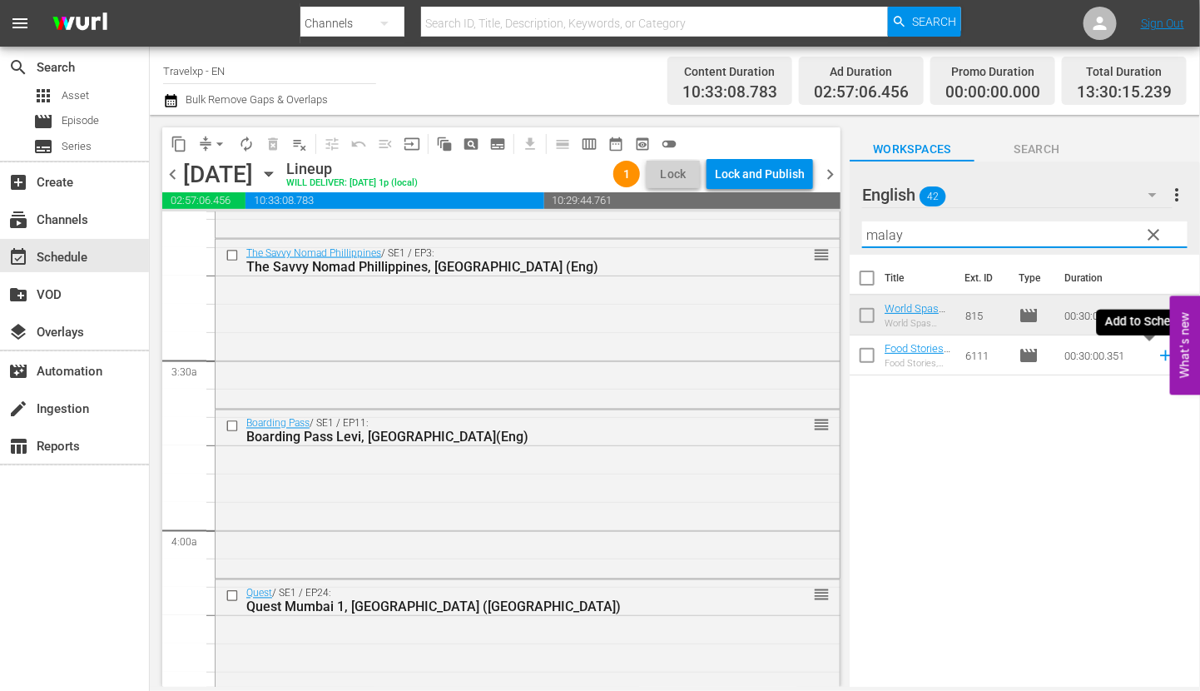
click at [1157, 357] on icon at bounding box center [1166, 355] width 18 height 18
click at [880, 239] on input "malay" at bounding box center [1024, 234] width 325 height 27
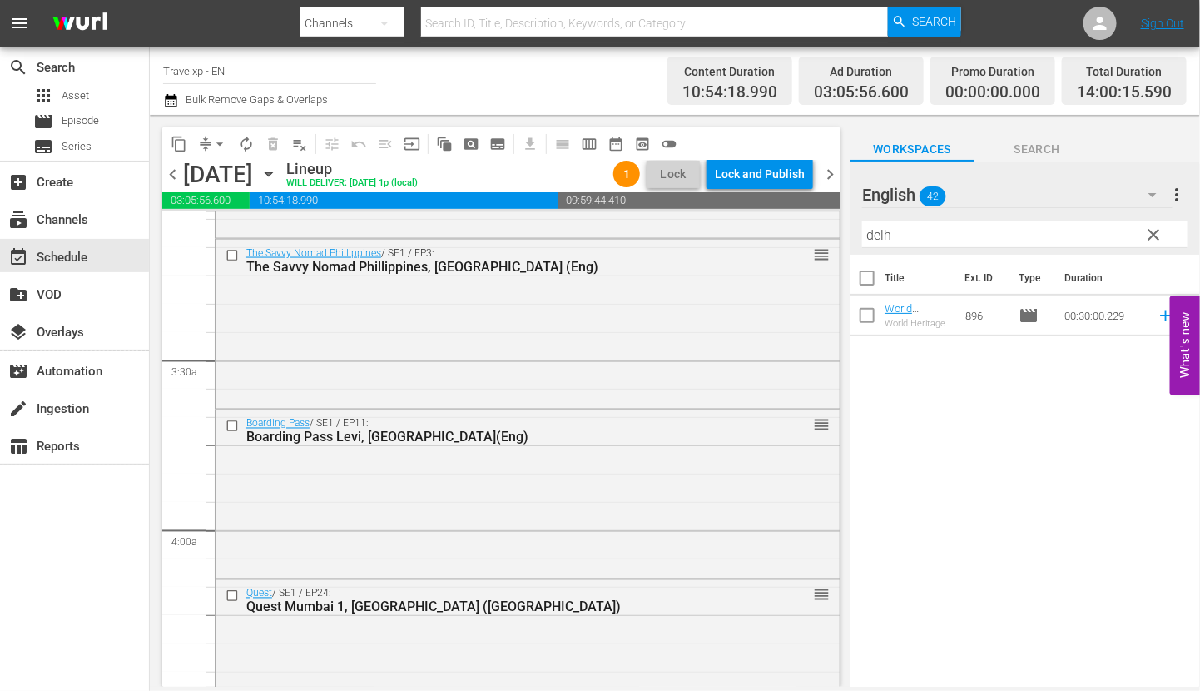
click at [1090, 450] on div "Title Ext. ID Type Duration World Heritage , [GEOGRAPHIC_DATA](Eng) World Herit…" at bounding box center [1025, 472] width 350 height 434
click at [1160, 312] on icon at bounding box center [1165, 315] width 11 height 11
click at [886, 236] on input "delh" at bounding box center [1024, 234] width 325 height 27
click at [1160, 315] on icon at bounding box center [1165, 315] width 11 height 11
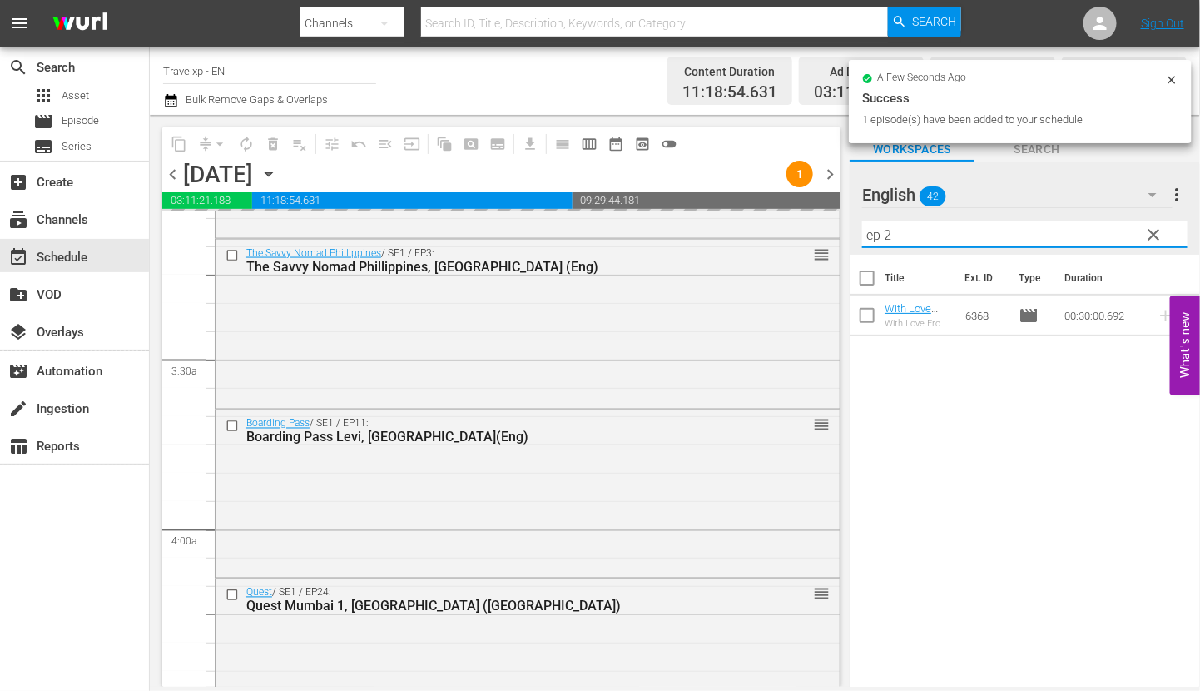
click at [799, 226] on div "content_copy compress arrow_drop_down autorenew_outlined delete_forever_outline…" at bounding box center [675, 401] width 1050 height 572
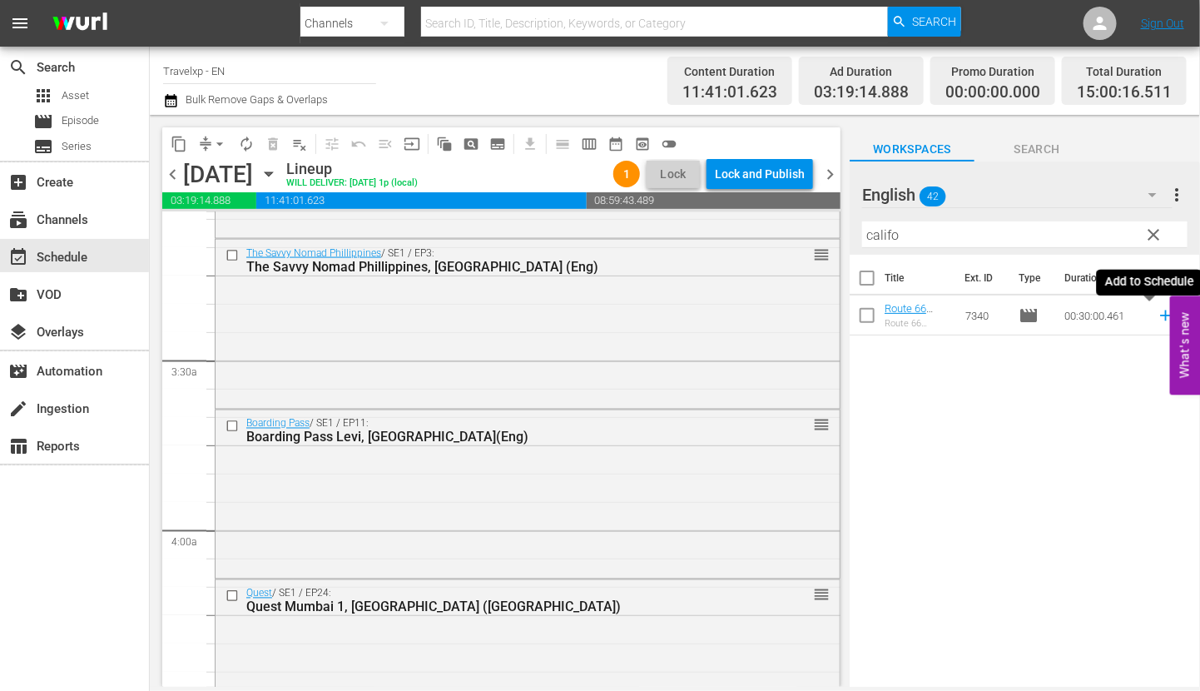
click at [1157, 313] on icon at bounding box center [1166, 315] width 18 height 18
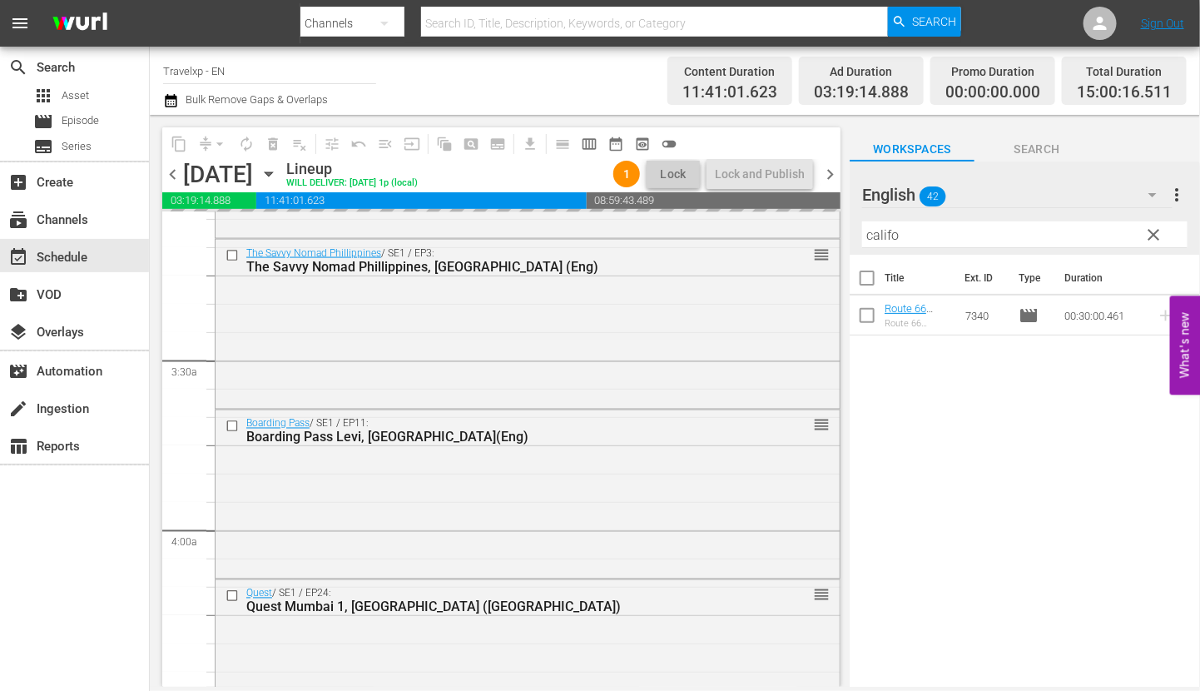
click at [881, 232] on input "califo" at bounding box center [1024, 234] width 325 height 27
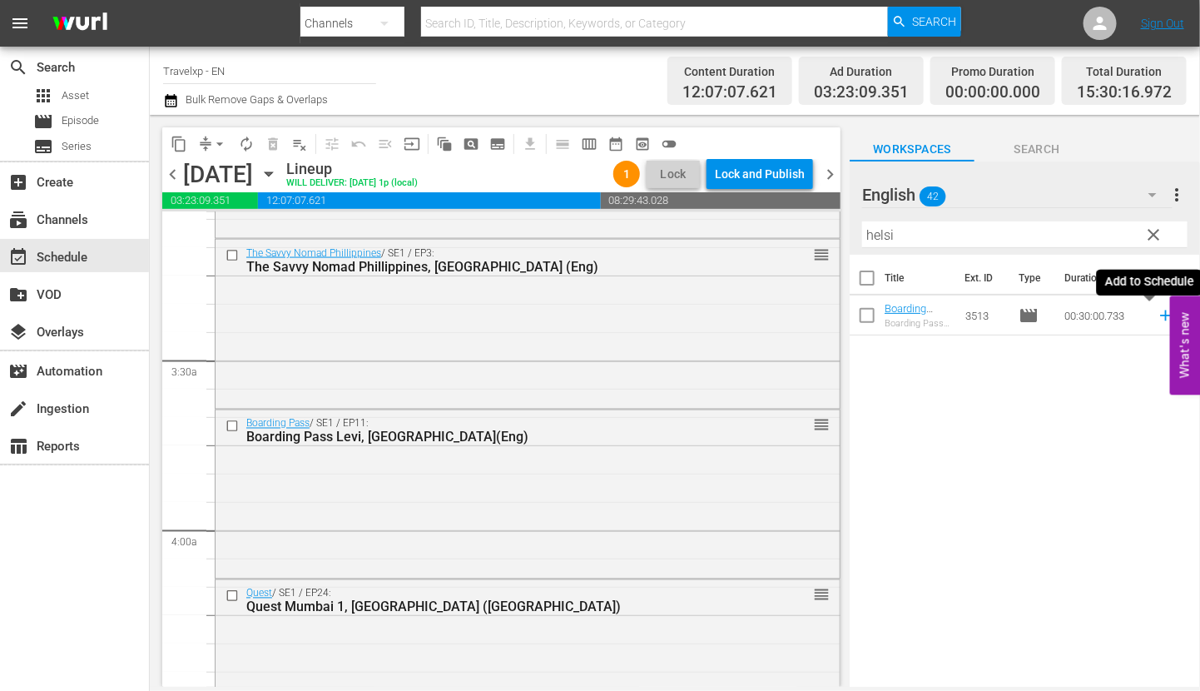
click at [1160, 314] on icon at bounding box center [1165, 315] width 11 height 11
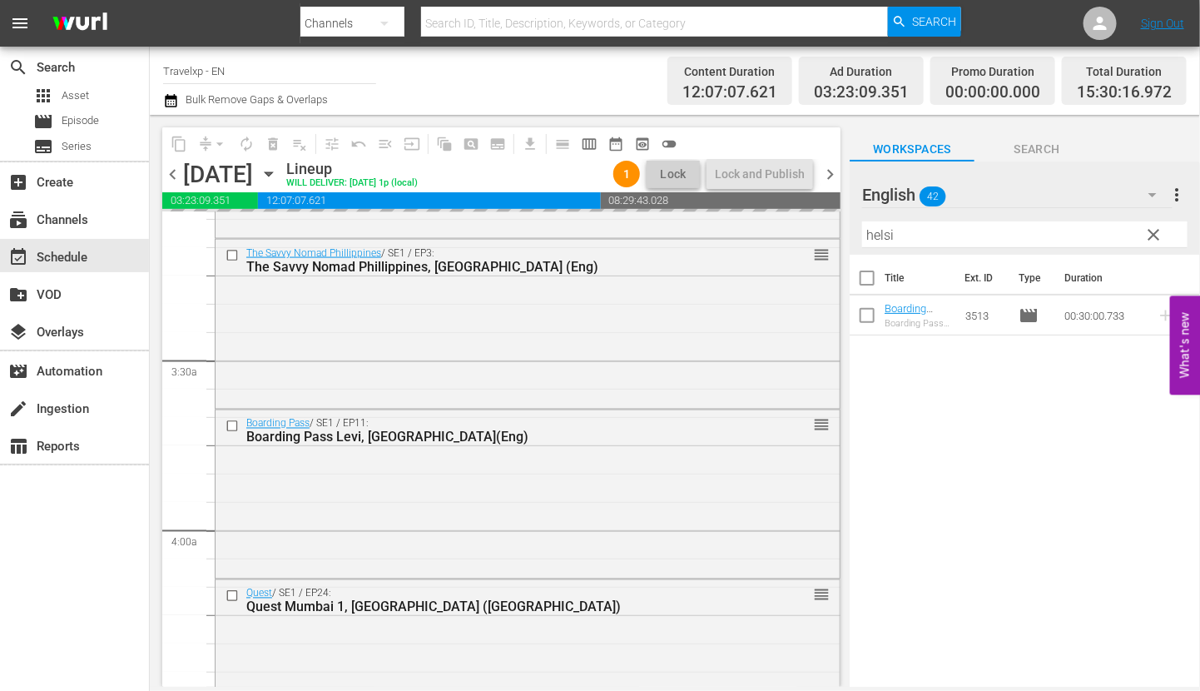
click at [889, 239] on input "helsi" at bounding box center [1024, 234] width 325 height 27
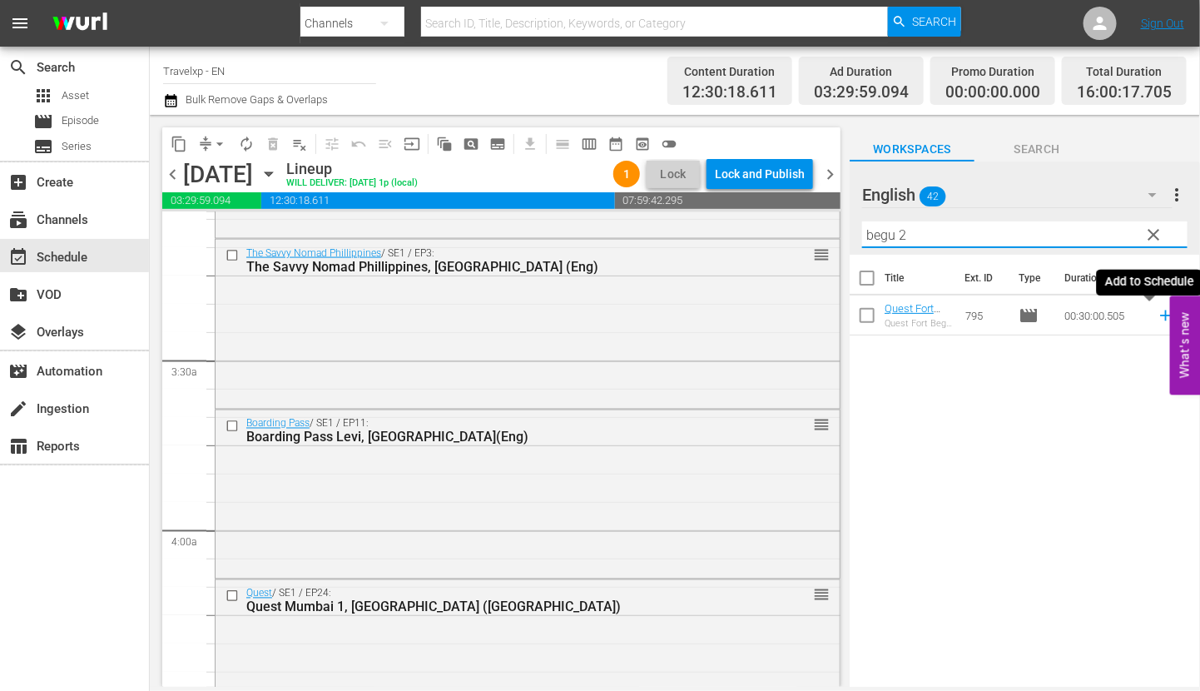
click at [1160, 318] on icon at bounding box center [1165, 315] width 11 height 11
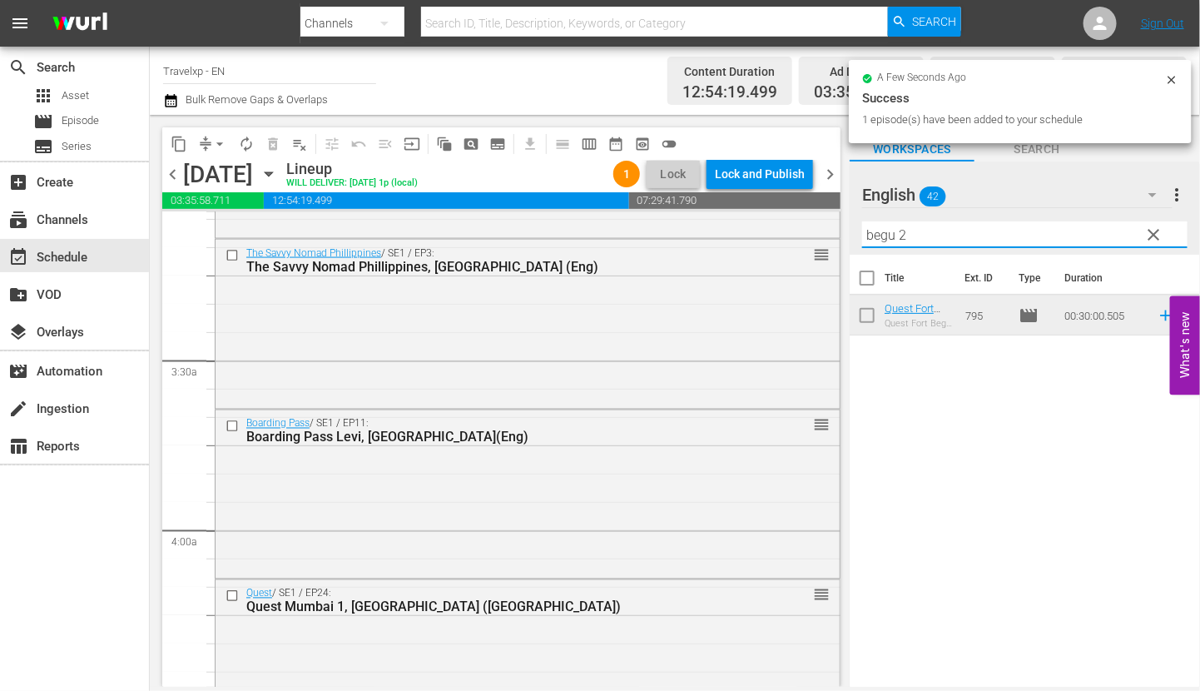
drag, startPoint x: 915, startPoint y: 236, endPoint x: 851, endPoint y: 231, distance: 63.4
click at [851, 231] on div "English 42 English more_vert clear Filter by Title begu 2" at bounding box center [1025, 207] width 350 height 93
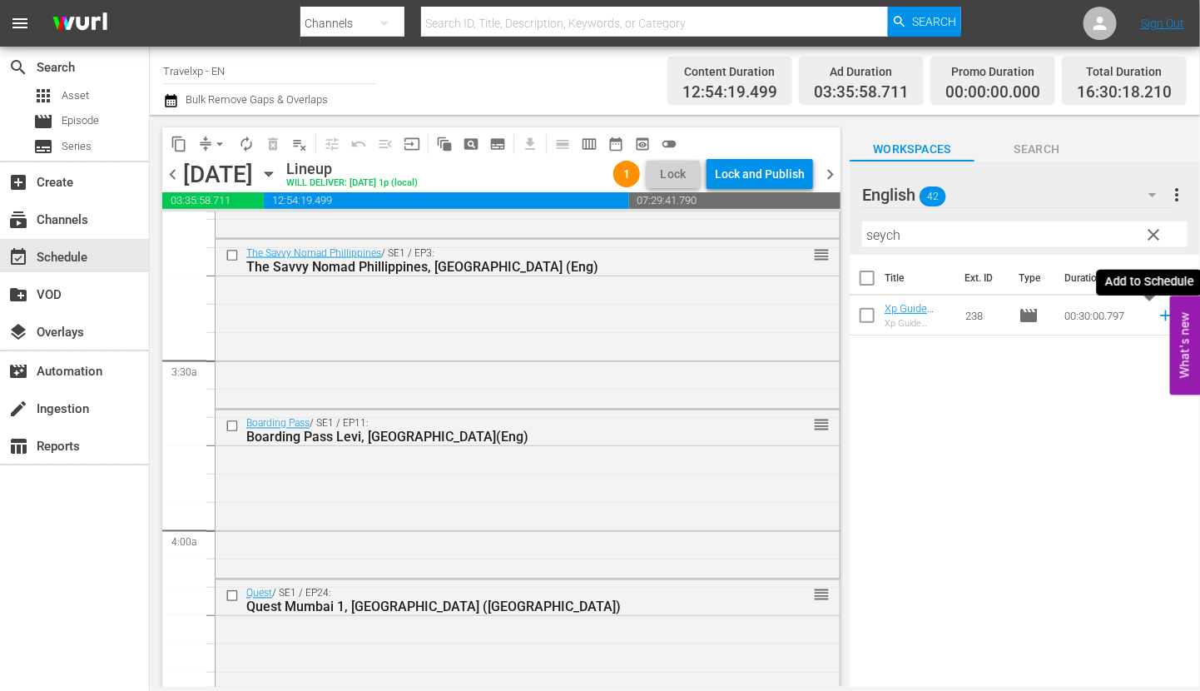
click at [1160, 312] on icon at bounding box center [1165, 315] width 11 height 11
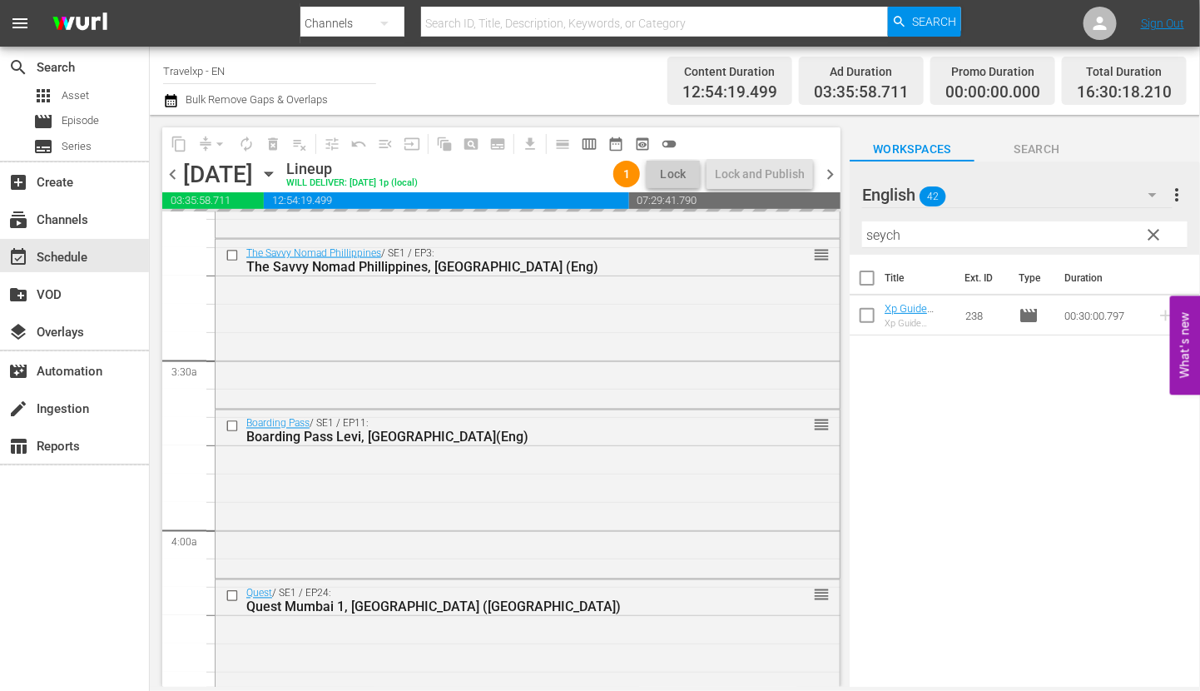
click at [878, 235] on input "seych" at bounding box center [1024, 234] width 325 height 27
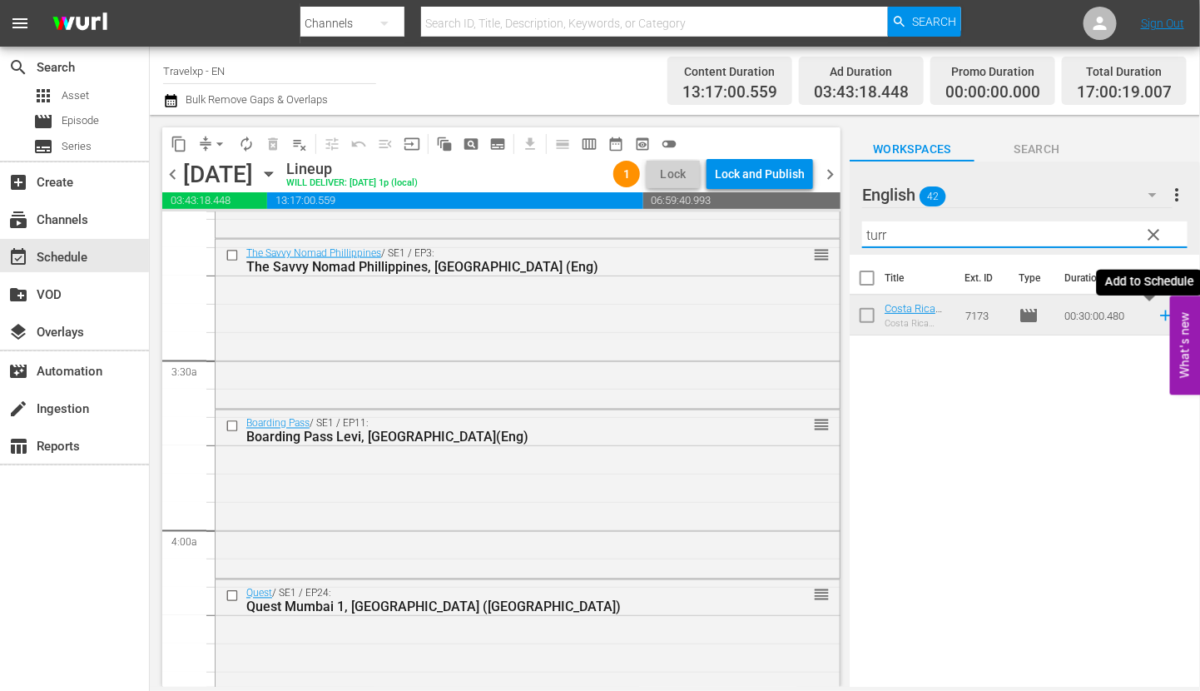
click at [1160, 315] on icon at bounding box center [1165, 315] width 11 height 11
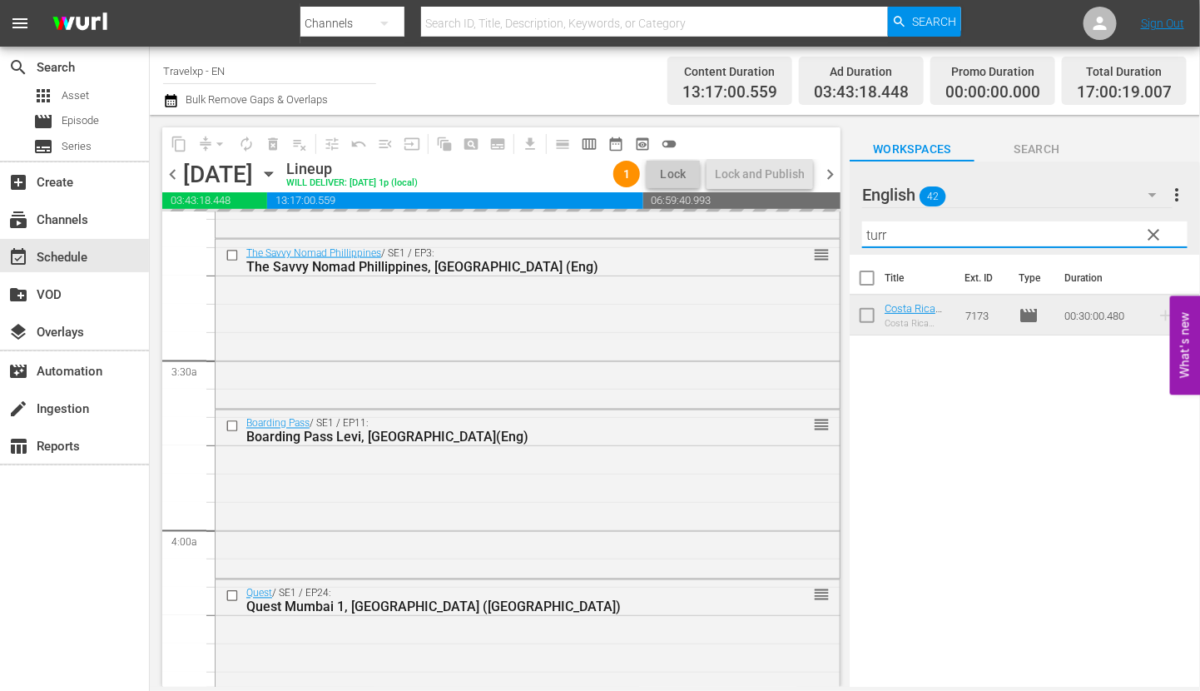
click at [870, 235] on input "turr" at bounding box center [1024, 234] width 325 height 27
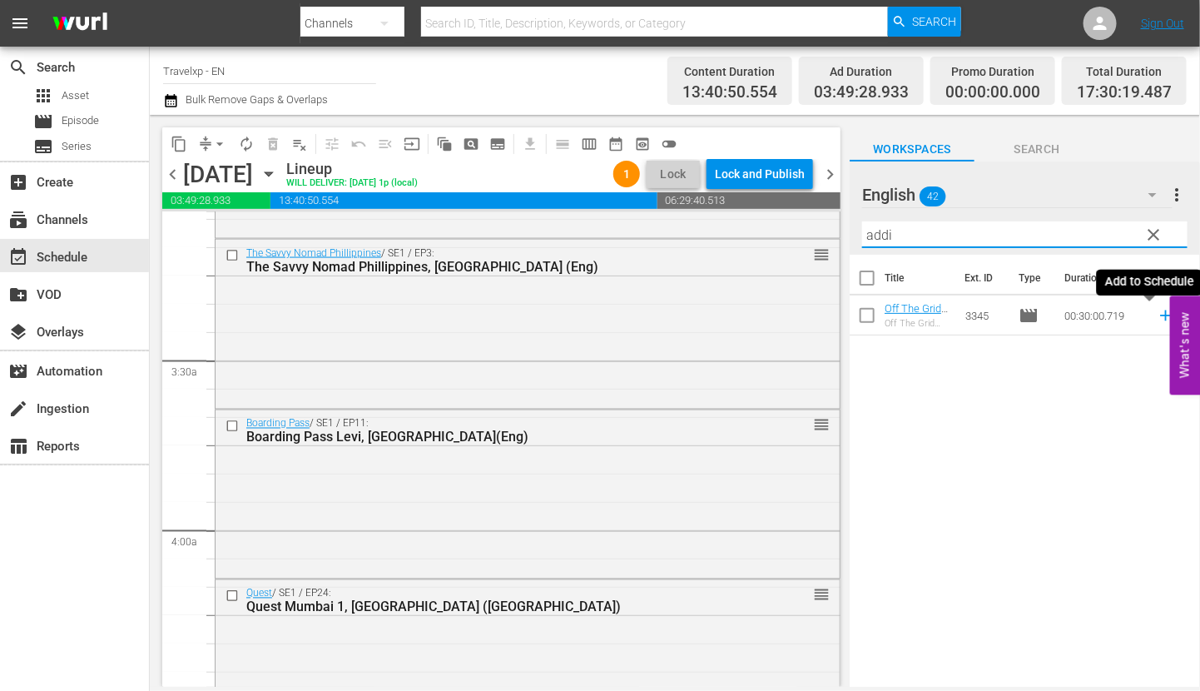
click at [1160, 315] on icon at bounding box center [1165, 315] width 11 height 11
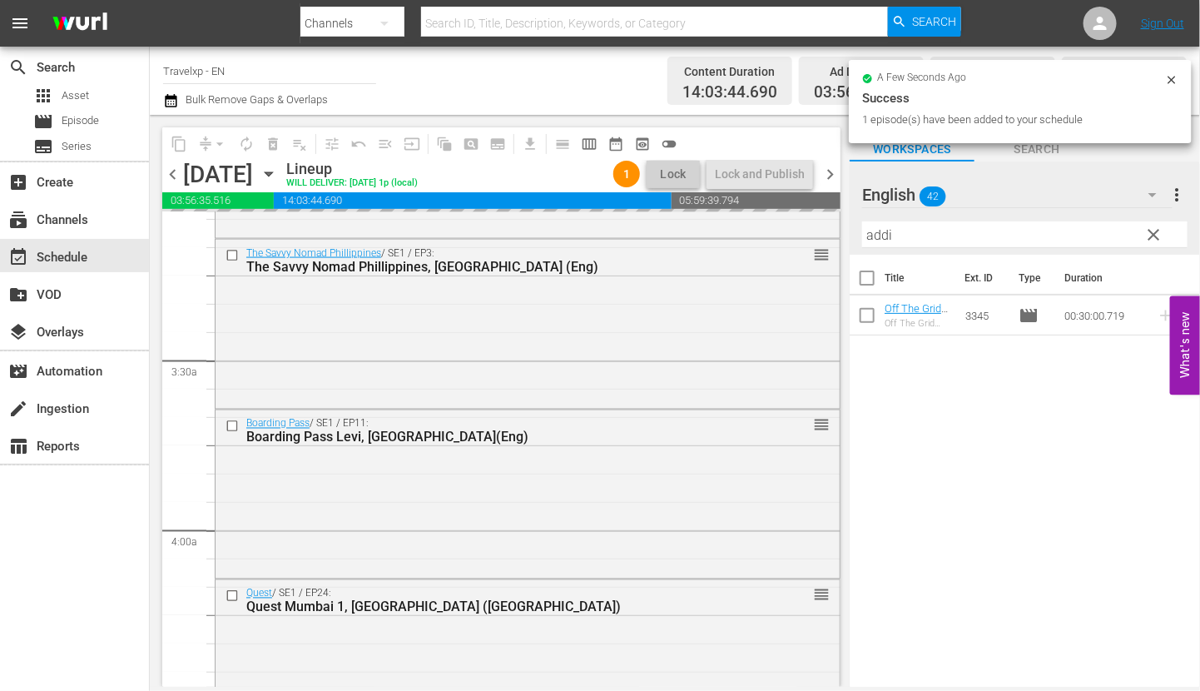
click at [880, 233] on input "addi" at bounding box center [1024, 234] width 325 height 27
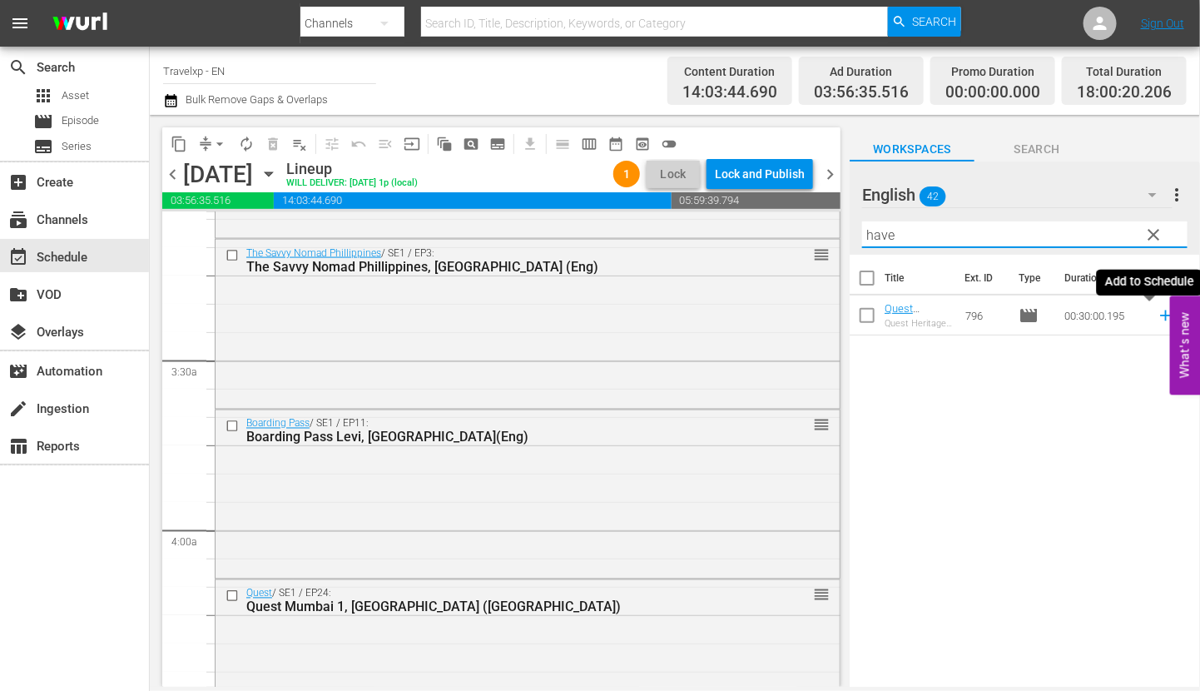
type input "have"
click at [1157, 320] on icon at bounding box center [1166, 315] width 18 height 18
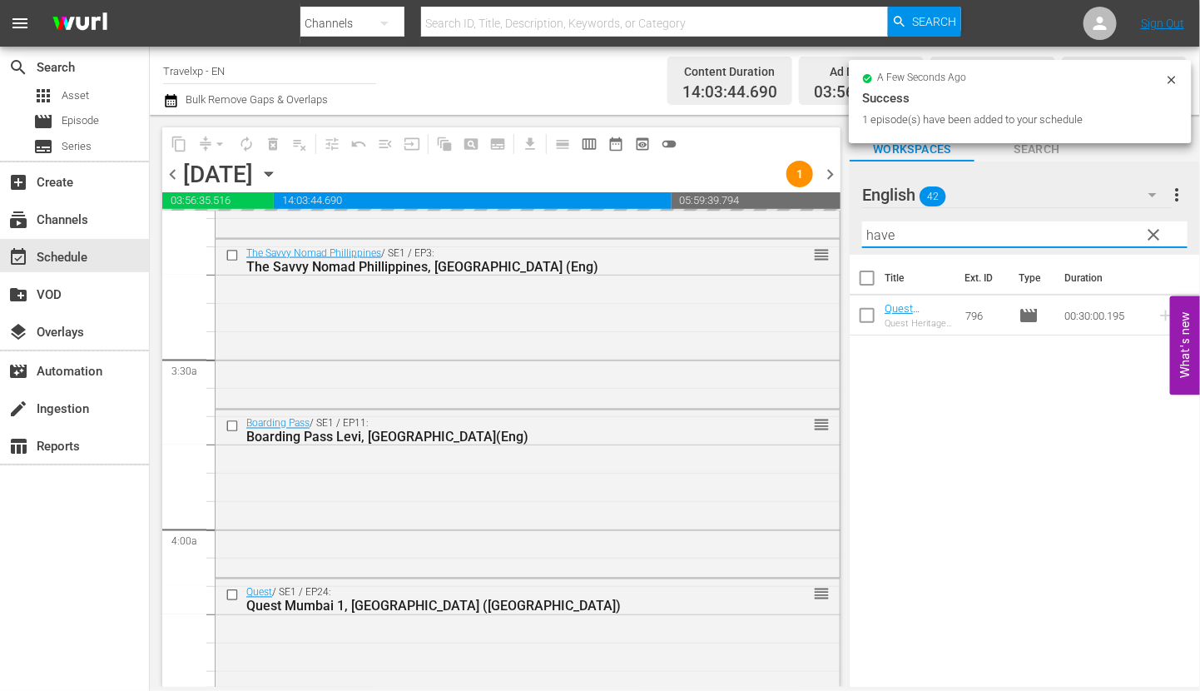
click at [870, 227] on input "have" at bounding box center [1024, 234] width 325 height 27
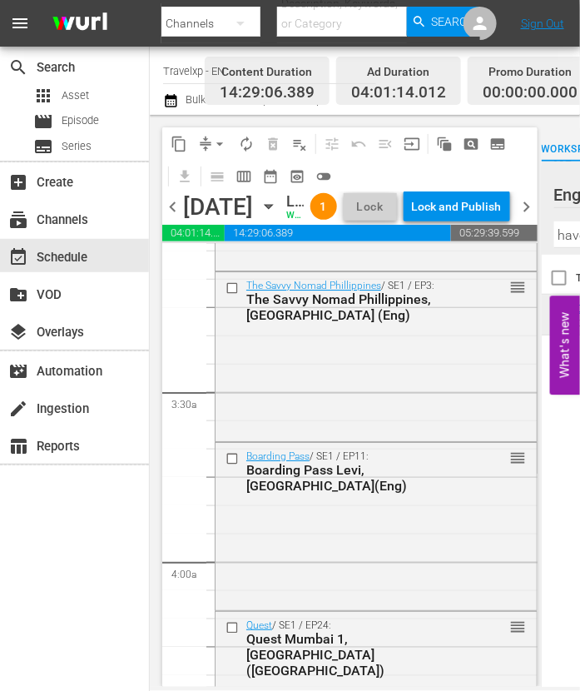
click at [513, 172] on div "content_copy compress arrow_drop_down autorenew_outlined delete_forever_outline…" at bounding box center [349, 159] width 375 height 65
click at [495, 177] on div "content_copy compress arrow_drop_down autorenew_outlined delete_forever_outline…" at bounding box center [349, 159] width 375 height 65
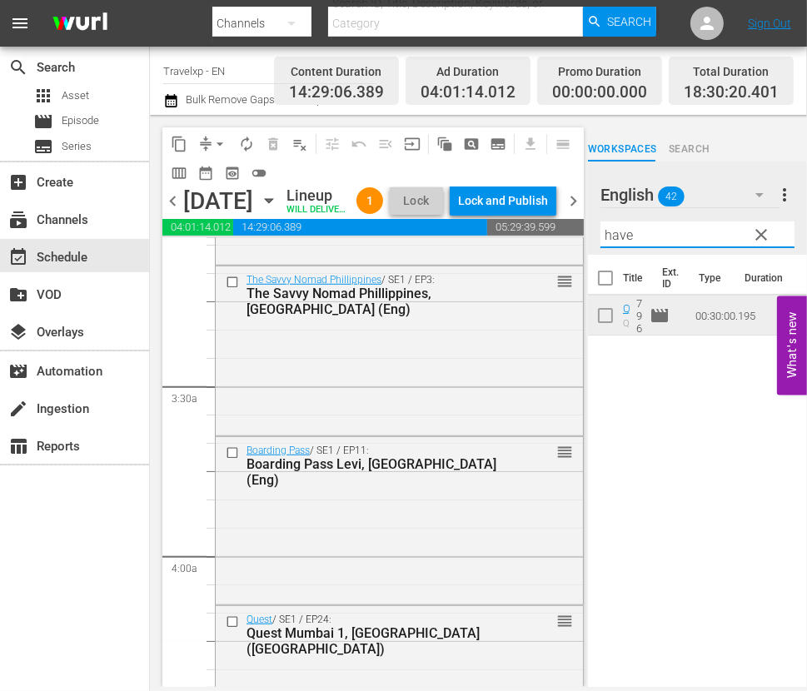
drag, startPoint x: 658, startPoint y: 236, endPoint x: 622, endPoint y: 235, distance: 35.8
click at [622, 235] on input "have" at bounding box center [697, 234] width 194 height 27
click at [677, 236] on input "have" at bounding box center [697, 234] width 194 height 27
click at [762, 385] on div "Title Ext. ID Type Duration Quest Heritage Haveli, [GEOGRAPHIC_DATA] (ENG) Ques…" at bounding box center [697, 472] width 219 height 434
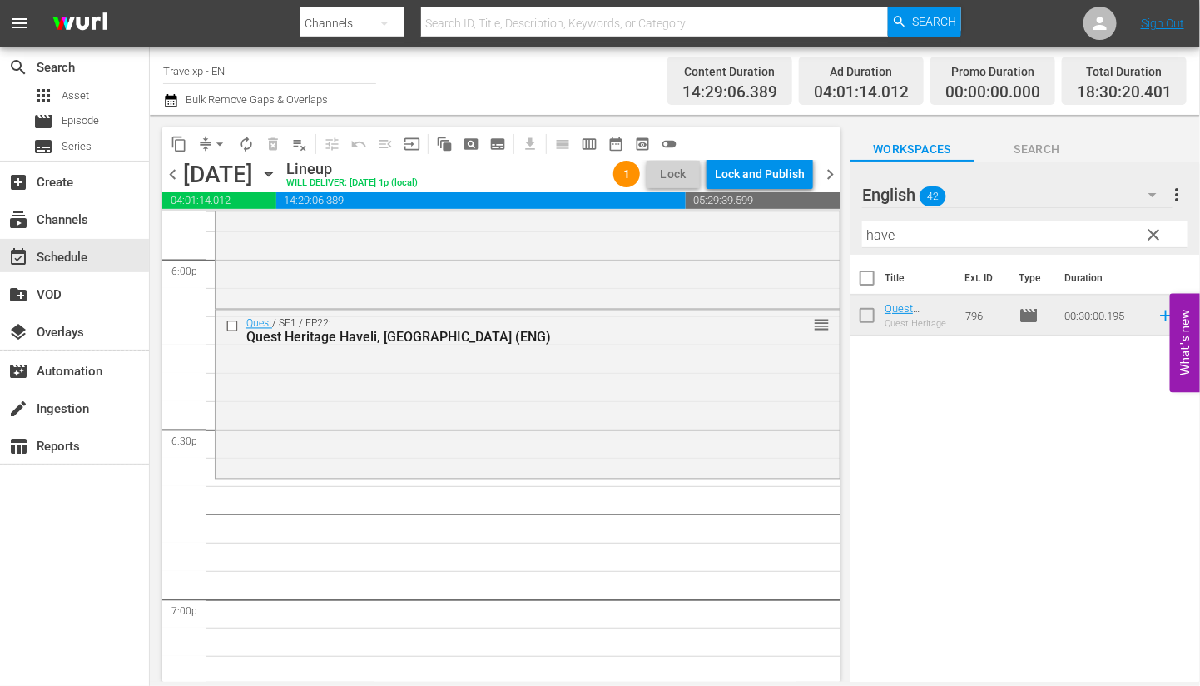
scroll to position [6034, 0]
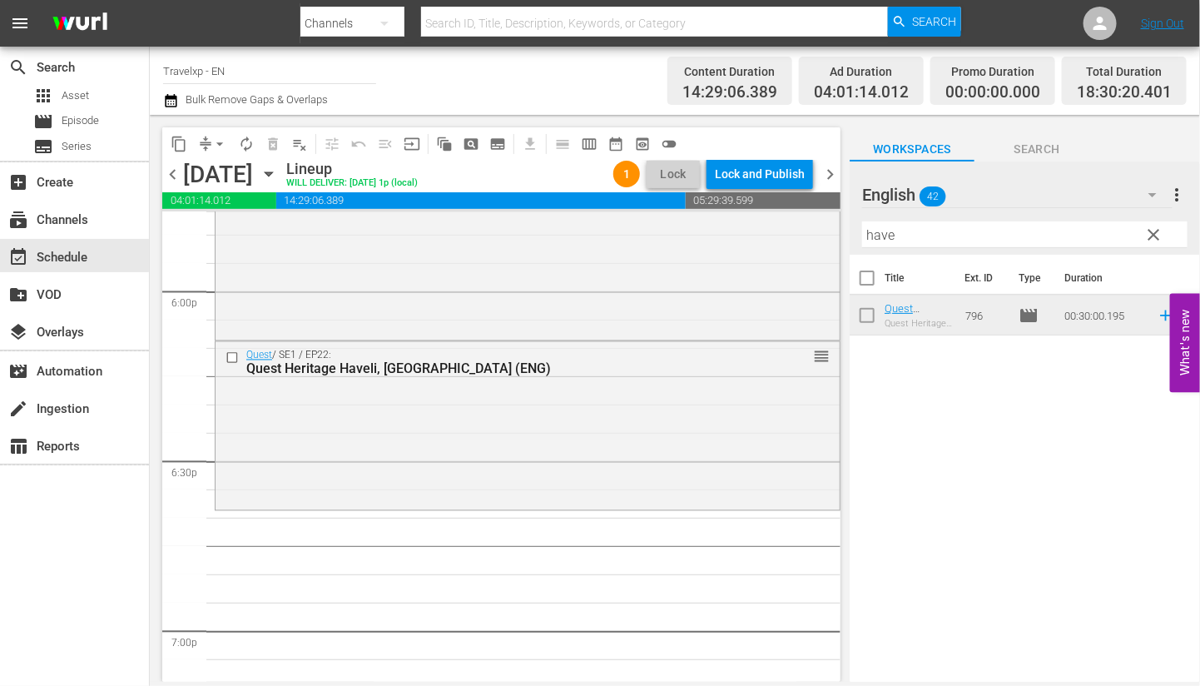
click at [884, 235] on input "have" at bounding box center [1024, 234] width 325 height 27
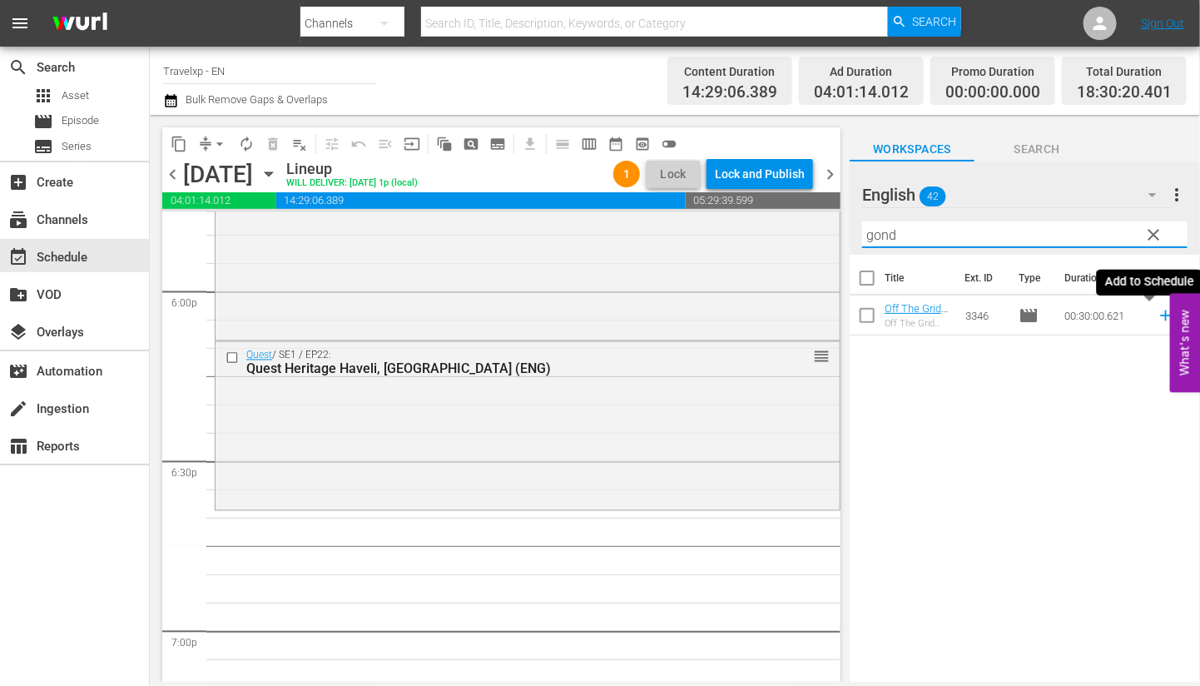
click at [937, 316] on icon at bounding box center [1166, 315] width 18 height 18
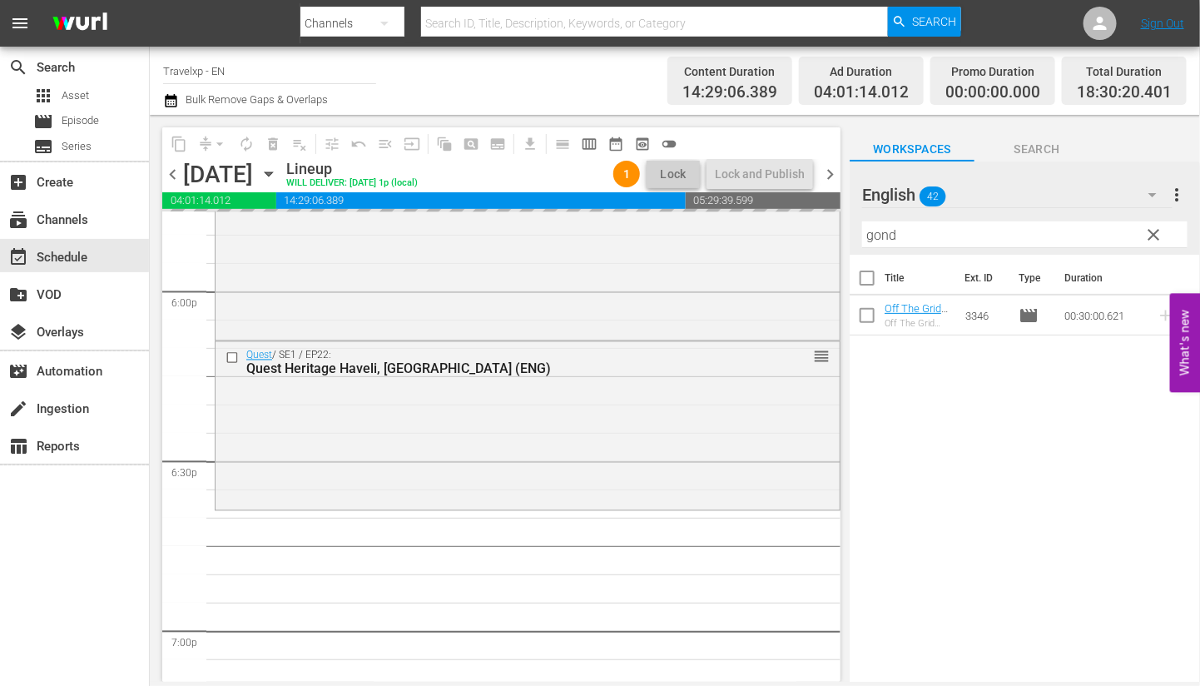
click at [881, 231] on input "gond" at bounding box center [1024, 234] width 325 height 27
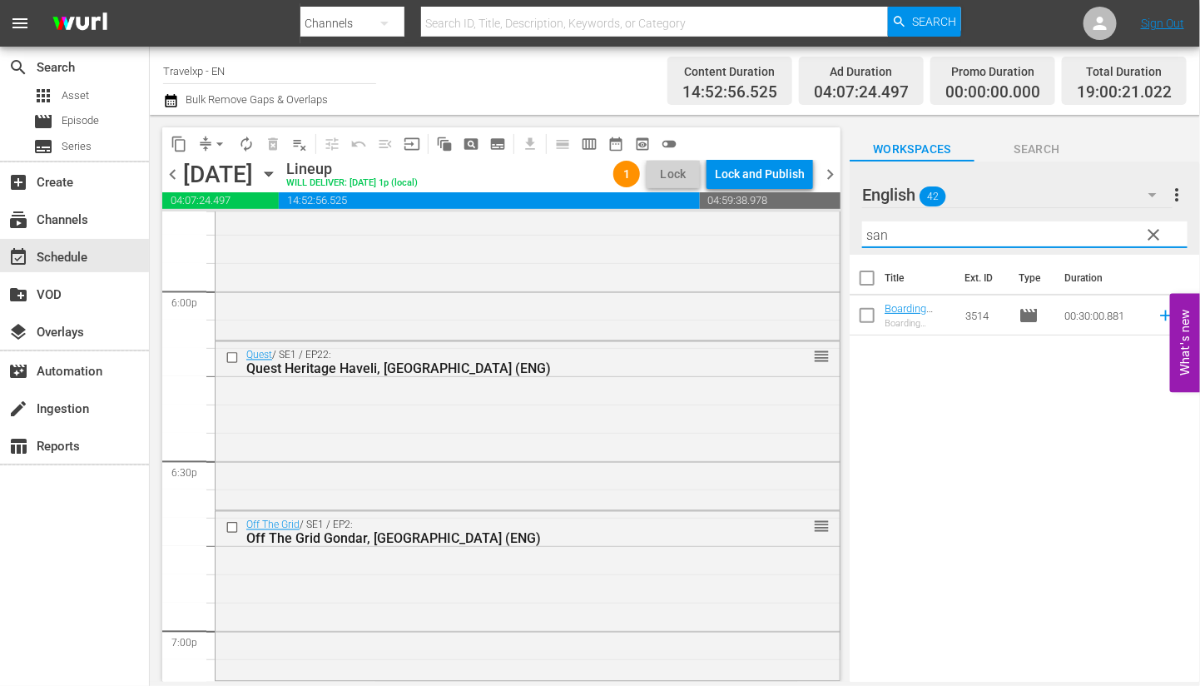
click at [937, 395] on div "Title Ext. ID Type Duration Boarding Pass Santa Village, Finland(Eng) Boarding …" at bounding box center [1025, 469] width 350 height 429
click at [937, 312] on icon at bounding box center [1165, 315] width 11 height 11
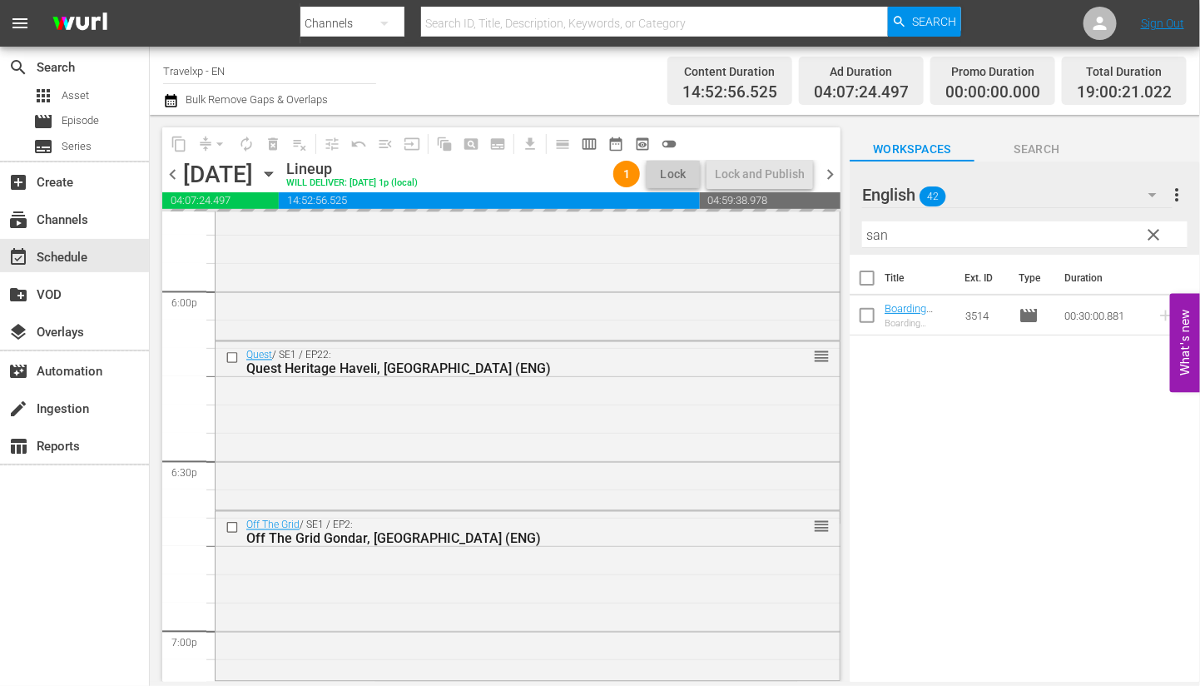
click at [878, 235] on input "san" at bounding box center [1024, 234] width 325 height 27
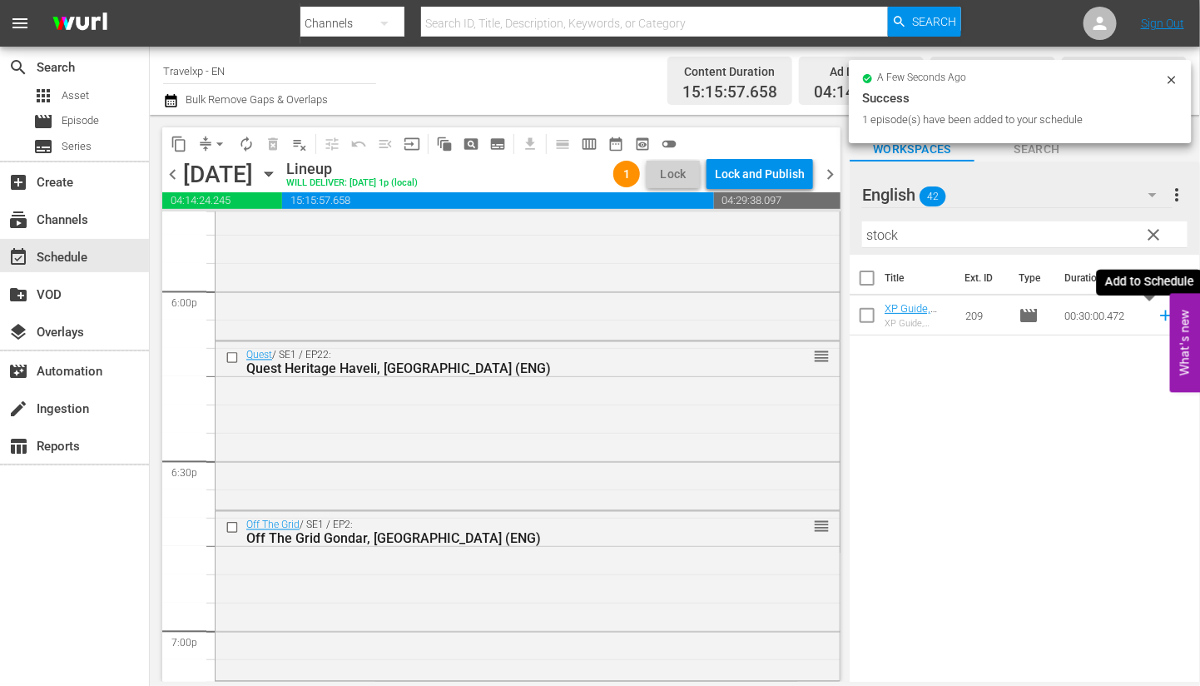
click at [937, 317] on icon at bounding box center [1166, 315] width 18 height 18
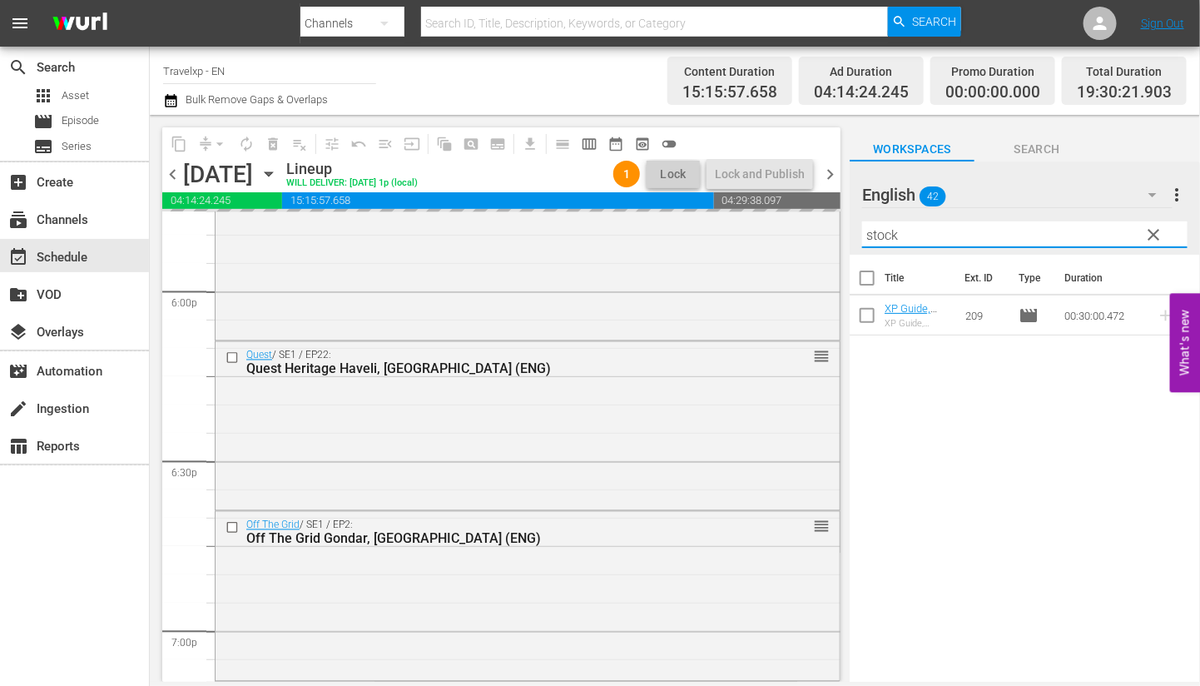
click at [882, 236] on input "stock" at bounding box center [1024, 234] width 325 height 27
click at [937, 315] on icon at bounding box center [1165, 315] width 11 height 11
click at [877, 232] on input "manil" at bounding box center [1024, 234] width 325 height 27
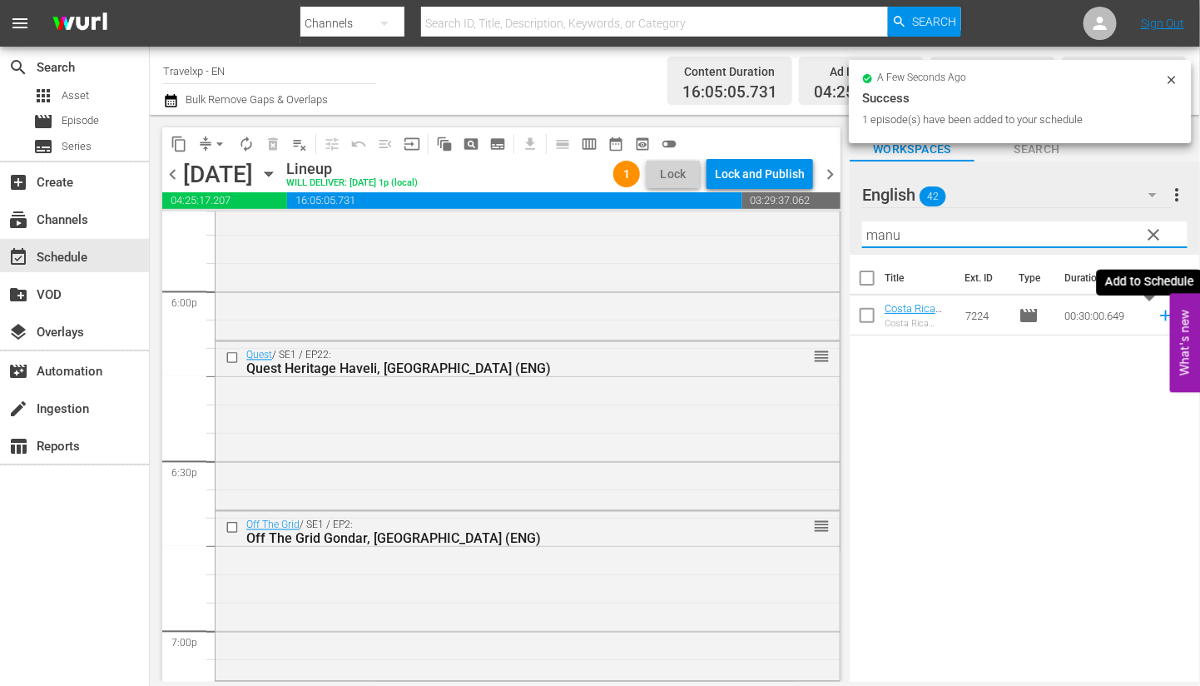
click at [937, 314] on icon at bounding box center [1165, 315] width 11 height 11
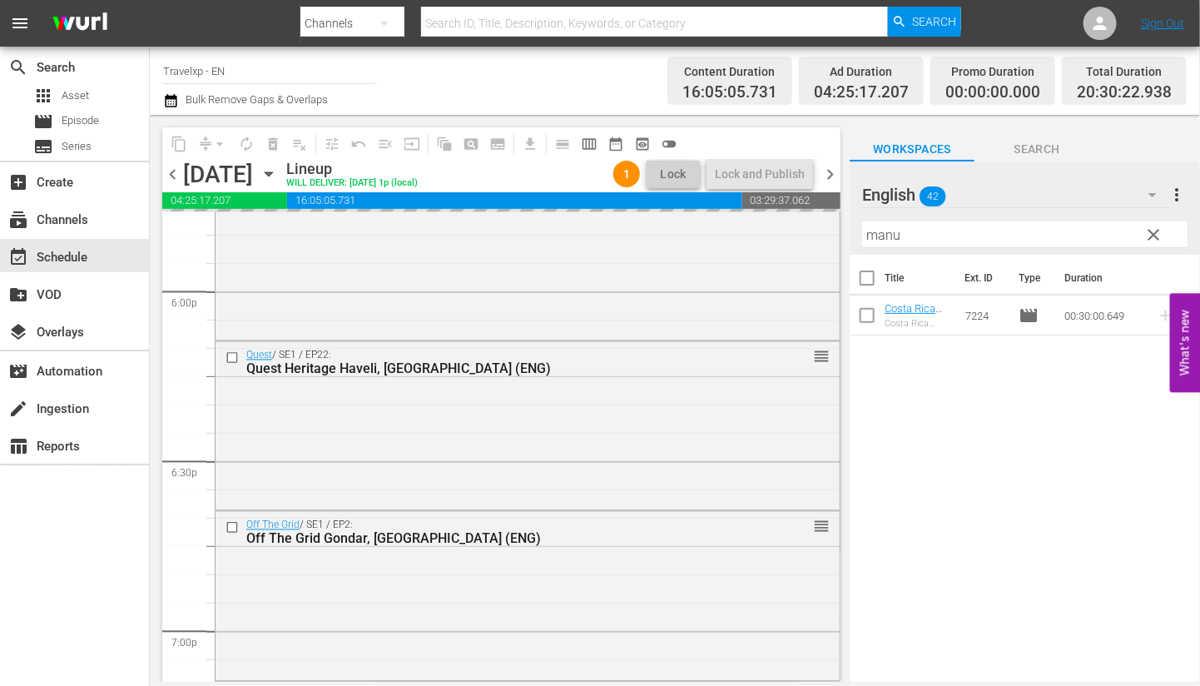
click at [889, 236] on input "manu" at bounding box center [1024, 234] width 325 height 27
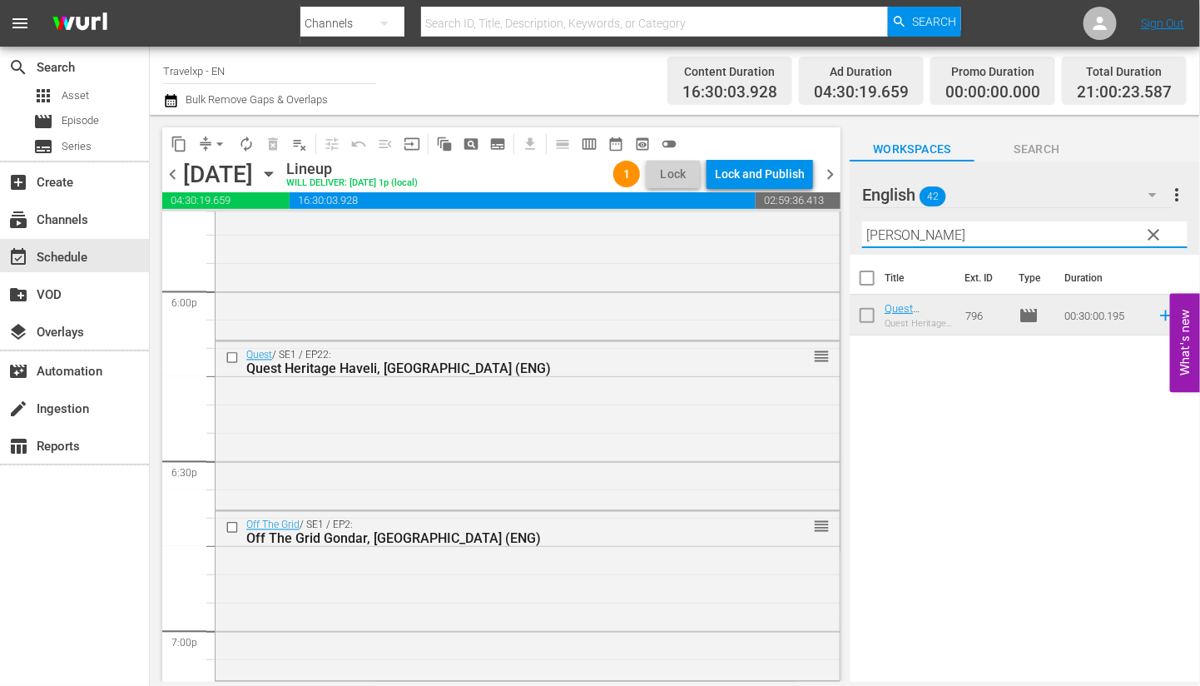
click at [937, 314] on icon at bounding box center [1166, 315] width 18 height 18
click at [883, 231] on input "[PERSON_NAME]" at bounding box center [1024, 234] width 325 height 27
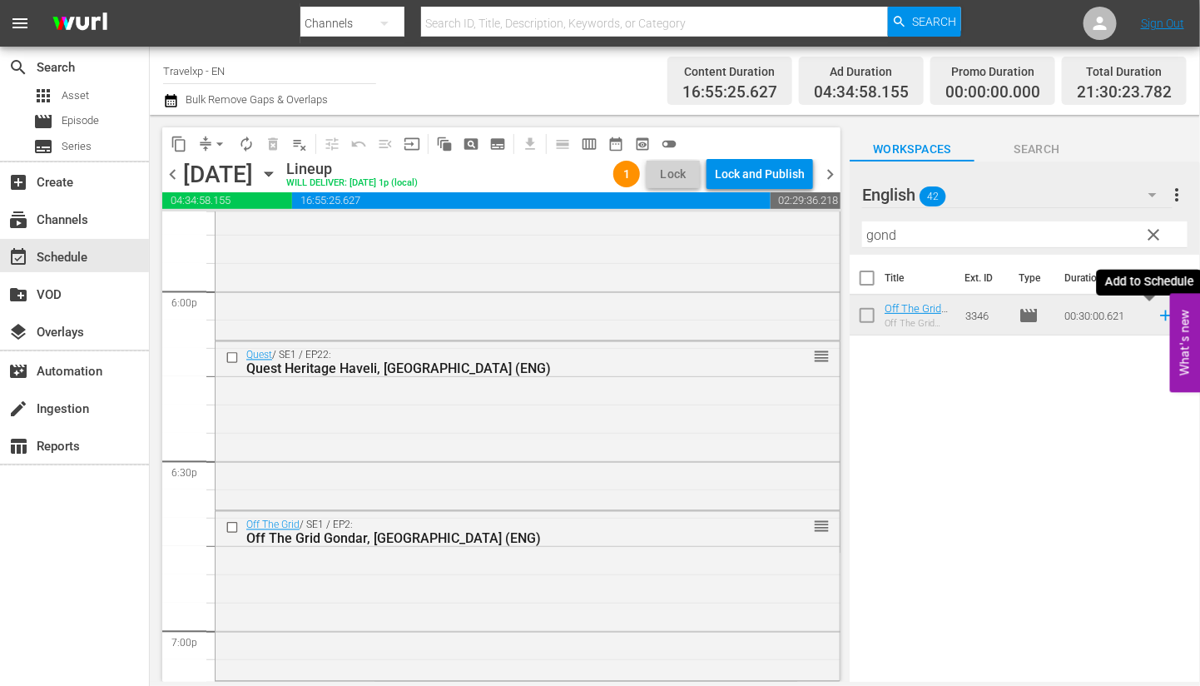
click at [937, 316] on icon at bounding box center [1166, 315] width 18 height 18
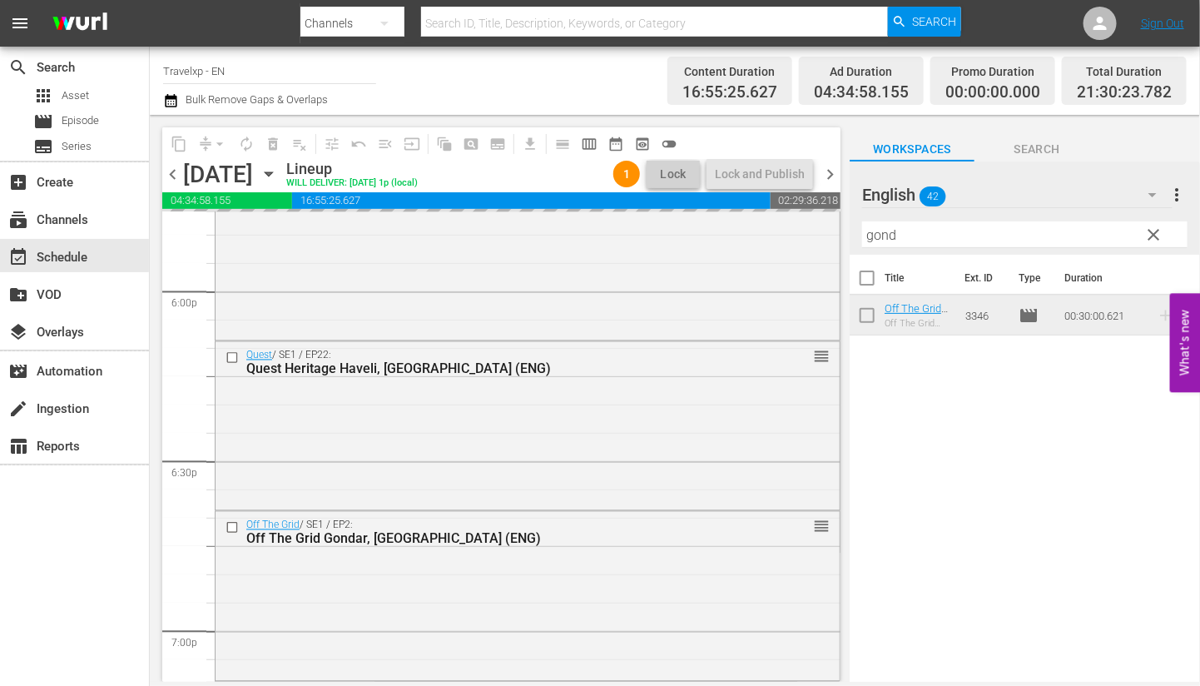
click at [882, 243] on input "gond" at bounding box center [1024, 234] width 325 height 27
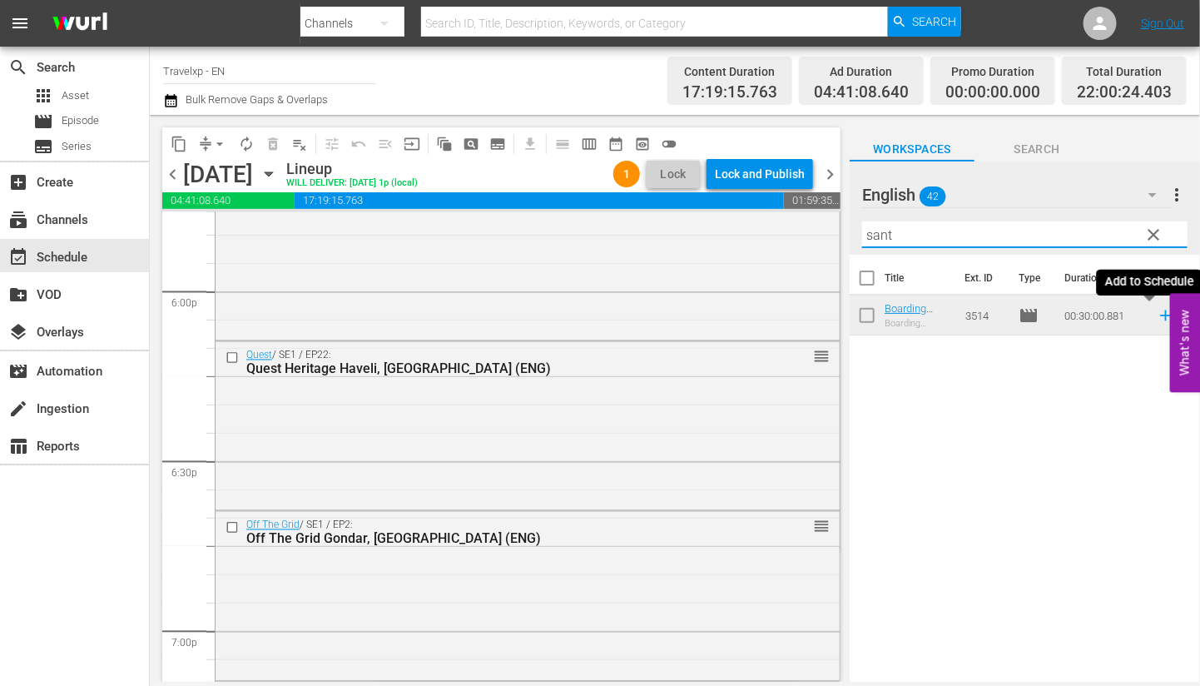
click at [937, 315] on icon at bounding box center [1165, 315] width 11 height 11
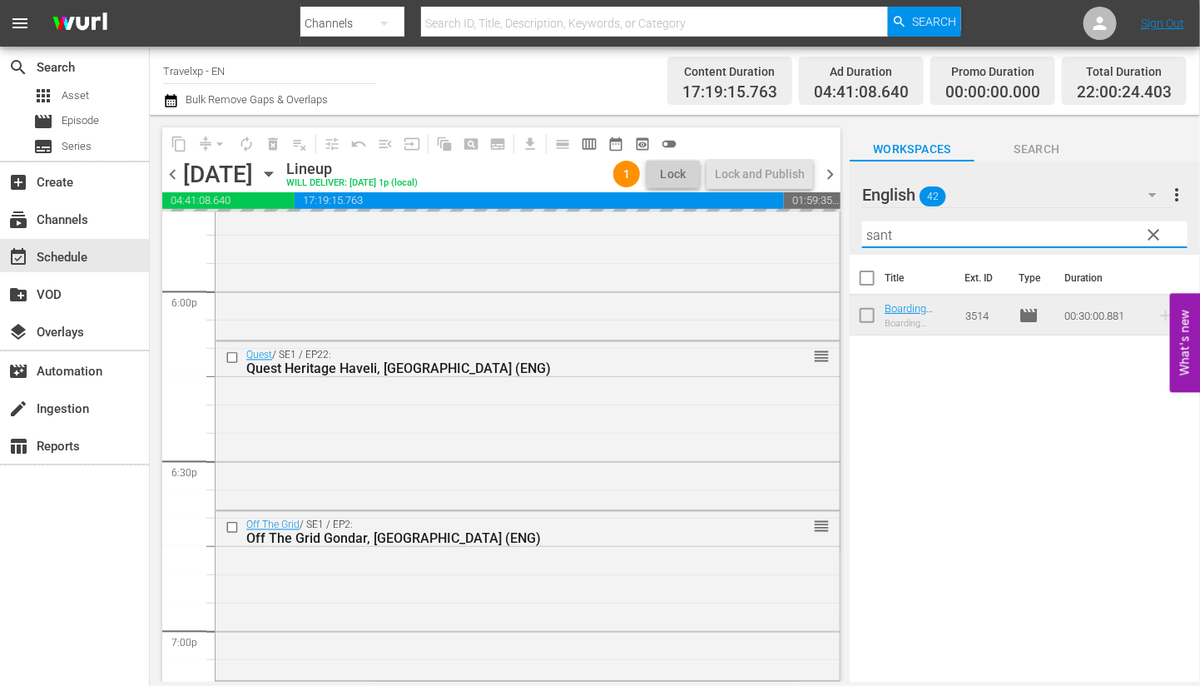
click at [881, 236] on input "sant" at bounding box center [1024, 234] width 325 height 27
click at [937, 315] on icon at bounding box center [1165, 315] width 11 height 11
click at [891, 241] on input "stock" at bounding box center [1024, 234] width 325 height 27
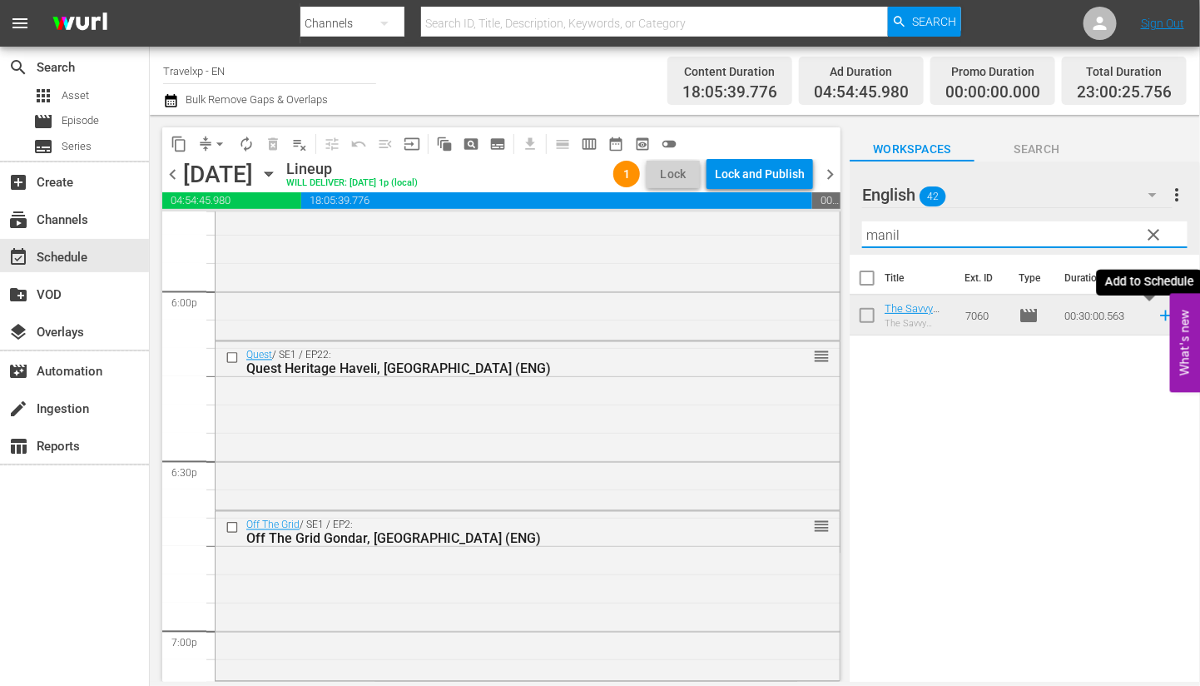
click at [937, 313] on icon at bounding box center [1165, 315] width 11 height 11
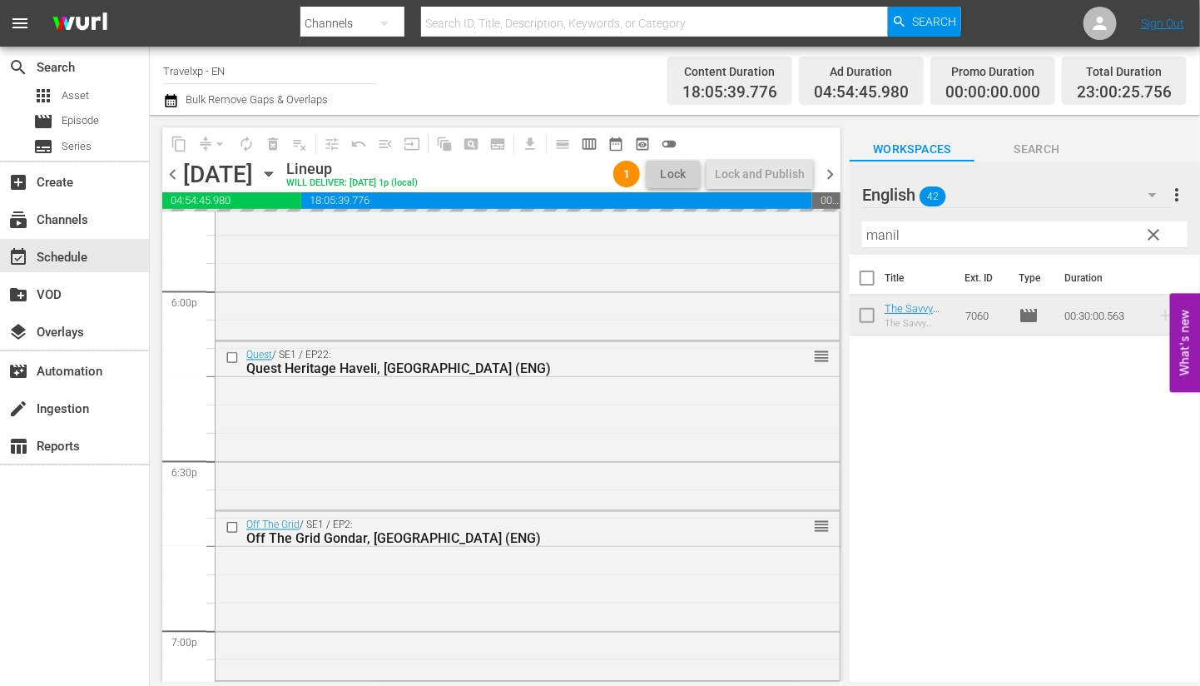
click at [883, 234] on input "manil" at bounding box center [1024, 234] width 325 height 27
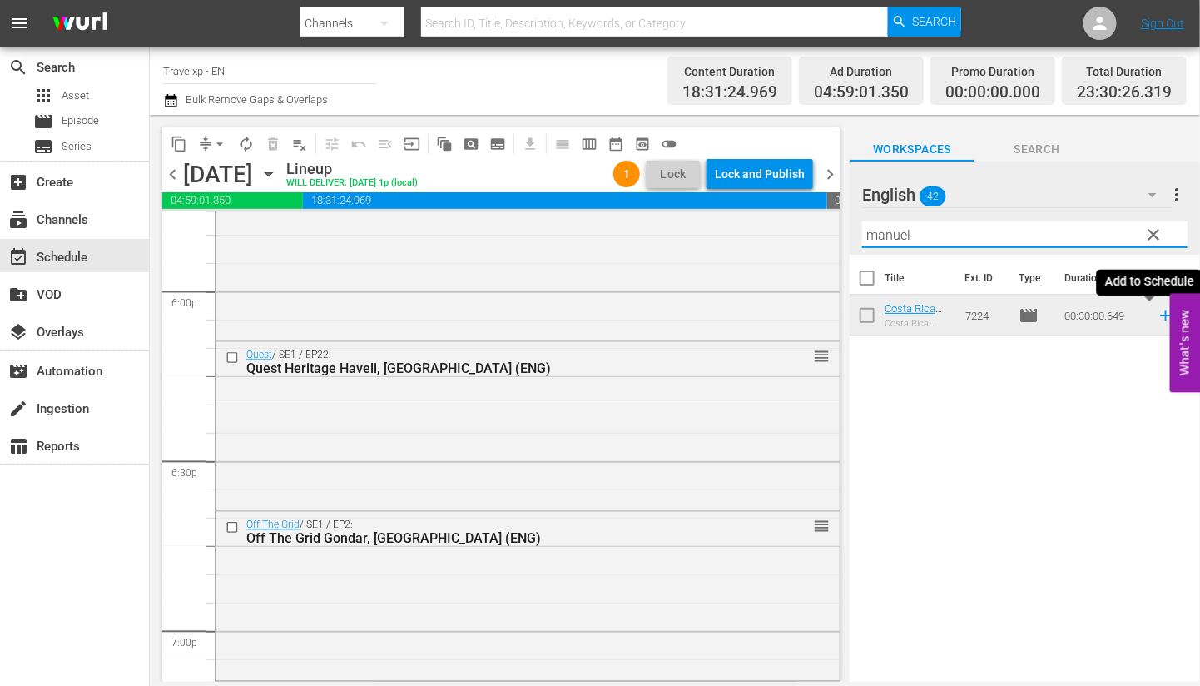
click at [937, 315] on icon at bounding box center [1165, 315] width 11 height 11
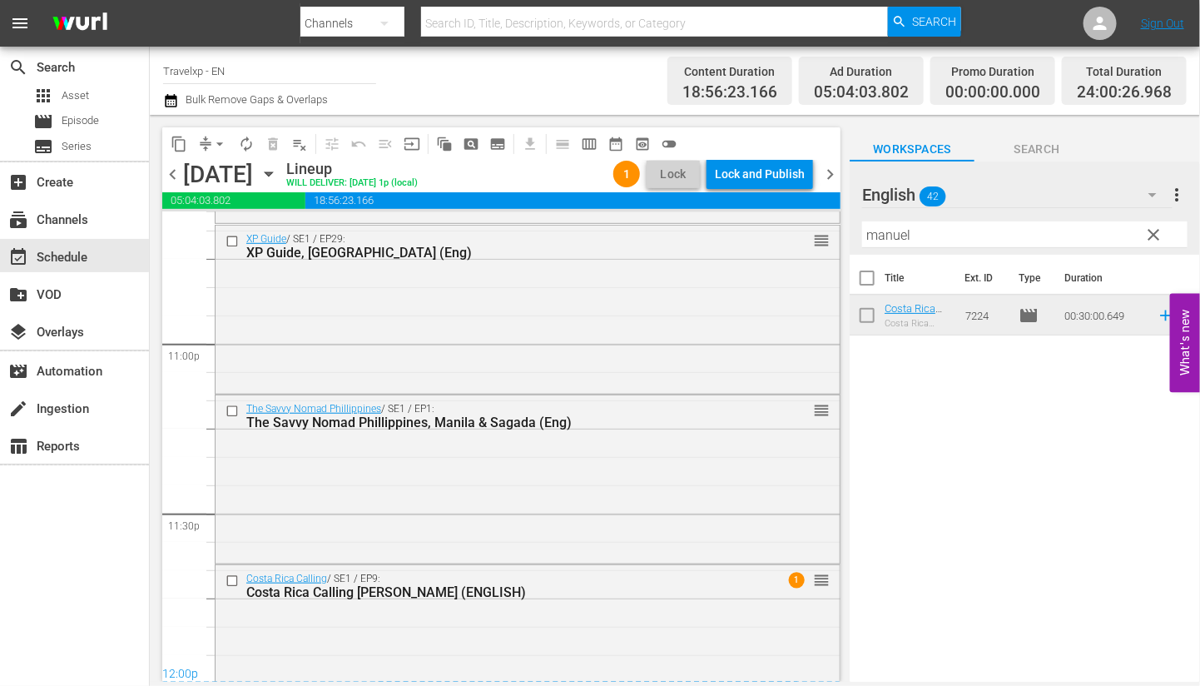
scroll to position [7731, 0]
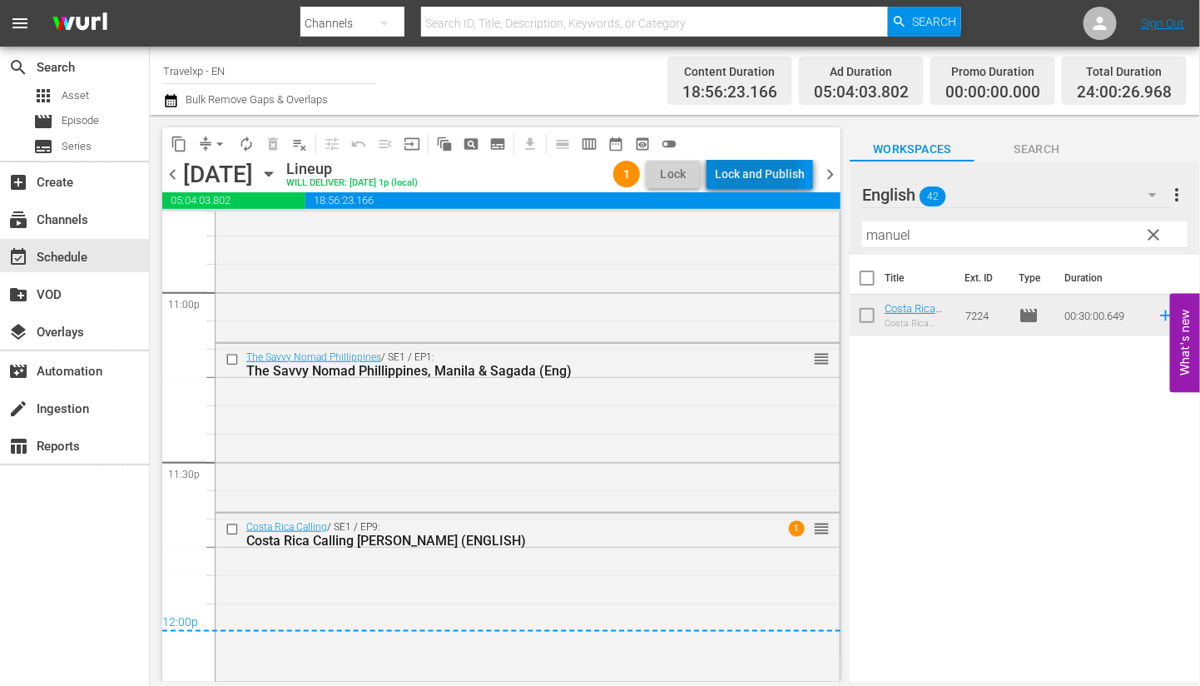
click at [751, 178] on div "Lock and Publish" at bounding box center [760, 174] width 90 height 30
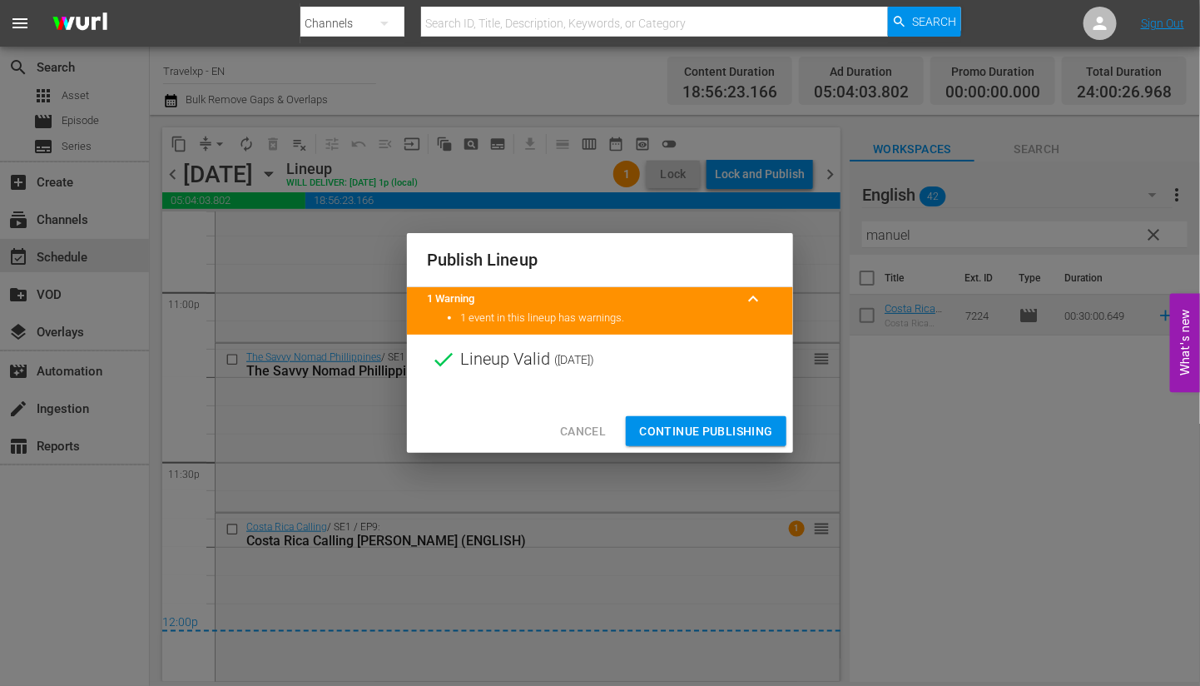
click at [751, 427] on span "Continue Publishing" at bounding box center [706, 431] width 134 height 21
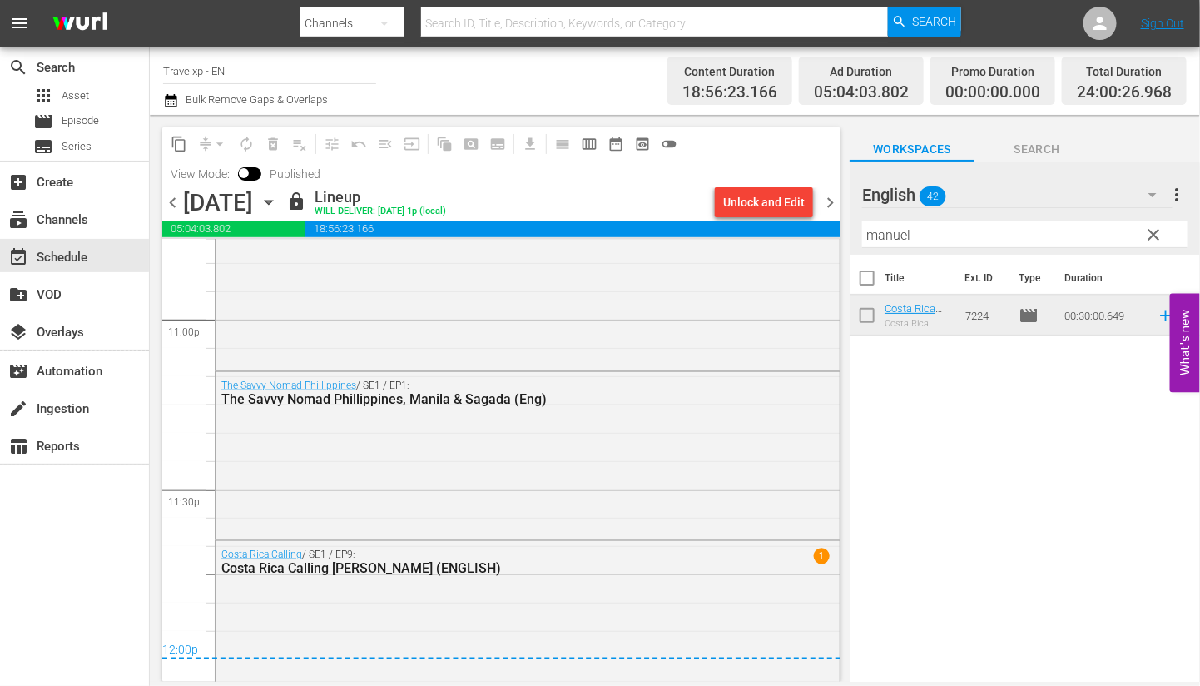
click at [831, 201] on span "chevron_right" at bounding box center [830, 202] width 21 height 21
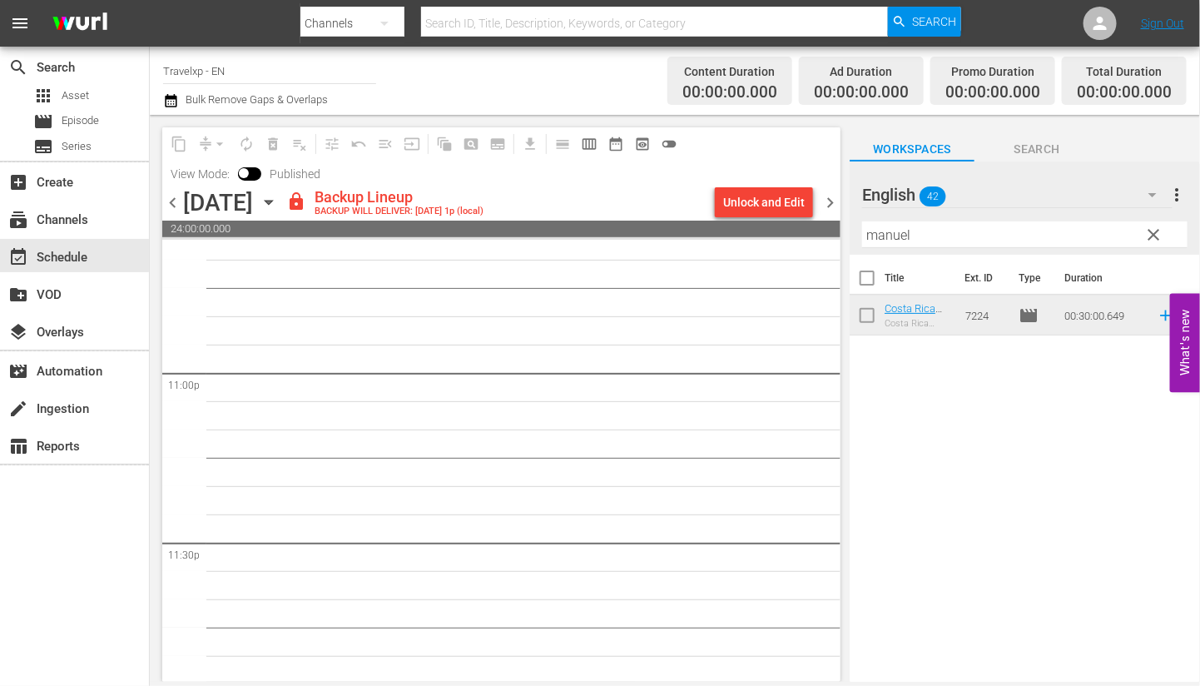
scroll to position [7707, 0]
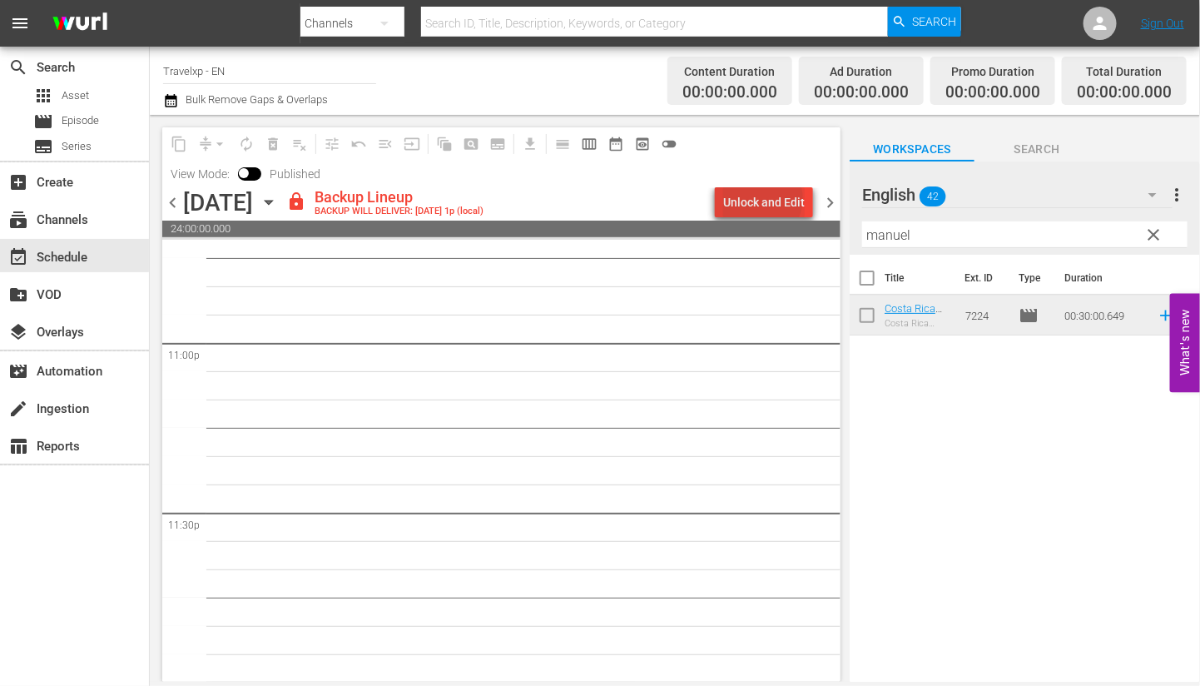
click at [767, 199] on div "Unlock and Edit" at bounding box center [764, 202] width 82 height 30
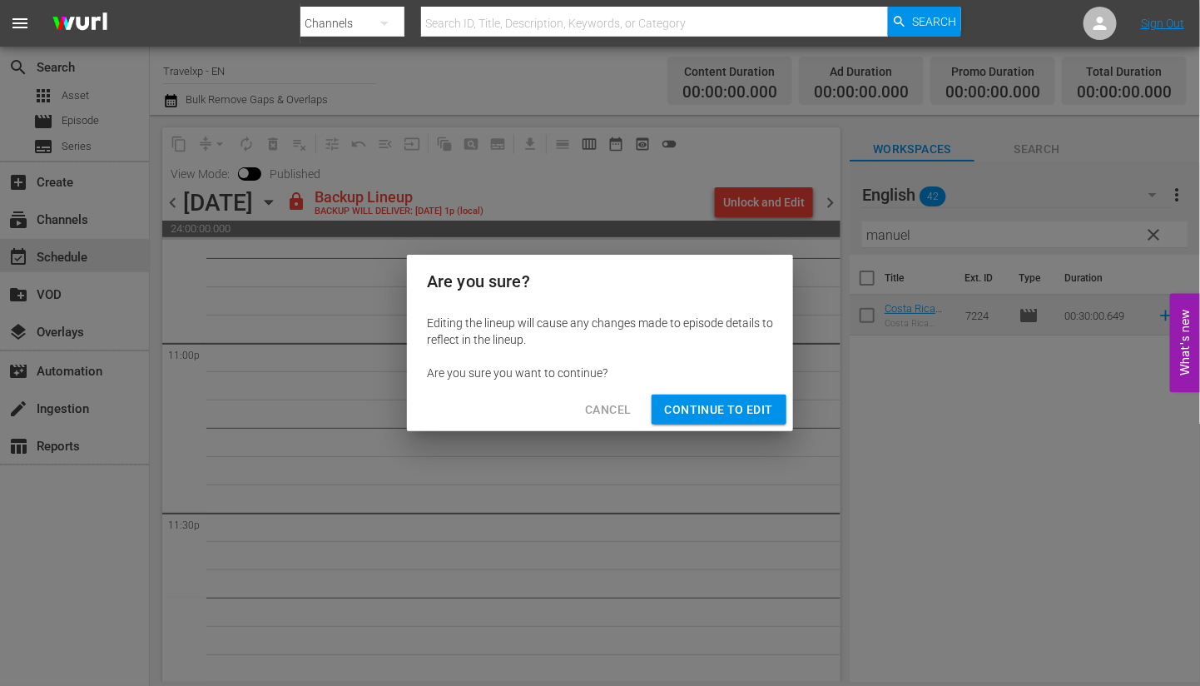
click at [732, 405] on span "Continue to Edit" at bounding box center [719, 410] width 108 height 21
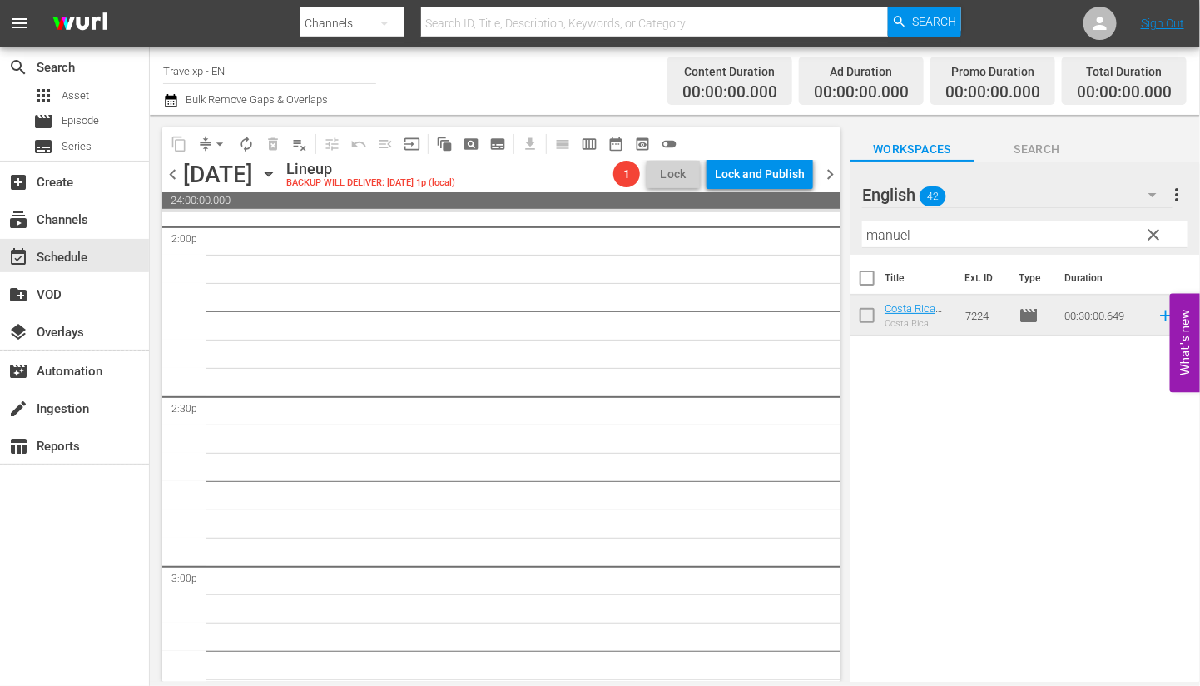
scroll to position [0, 0]
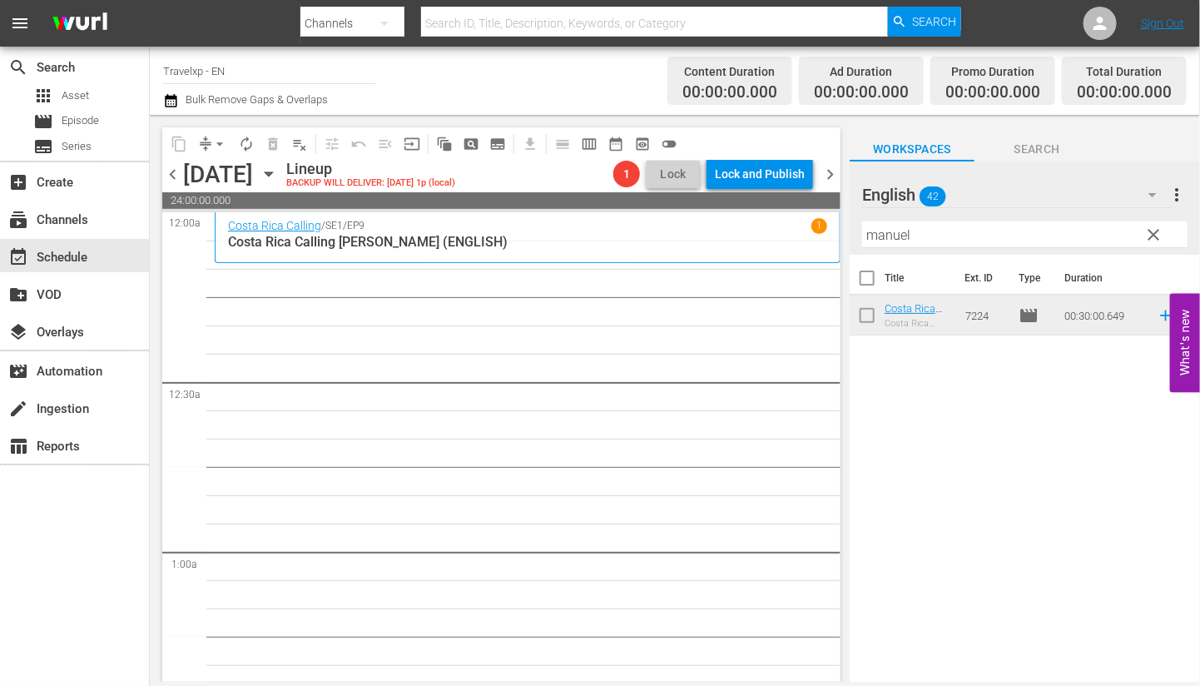
click at [891, 235] on input "manuel" at bounding box center [1024, 234] width 325 height 27
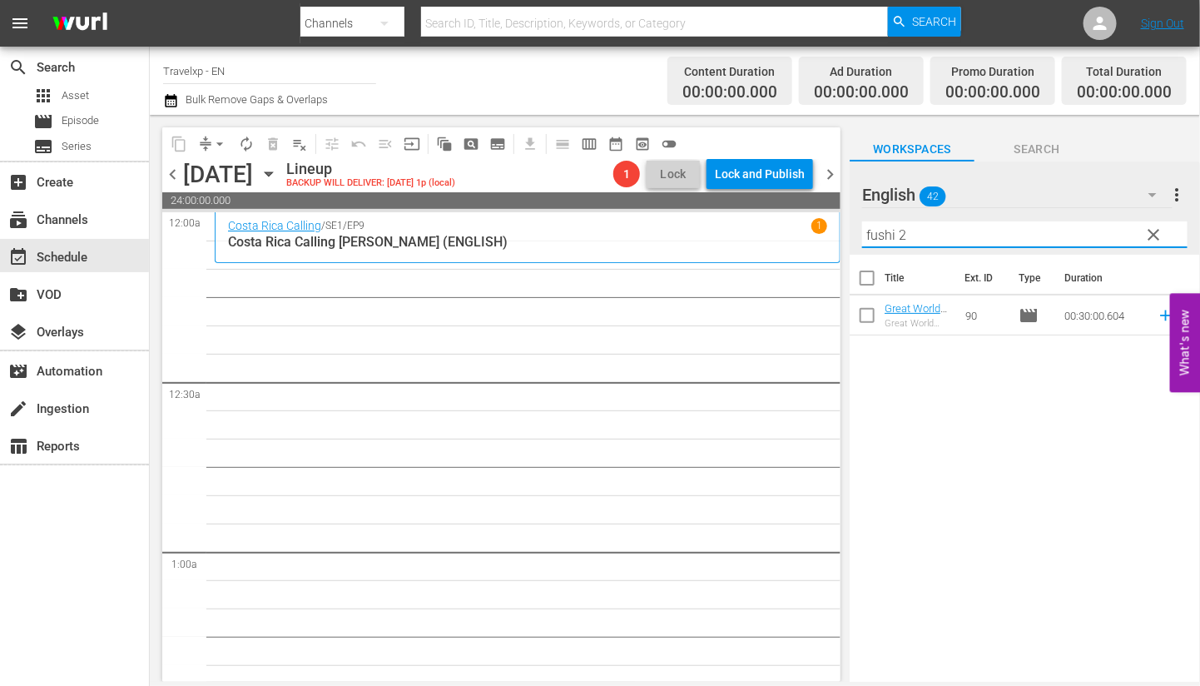
drag, startPoint x: 926, startPoint y: 235, endPoint x: 804, endPoint y: 234, distance: 122.4
click at [804, 234] on div "content_copy compress arrow_drop_down autorenew_outlined delete_forever_outline…" at bounding box center [675, 398] width 1050 height 567
type input "[GEOGRAPHIC_DATA] 1"
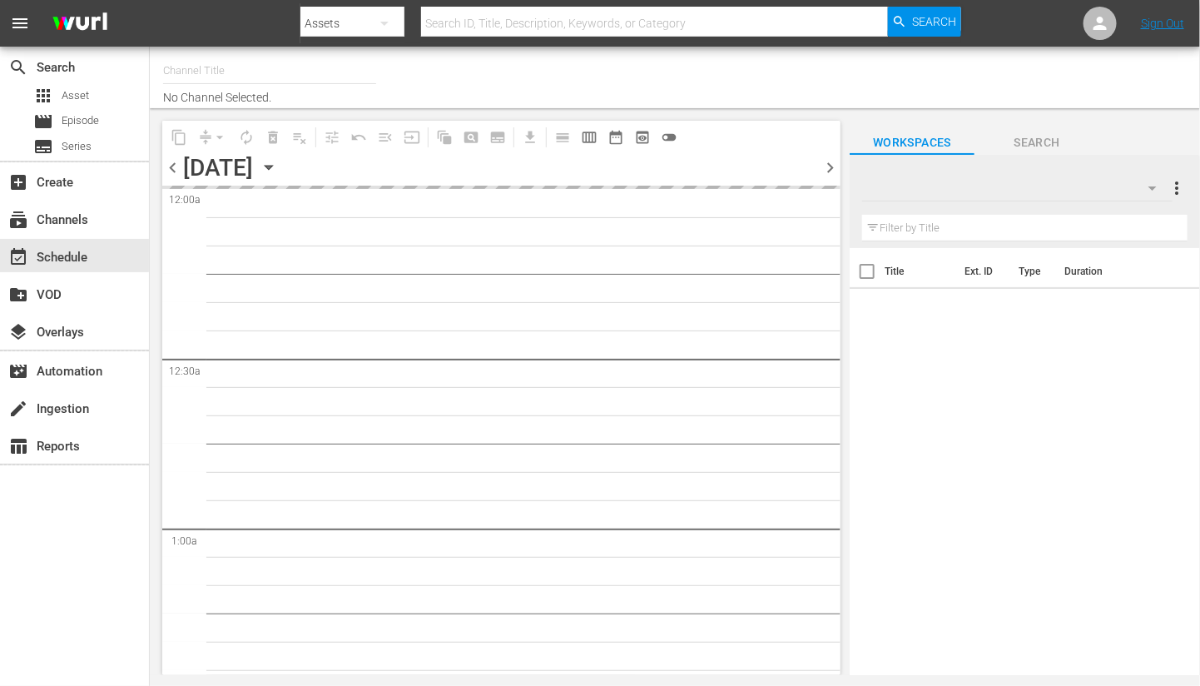
type input "Travelxp - EN (473)"
